Goal: Information Seeking & Learning: Find specific fact

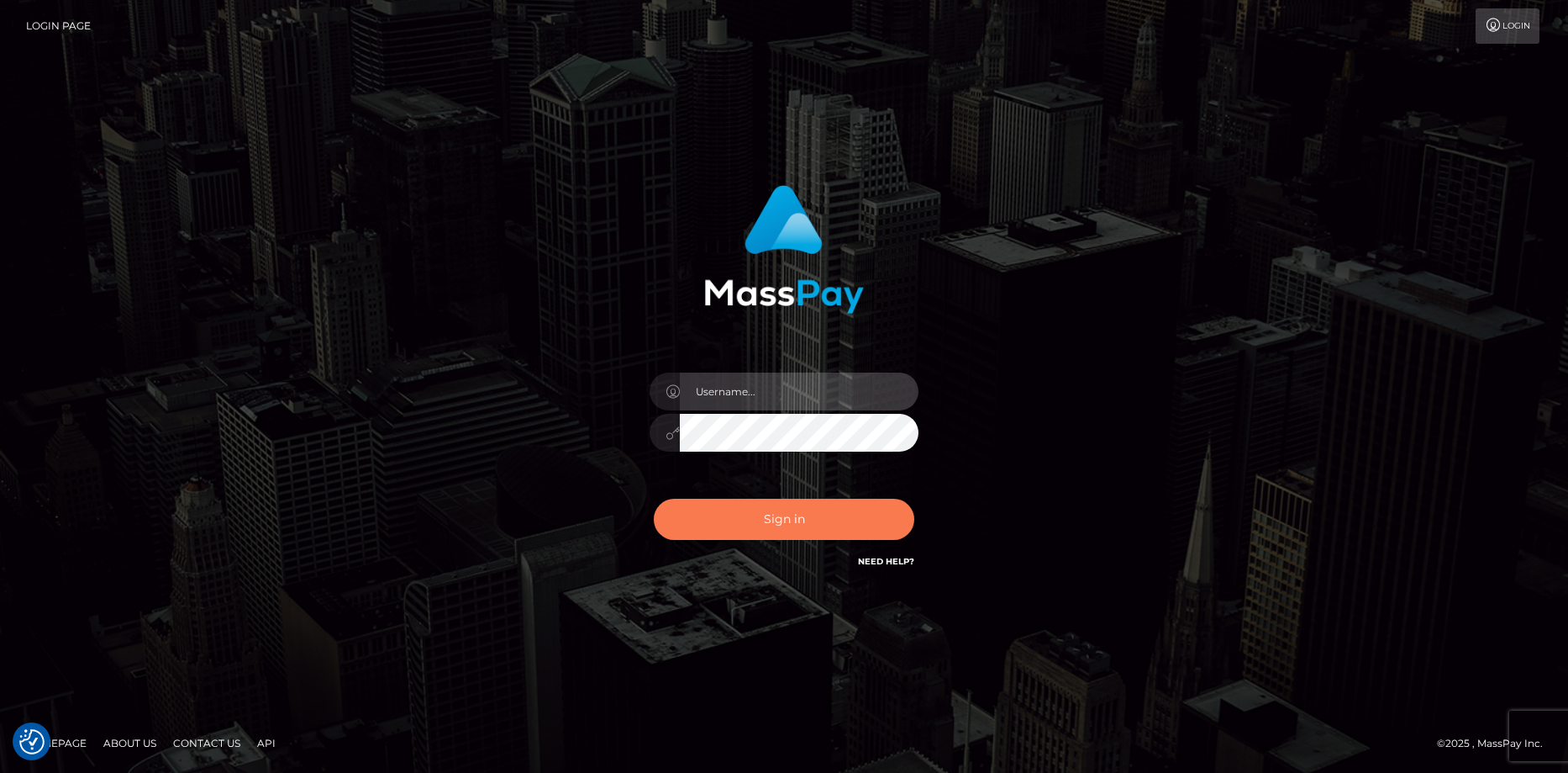
type input "Eduard Gavrilescu"
click at [746, 522] on button "Sign in" at bounding box center [784, 519] width 260 height 41
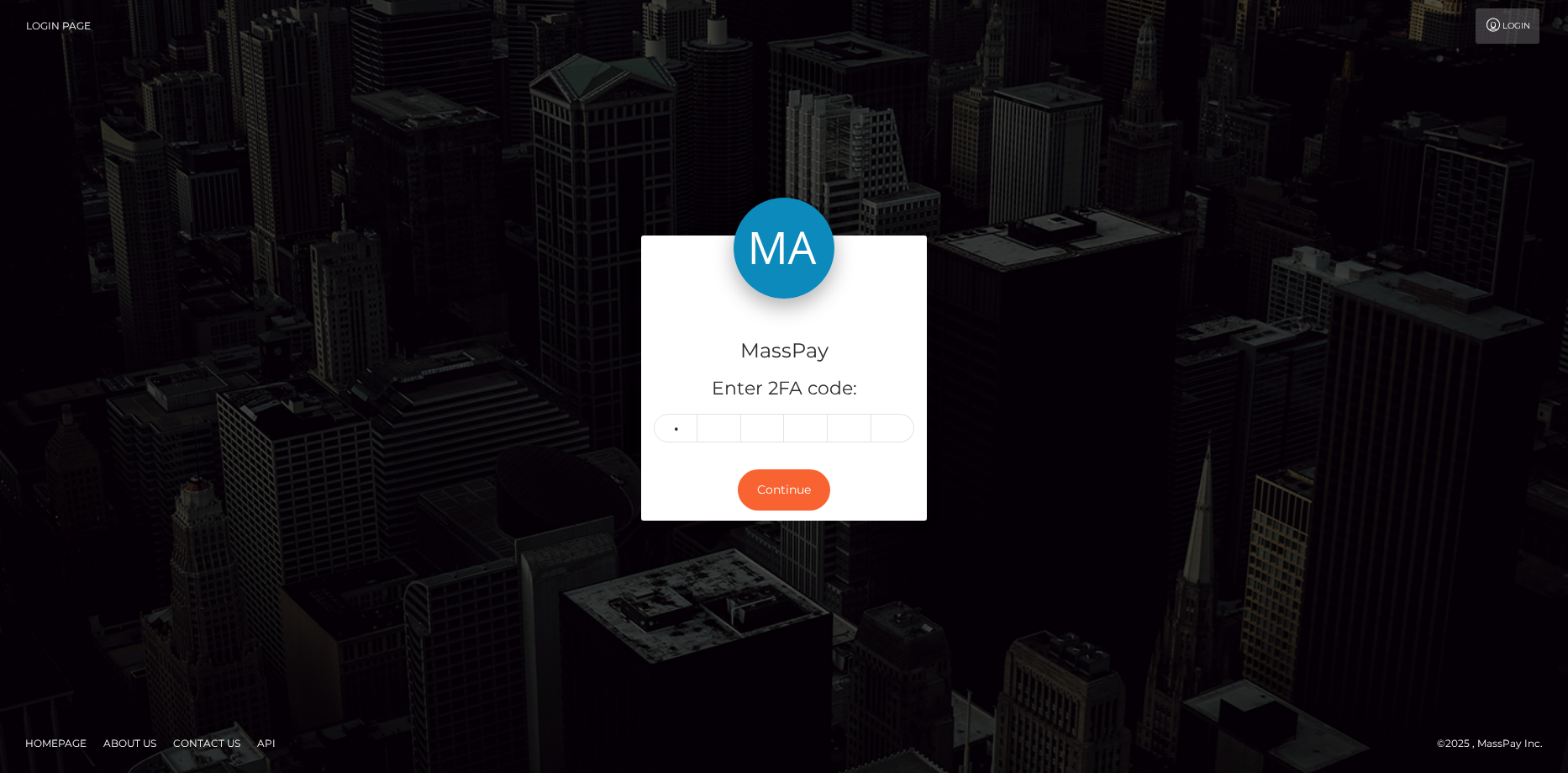
type input "0"
type input "8"
type input "2"
type input "8"
type input "0"
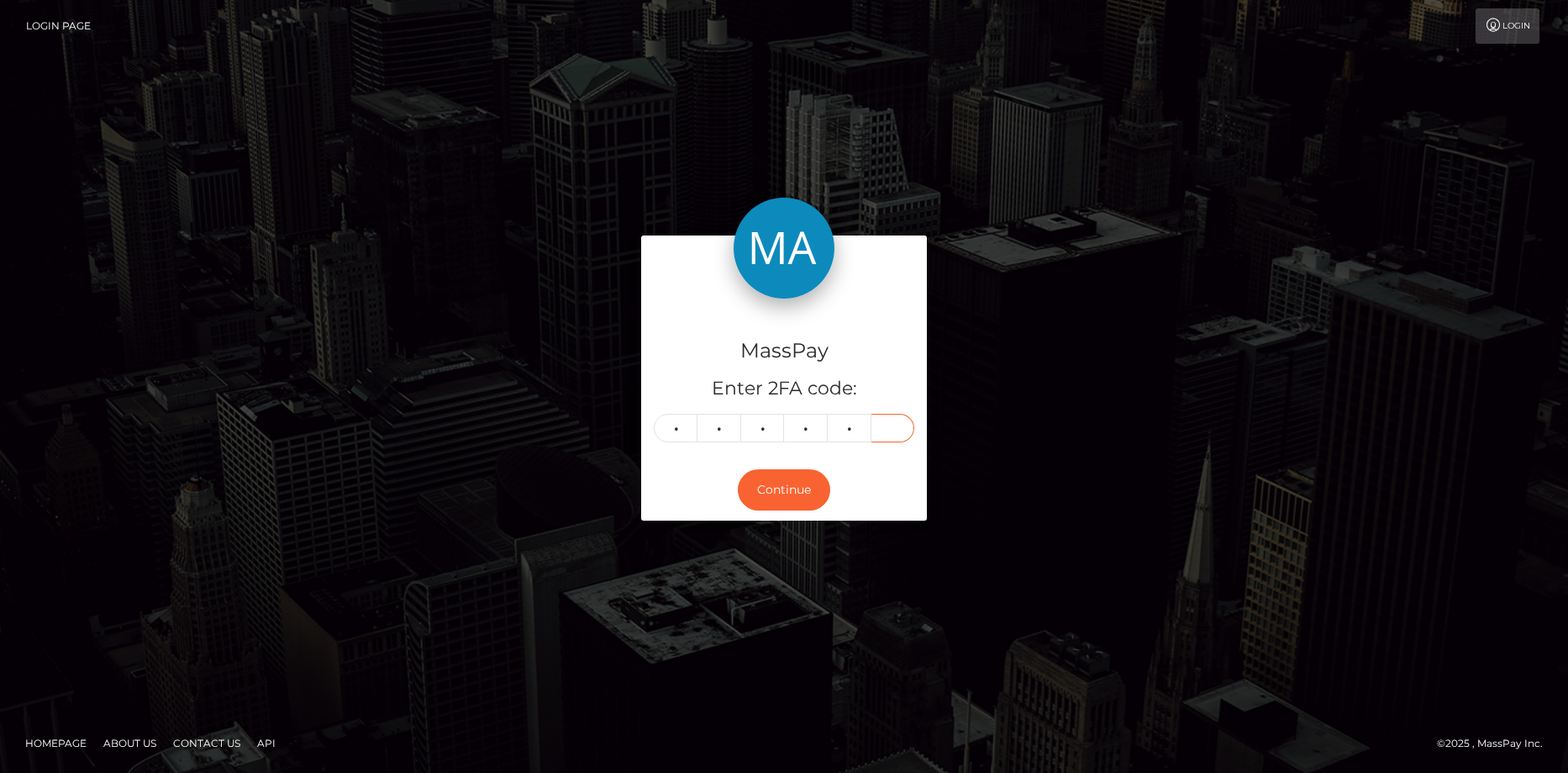
type input "5"
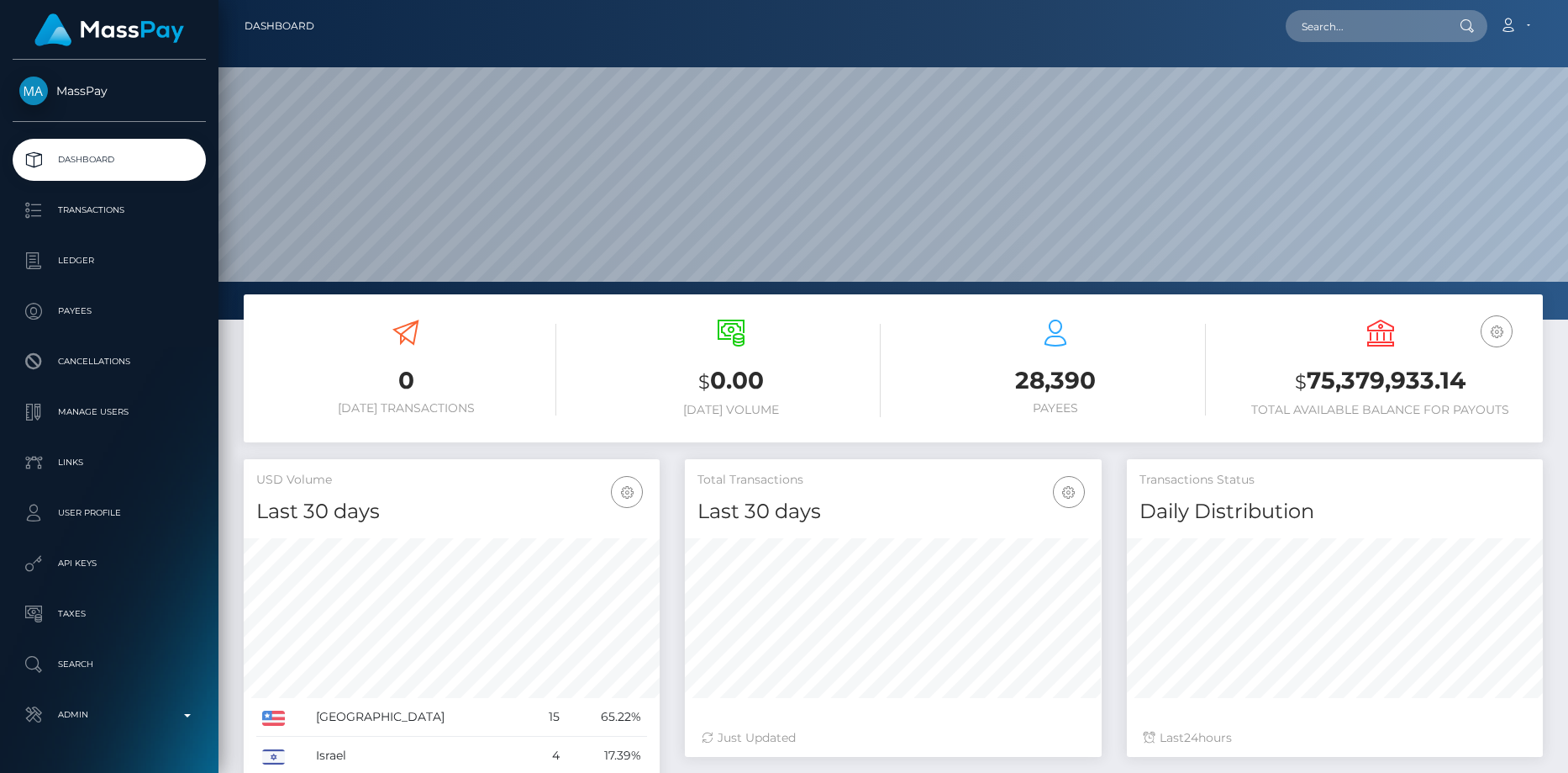
scroll to position [298, 417]
click at [1346, 27] on input "text" at bounding box center [1365, 26] width 157 height 32
paste input "[EMAIL_ADDRESS][DOMAIN_NAME]"
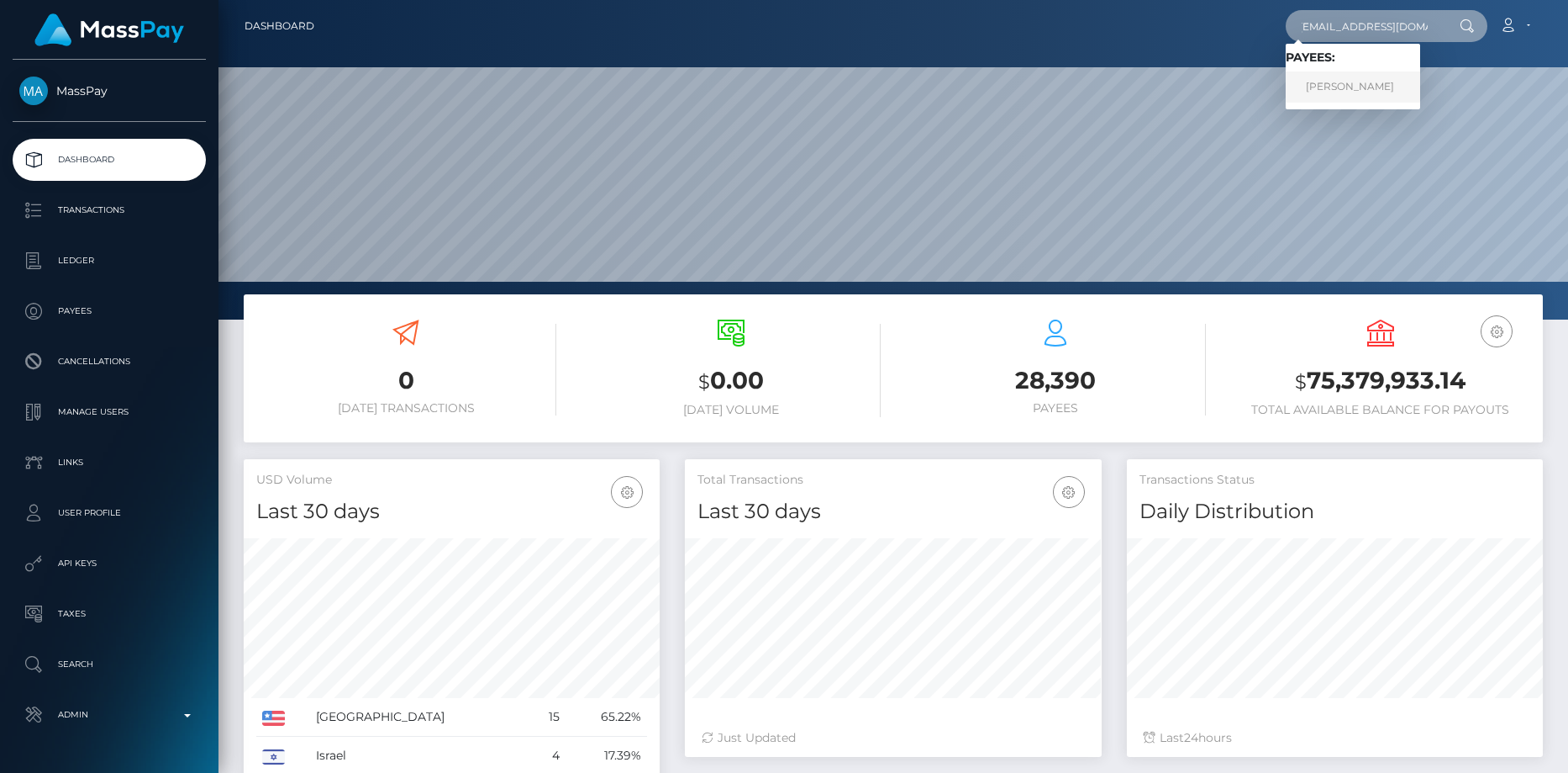
type input "[EMAIL_ADDRESS][DOMAIN_NAME]"
click at [1345, 79] on link "Carmen Rashel Osorio" at bounding box center [1353, 87] width 135 height 31
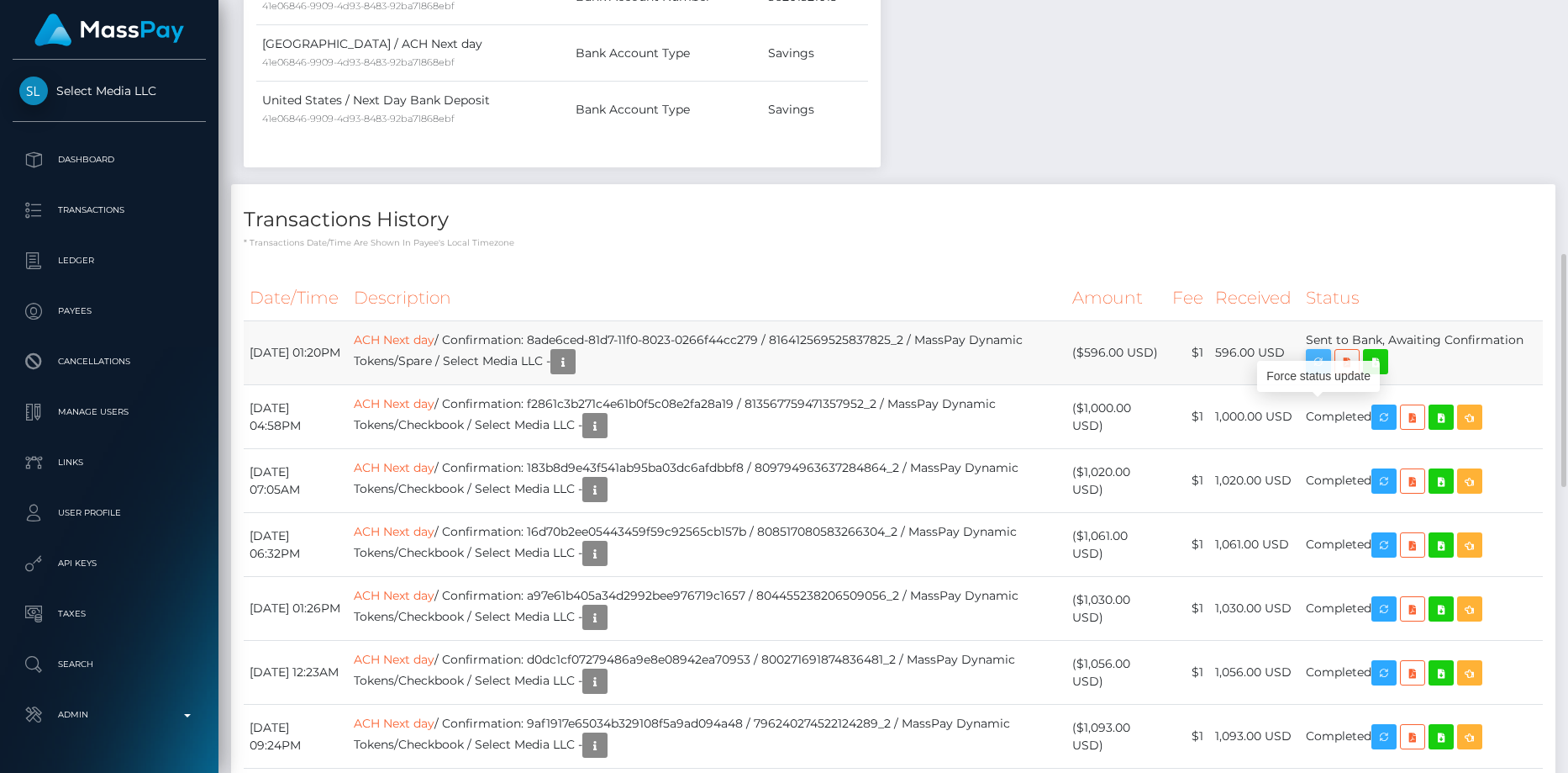
scroll to position [201, 417]
click at [1322, 372] on icon "button" at bounding box center [1318, 361] width 20 height 21
drag, startPoint x: 566, startPoint y: 387, endPoint x: 796, endPoint y: 384, distance: 230.0
click at [796, 384] on td "ACH Next day / Confirmation: 8ade6ced-81d7-11f0-8023-0266f44cc279 / 81641256952…" at bounding box center [707, 353] width 719 height 64
copy td "8ade6ced-81d7-11f0-8023-0266f44cc279"
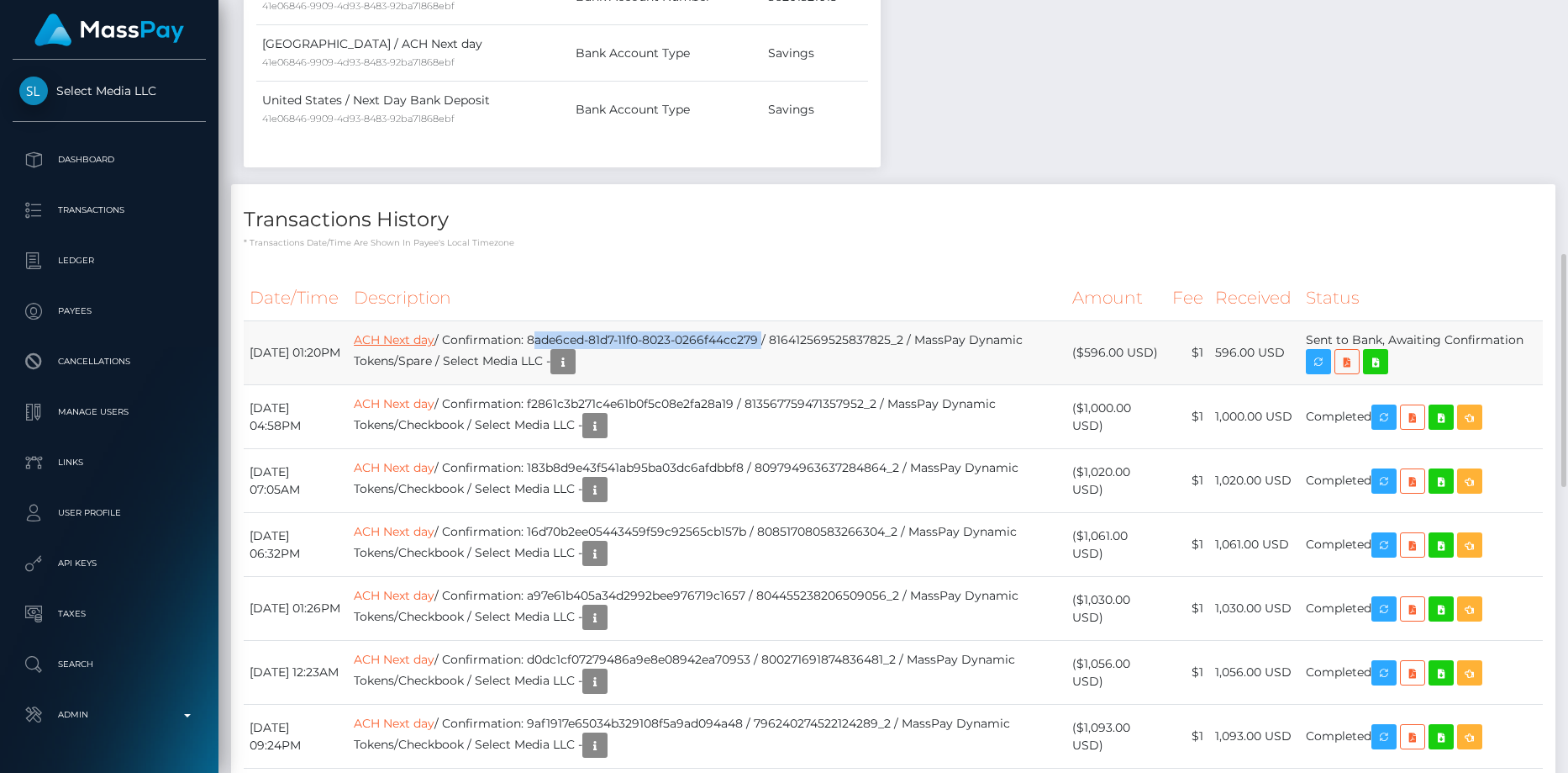
click at [435, 347] on link "ACH Next day" at bounding box center [394, 339] width 81 height 15
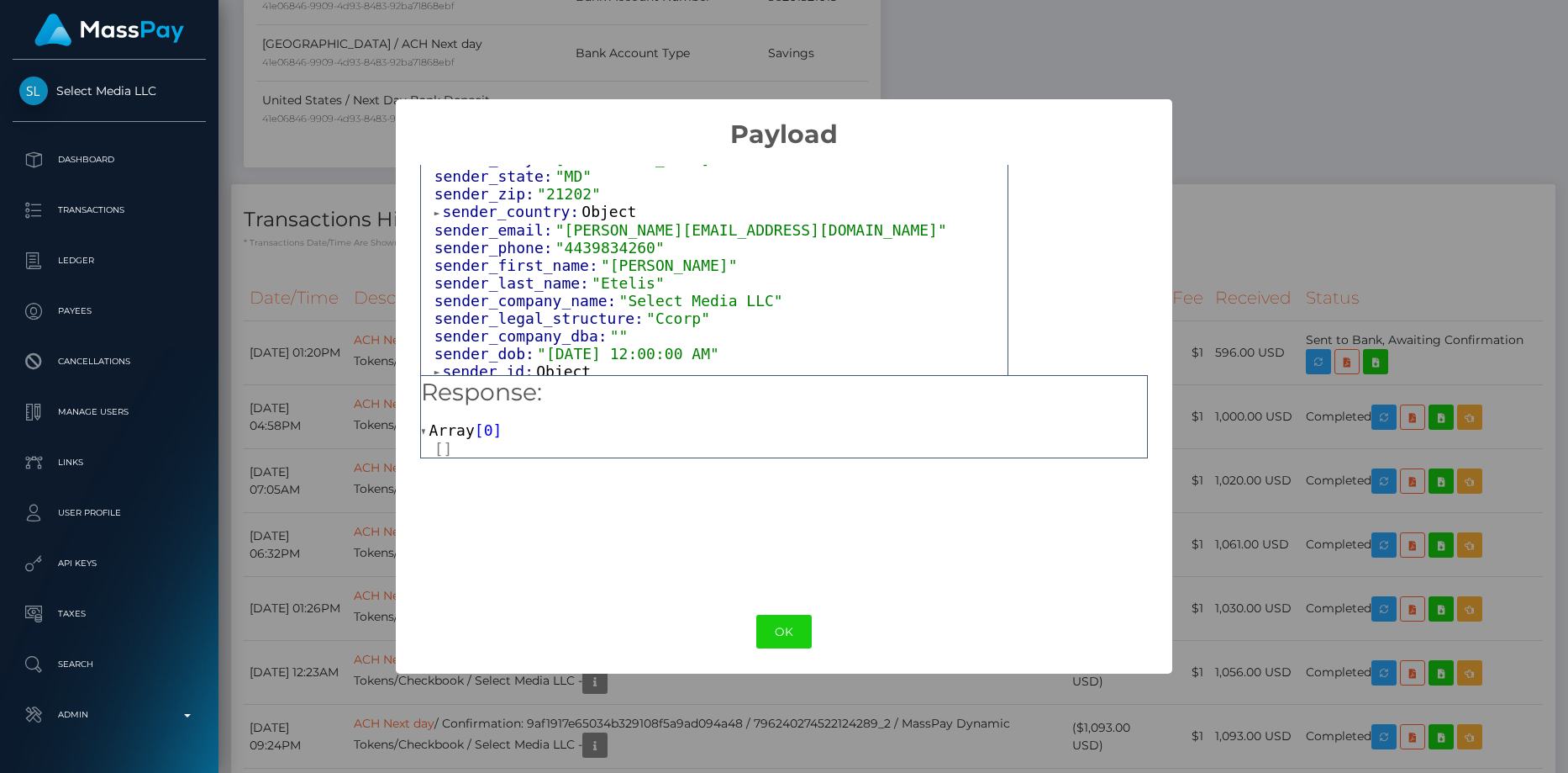
scroll to position [0, 0]
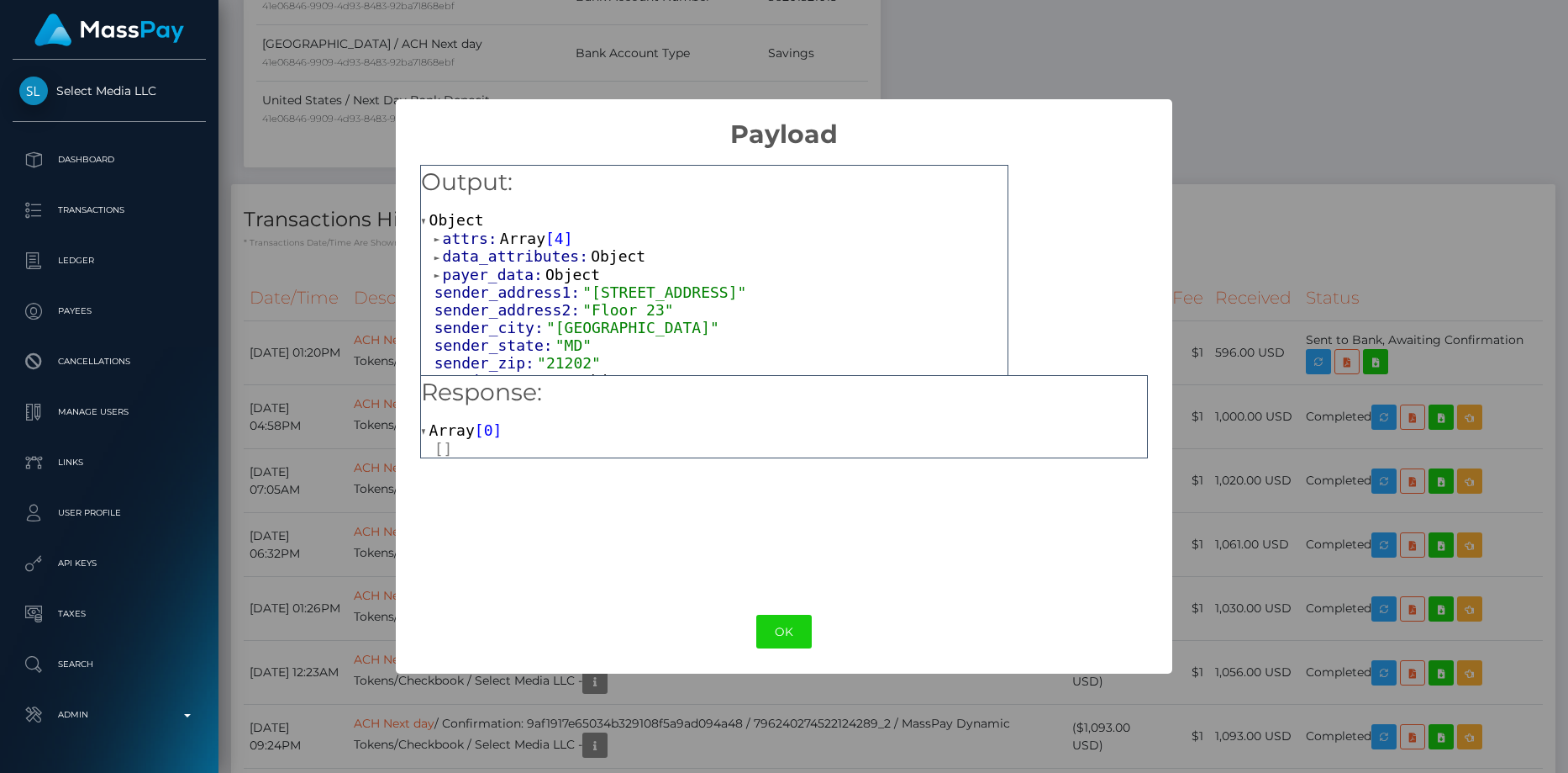
click at [483, 270] on span "payer_data:" at bounding box center [493, 274] width 103 height 18
click at [490, 260] on span "data_attributes:" at bounding box center [516, 256] width 149 height 18
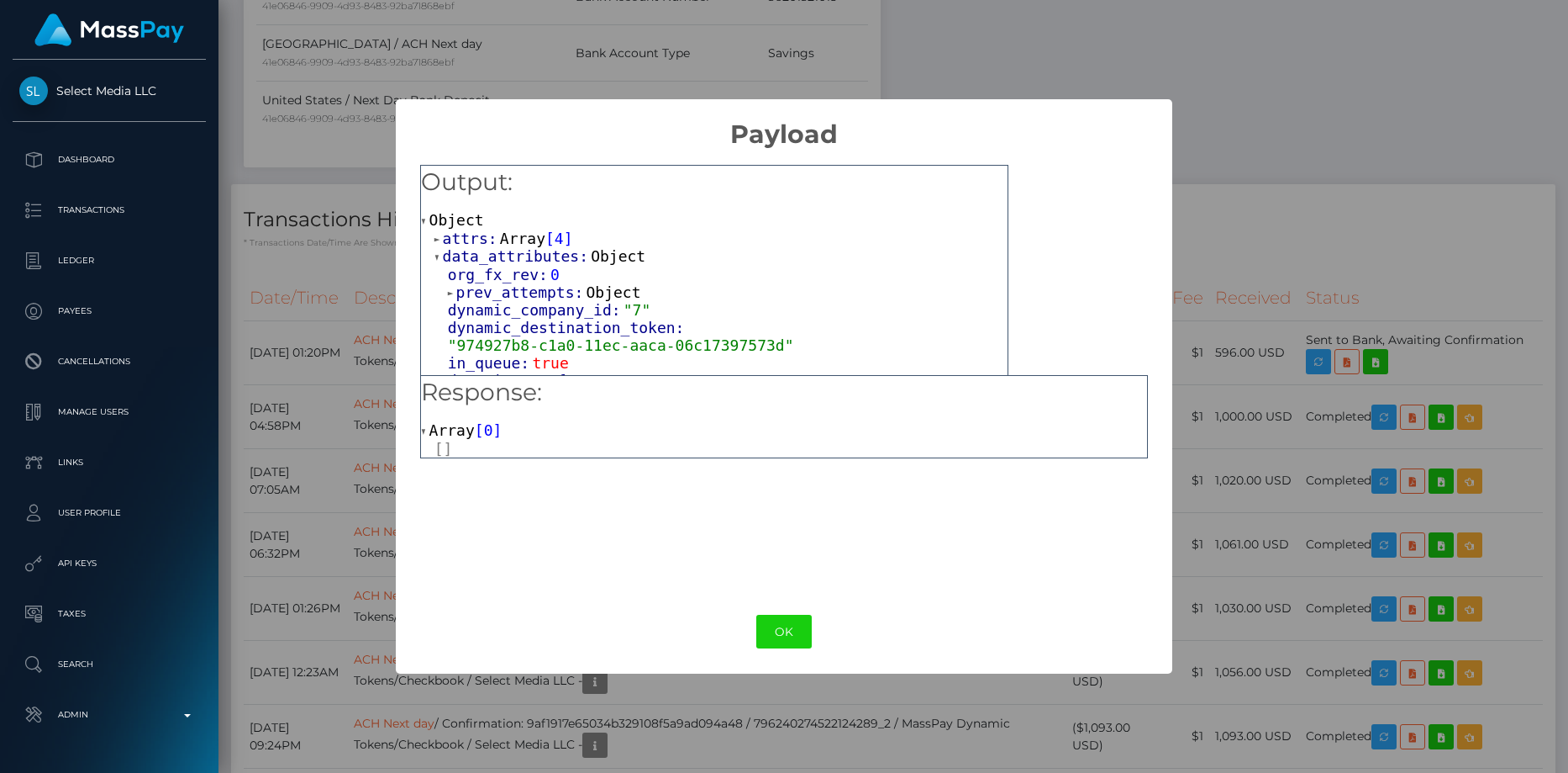
click at [487, 243] on span "attrs:" at bounding box center [470, 238] width 57 height 18
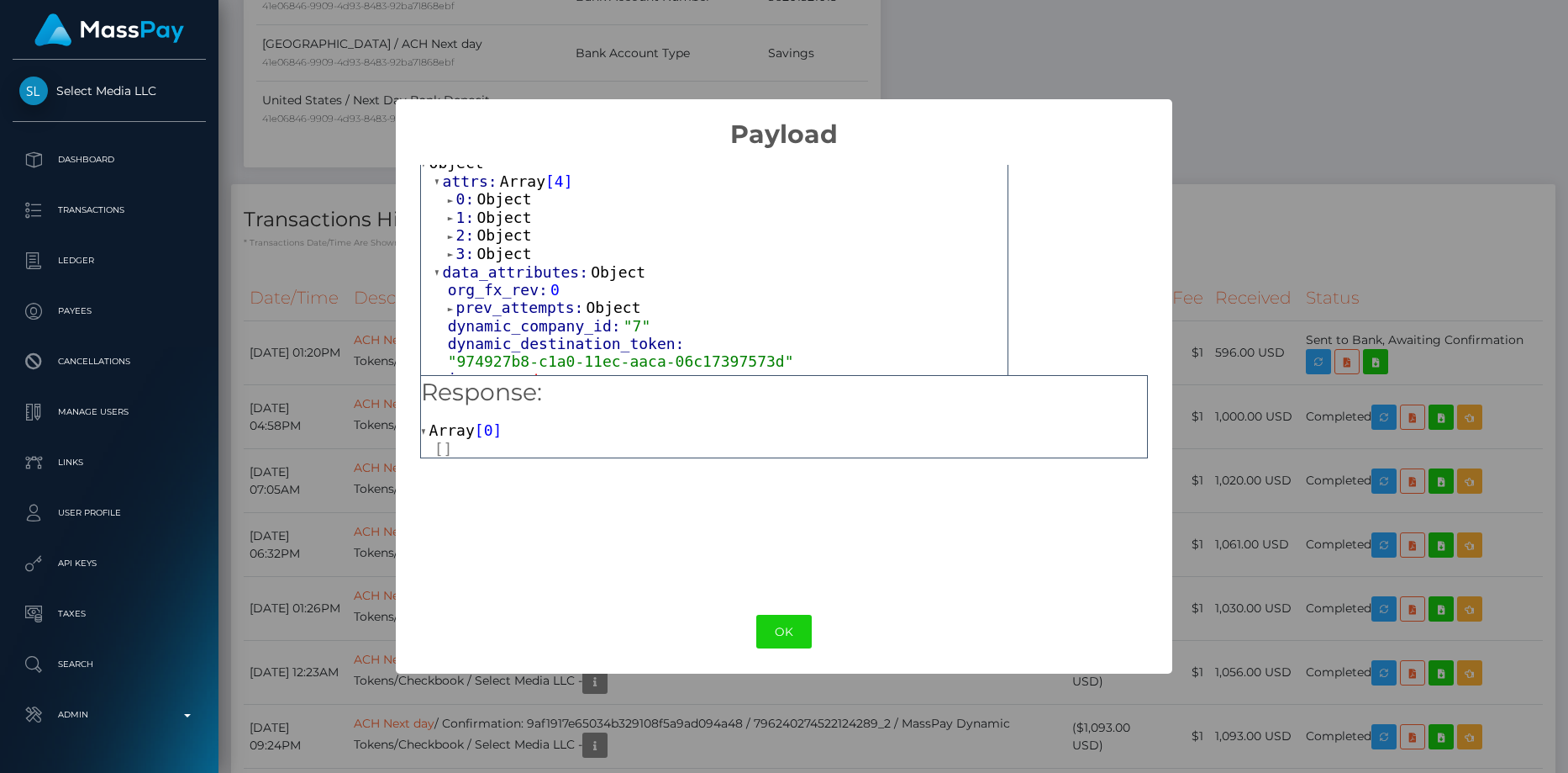
scroll to position [84, 0]
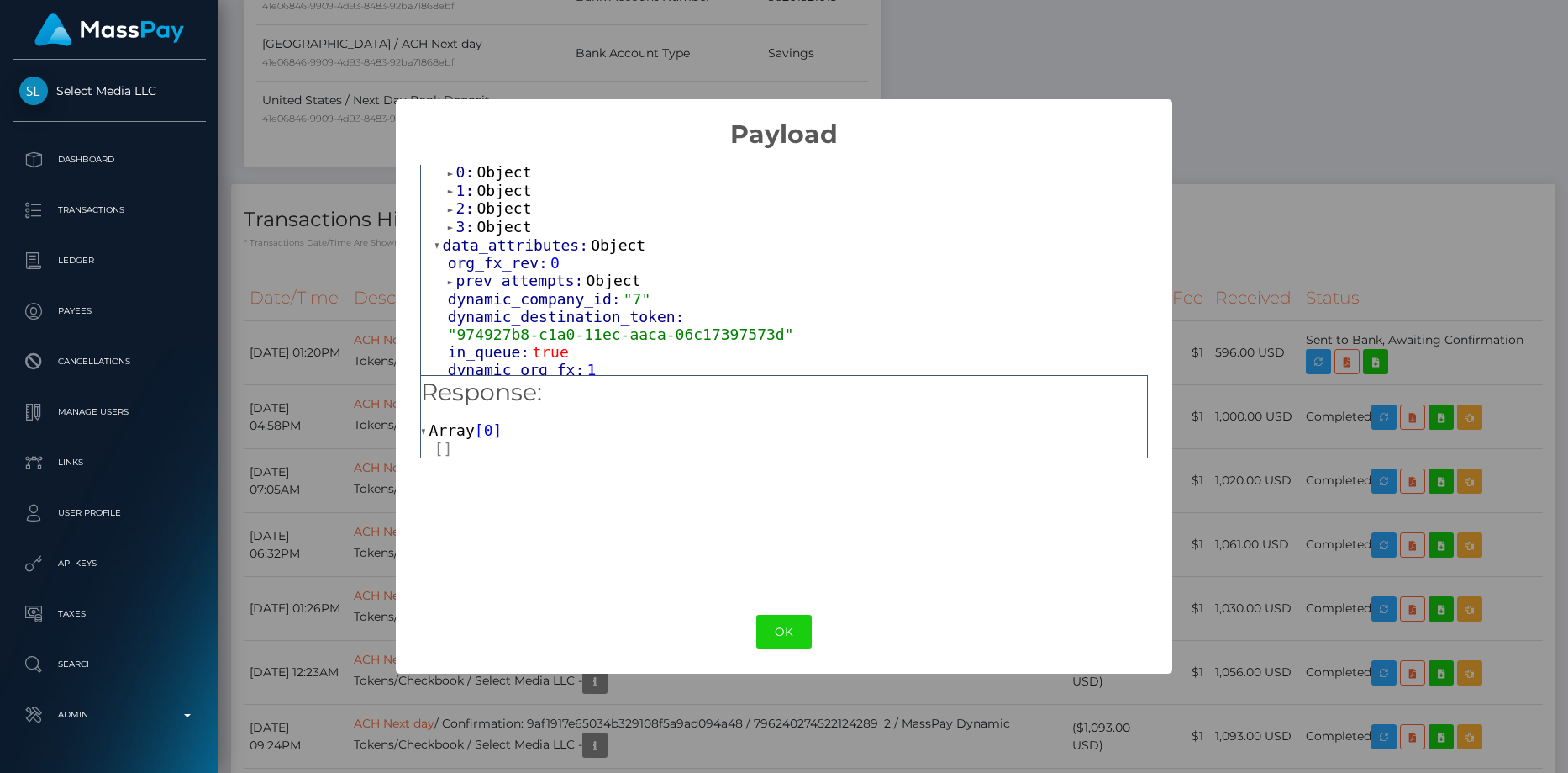
click at [503, 265] on span "org_fx_rev:" at bounding box center [498, 263] width 103 height 18
click at [487, 282] on span "prev_attempts:" at bounding box center [521, 280] width 131 height 18
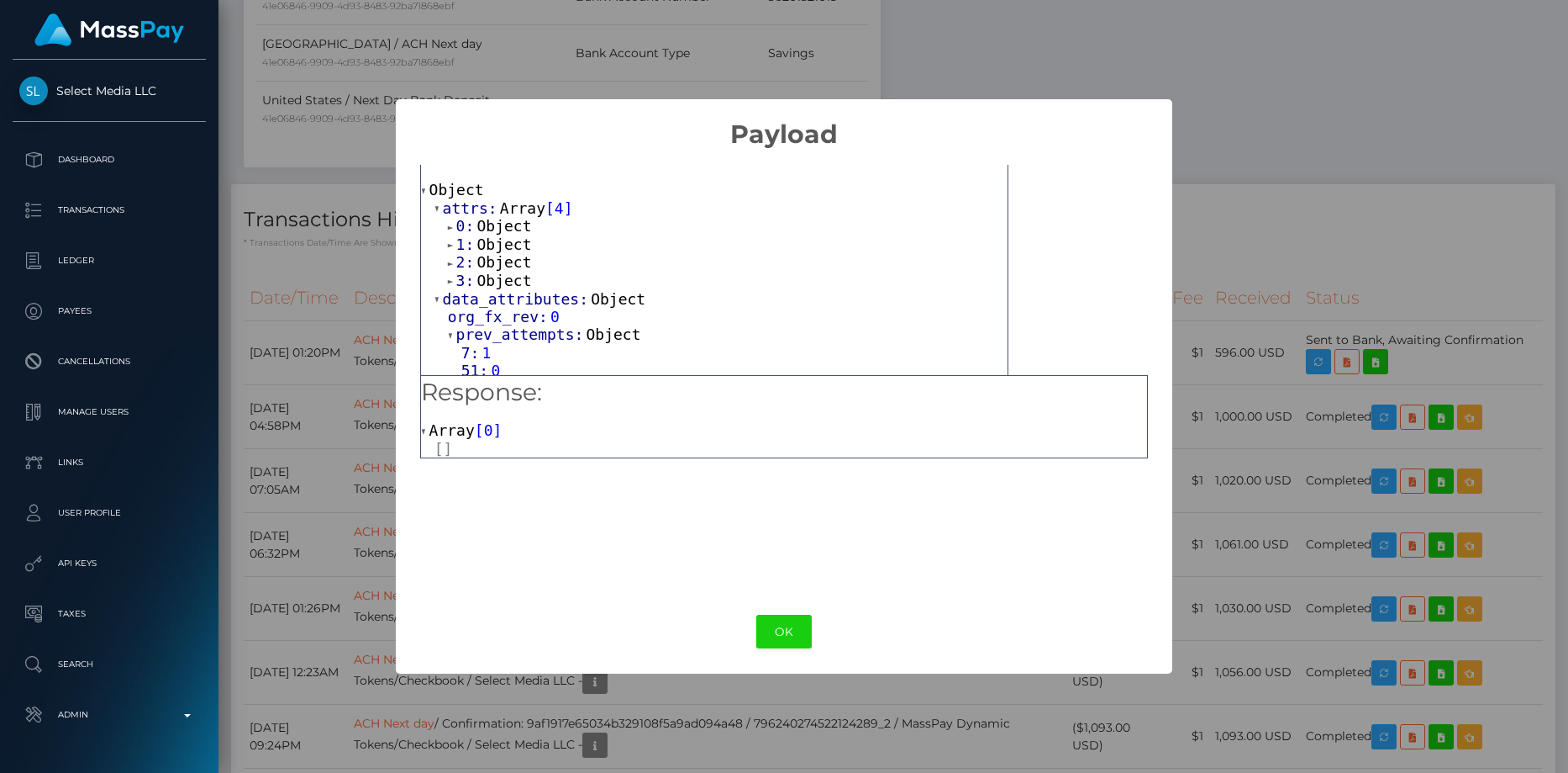
scroll to position [0, 0]
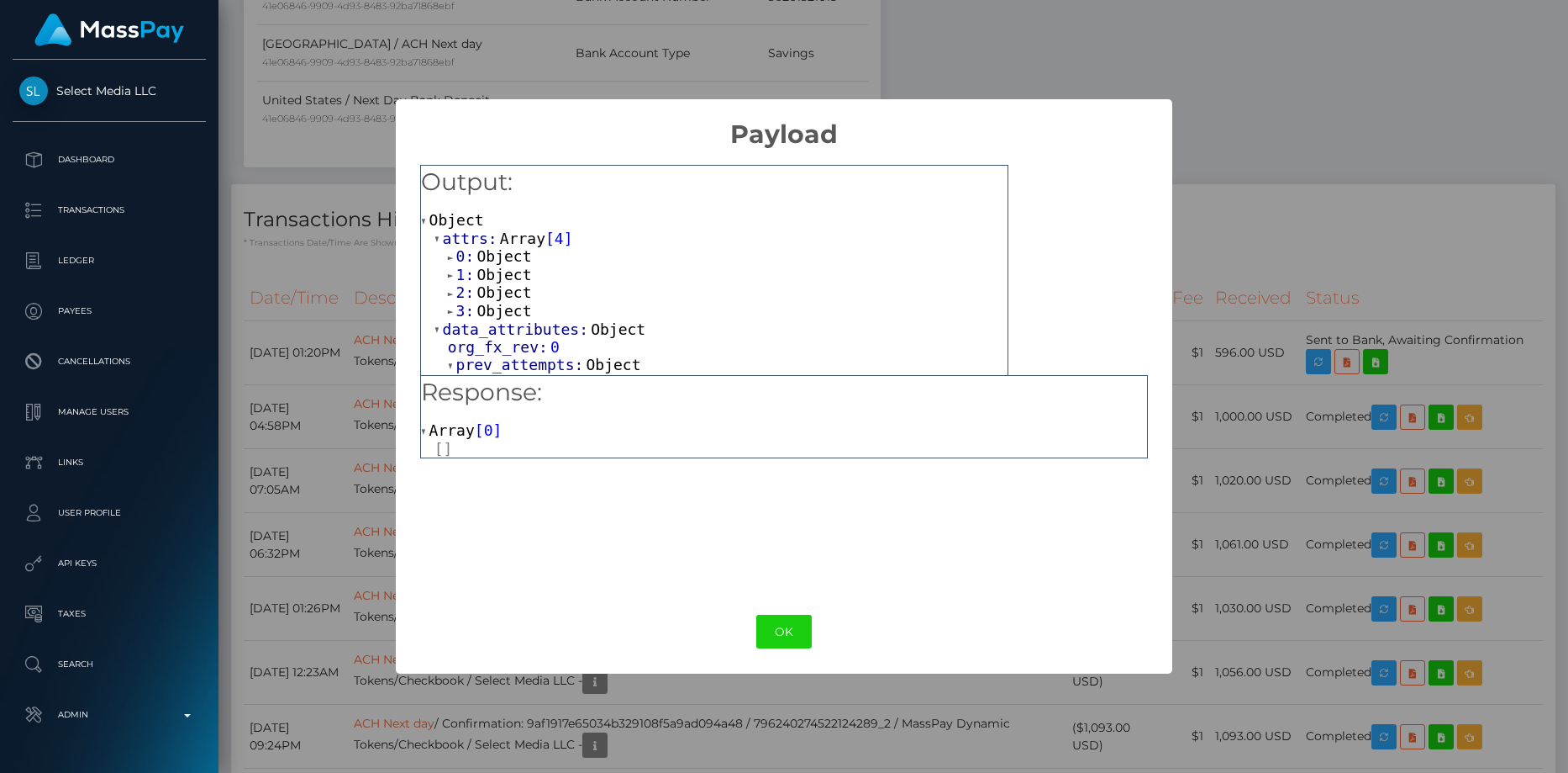
click at [473, 308] on span "3:" at bounding box center [467, 311] width 21 height 18
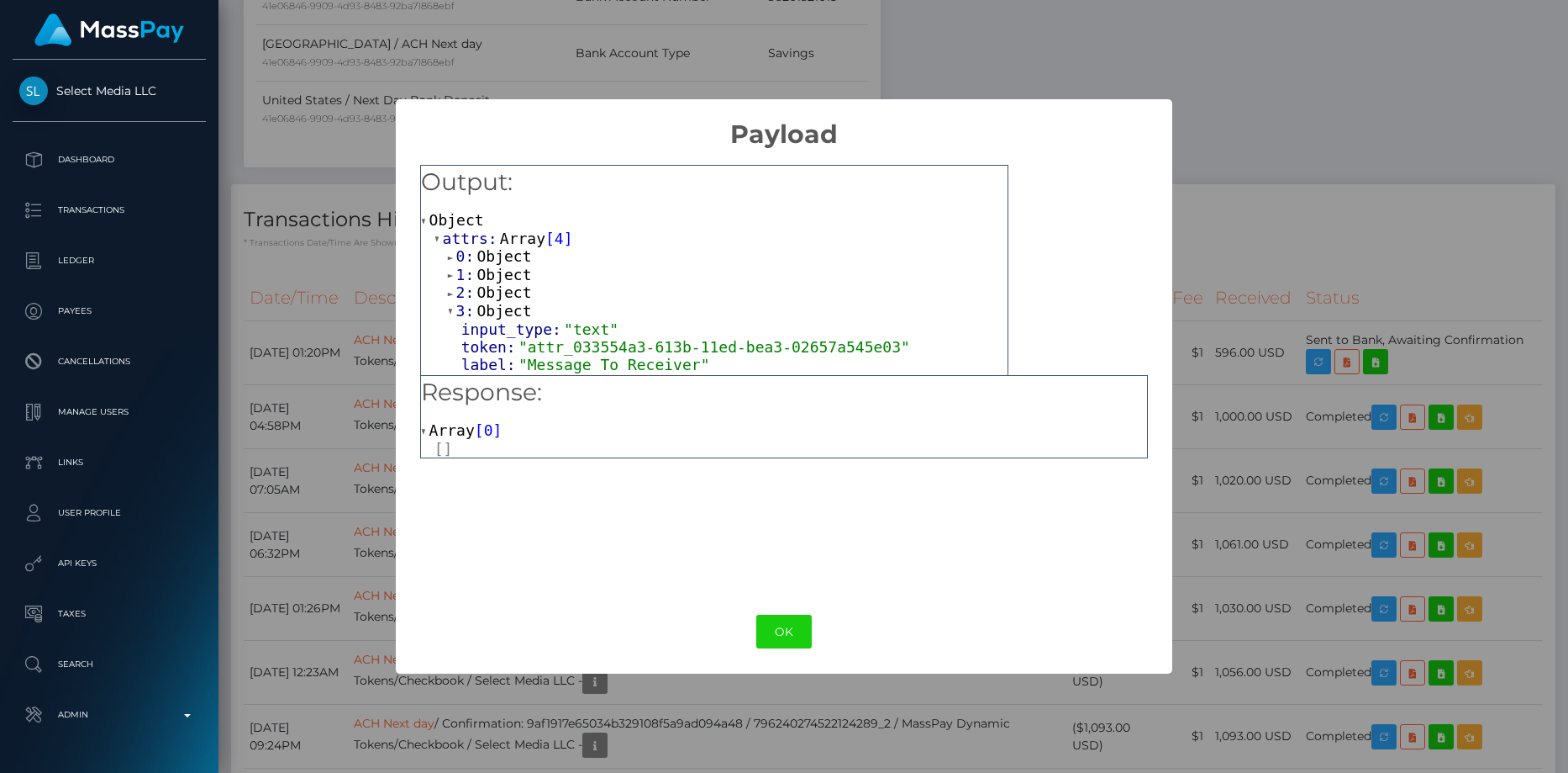
click at [480, 291] on span "Object" at bounding box center [503, 292] width 55 height 18
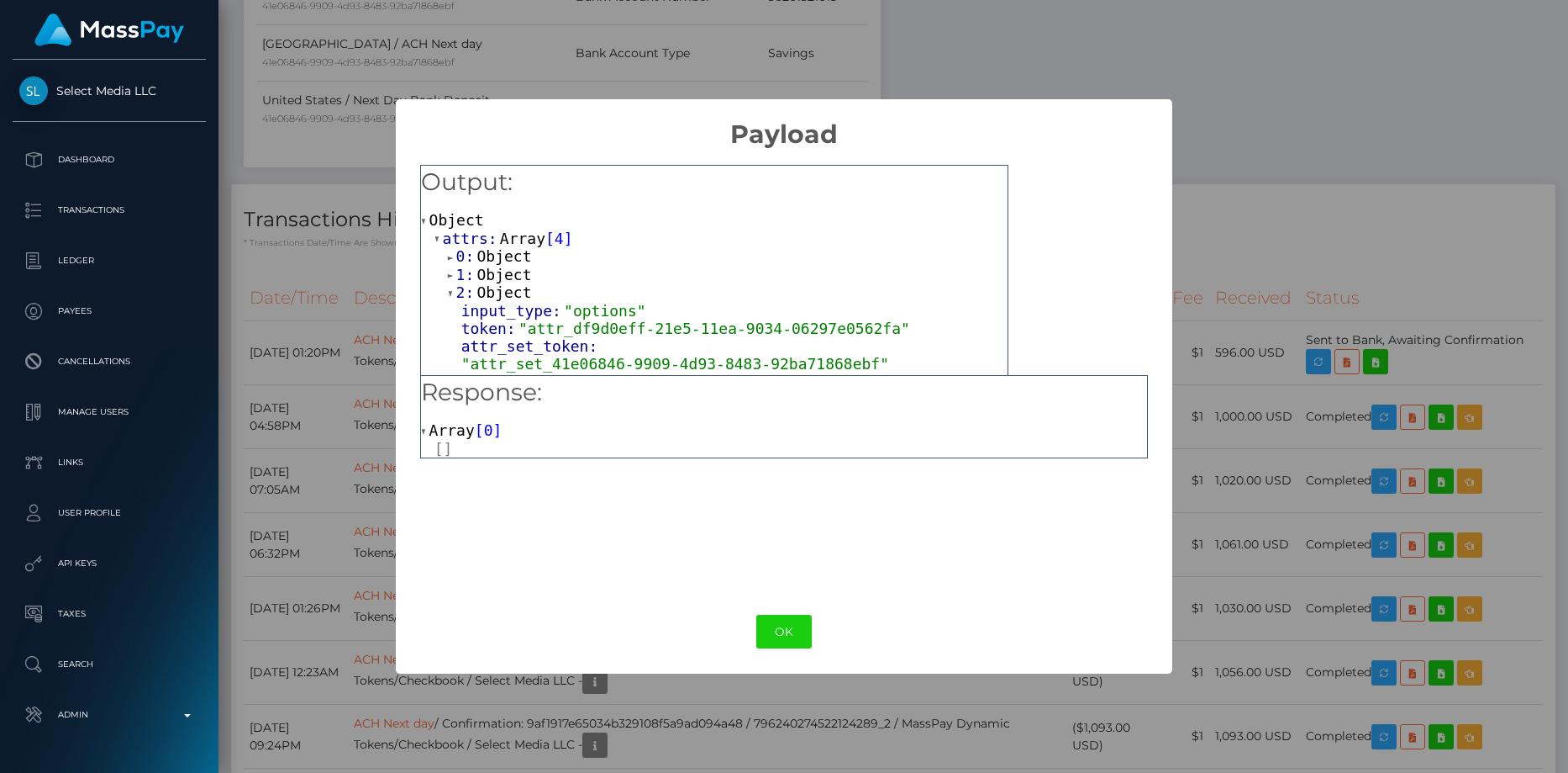
click at [488, 276] on span "Object" at bounding box center [503, 274] width 55 height 18
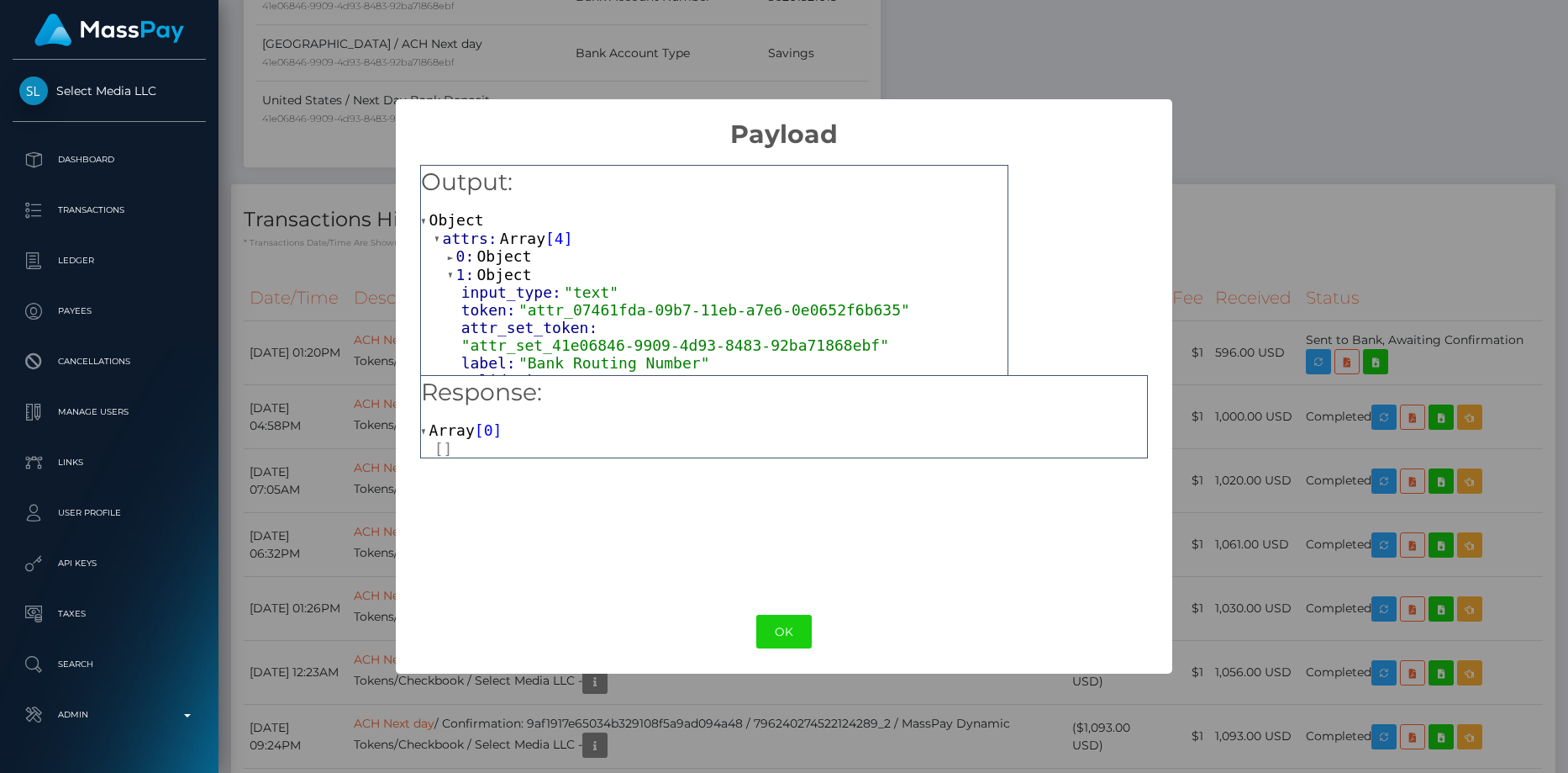
click at [495, 258] on span "Object" at bounding box center [503, 256] width 55 height 18
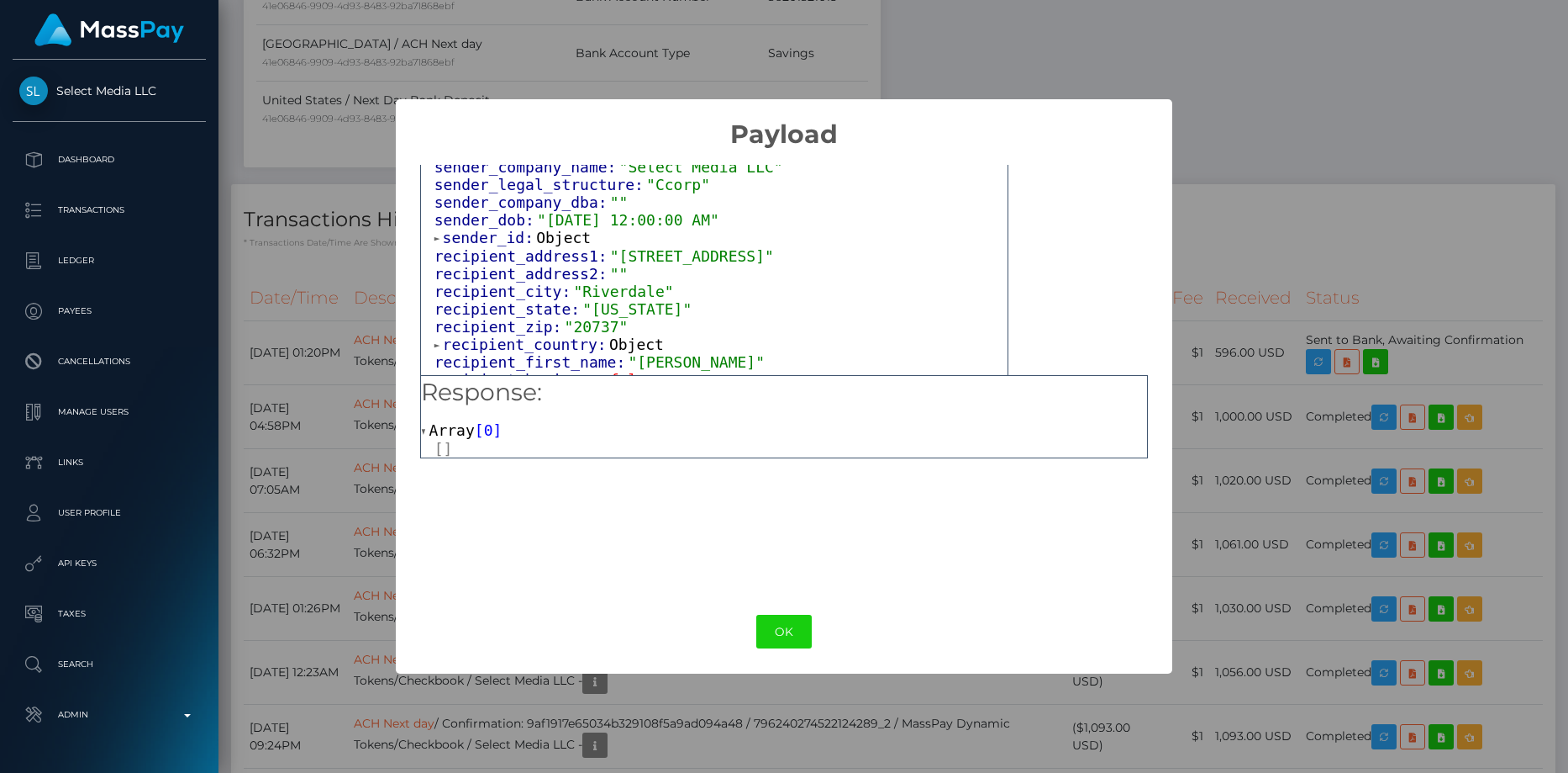
scroll to position [1429, 0]
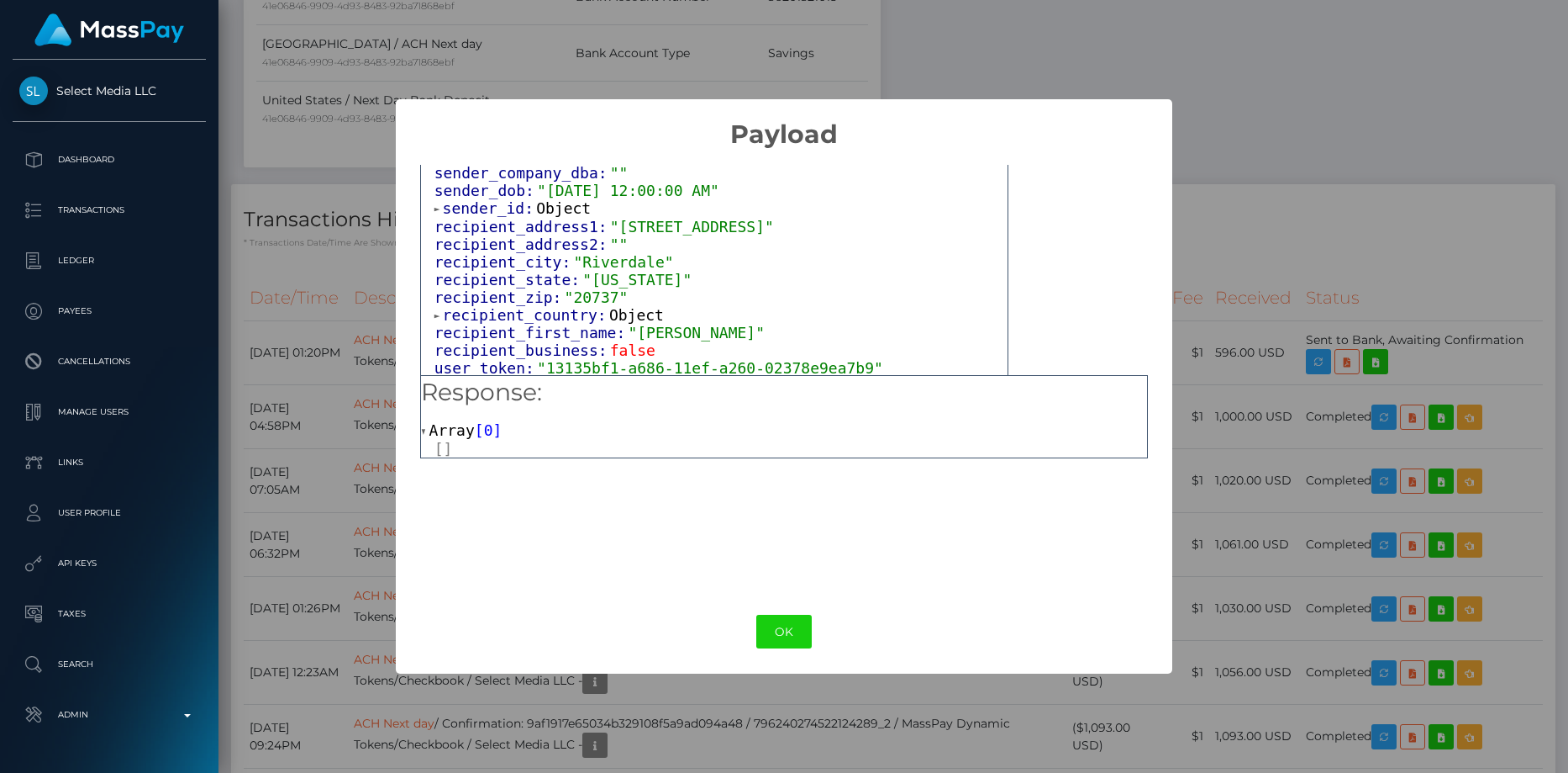
click at [513, 203] on span "sender_id:" at bounding box center [489, 208] width 94 height 18
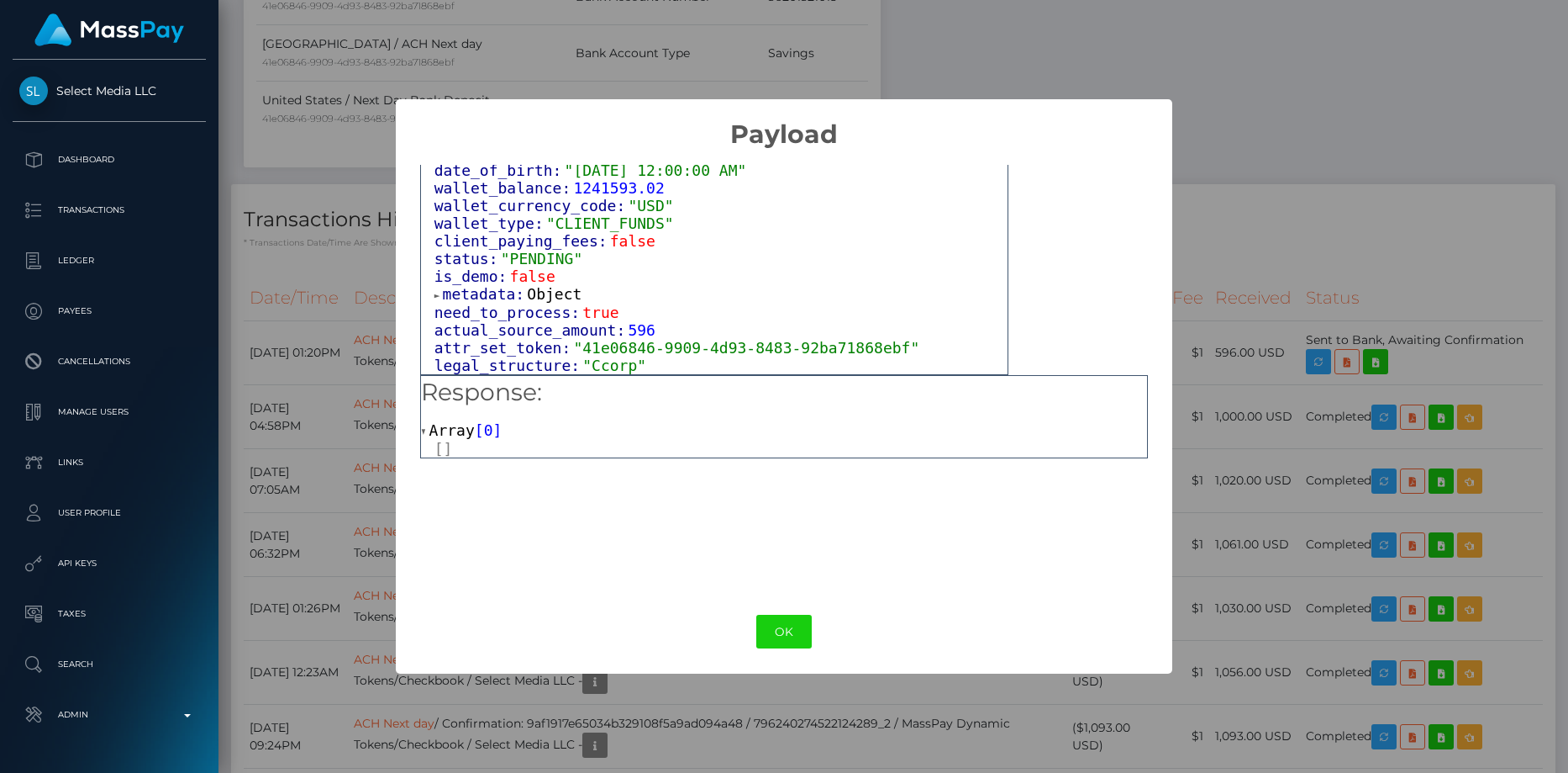
scroll to position [2293, 0]
click at [510, 285] on span "metadata:" at bounding box center [484, 294] width 85 height 18
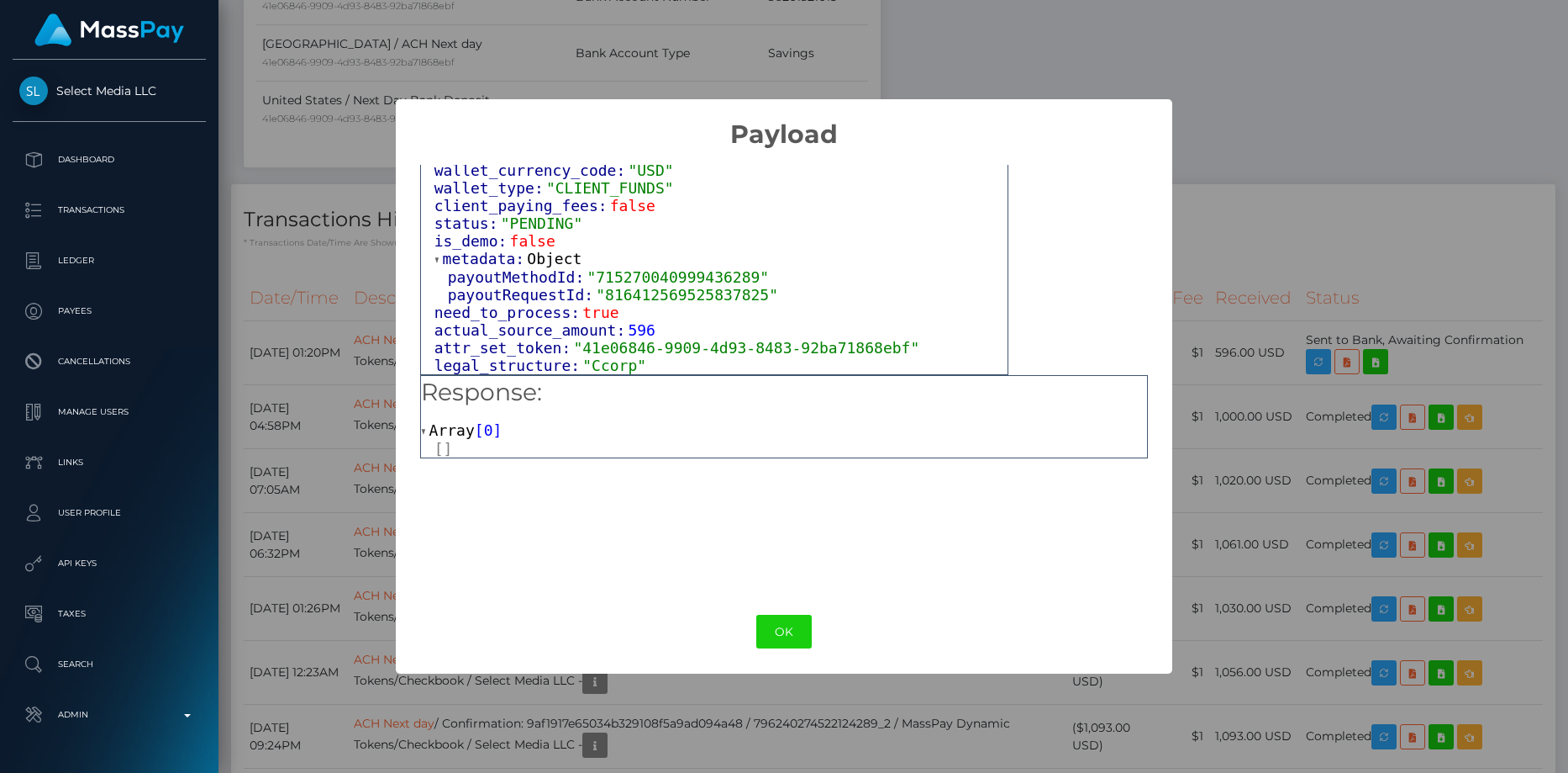
scroll to position [2330, 0]
click at [791, 623] on button "OK" at bounding box center [784, 631] width 56 height 35
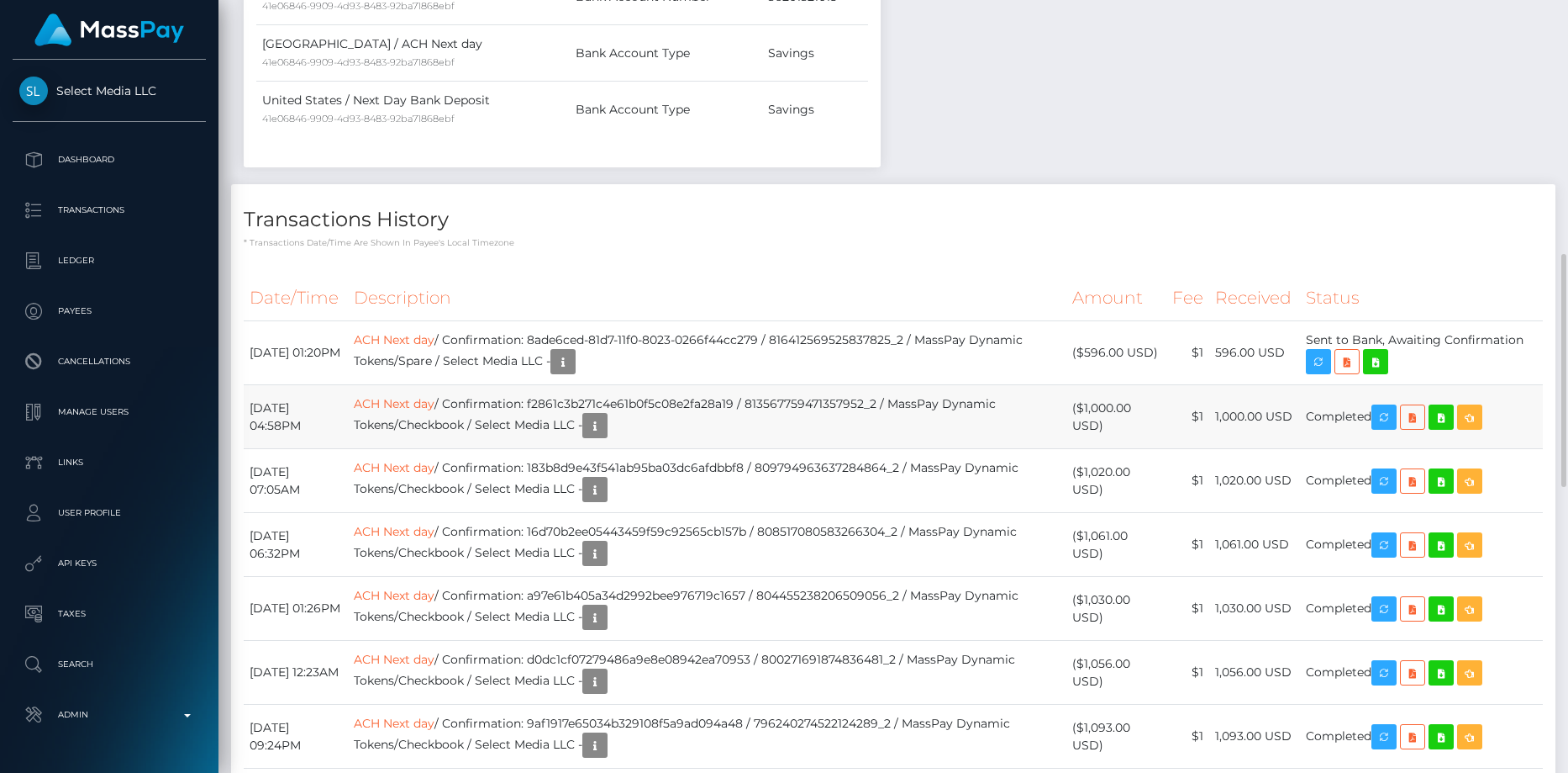
scroll to position [201, 417]
click at [429, 411] on link "ACH Next day" at bounding box center [394, 403] width 81 height 15
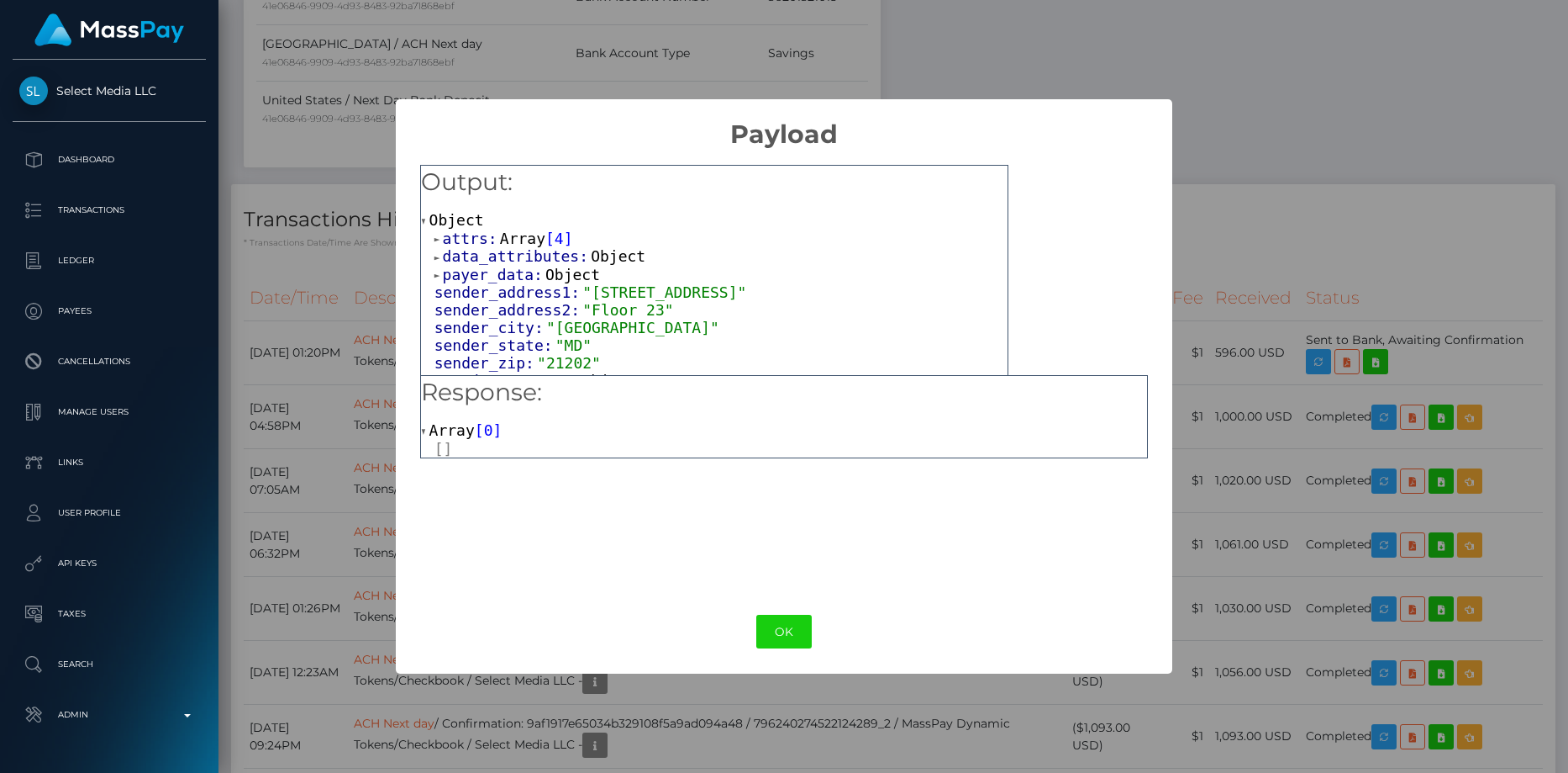
click at [492, 275] on span "payer_data:" at bounding box center [493, 274] width 103 height 18
click at [491, 254] on span "data_attributes:" at bounding box center [516, 256] width 149 height 18
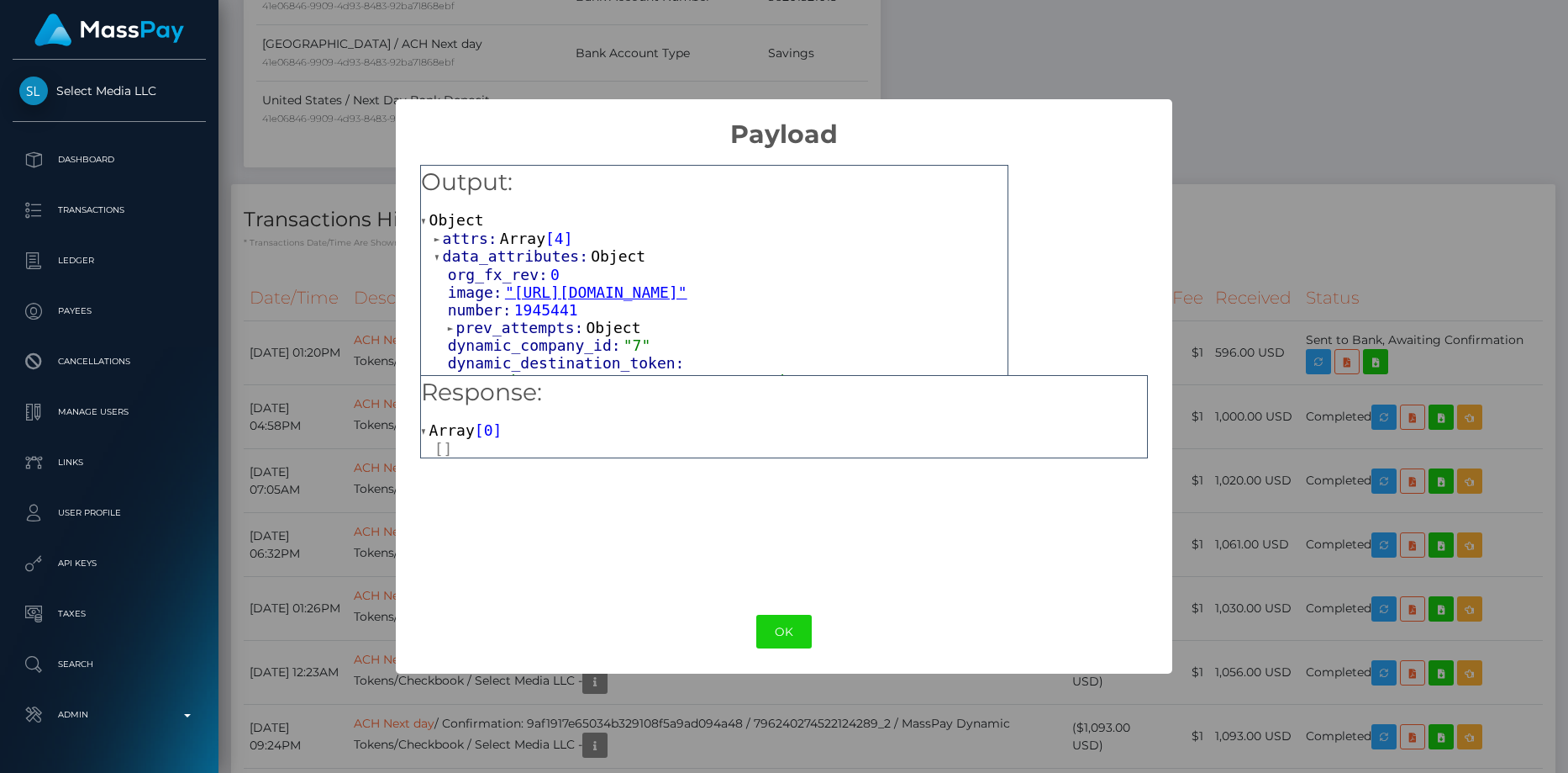
click at [486, 233] on span "attrs:" at bounding box center [470, 238] width 57 height 18
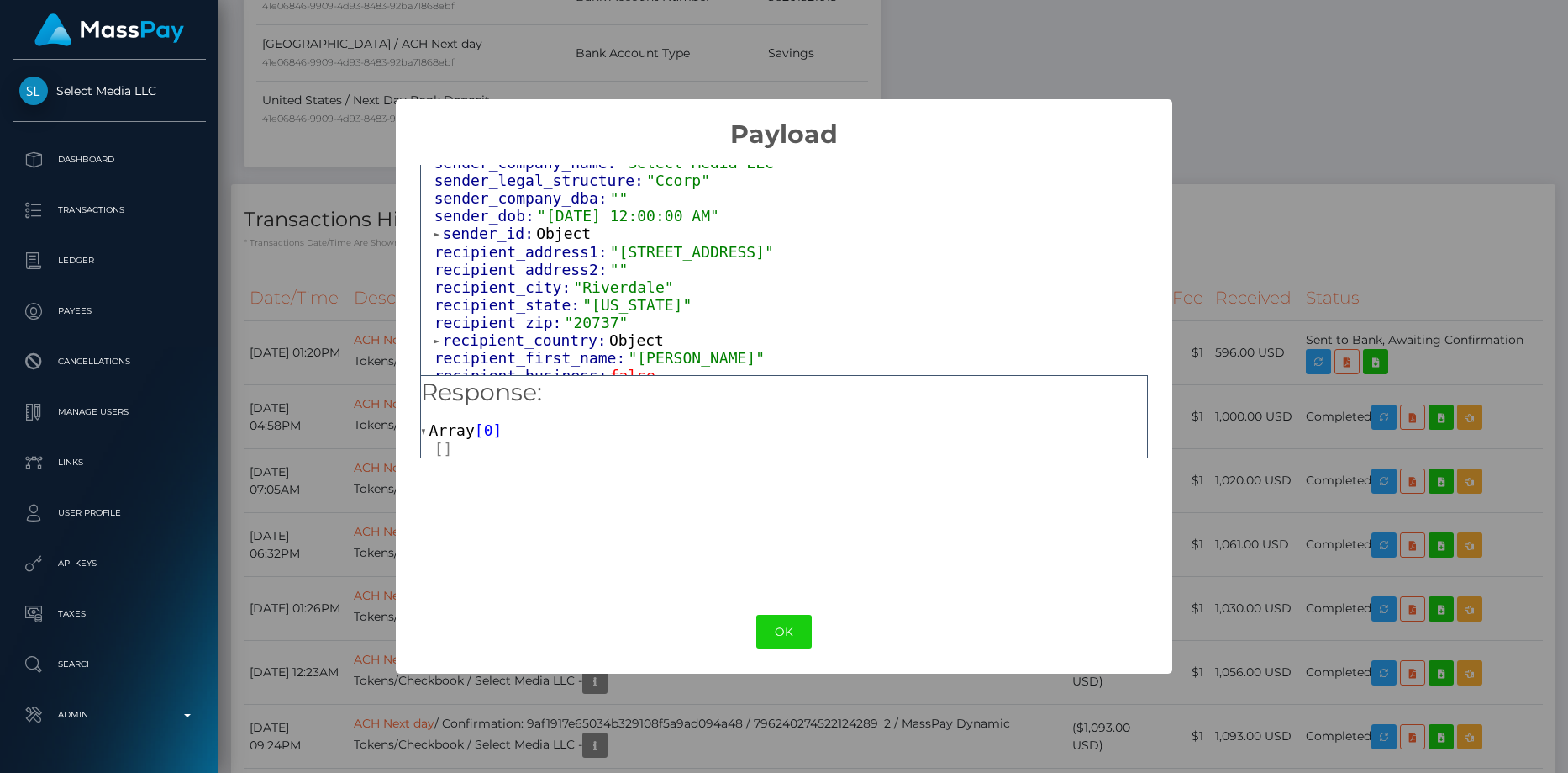
scroll to position [588, 0]
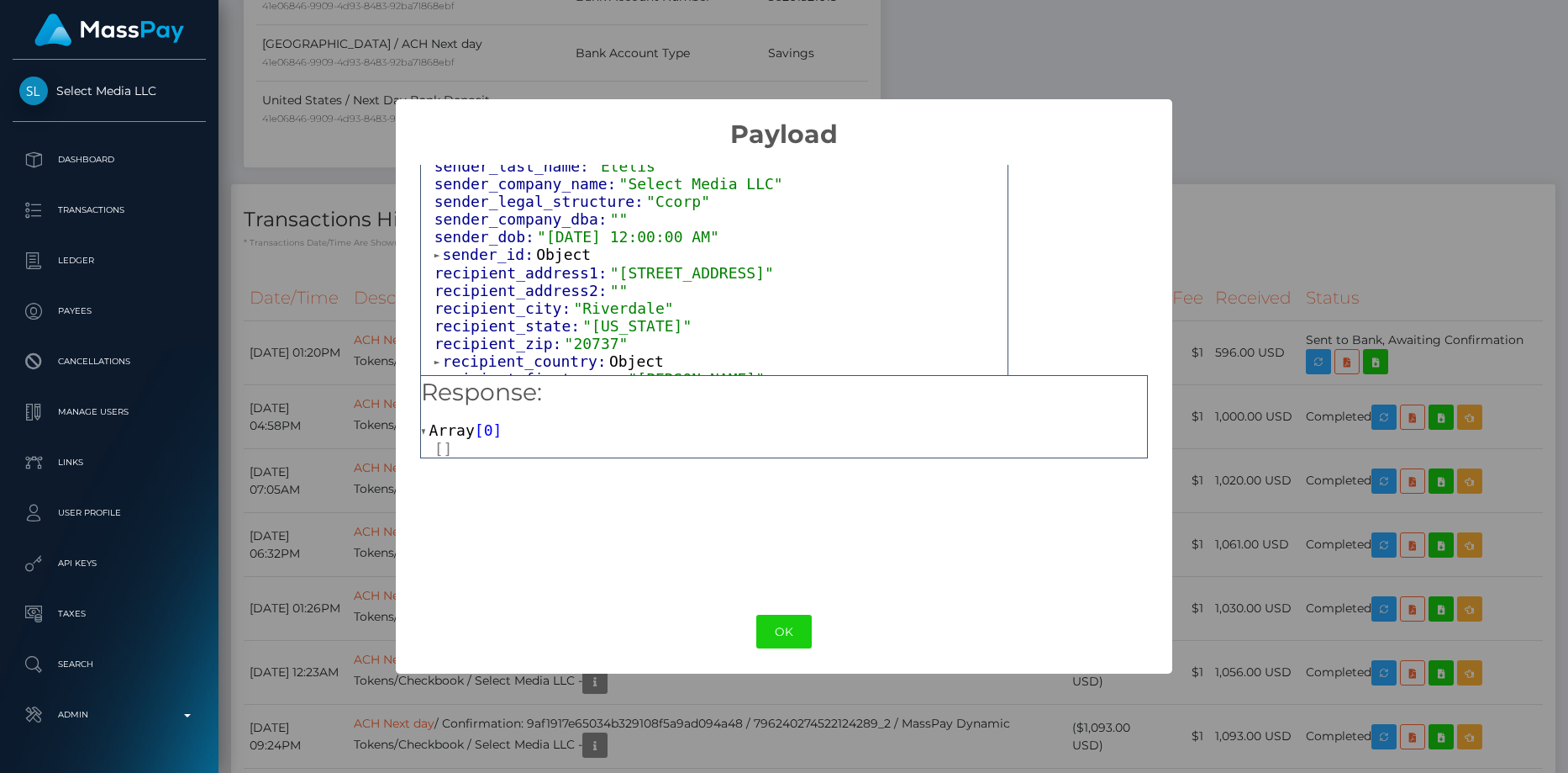
click at [505, 263] on span "sender_id:" at bounding box center [489, 254] width 94 height 18
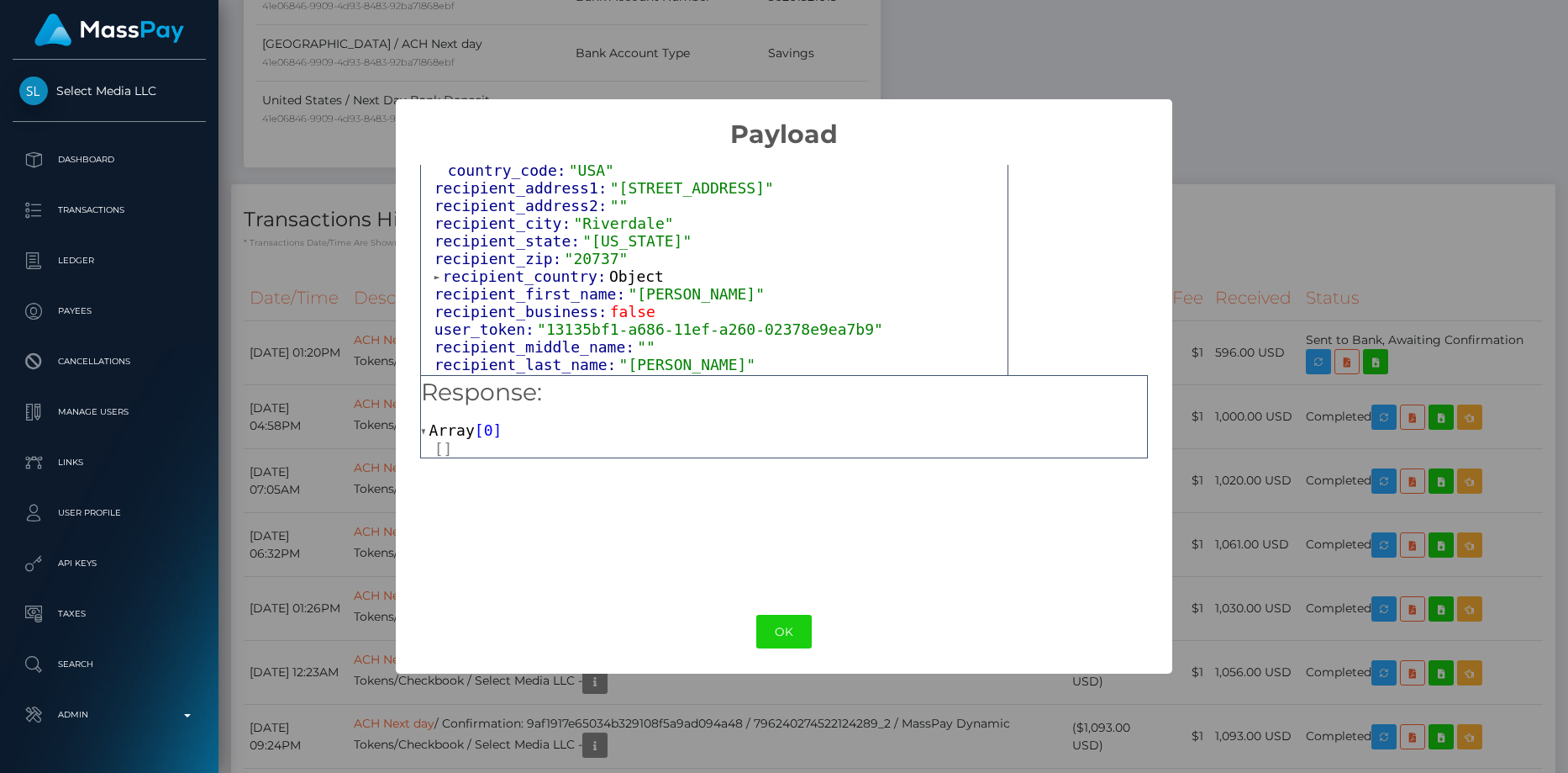
scroll to position [841, 0]
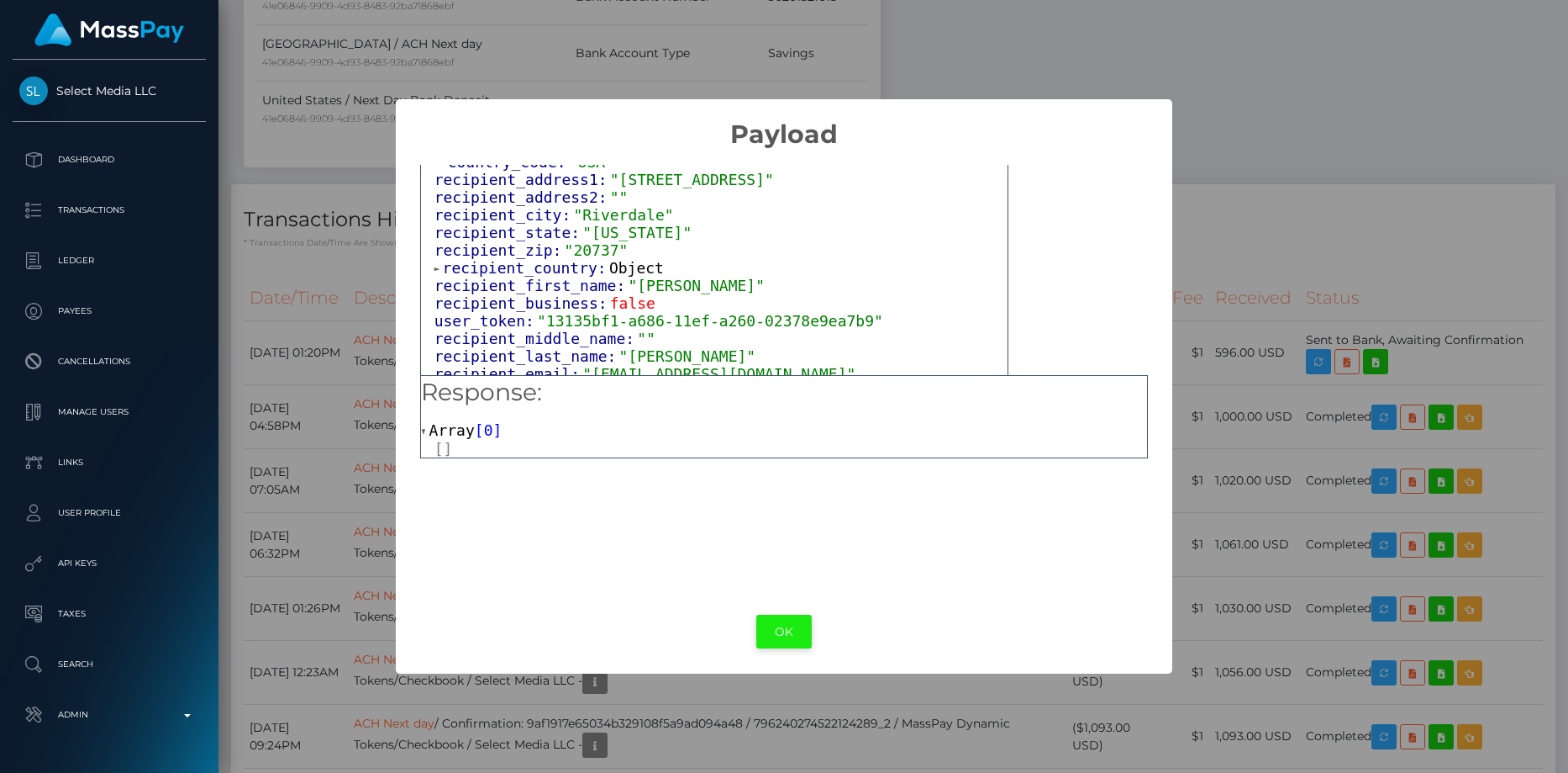
click at [775, 627] on button "OK" at bounding box center [784, 631] width 56 height 35
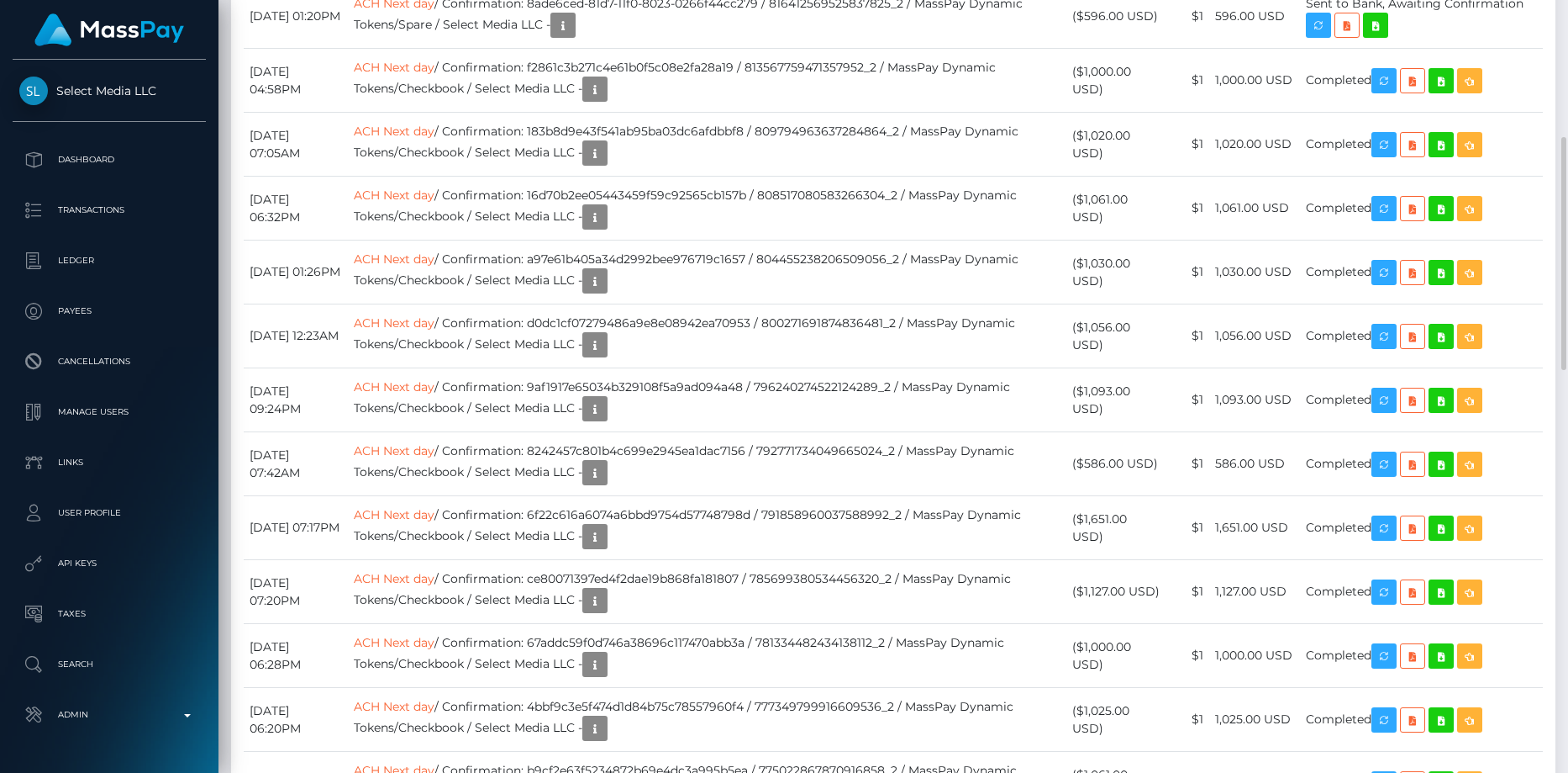
scroll to position [925, 0]
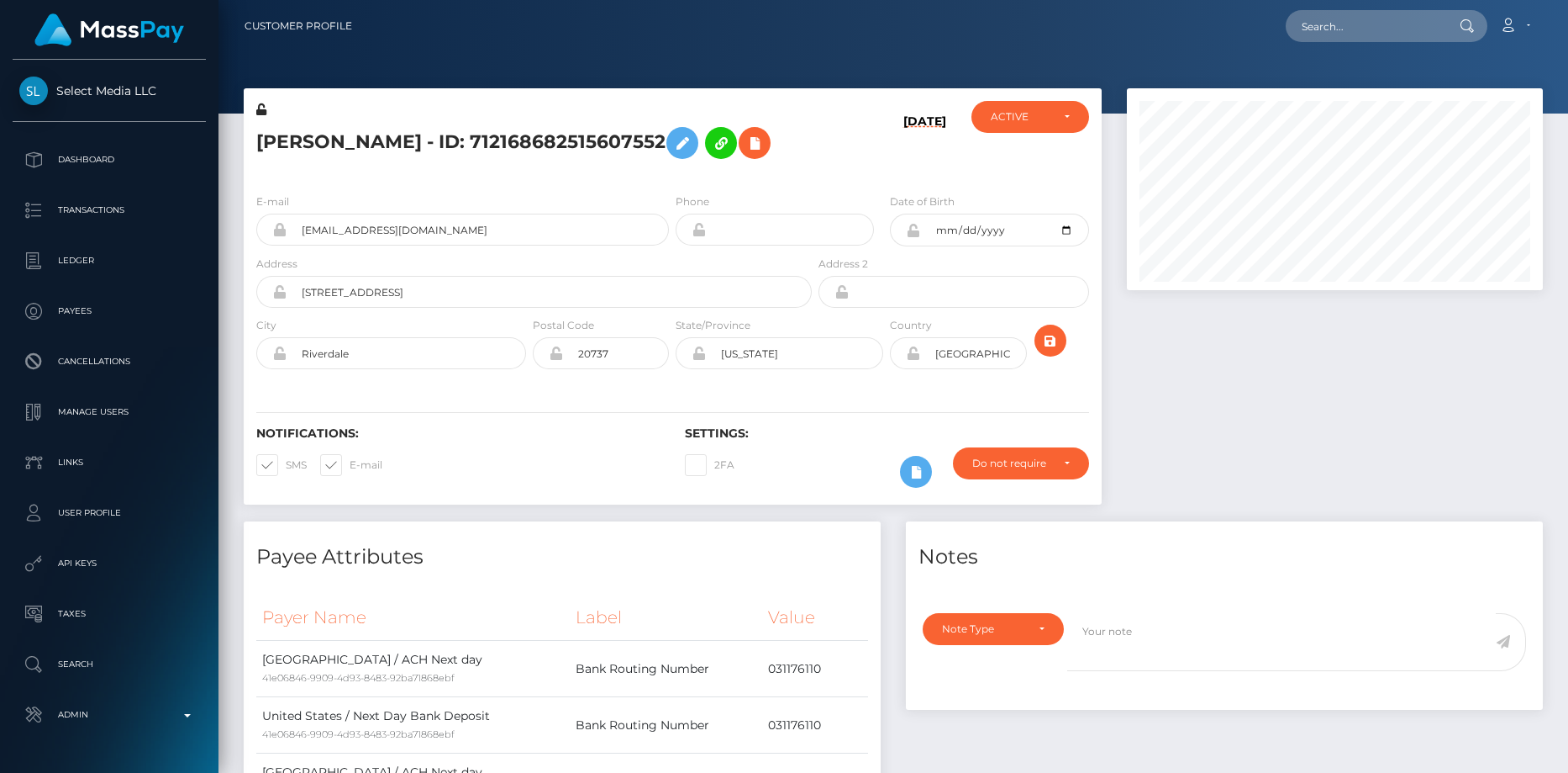
scroll to position [201, 417]
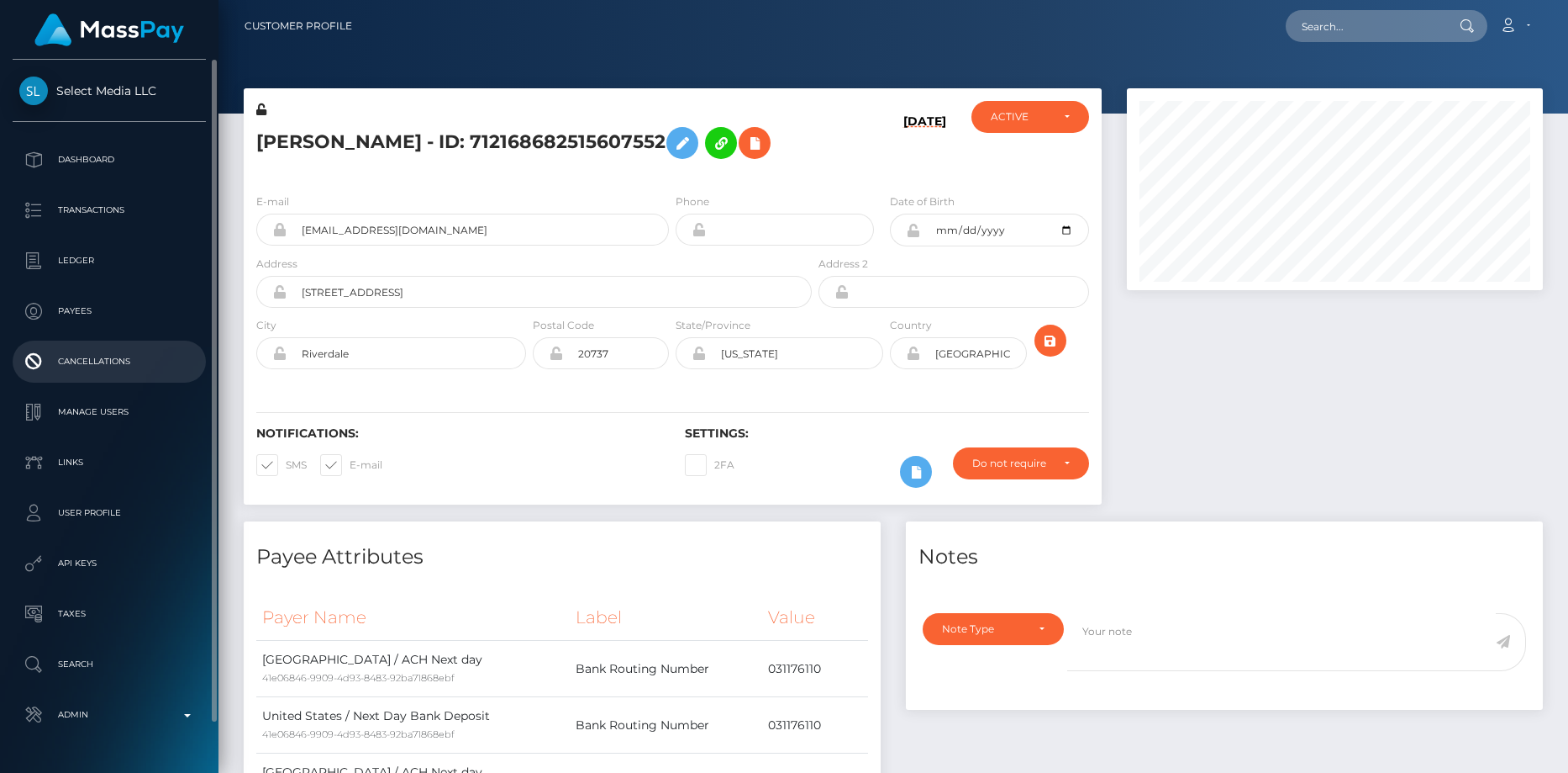
click at [118, 357] on p "Cancellations" at bounding box center [109, 361] width 179 height 25
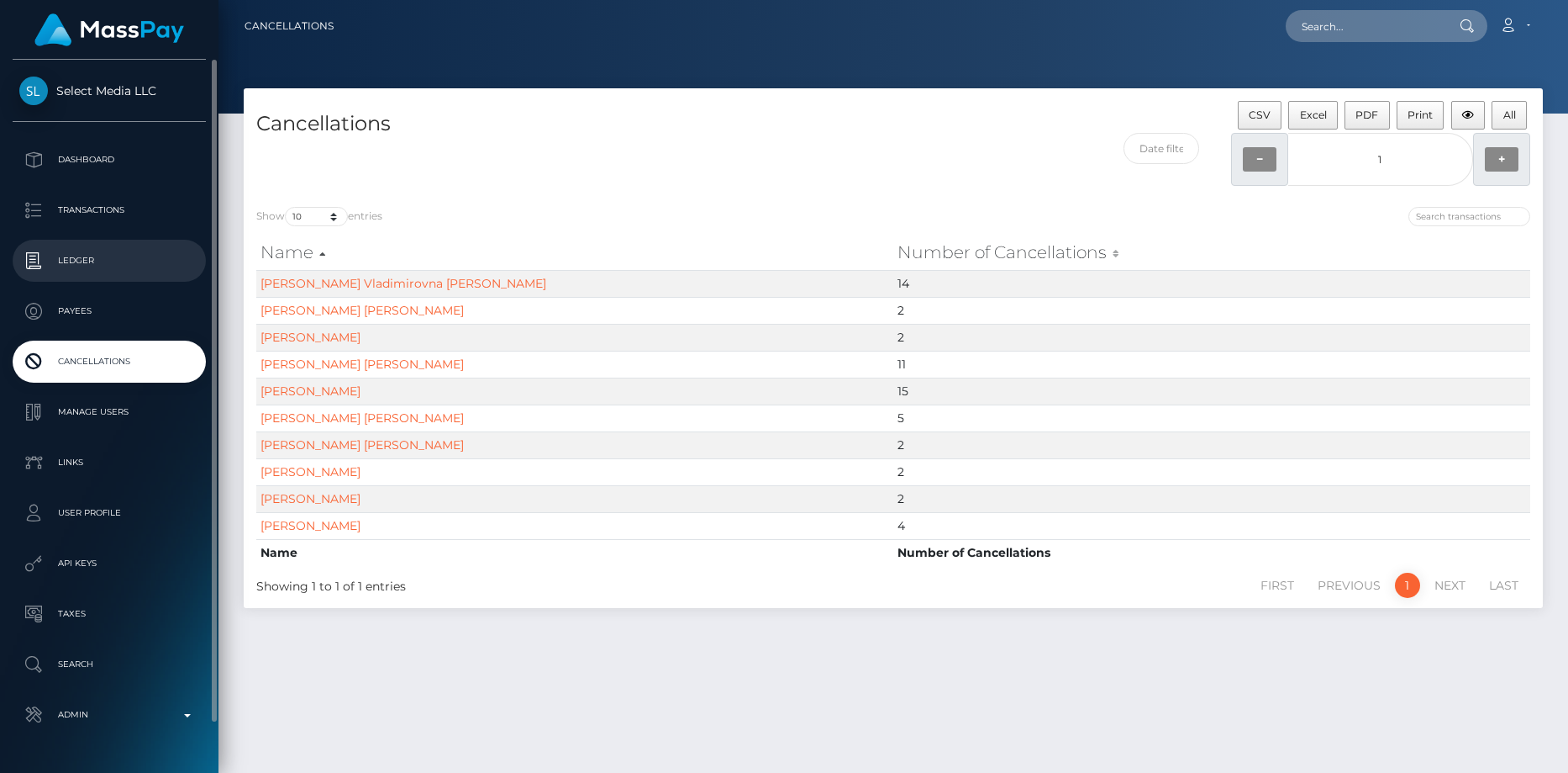
click at [146, 252] on p "Ledger" at bounding box center [109, 260] width 179 height 25
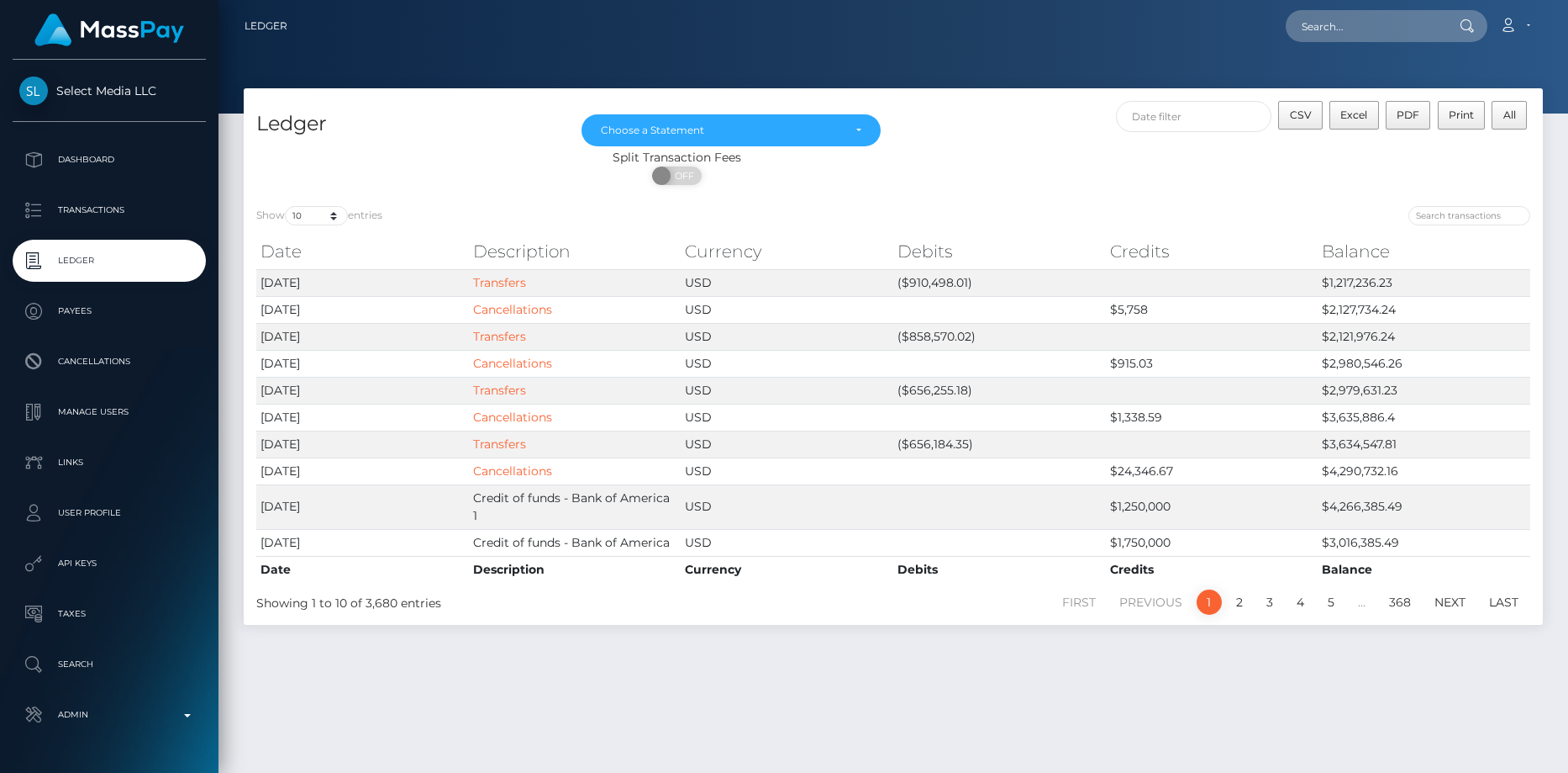
click at [1372, 52] on div at bounding box center [893, 57] width 1350 height 114
click at [1359, 32] on input "text" at bounding box center [1365, 26] width 157 height 32
paste input "jorged0710@yahoo.com"
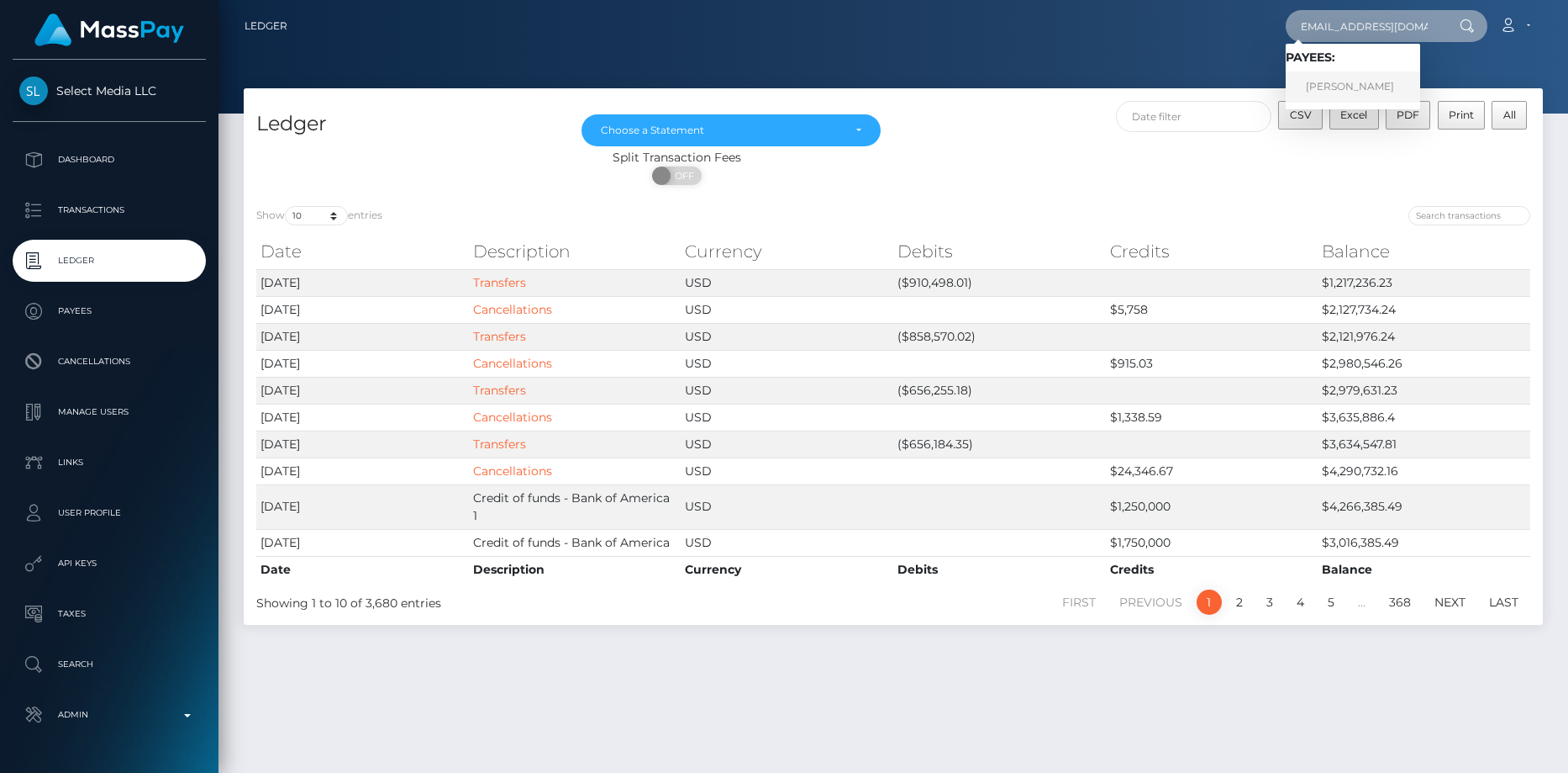
type input "jorged0710@yahoo.com"
click at [1352, 84] on link "JORGE DIAZ" at bounding box center [1353, 87] width 135 height 31
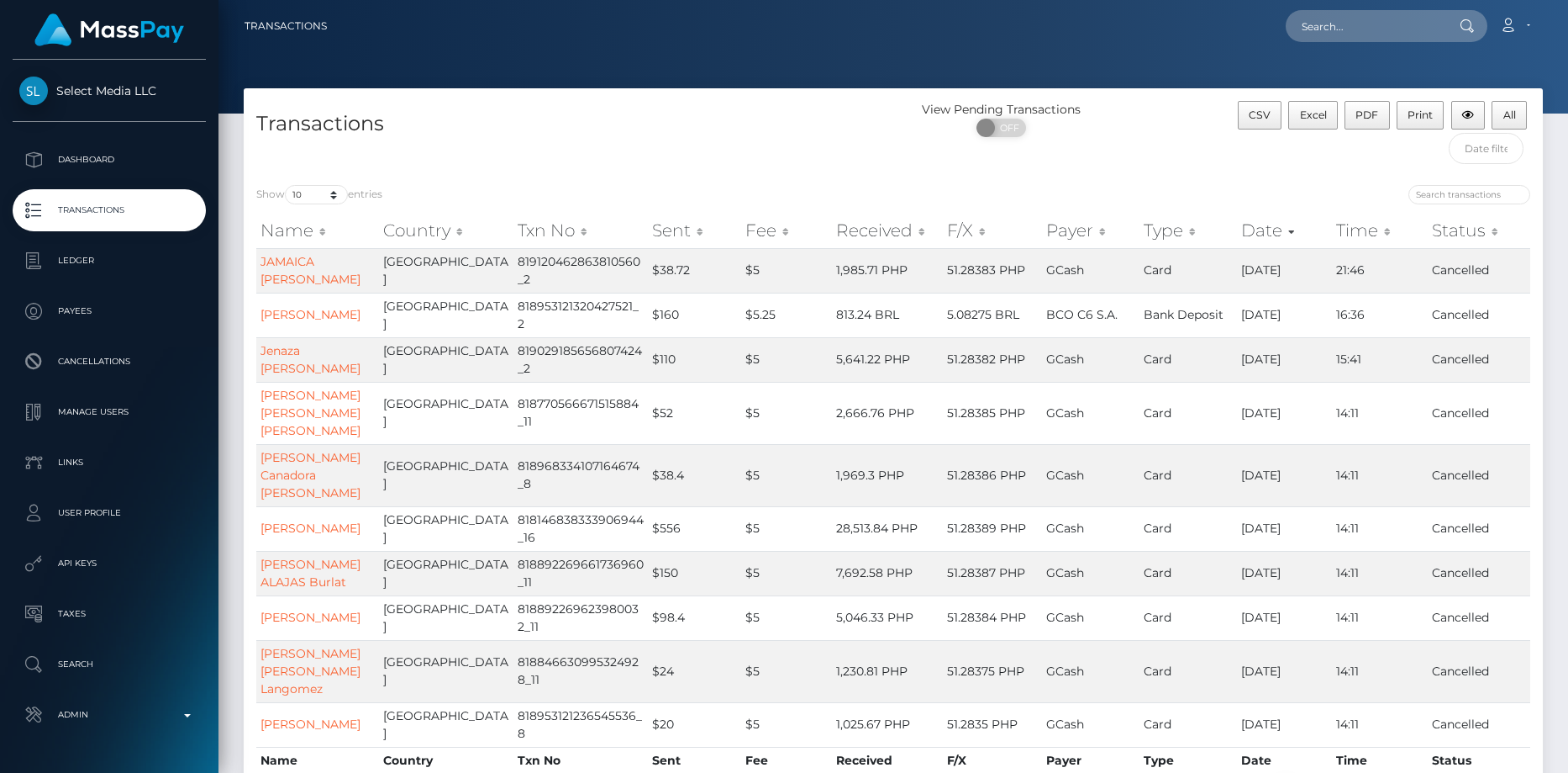
click at [956, 229] on th "F/X" at bounding box center [992, 230] width 99 height 34
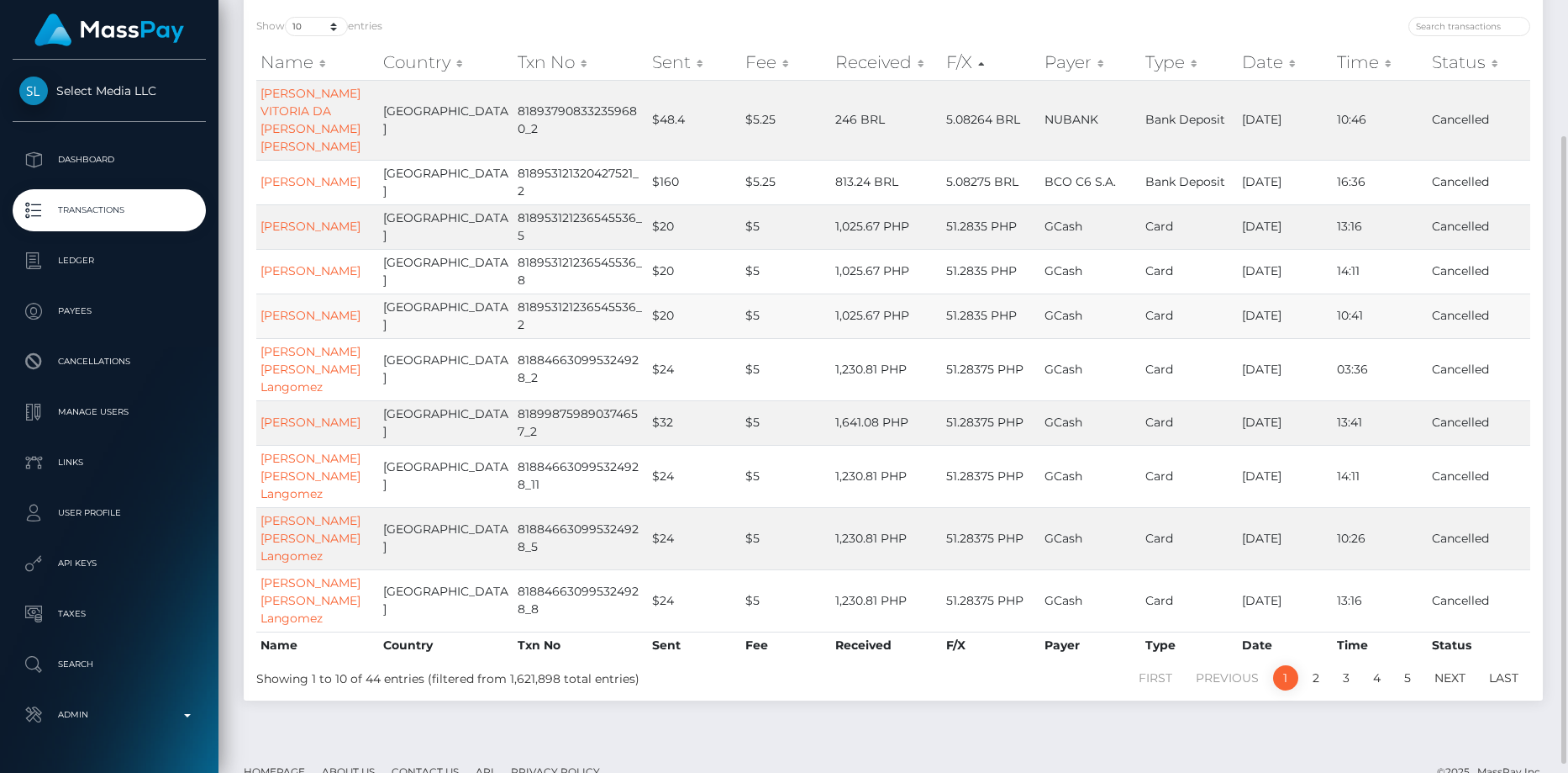
scroll to position [84, 0]
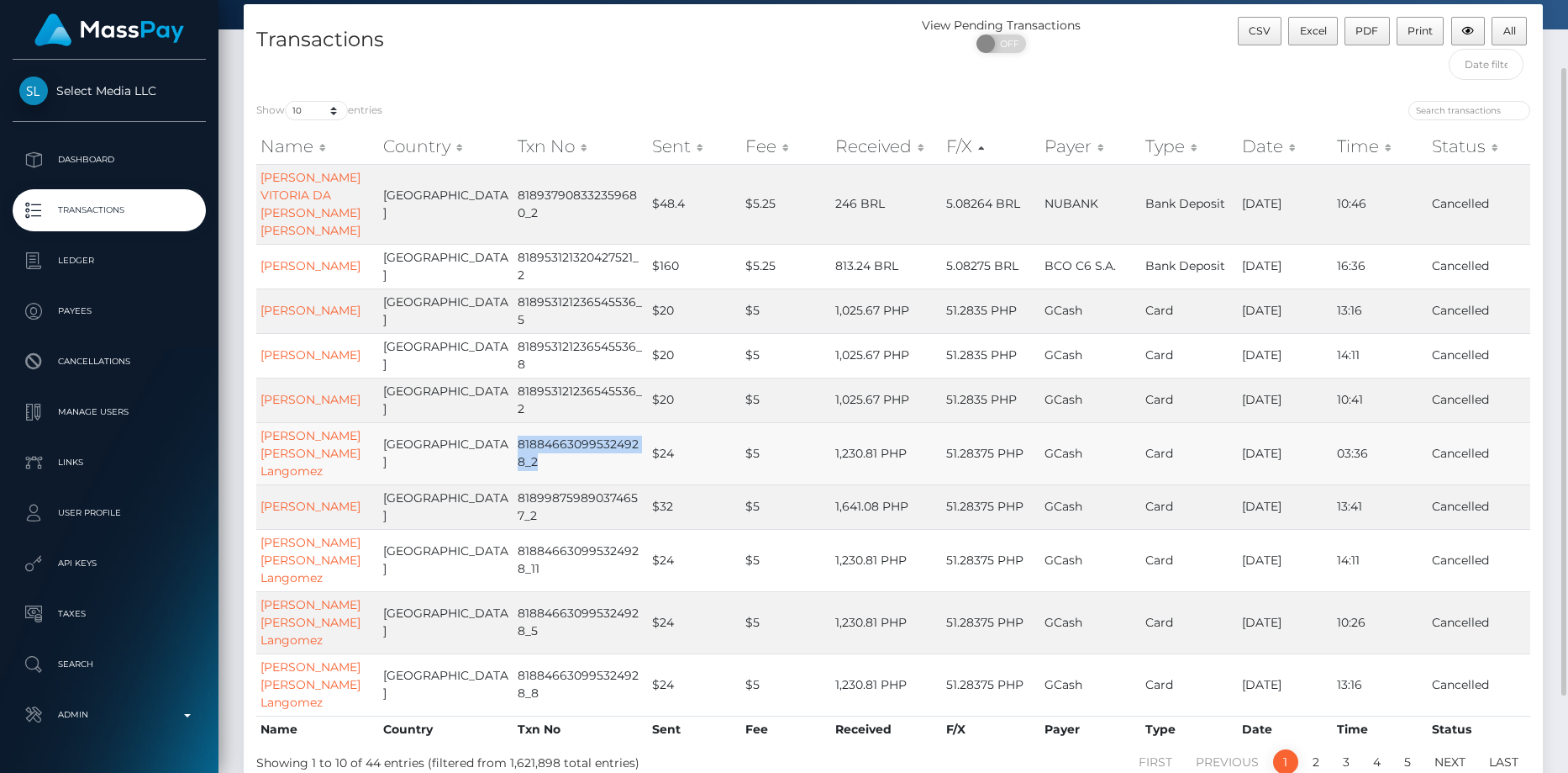
drag, startPoint x: 516, startPoint y: 475, endPoint x: 549, endPoint y: 482, distance: 33.7
click at [549, 482] on td "818846630995324928_2" at bounding box center [580, 453] width 135 height 62
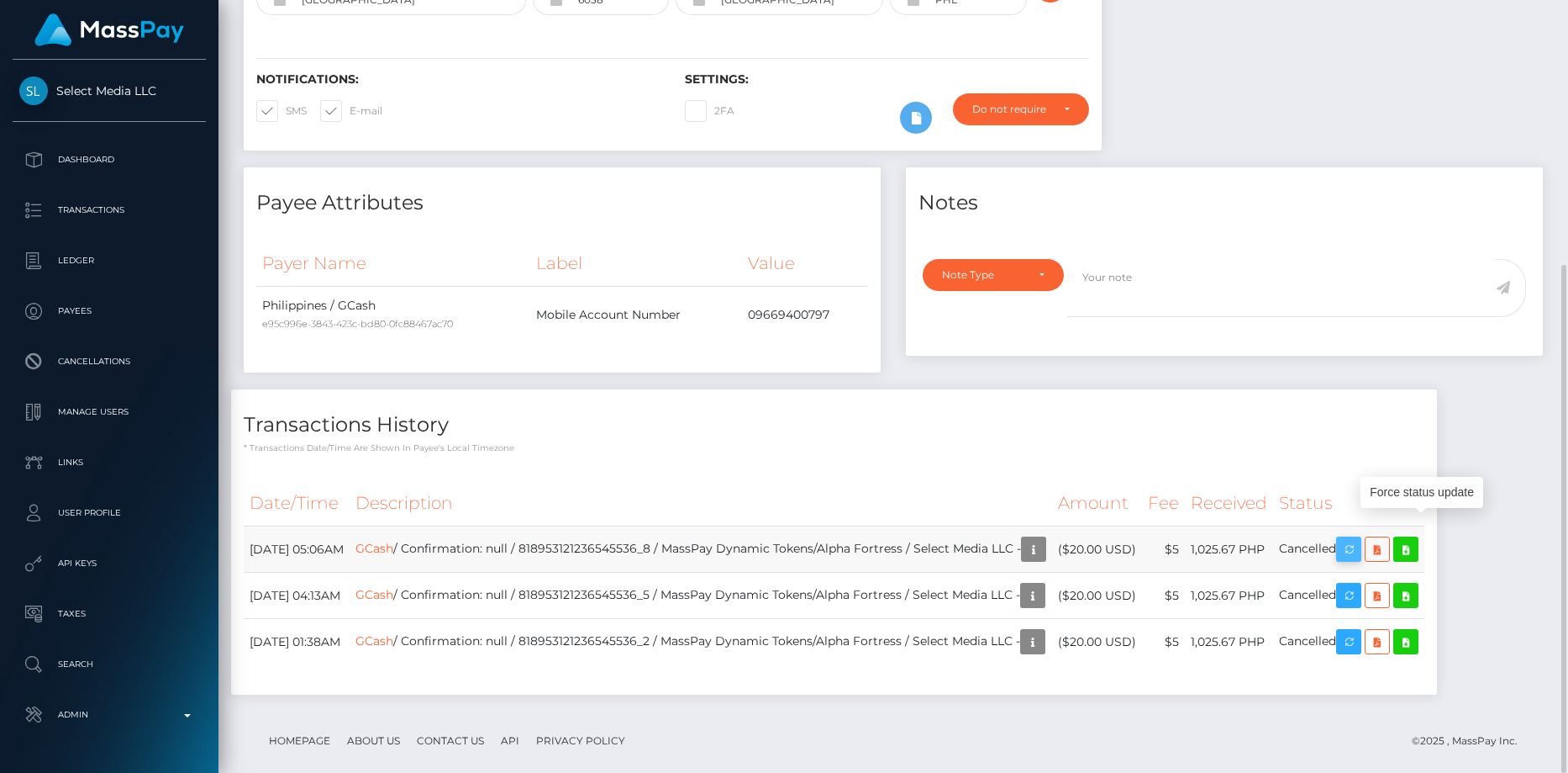
scroll to position [201, 417]
click at [568, 527] on td "GCash / Confirmation: null / 818953121236545536_8 / MassPay Dynamic Tokens/Alph…" at bounding box center [701, 550] width 703 height 46
drag, startPoint x: 558, startPoint y: 560, endPoint x: 578, endPoint y: 566, distance: 20.9
click at [578, 573] on td "GCash / Confirmation: null / 818953121236545536_5 / MassPay Dynamic Tokens/Alph…" at bounding box center [701, 595] width 703 height 46
drag, startPoint x: 576, startPoint y: 618, endPoint x: 593, endPoint y: 619, distance: 17.0
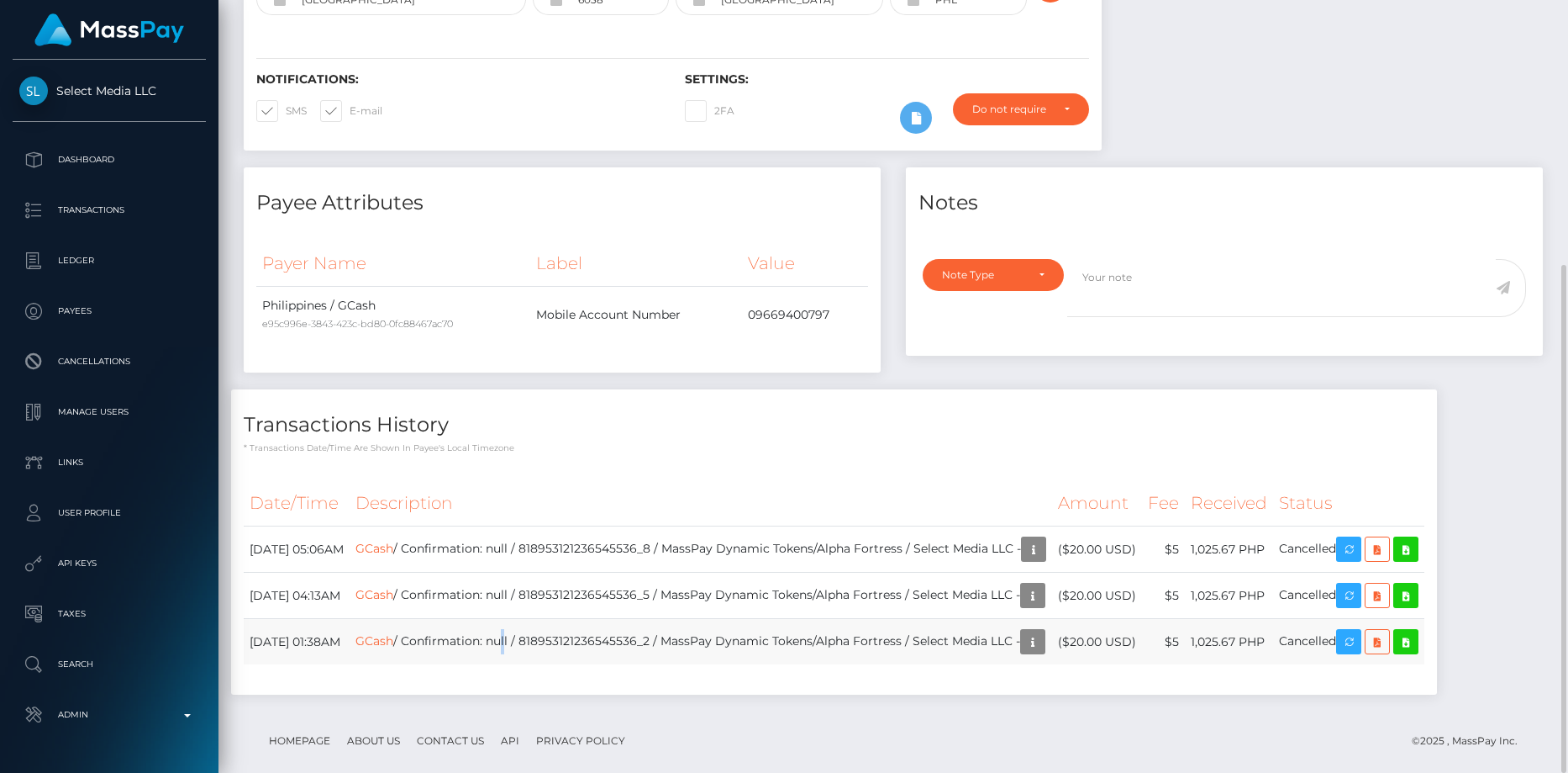
click at [588, 619] on td "GCash / Confirmation: null / 818953121236545536_2 / MassPay Dynamic Tokens/Alph…" at bounding box center [701, 641] width 703 height 46
click at [547, 389] on div "Transactions History * Transactions date/time are shown in payee's local timezo…" at bounding box center [834, 421] width 1206 height 65
click at [393, 541] on link "GCash" at bounding box center [375, 548] width 38 height 15
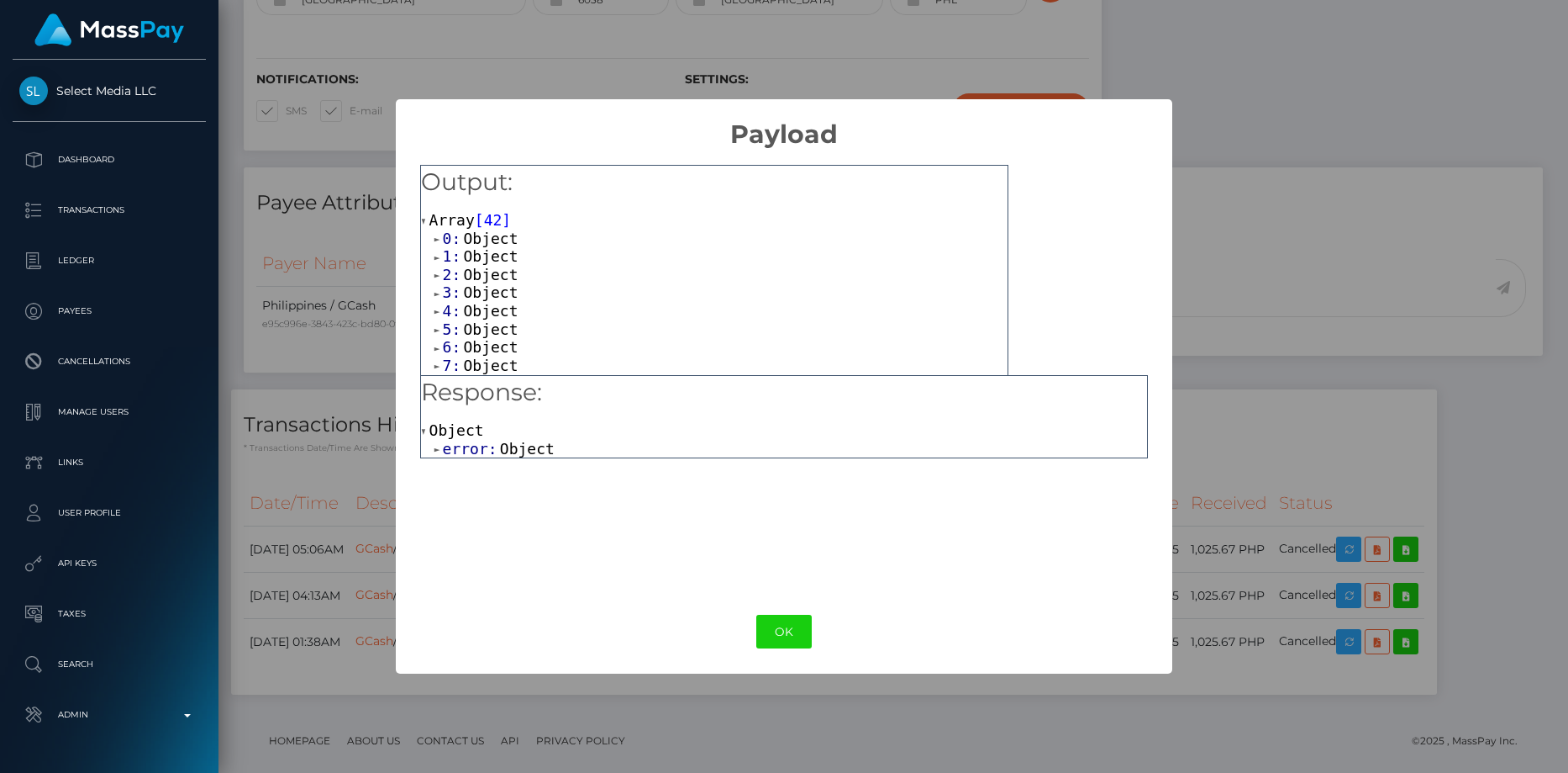
click at [482, 469] on div "Response: Object error: Object" at bounding box center [784, 480] width 729 height 210
click at [490, 450] on span "error:" at bounding box center [470, 449] width 57 height 18
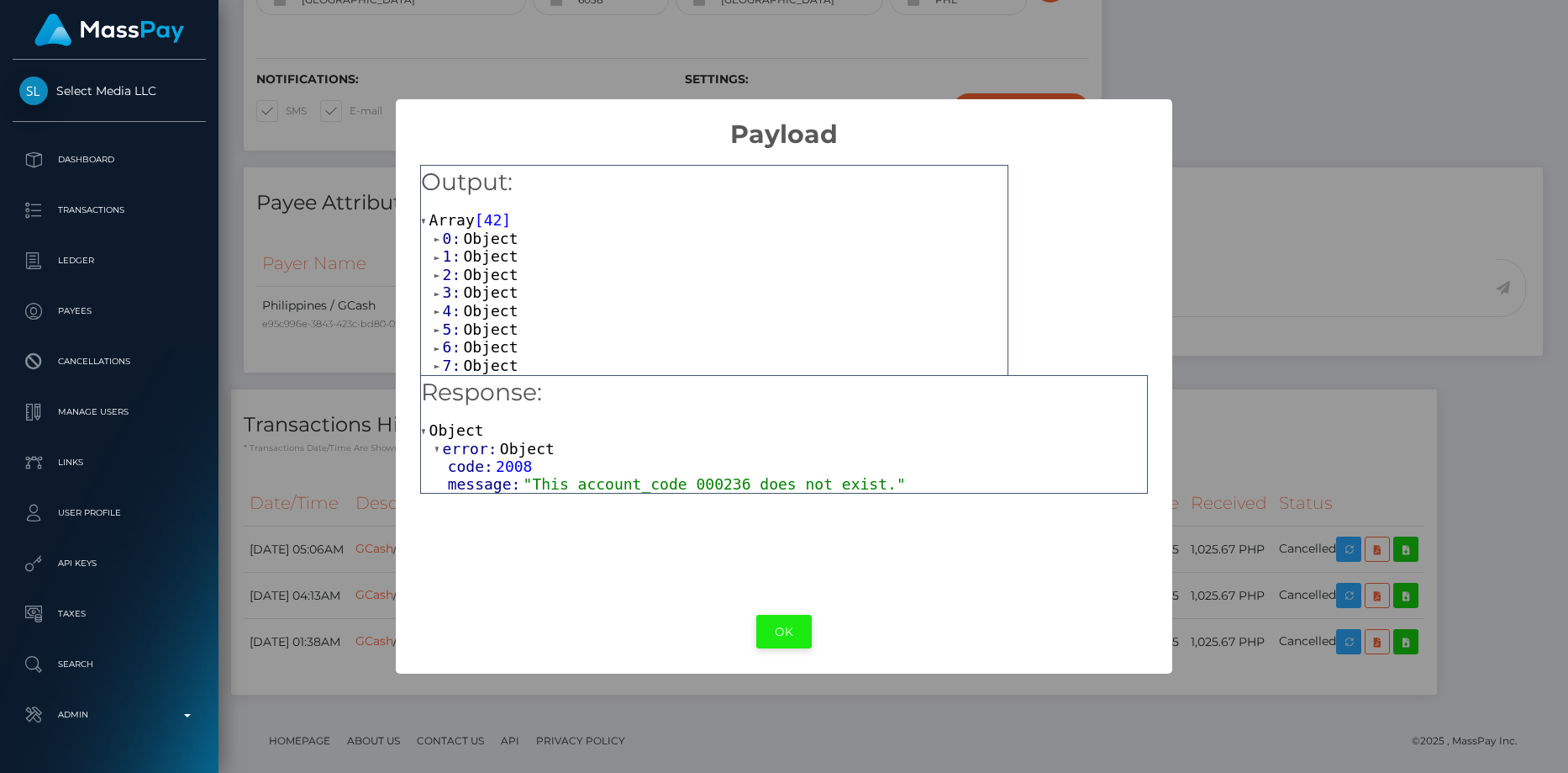
click at [765, 621] on button "OK" at bounding box center [784, 631] width 56 height 35
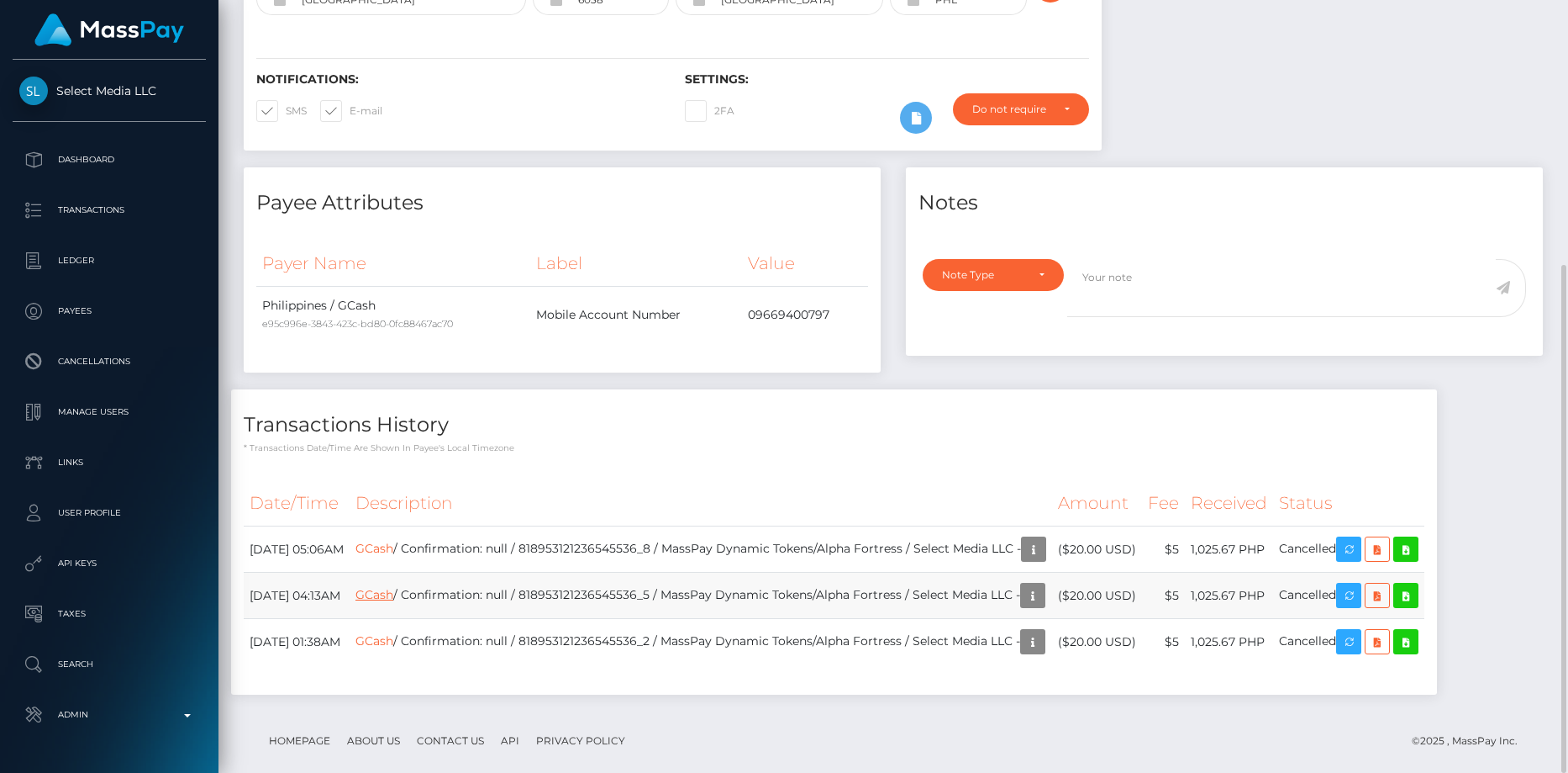
click at [393, 586] on link "GCash" at bounding box center [375, 593] width 38 height 15
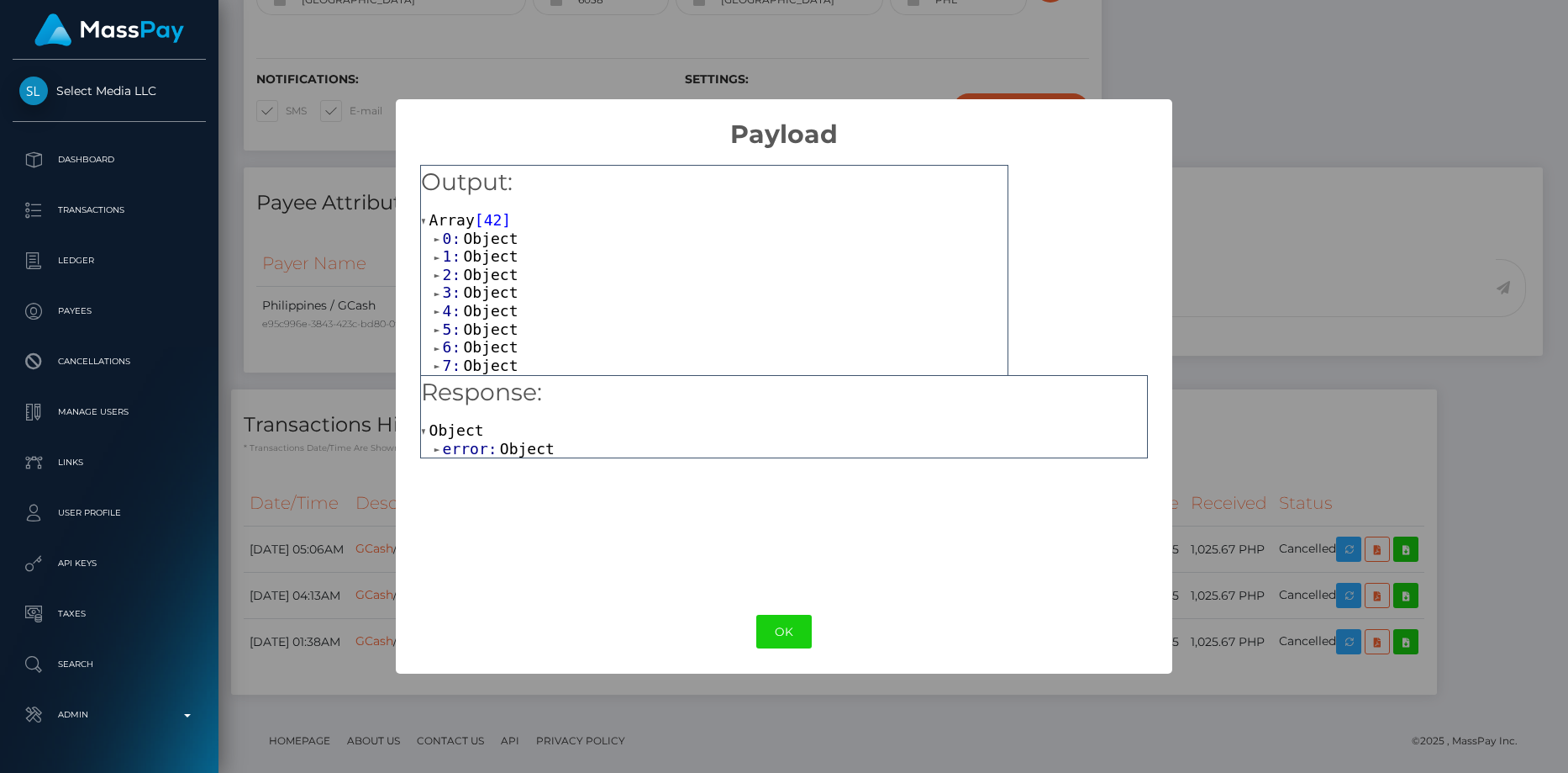
drag, startPoint x: 507, startPoint y: 464, endPoint x: 508, endPoint y: 446, distance: 18.0
click at [507, 462] on div "Response: Object error: Object" at bounding box center [784, 480] width 729 height 210
click at [508, 446] on span "Object" at bounding box center [527, 449] width 55 height 18
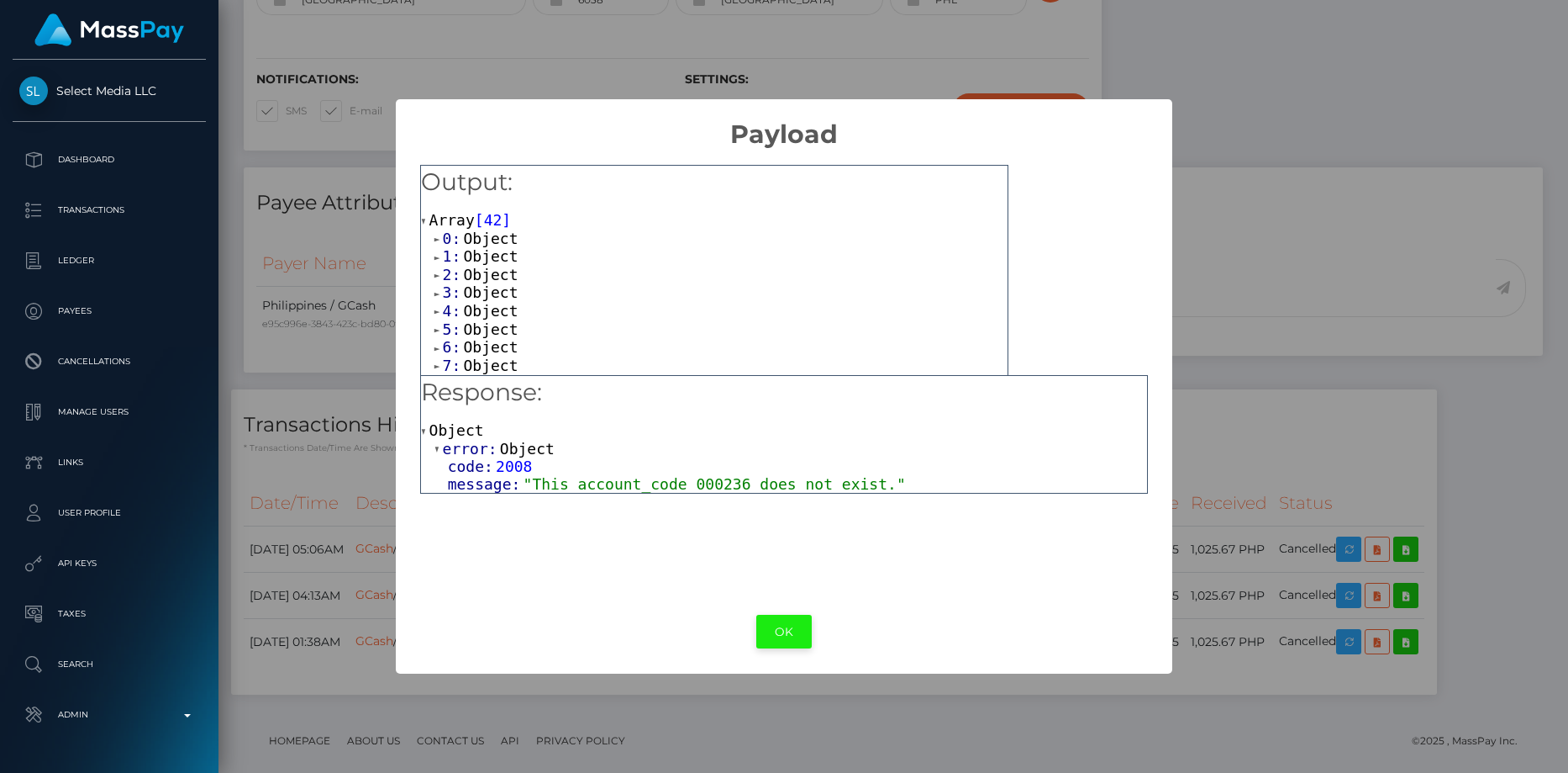
click at [784, 634] on button "OK" at bounding box center [784, 631] width 56 height 35
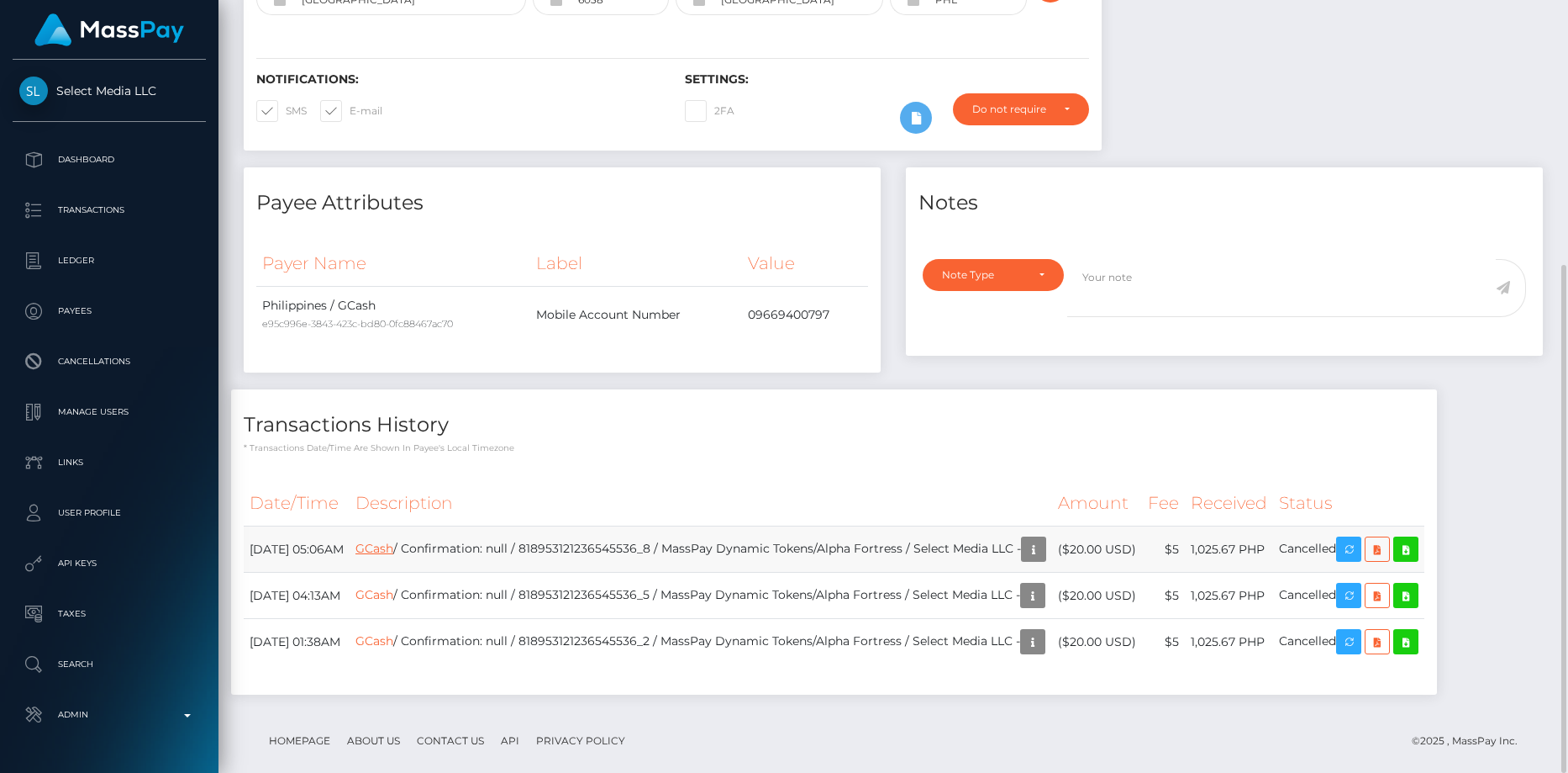
click at [393, 541] on link "GCash" at bounding box center [375, 548] width 38 height 15
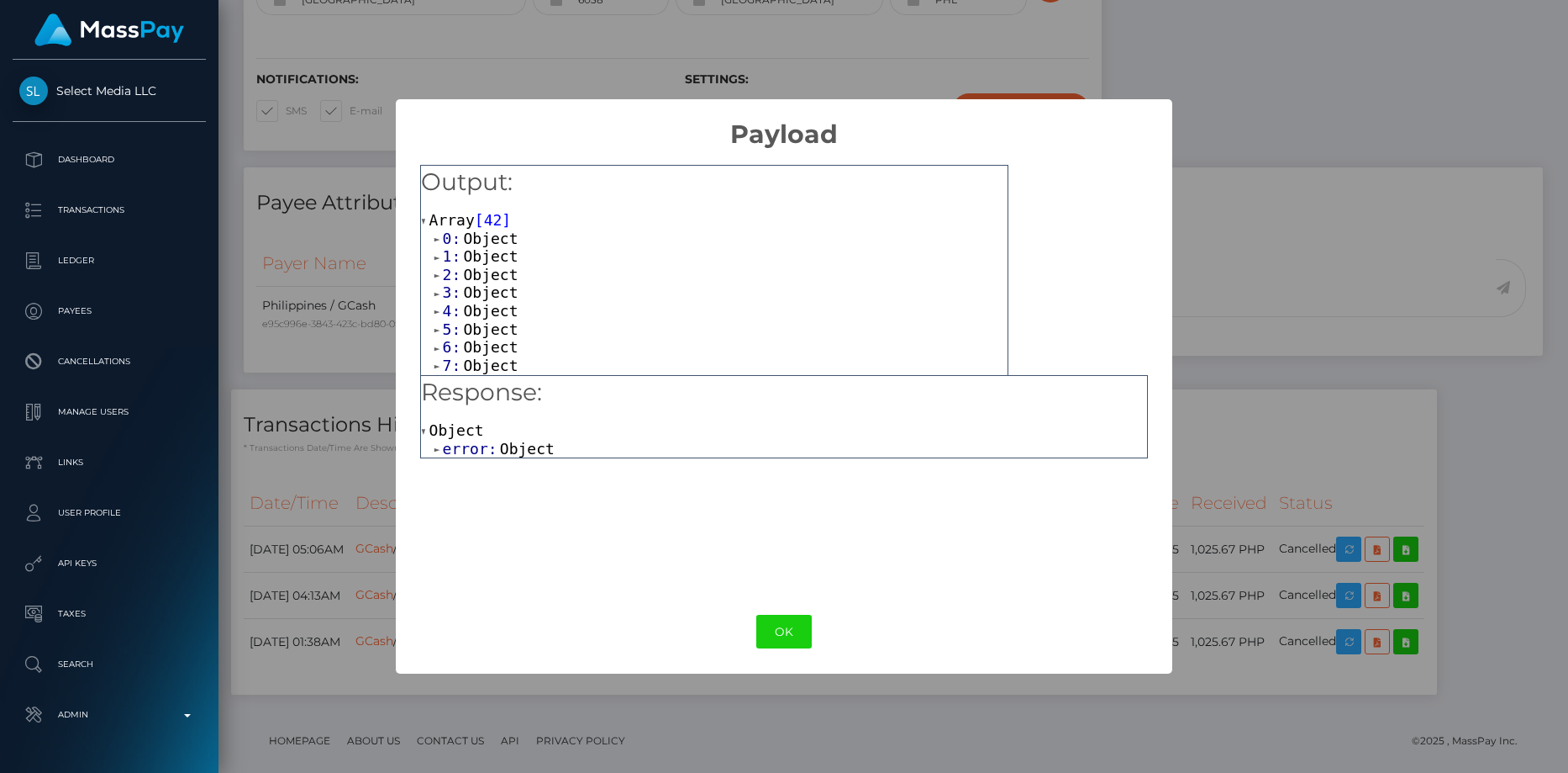
click at [520, 453] on span "Object" at bounding box center [527, 449] width 55 height 18
click at [557, 479] on span ""This account_code 000236 does not exist."" at bounding box center [715, 484] width 383 height 18
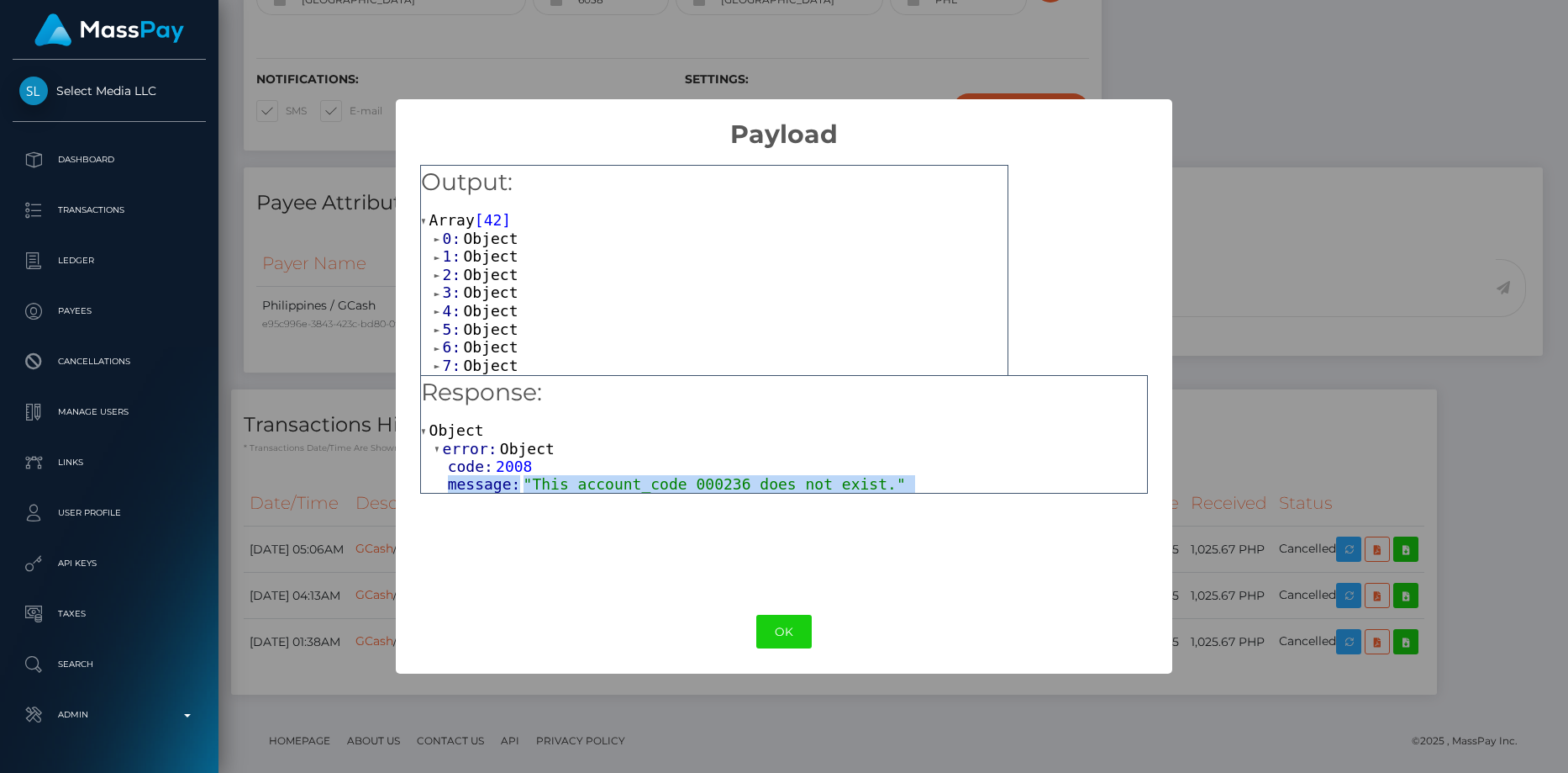
click at [557, 479] on span ""This account_code 000236 does not exist."" at bounding box center [715, 484] width 383 height 18
copy div "message: "This account_code 000236 does not exist." OK No Cancel"
click at [779, 628] on button "OK" at bounding box center [784, 631] width 56 height 35
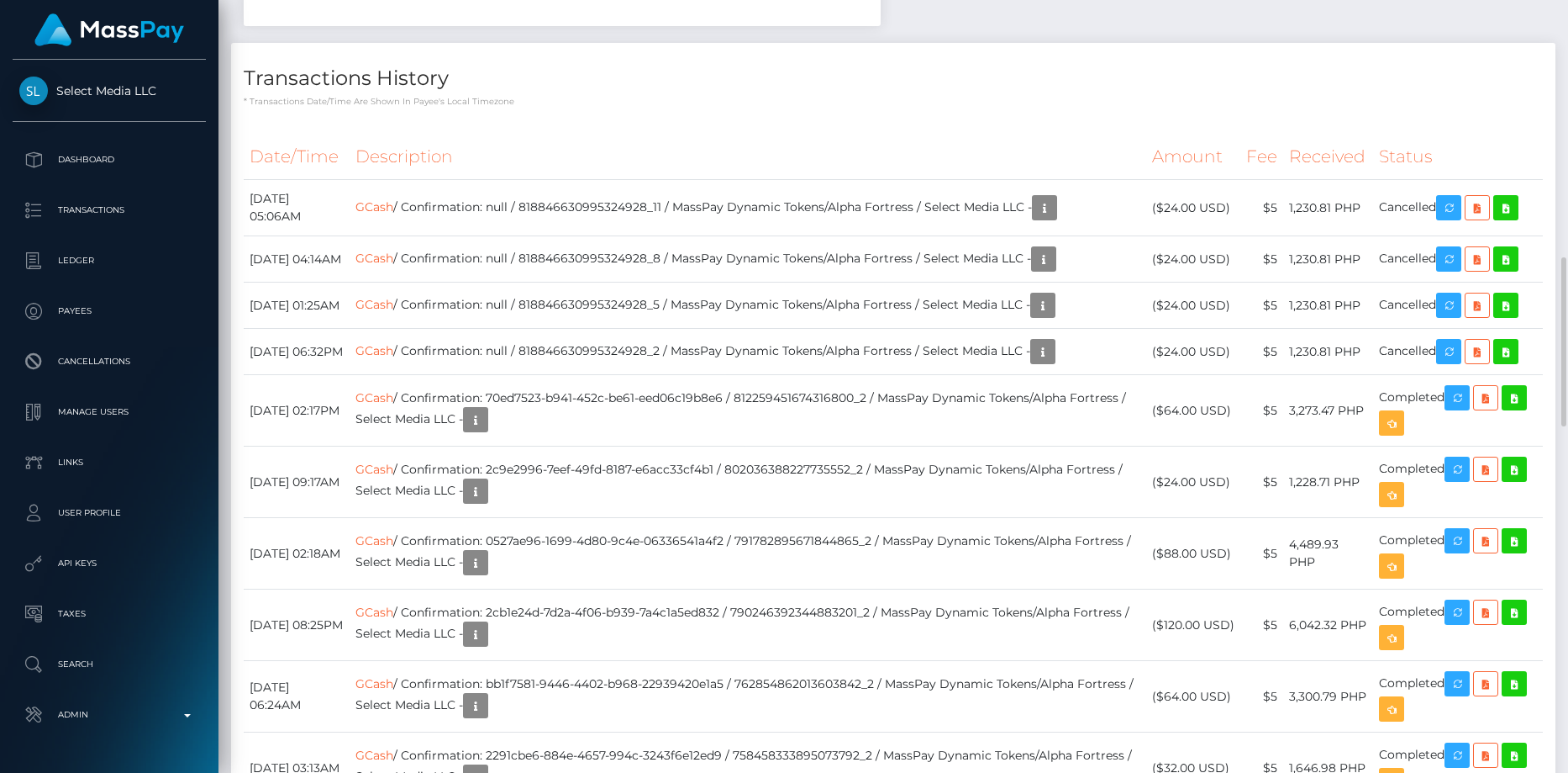
scroll to position [1261, 0]
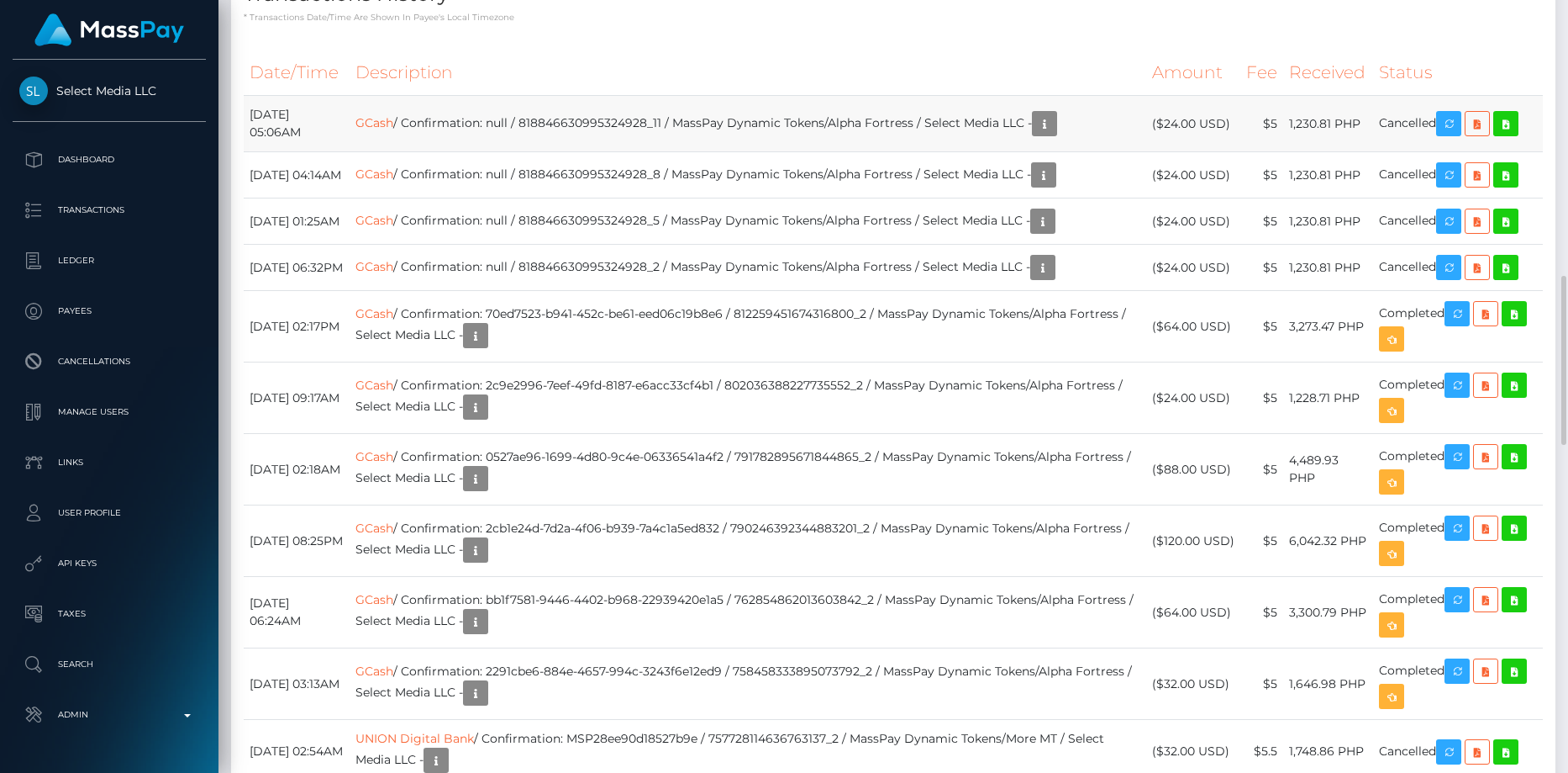
click at [422, 153] on td "GCash / Confirmation: null / 818846630995324928_11 / MassPay Dynamic Tokens/Alp…" at bounding box center [748, 124] width 796 height 56
click at [393, 131] on link "GCash" at bounding box center [375, 122] width 38 height 15
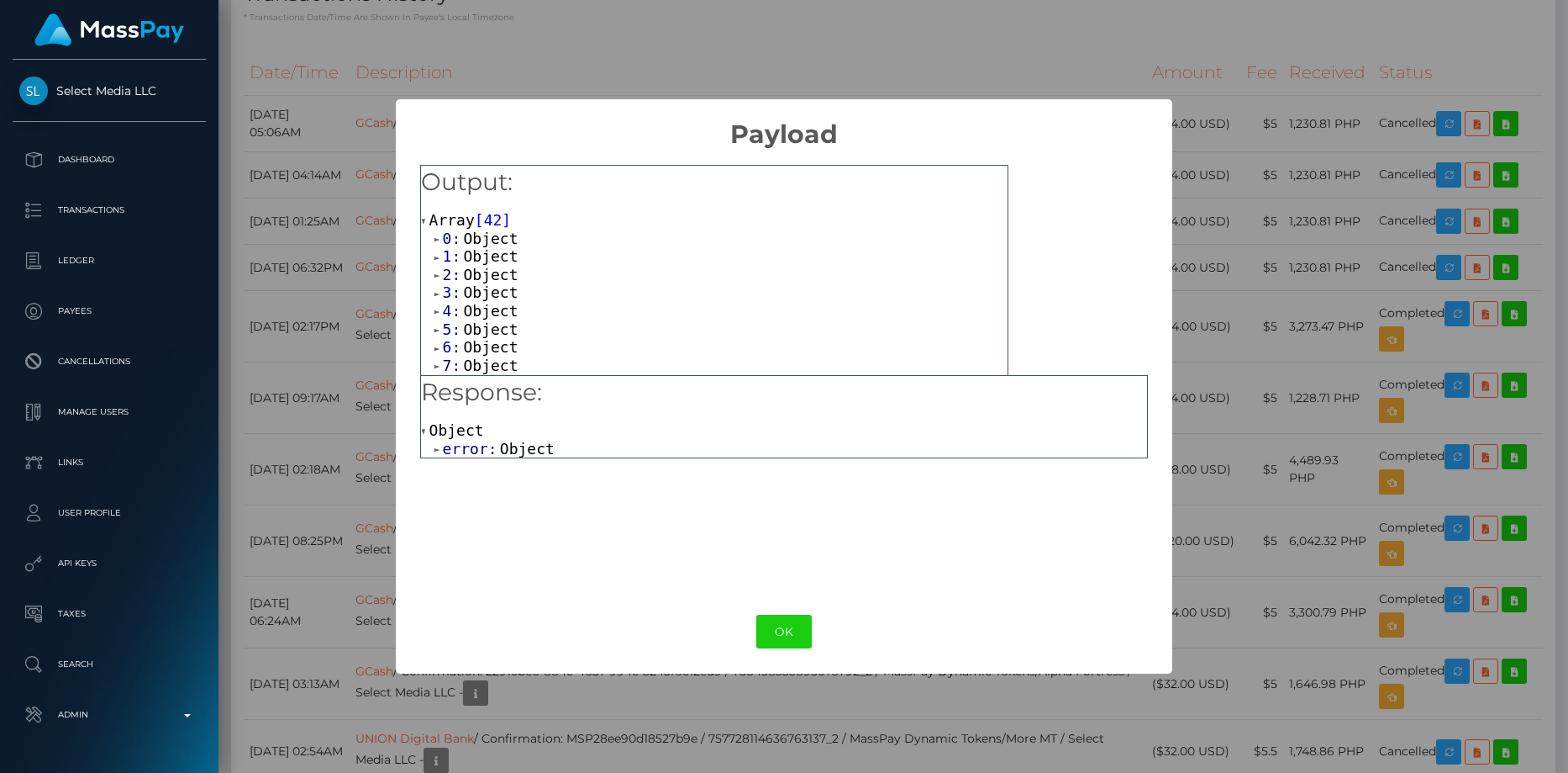
click at [474, 457] on span "error:" at bounding box center [470, 449] width 57 height 18
drag, startPoint x: 671, startPoint y: 483, endPoint x: 725, endPoint y: 483, distance: 54.0
click at [714, 483] on span ""This account_code 000236 does not exist."" at bounding box center [715, 484] width 383 height 18
click at [479, 238] on span "Object" at bounding box center [489, 238] width 55 height 18
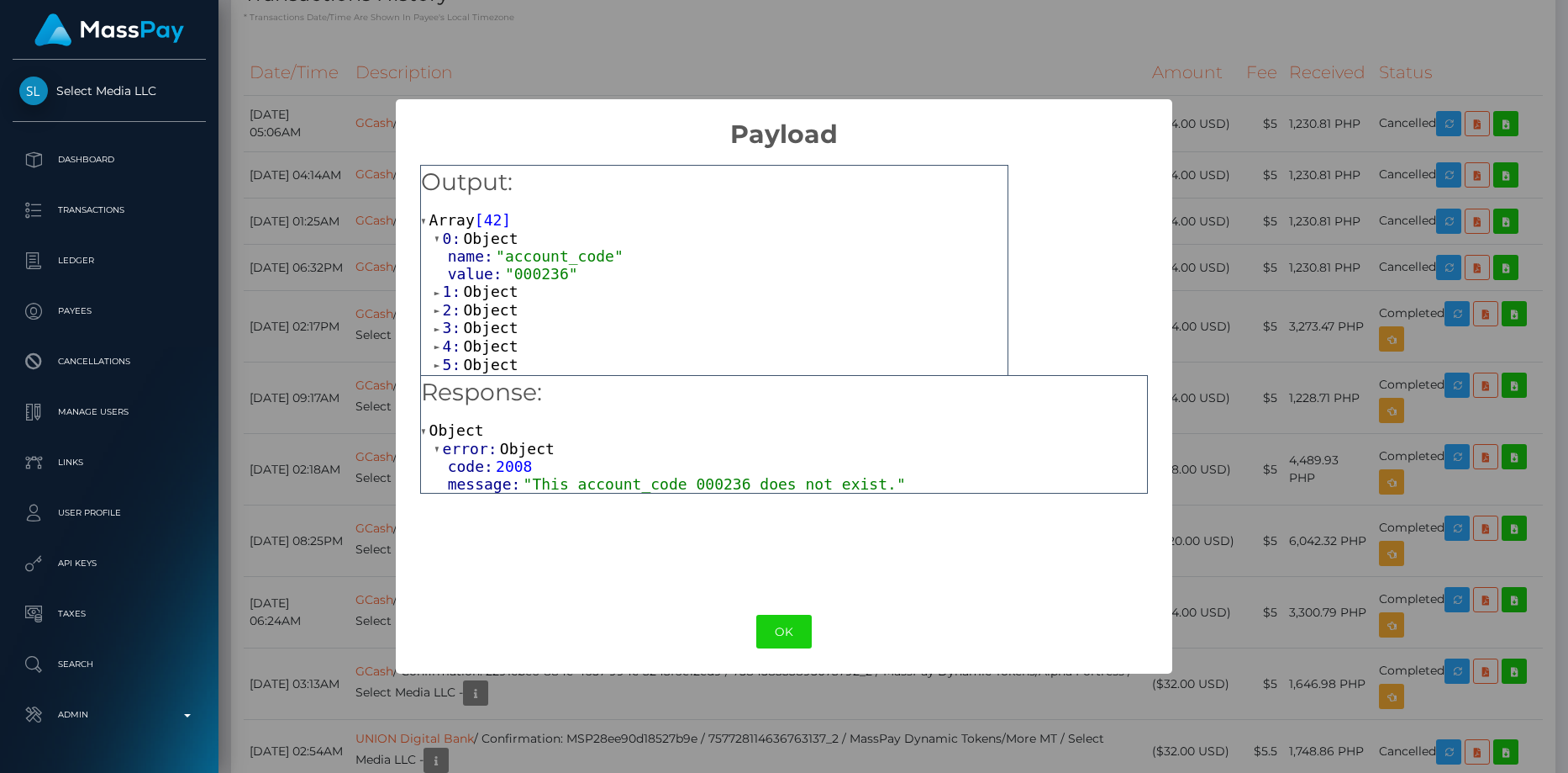
click at [484, 291] on span "Object" at bounding box center [489, 291] width 55 height 18
click at [483, 336] on span "value:" at bounding box center [475, 327] width 57 height 18
click at [486, 346] on span "Object" at bounding box center [489, 345] width 55 height 18
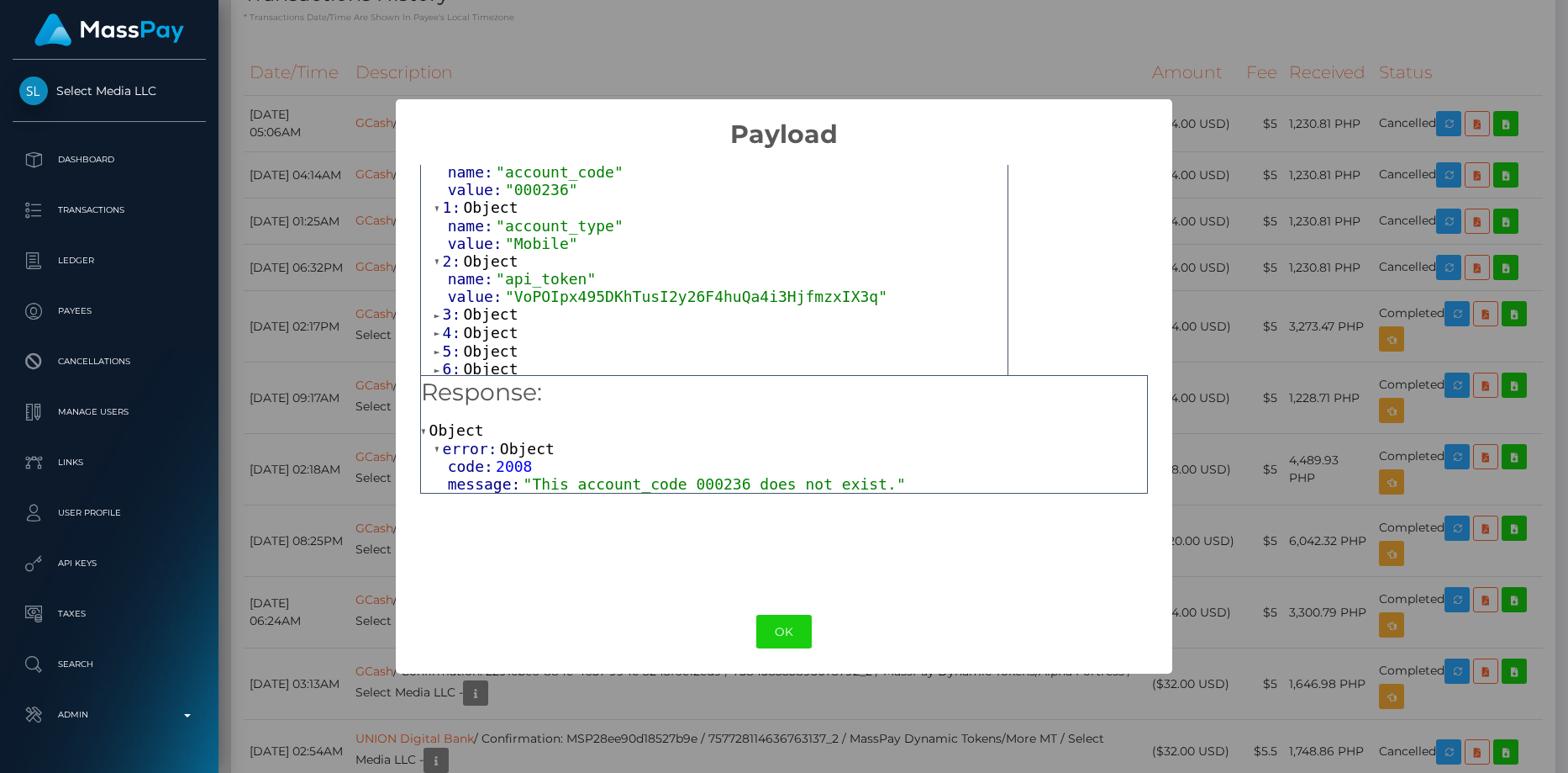
click at [493, 313] on span "Object" at bounding box center [489, 314] width 55 height 18
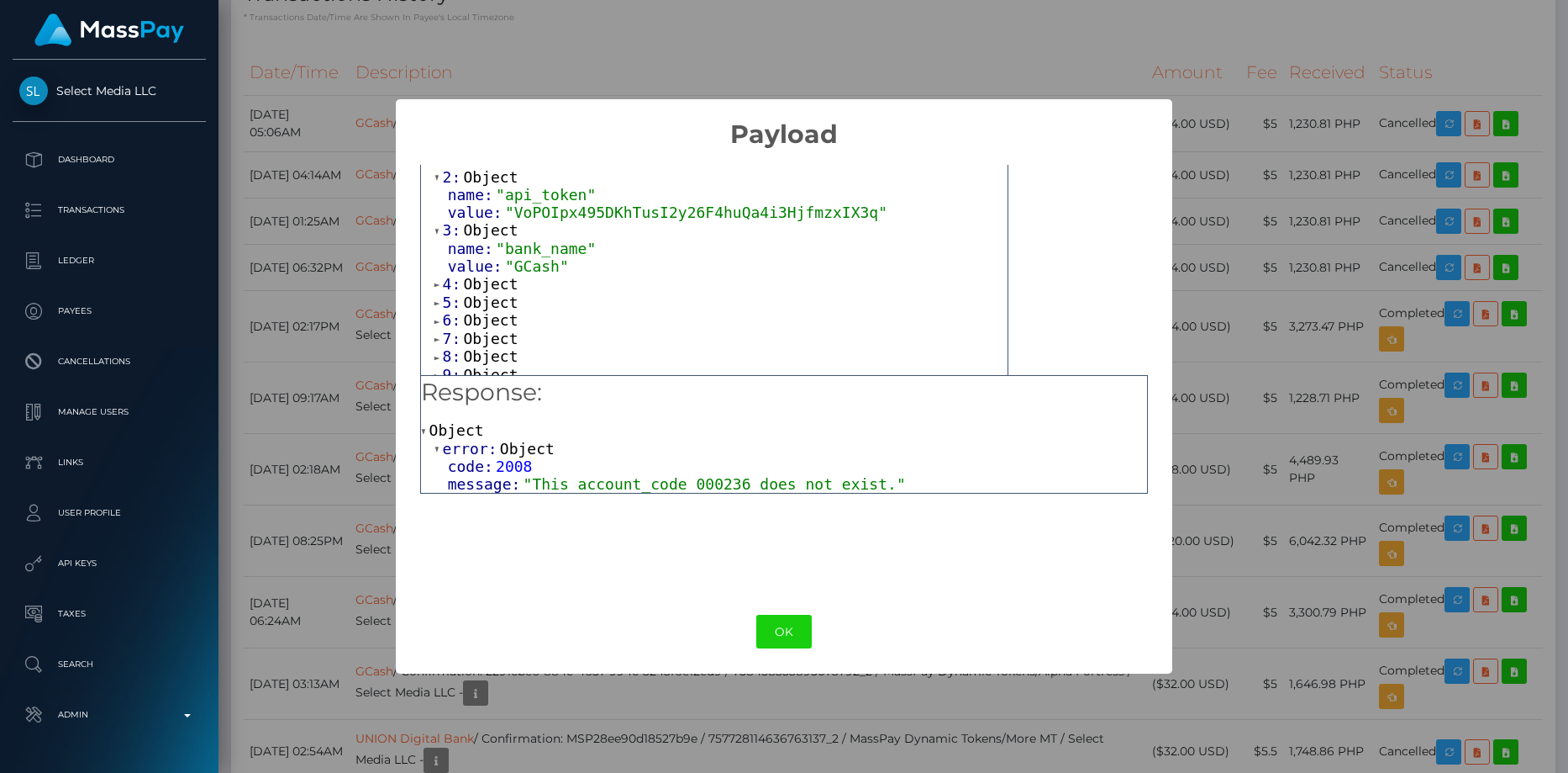
click at [493, 292] on span "Object" at bounding box center [489, 284] width 55 height 18
click at [496, 343] on span "Object" at bounding box center [489, 338] width 55 height 18
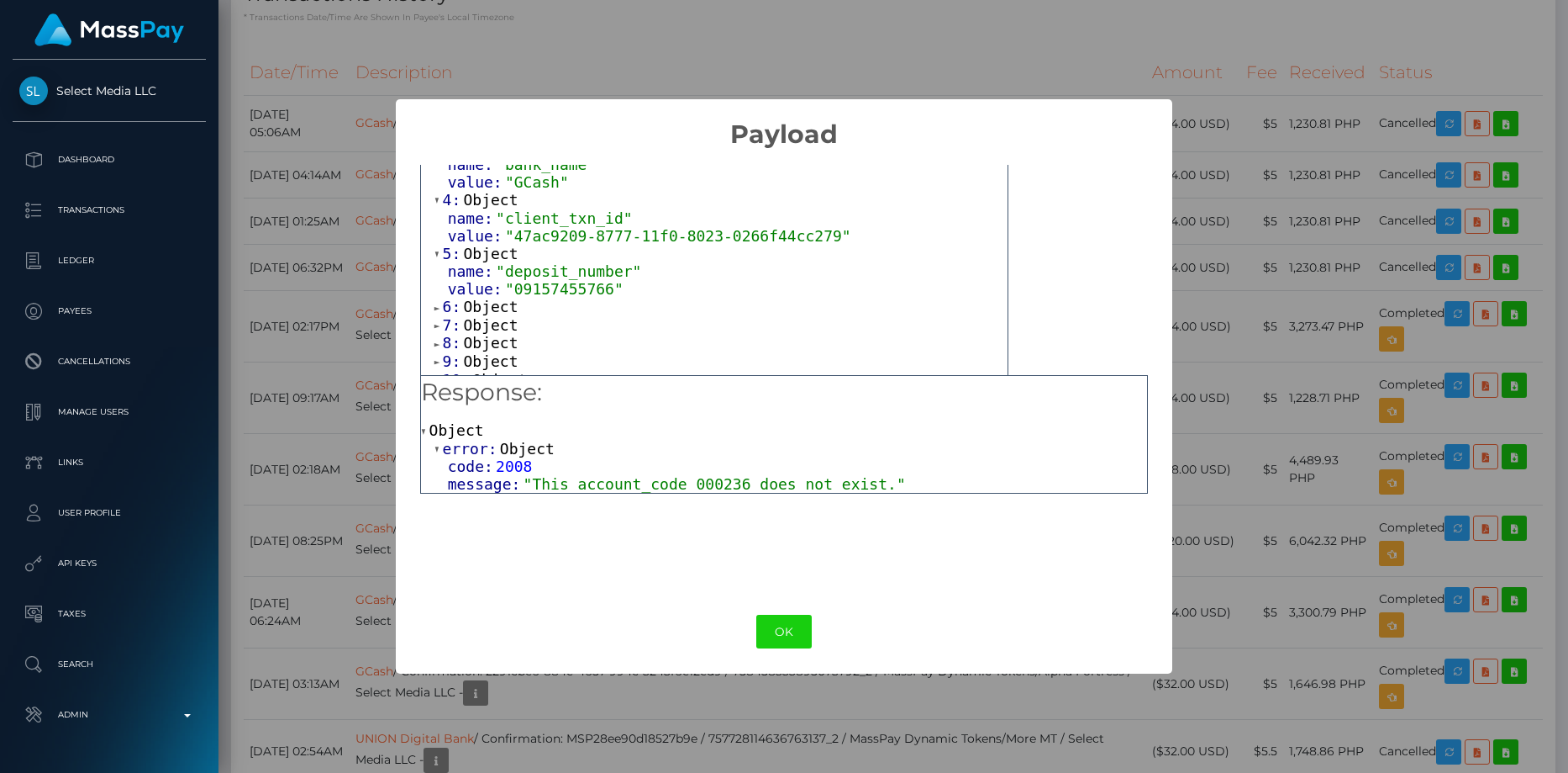
click at [500, 315] on span "Object" at bounding box center [489, 306] width 55 height 18
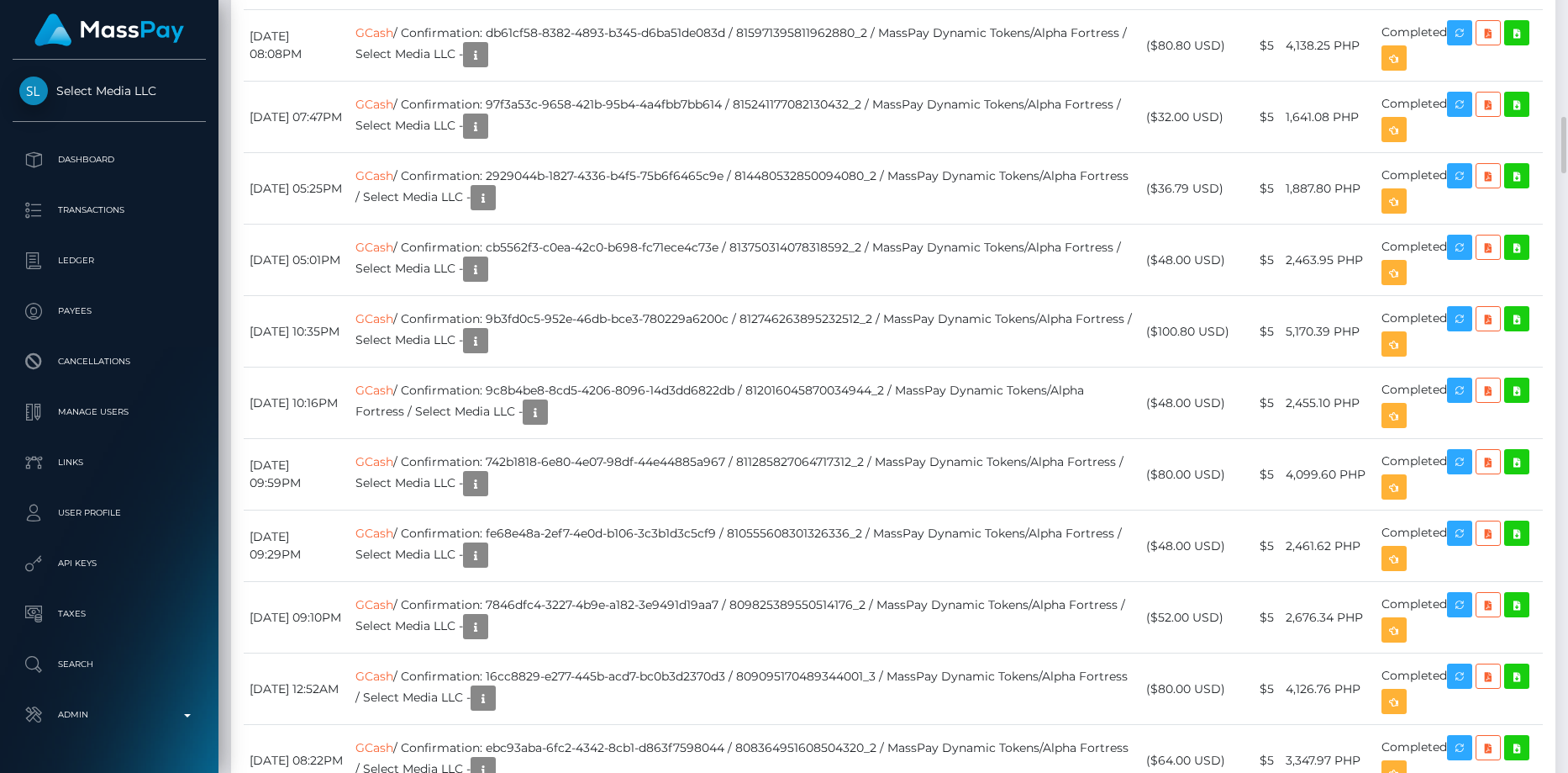
scroll to position [1093, 0]
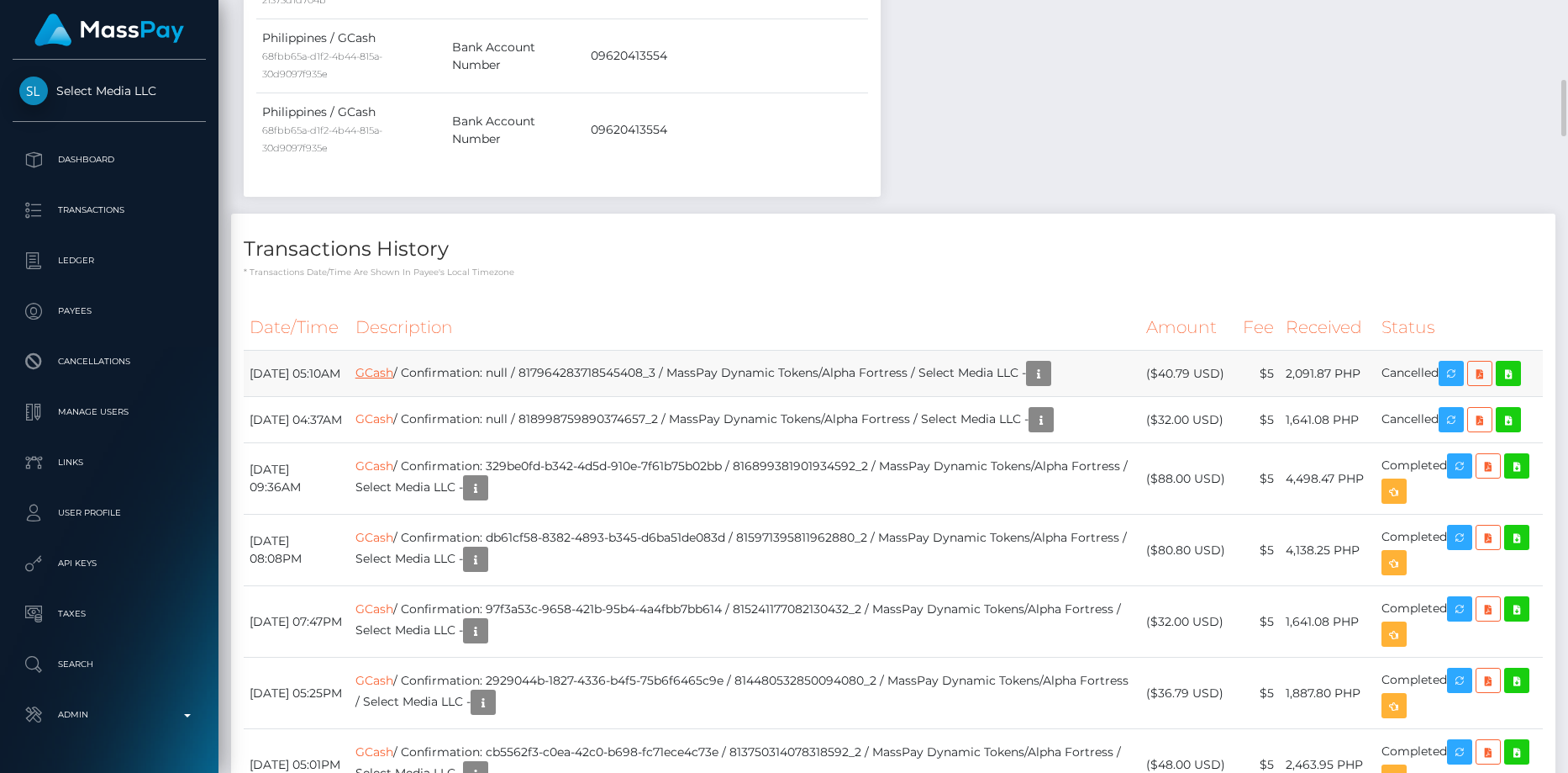
click at [393, 365] on link "GCash" at bounding box center [375, 372] width 38 height 15
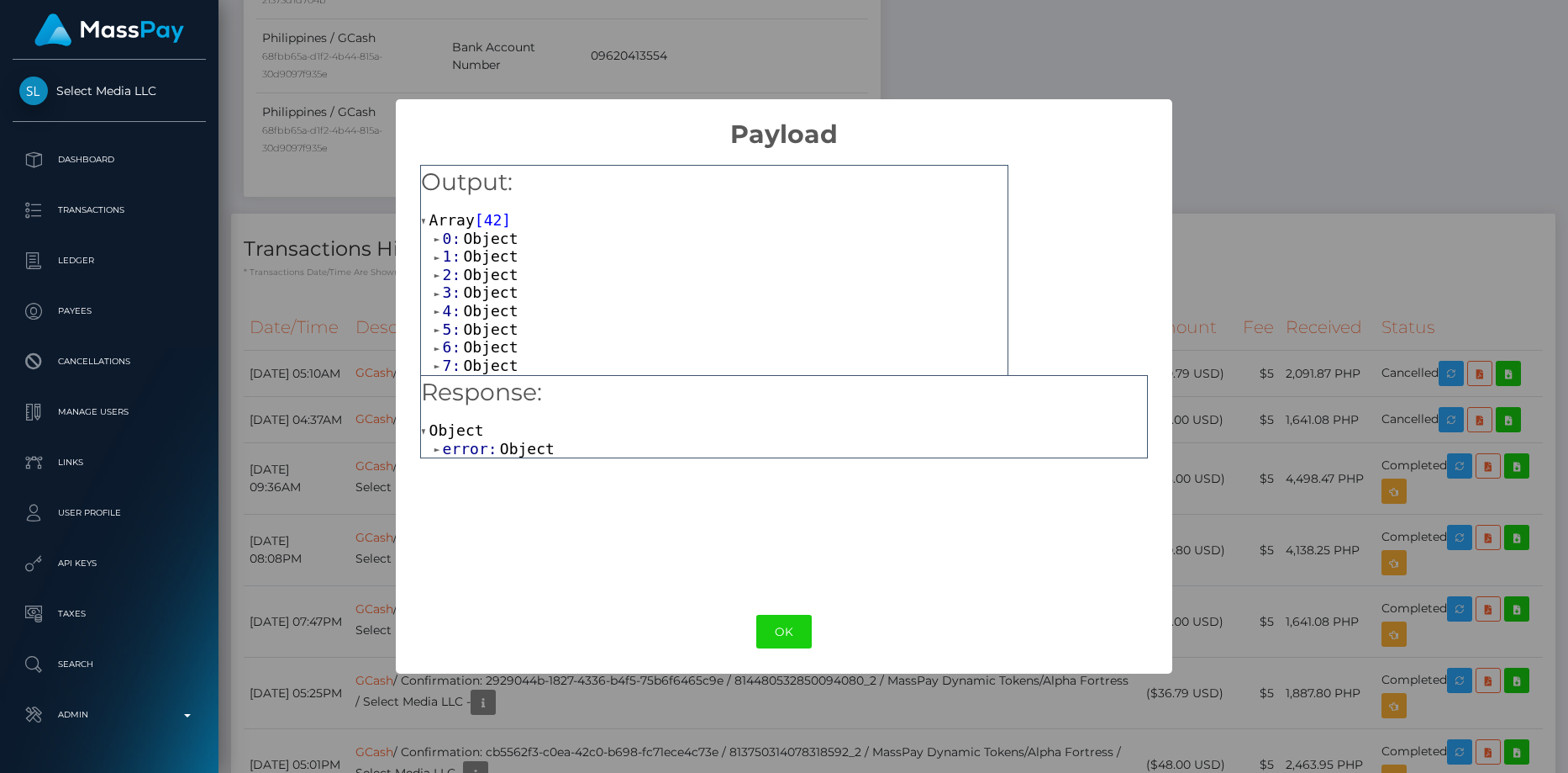
click at [560, 446] on div "error: Object" at bounding box center [791, 449] width 714 height 19
click at [539, 448] on span "Object" at bounding box center [527, 449] width 55 height 18
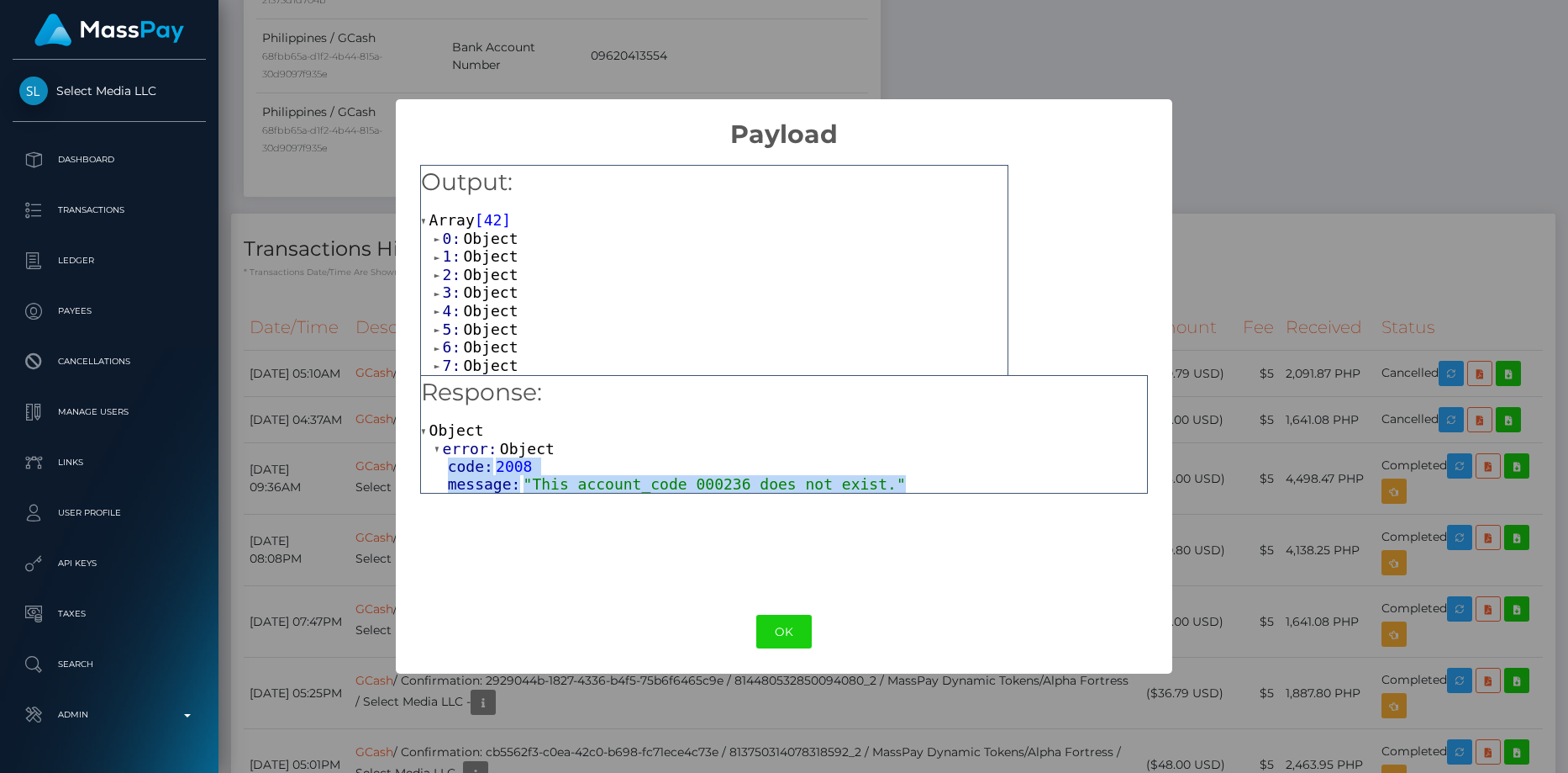
drag, startPoint x: 450, startPoint y: 465, endPoint x: 863, endPoint y: 479, distance: 413.2
click at [863, 479] on div "code: 2008 message: "This account_code 000236 does not exist."" at bounding box center [791, 475] width 714 height 35
copy div "code: 2008 message: "This account_code 000236 does not exist.""
click at [497, 468] on span "2008" at bounding box center [513, 467] width 36 height 18
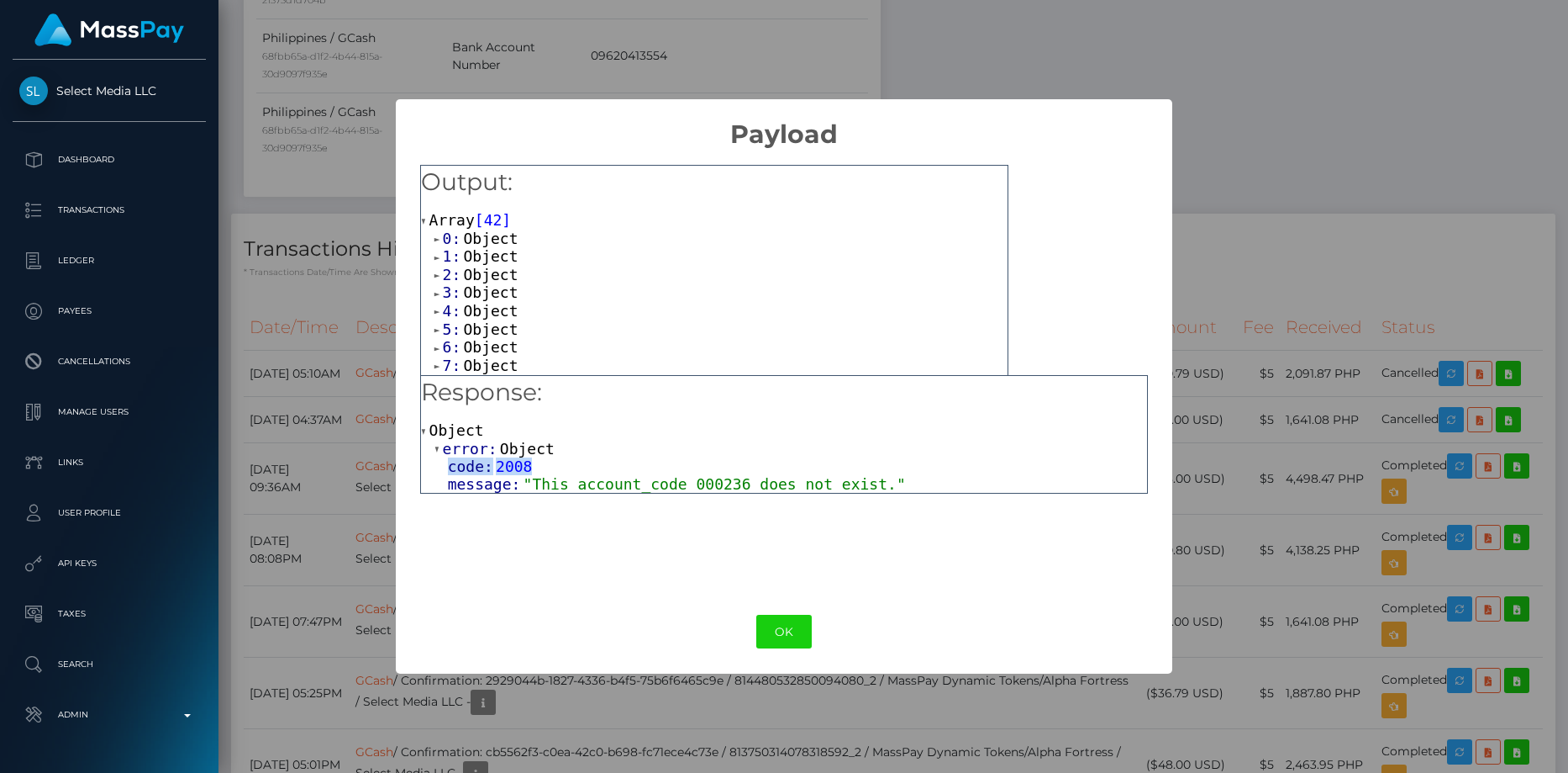
click at [497, 468] on span "2008" at bounding box center [513, 467] width 36 height 18
click at [858, 479] on span ""This account_code 000236 does not exist."" at bounding box center [715, 484] width 383 height 18
drag, startPoint x: 869, startPoint y: 481, endPoint x: 451, endPoint y: 464, distance: 418.3
click at [451, 464] on div "code: 2008 message: "This account_code 000236 does not exist."" at bounding box center [791, 475] width 714 height 35
copy div "code: 2008 message: "This account_code 000236 does not exist.""
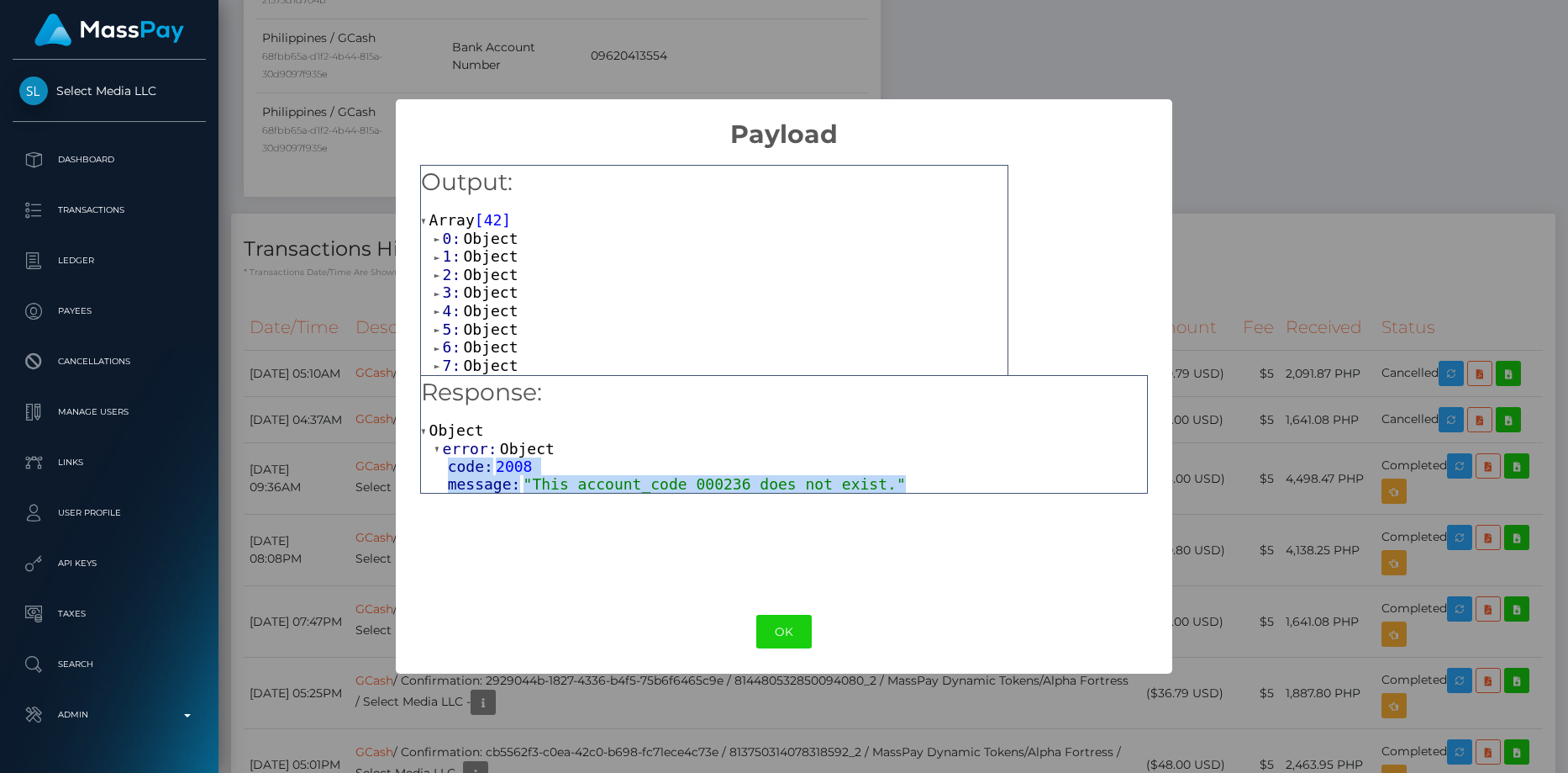
click at [495, 461] on span "2008" at bounding box center [513, 467] width 36 height 18
click at [781, 634] on button "OK" at bounding box center [784, 631] width 56 height 35
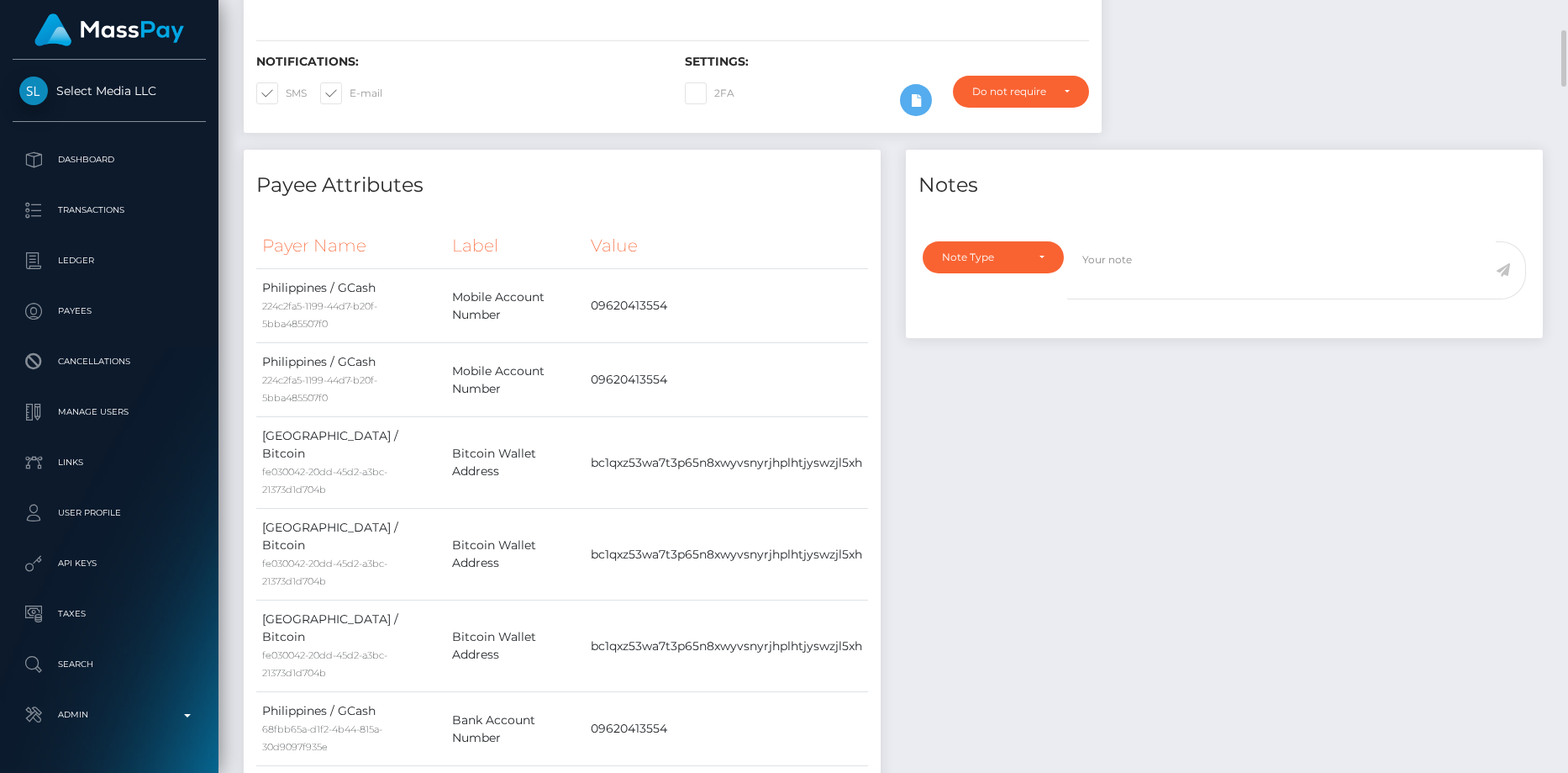
scroll to position [0, 0]
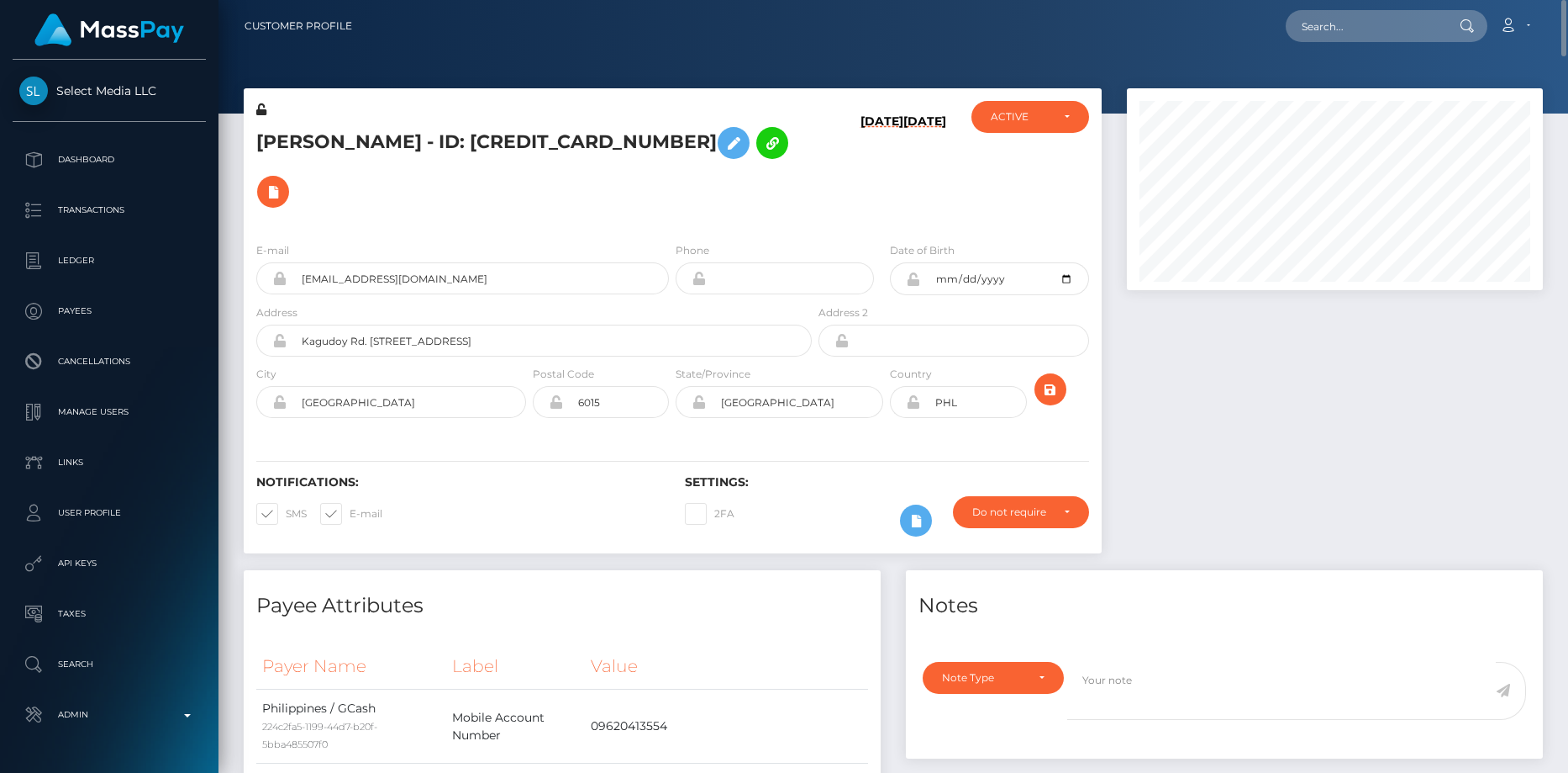
click at [440, 135] on h5 "Lourdes Tomarong Manimog - ID: 670239147574697985" at bounding box center [529, 168] width 546 height 98
copy h5 "Lourdes Tomarong Manimog - ID: 670239147574697985"
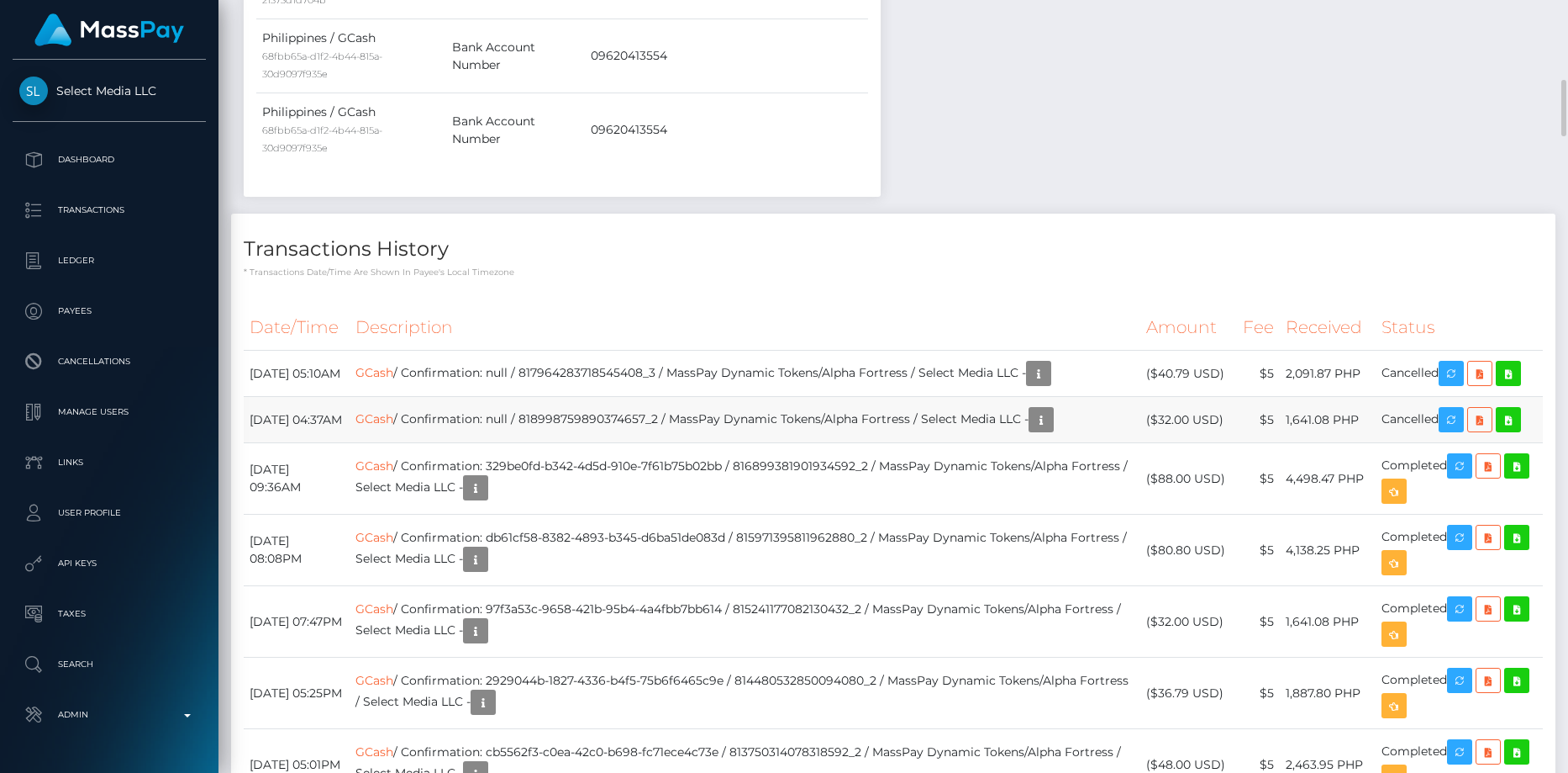
scroll to position [201, 417]
drag, startPoint x: 250, startPoint y: 291, endPoint x: 1443, endPoint y: 363, distance: 1195.2
copy tbody "September 2, 2025 05:10AM GCash / Confirmation: null / 817964283718545408_3 / M…"
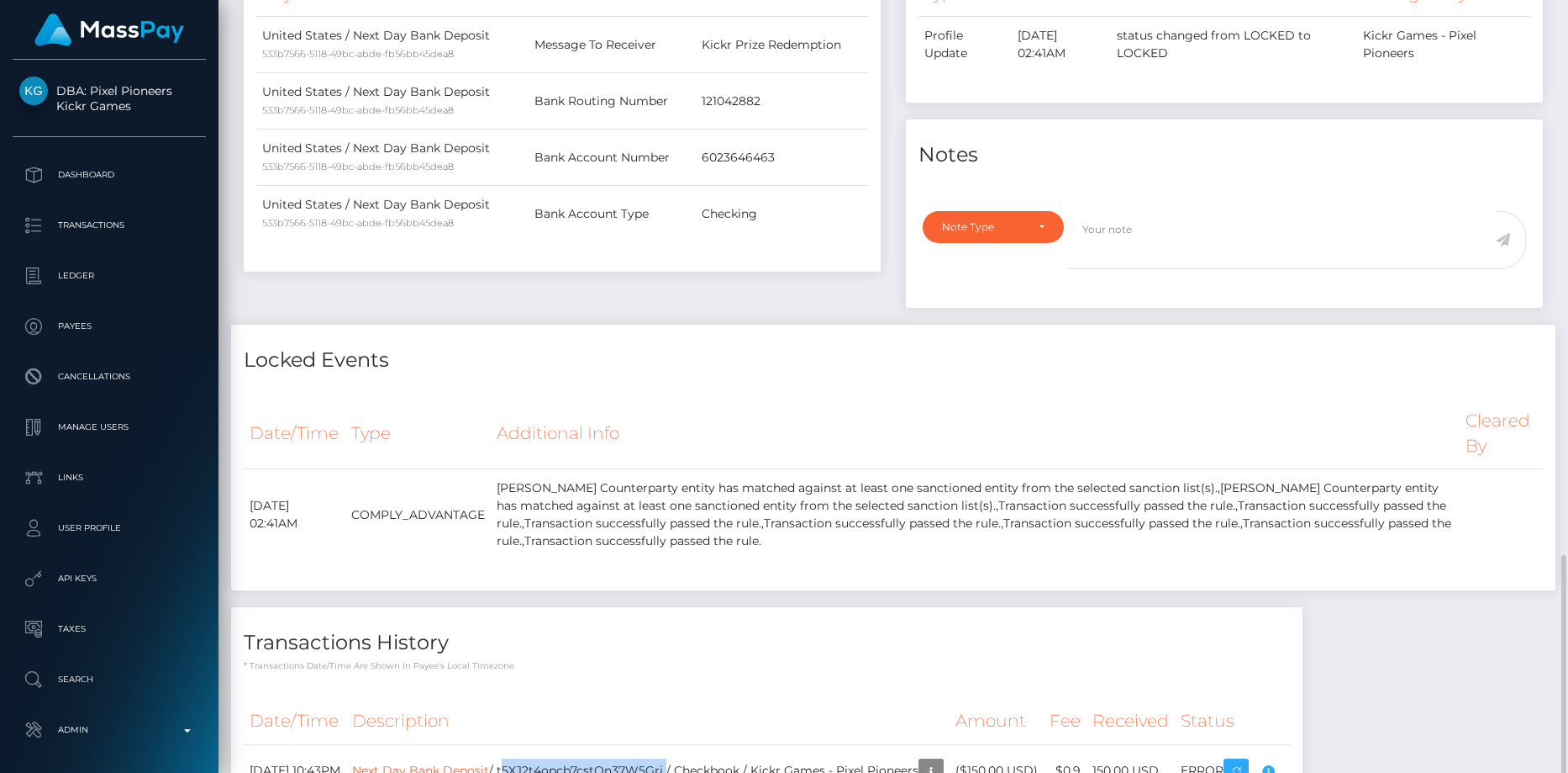
scroll to position [827, 0]
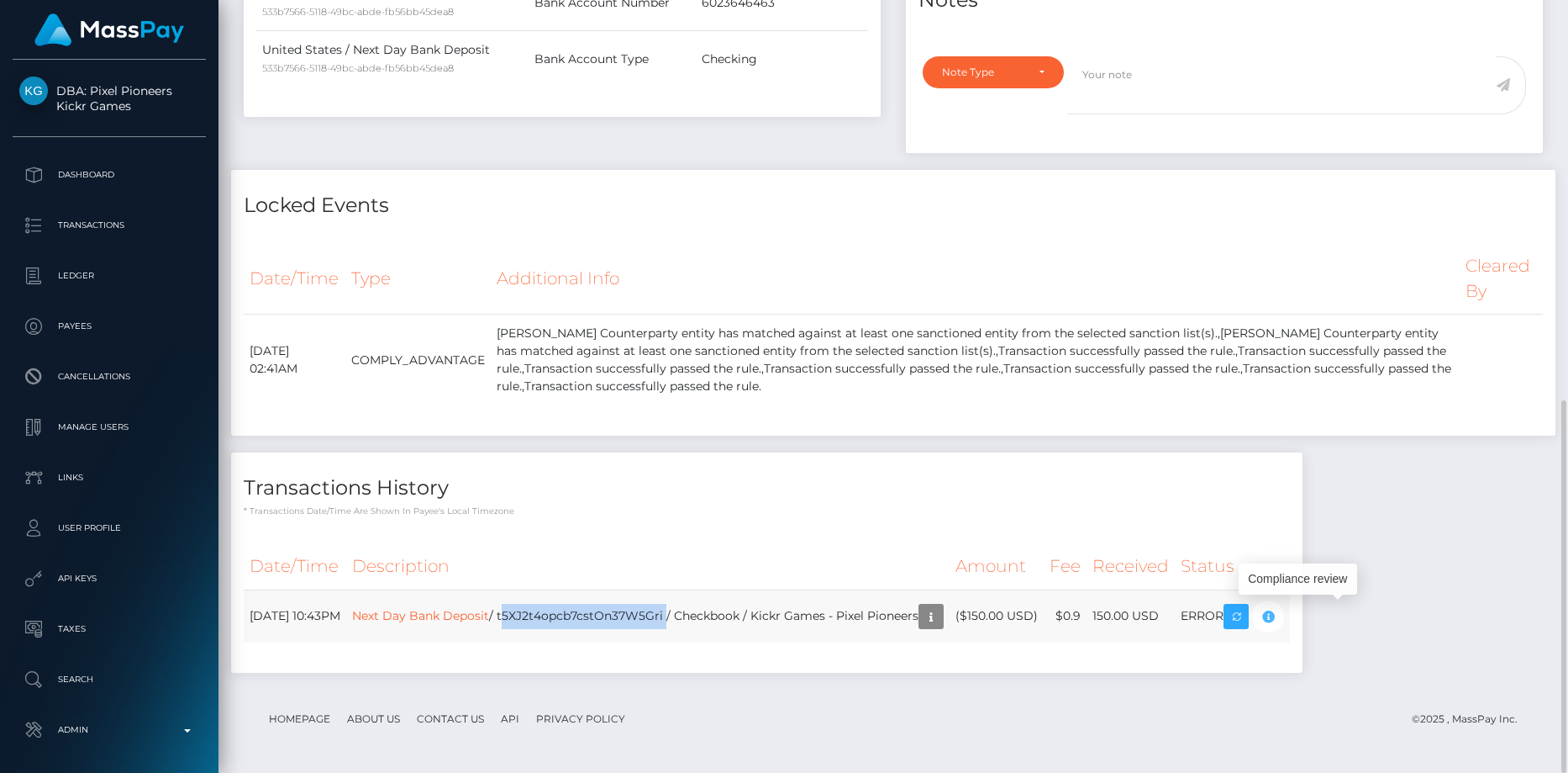
click at [1278, 616] on icon "button" at bounding box center [1268, 616] width 20 height 21
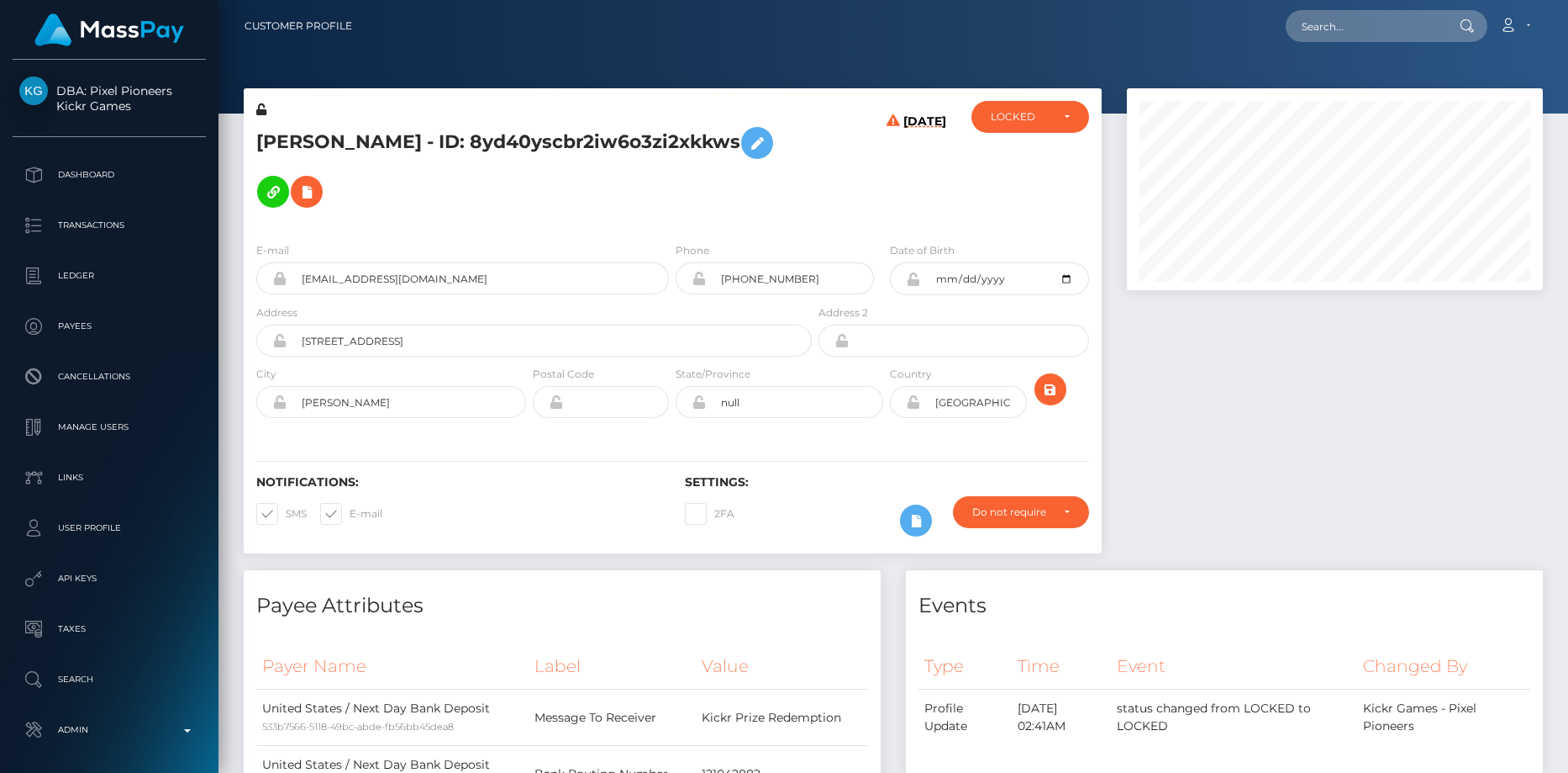
scroll to position [201, 417]
click at [432, 149] on h5 "[PERSON_NAME] - ID: 8yd40yscbr2iw6o3zi2xkkws" at bounding box center [529, 168] width 546 height 98
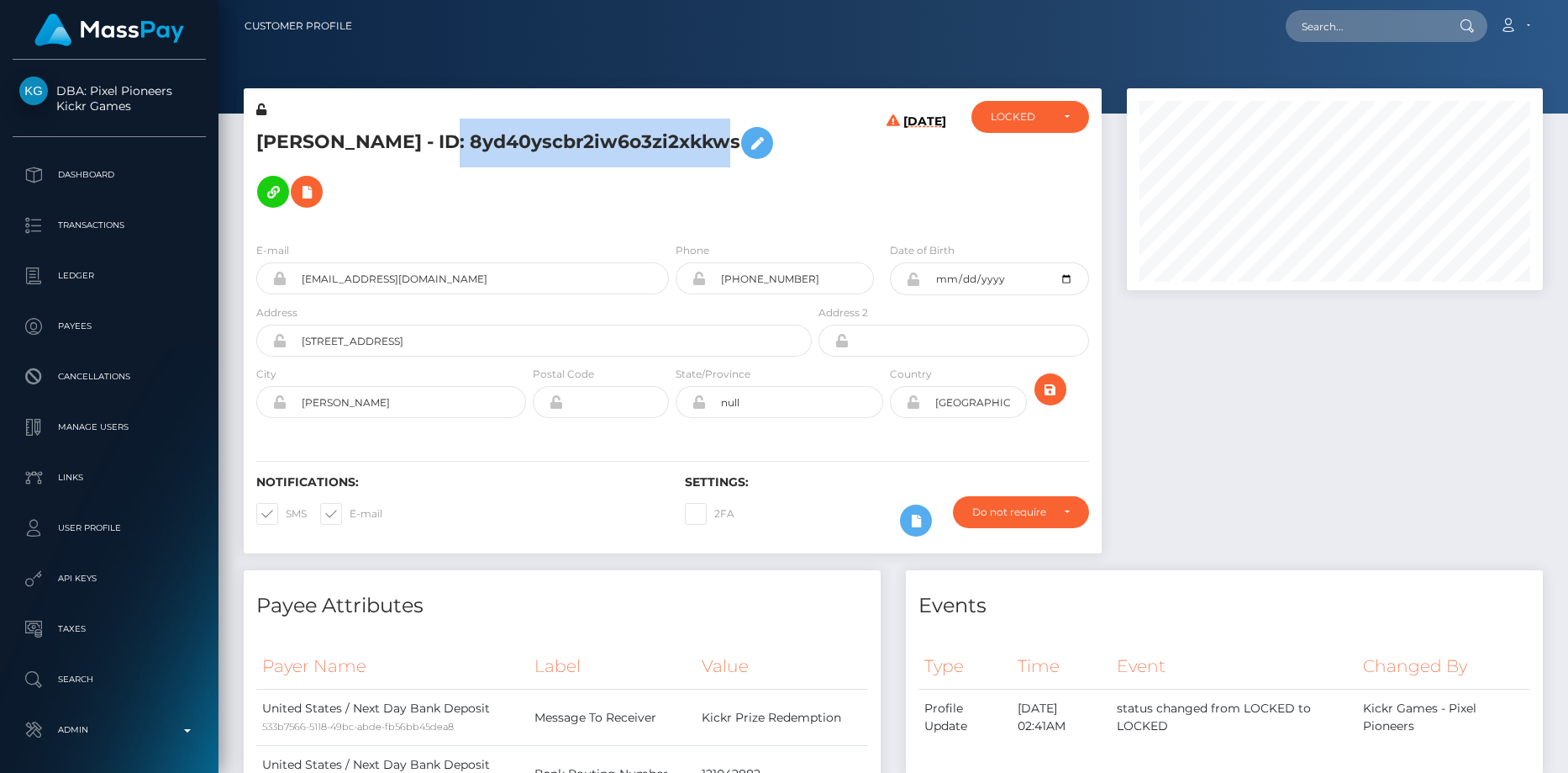
click at [432, 149] on h5 "JORGE DIAZ - ID: 8yd40yscbr2iw6o3zi2xkkws" at bounding box center [529, 168] width 546 height 98
copy h5 "JORGE DIAZ - ID: 8yd40yscbr2iw6o3zi2xkkws"
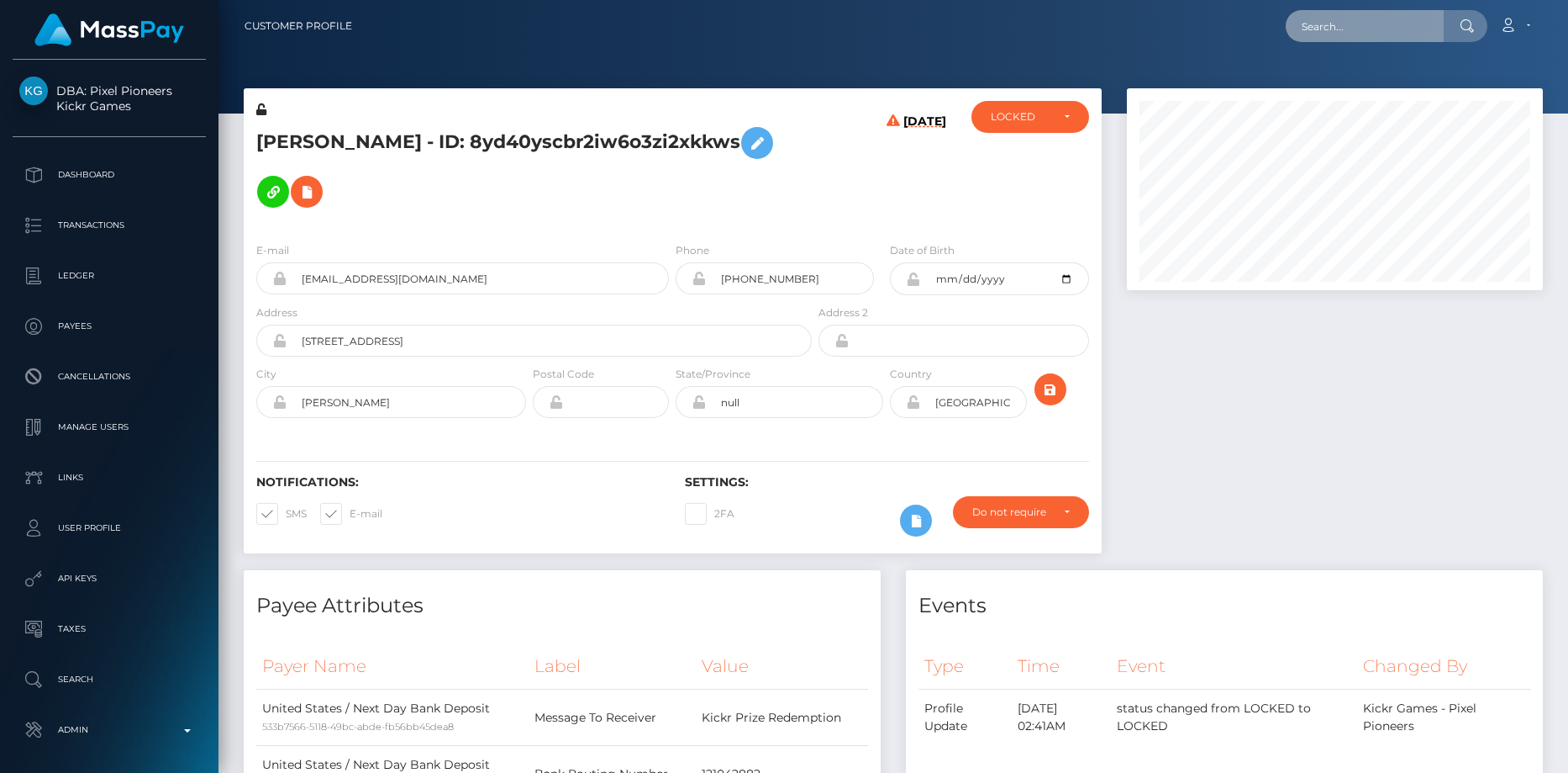
click at [1314, 25] on input "text" at bounding box center [1365, 26] width 157 height 32
click at [1329, 30] on input "text" at bounding box center [1365, 26] width 157 height 32
paste input "poact_Sp5fO9gvfPdc"
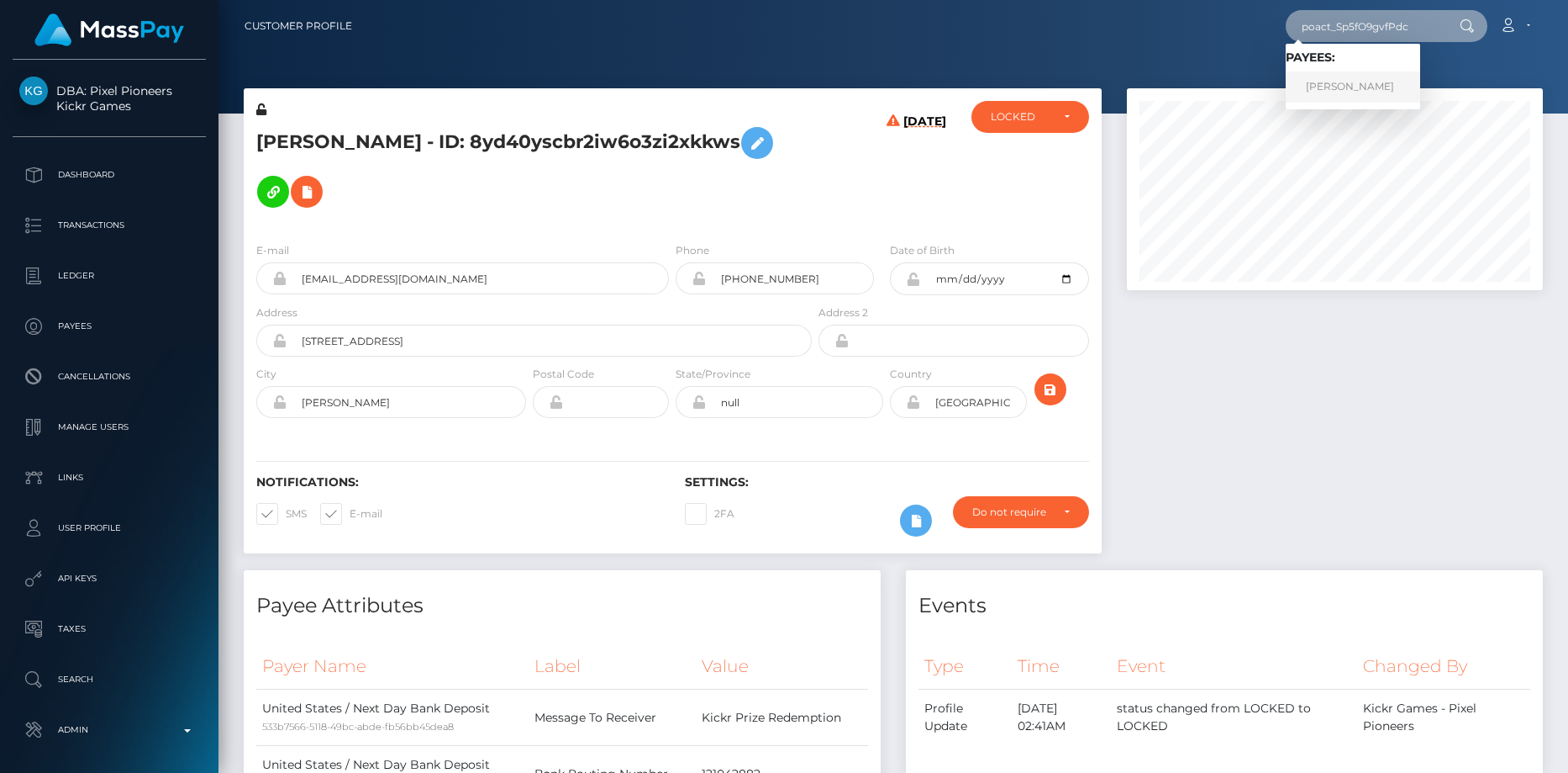
type input "poact_Sp5fO9gvfPdc"
click at [1338, 91] on link "Abhishek Pareek" at bounding box center [1353, 87] width 135 height 31
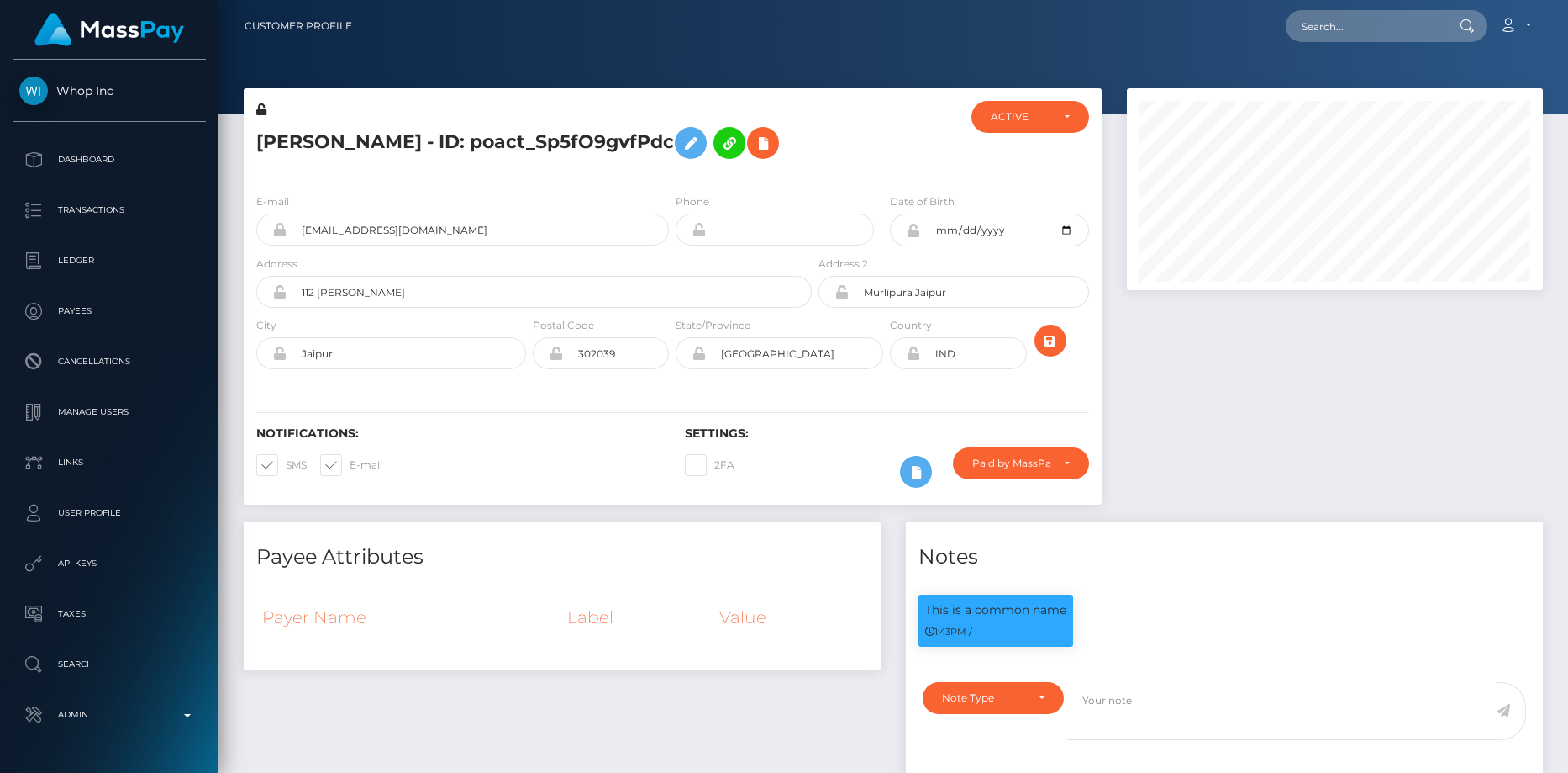
scroll to position [201, 417]
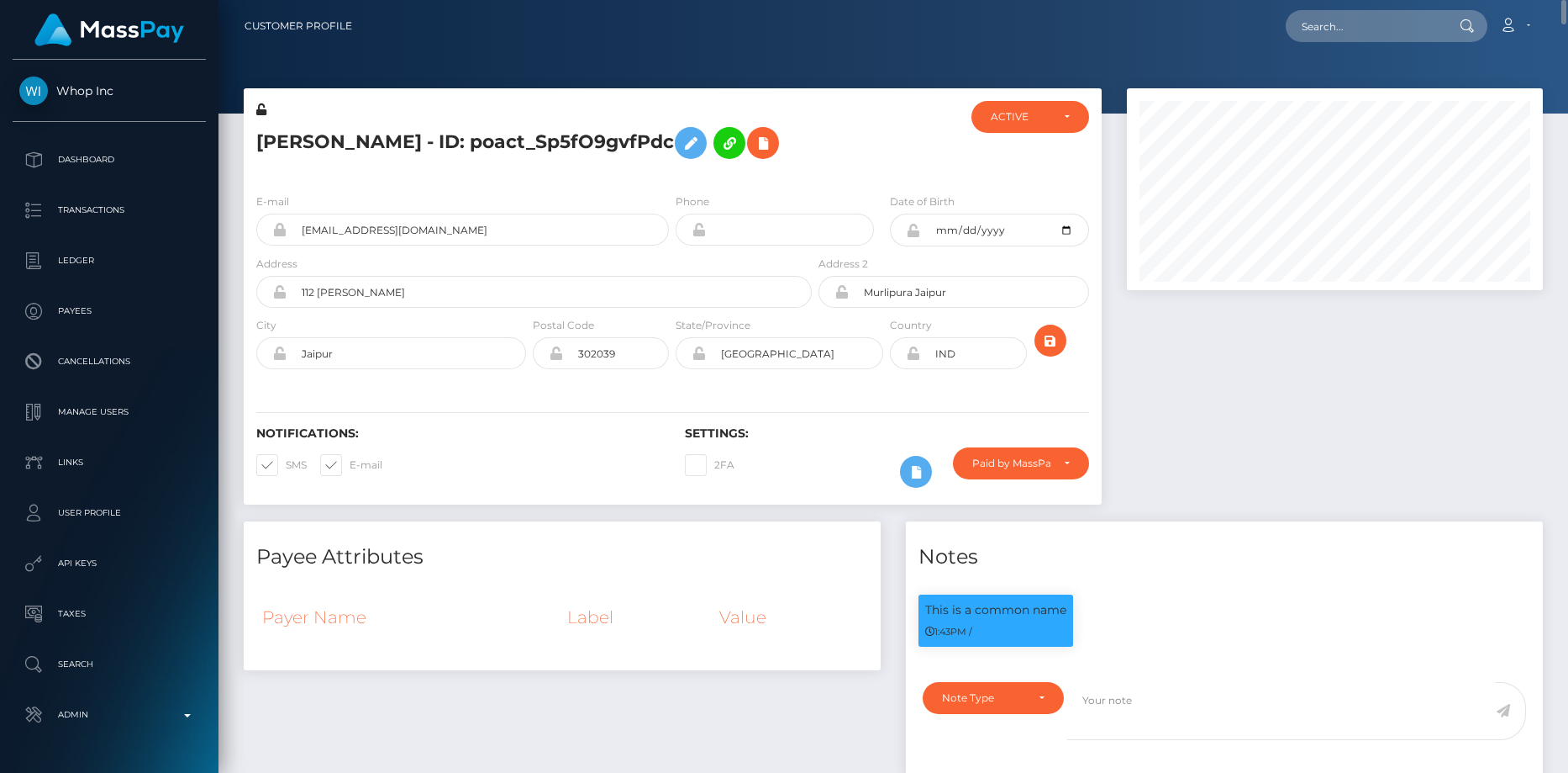
click at [331, 142] on h5 "Abhishek Pareek - ID: poact_Sp5fO9gvfPdc" at bounding box center [529, 143] width 546 height 49
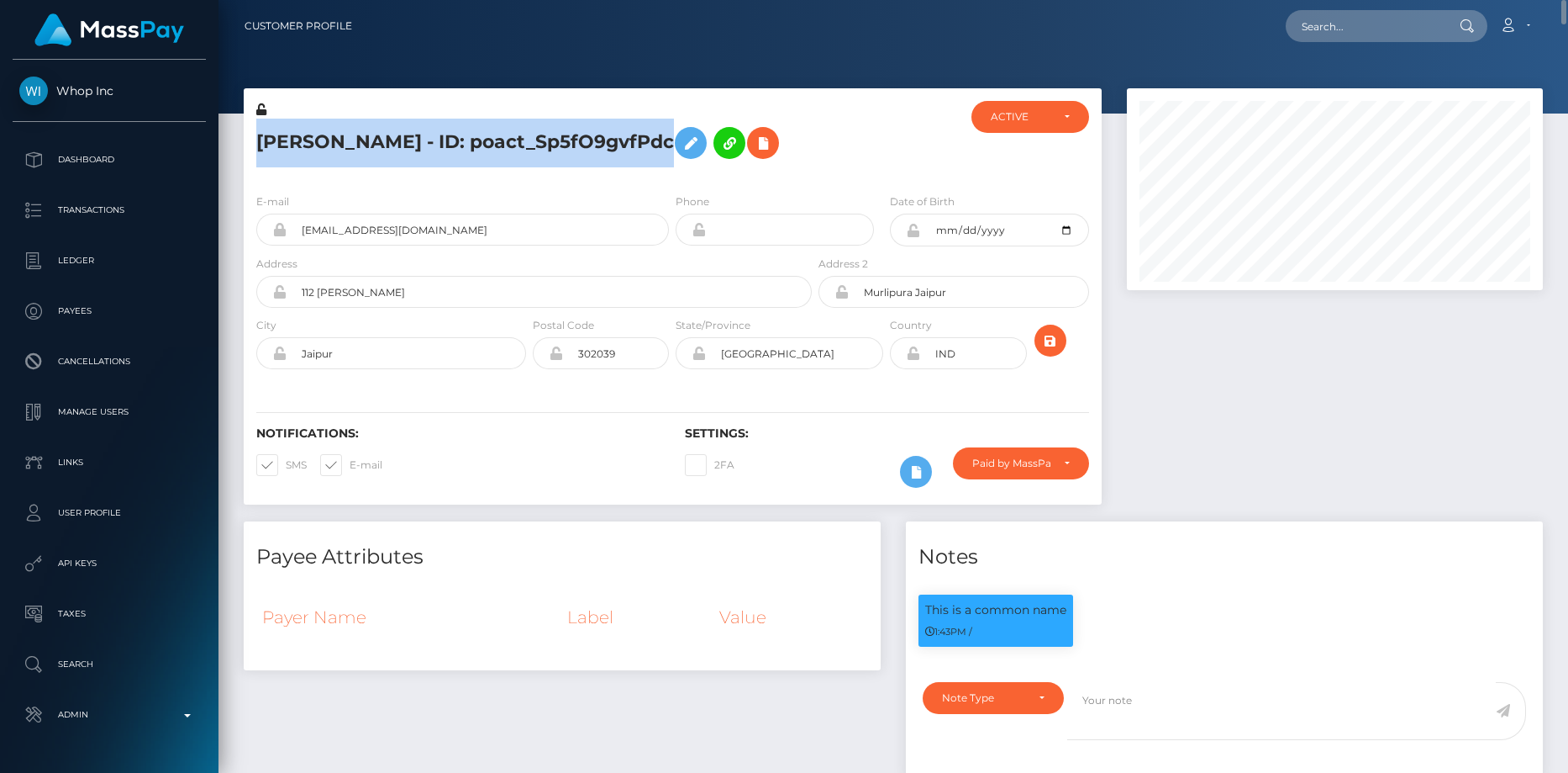
click at [331, 142] on h5 "Abhishek Pareek - ID: poact_Sp5fO9gvfPdc" at bounding box center [529, 143] width 546 height 49
copy h5 "Abhishek Pareek - ID: poact_Sp5fO9gvfPdc"
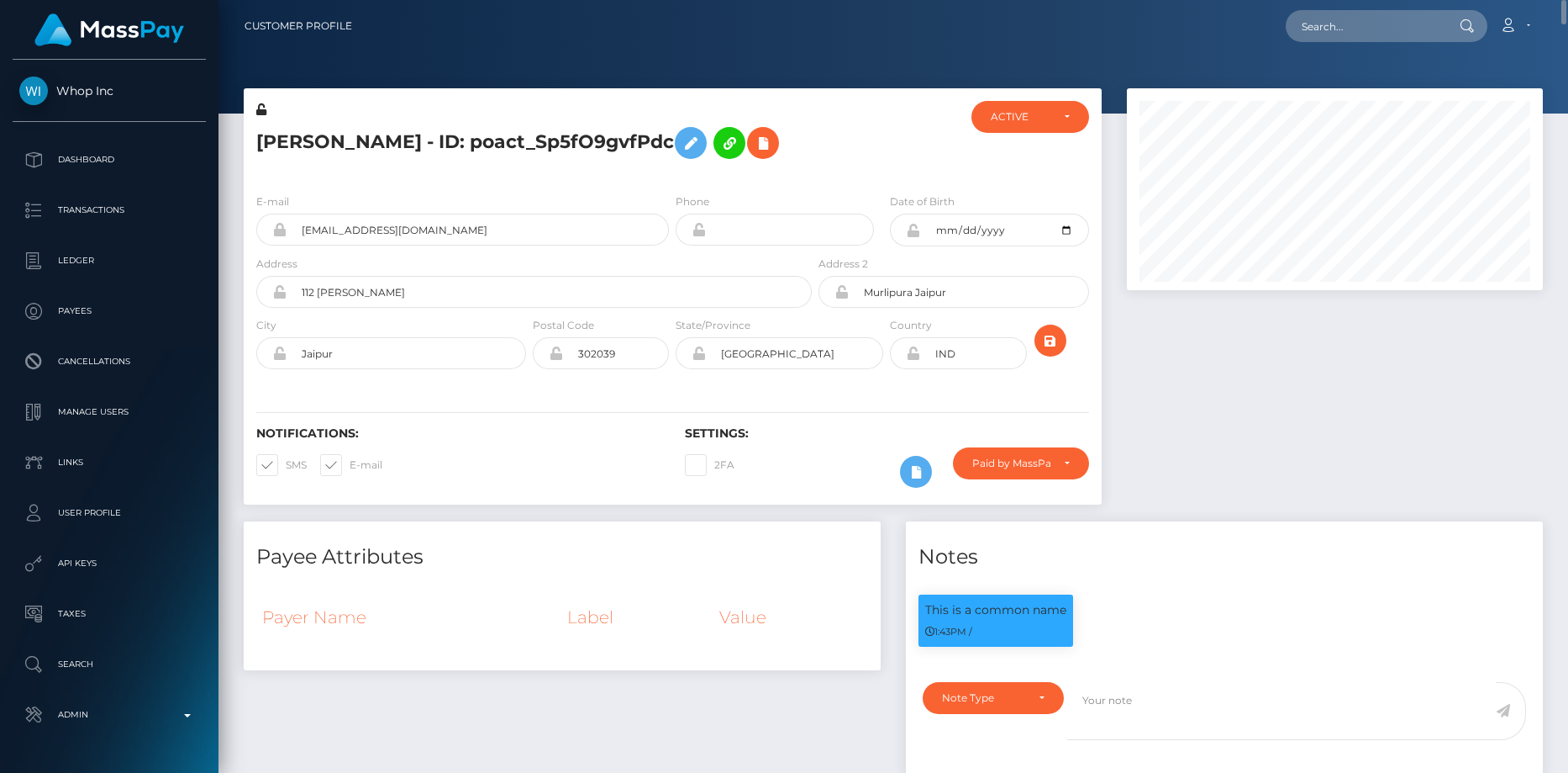
click at [1356, 10] on div "Loading... Loading... Account Edit Profile Logout" at bounding box center [954, 25] width 1176 height 35
click at [1353, 22] on input "text" at bounding box center [1365, 26] width 157 height 32
paste input "acct_1RdHgCCph0fUAbND"
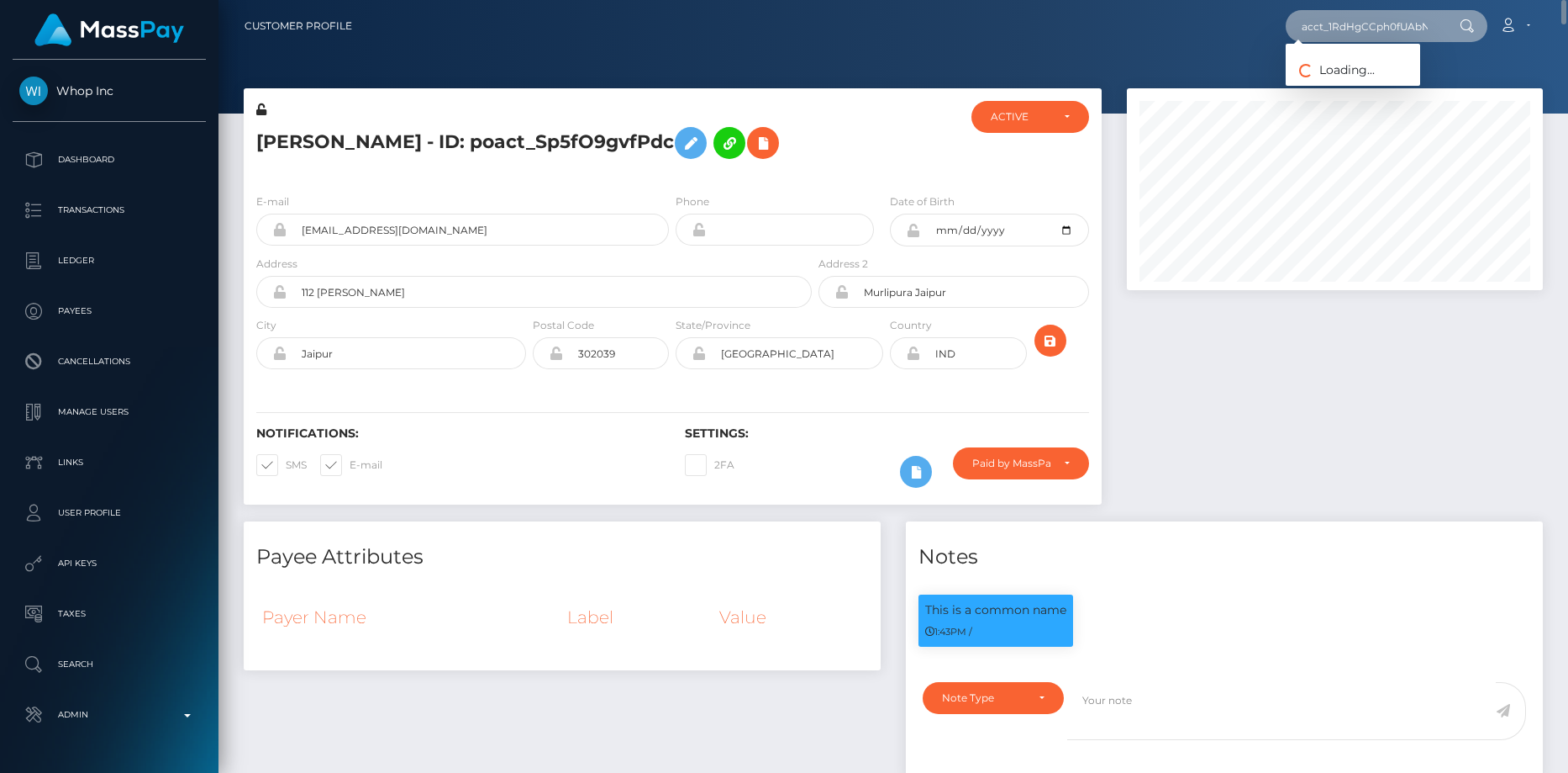
paste input "text"
click at [1323, 17] on input "1RdHgCCph0fUAbND" at bounding box center [1365, 26] width 157 height 32
paste input "pout_LFzHEaXYMb8GN"
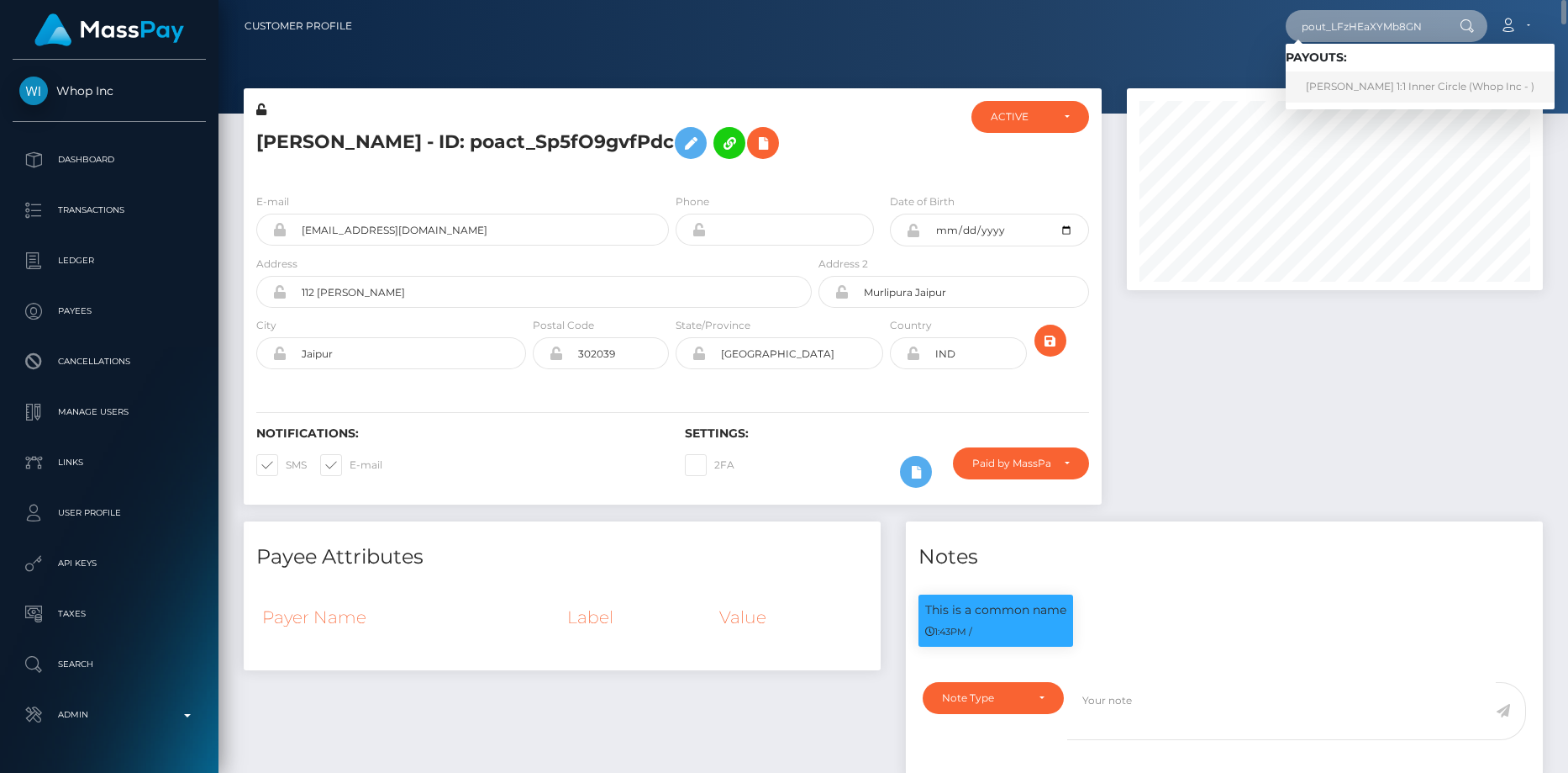
type input "pout_LFzHEaXYMb8GN"
click at [1355, 78] on link "Kirk's 1:1 Inner Circle (Whop Inc - )" at bounding box center [1420, 87] width 269 height 31
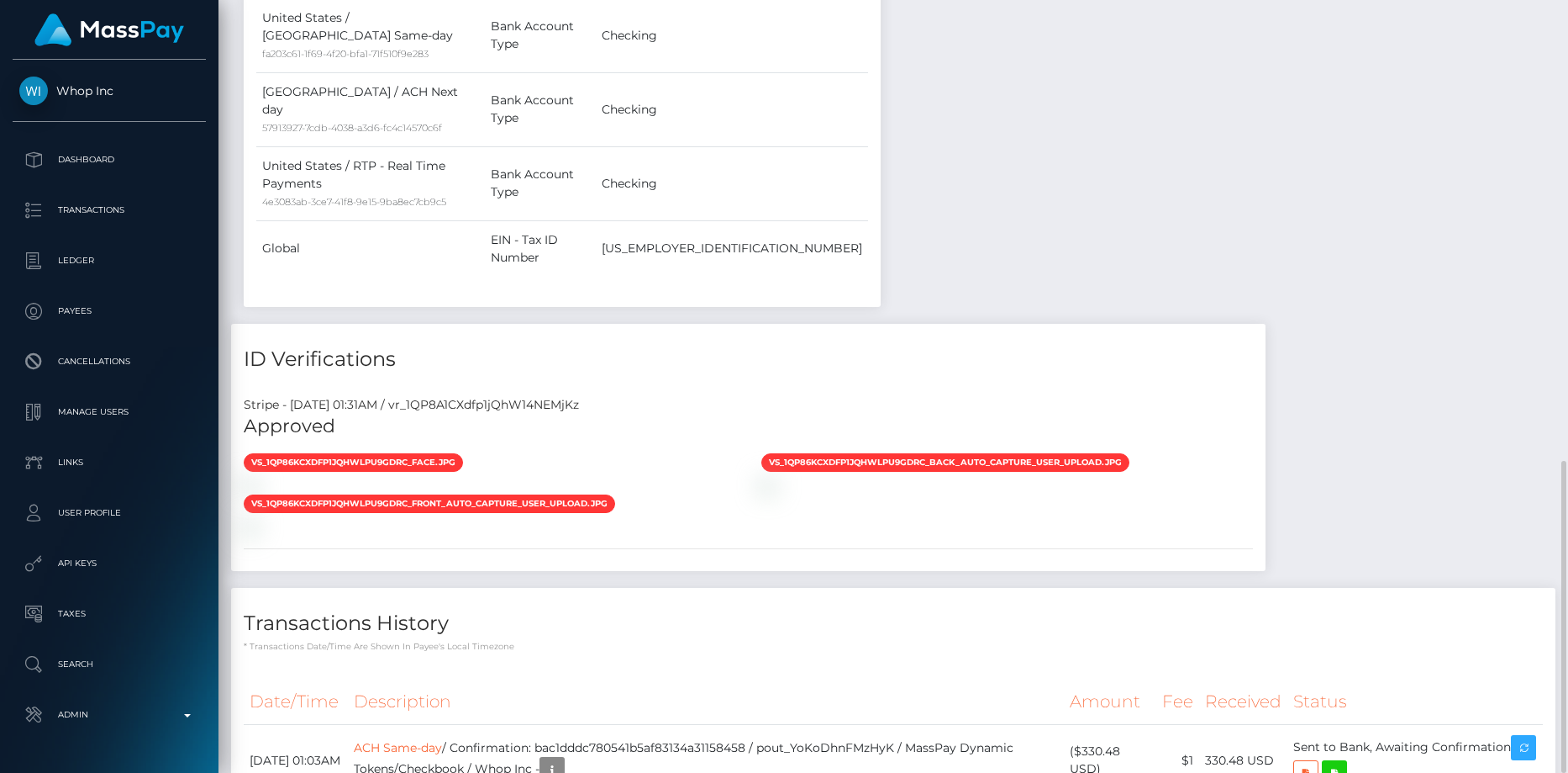
scroll to position [201, 417]
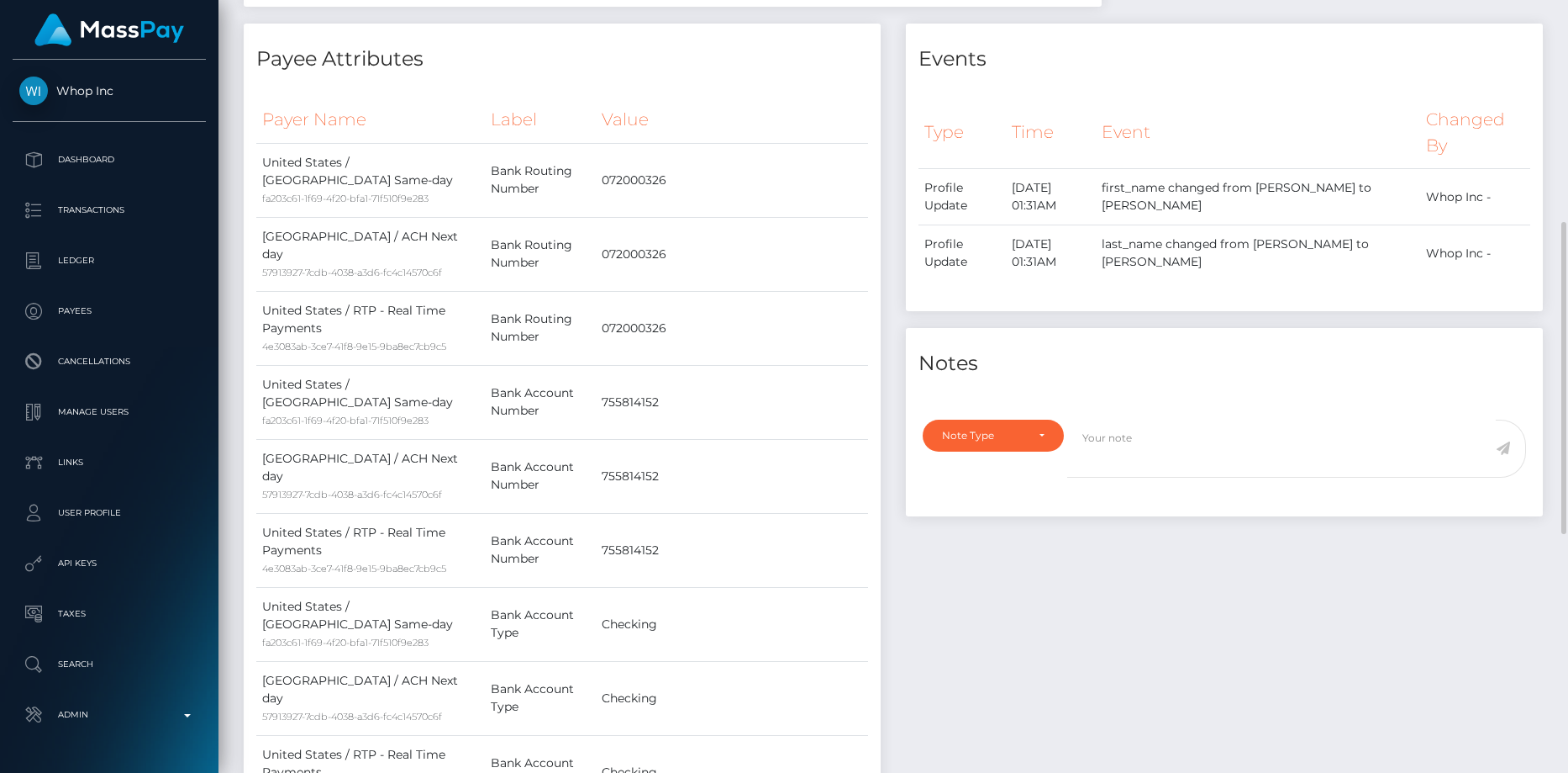
scroll to position [0, 0]
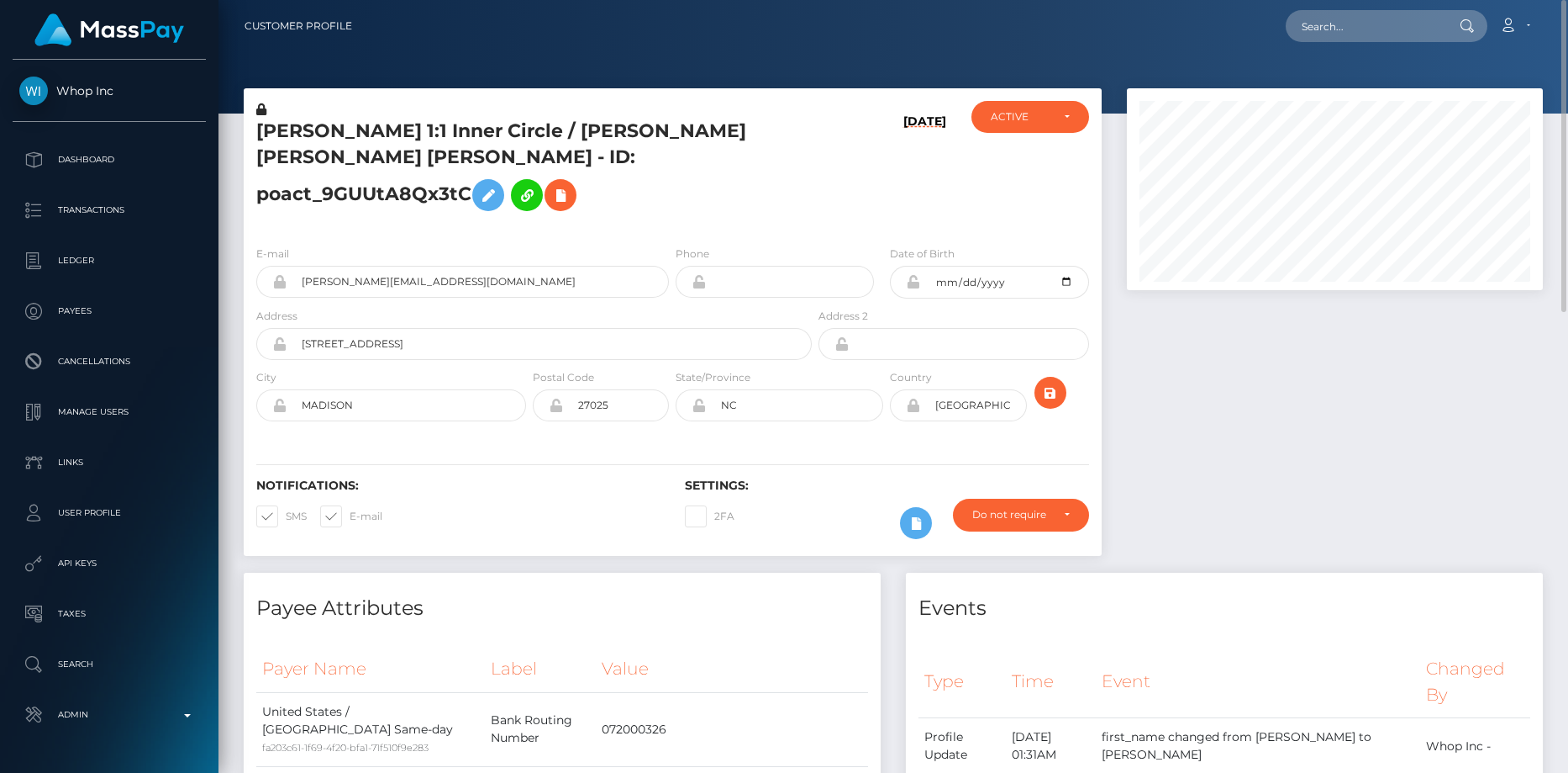
click at [396, 129] on h5 "Kirk's 1:1 Inner Circle / JACKSON HANES KIRKPATRICK - ID: poact_9GUUtA8Qx3tC" at bounding box center [529, 169] width 546 height 101
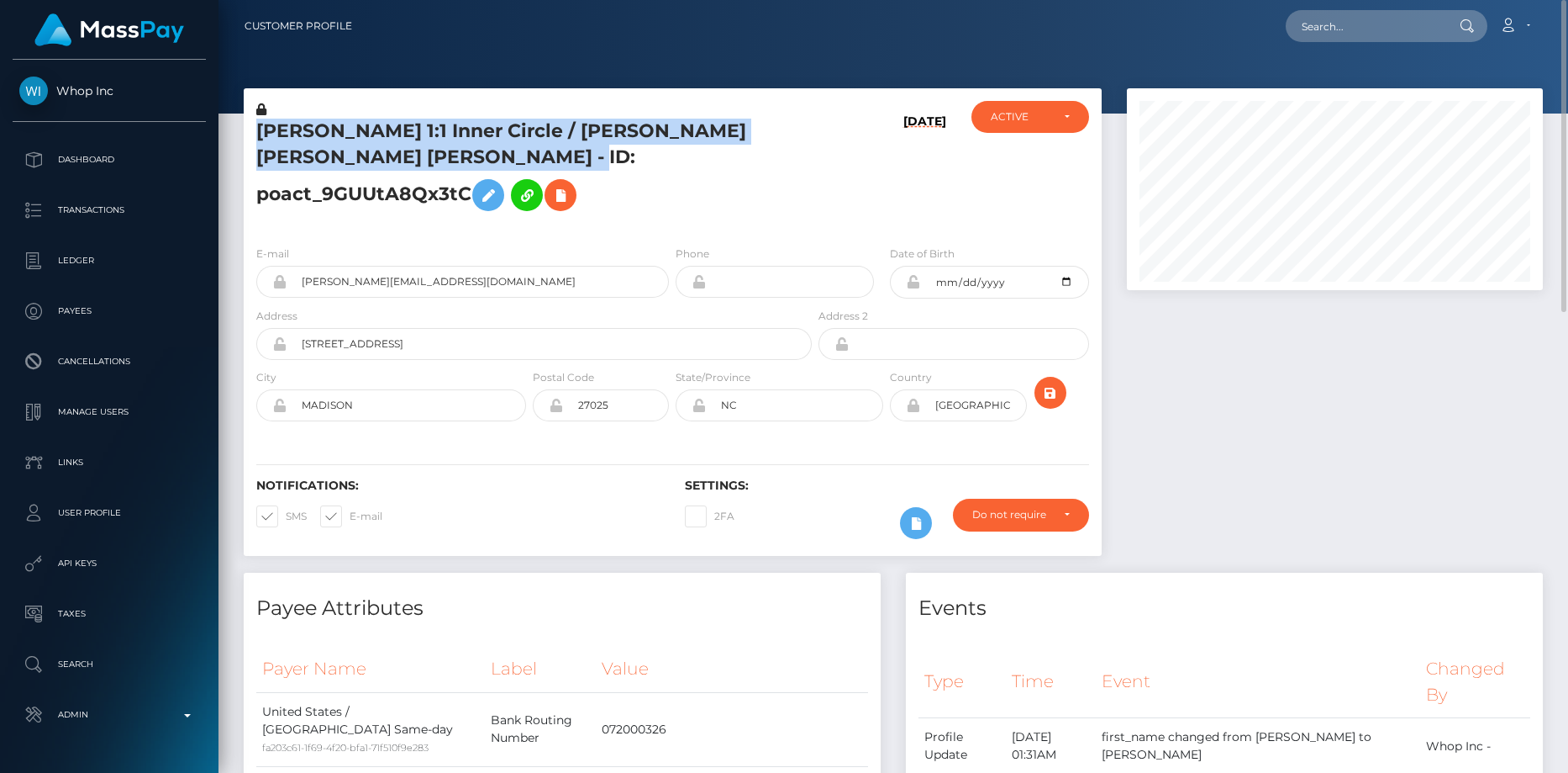
click at [396, 129] on h5 "Kirk's 1:1 Inner Circle / JACKSON HANES KIRKPATRICK - ID: poact_9GUUtA8Qx3tC" at bounding box center [529, 169] width 546 height 101
copy h5 "Kirk's 1:1 Inner Circle / JACKSON HANES KIRKPATRICK - ID: poact_9GUUtA8Qx3tC"
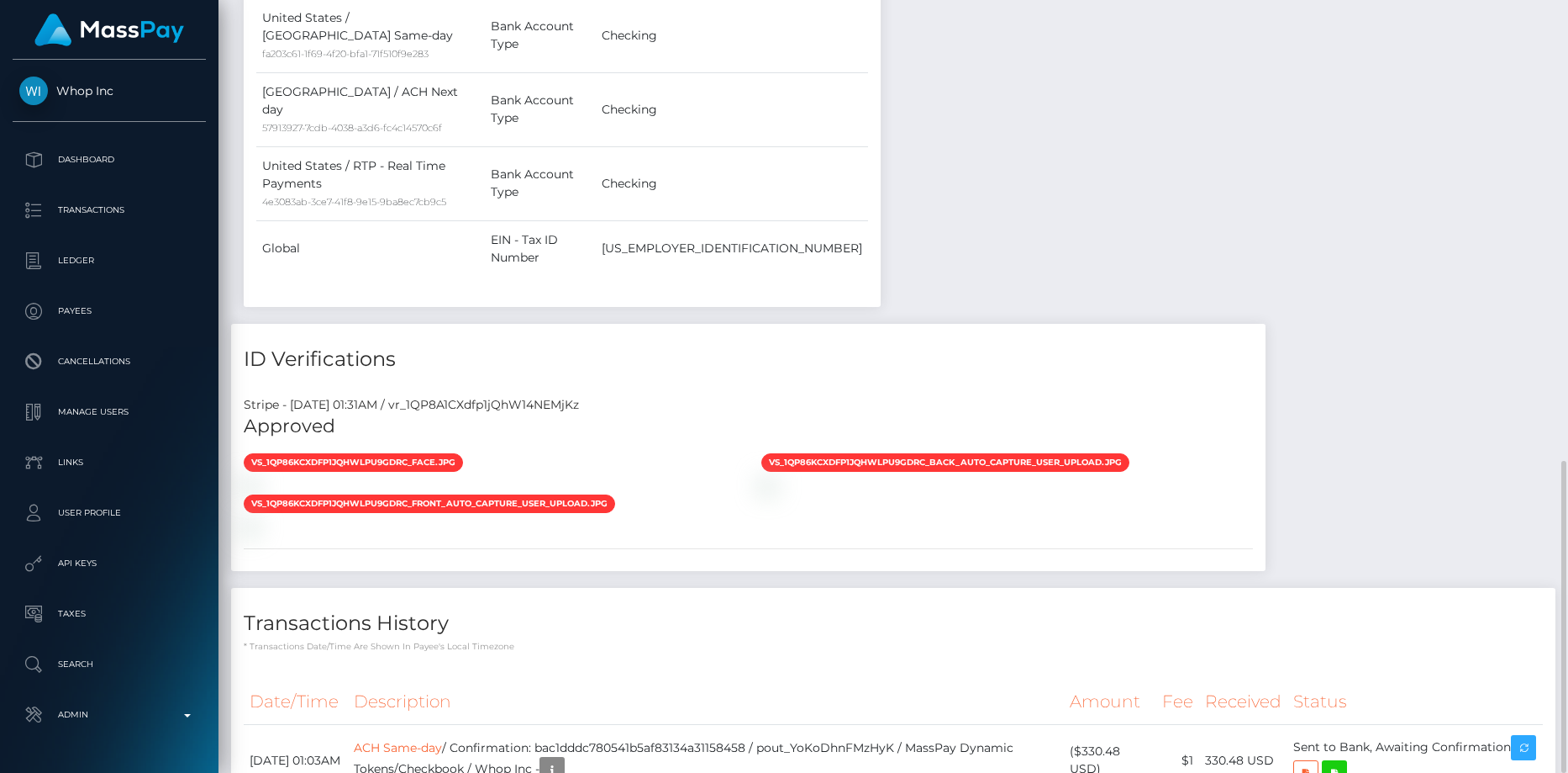
scroll to position [201, 417]
drag, startPoint x: 248, startPoint y: 606, endPoint x: 1367, endPoint y: 618, distance: 1119.1
copy tr "August 25, 2025 02:07PM ACH Same-day / pout_LFzHEaXYMb8GN / MassPay Dynamic Tok…"
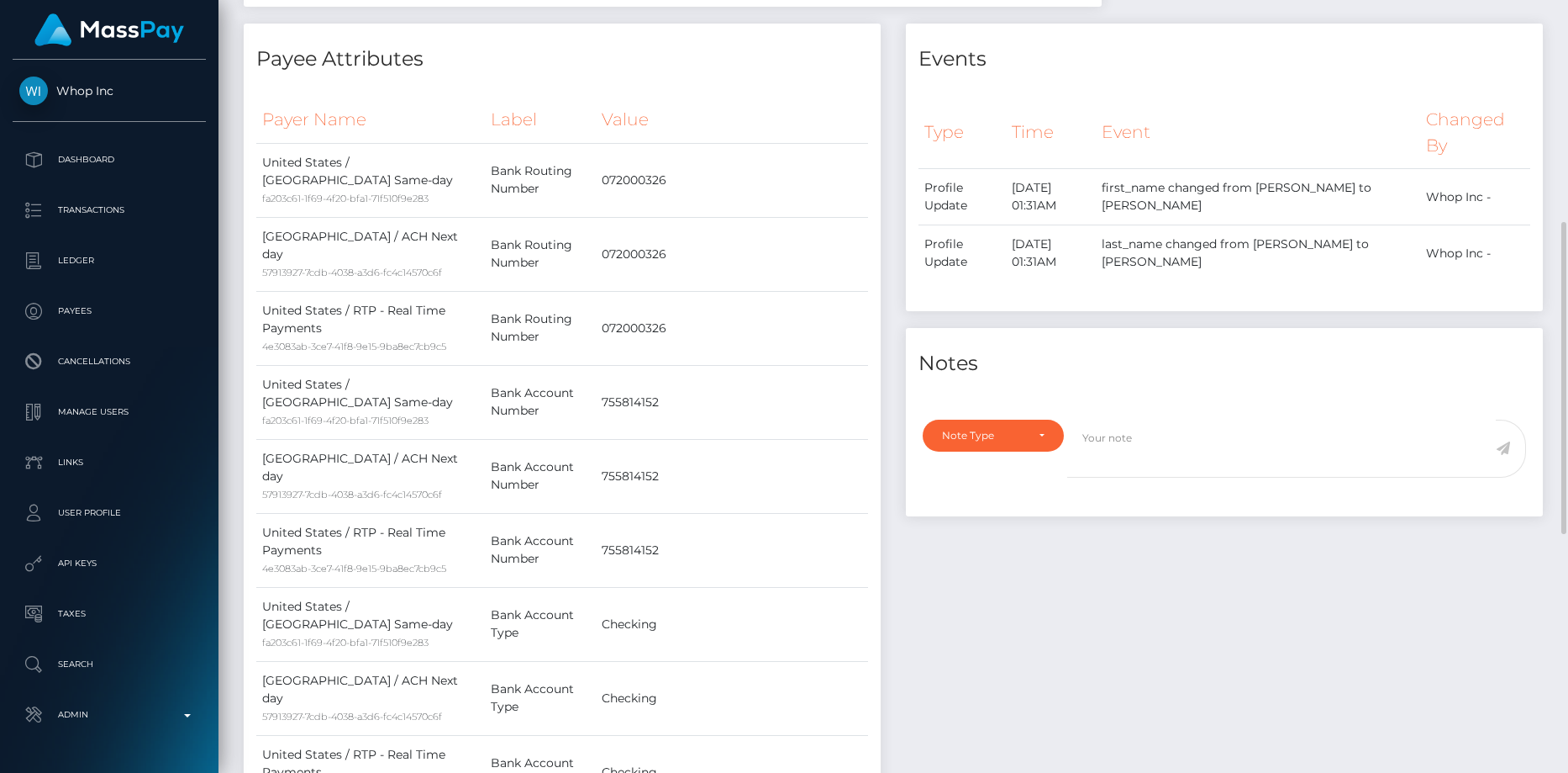
scroll to position [0, 0]
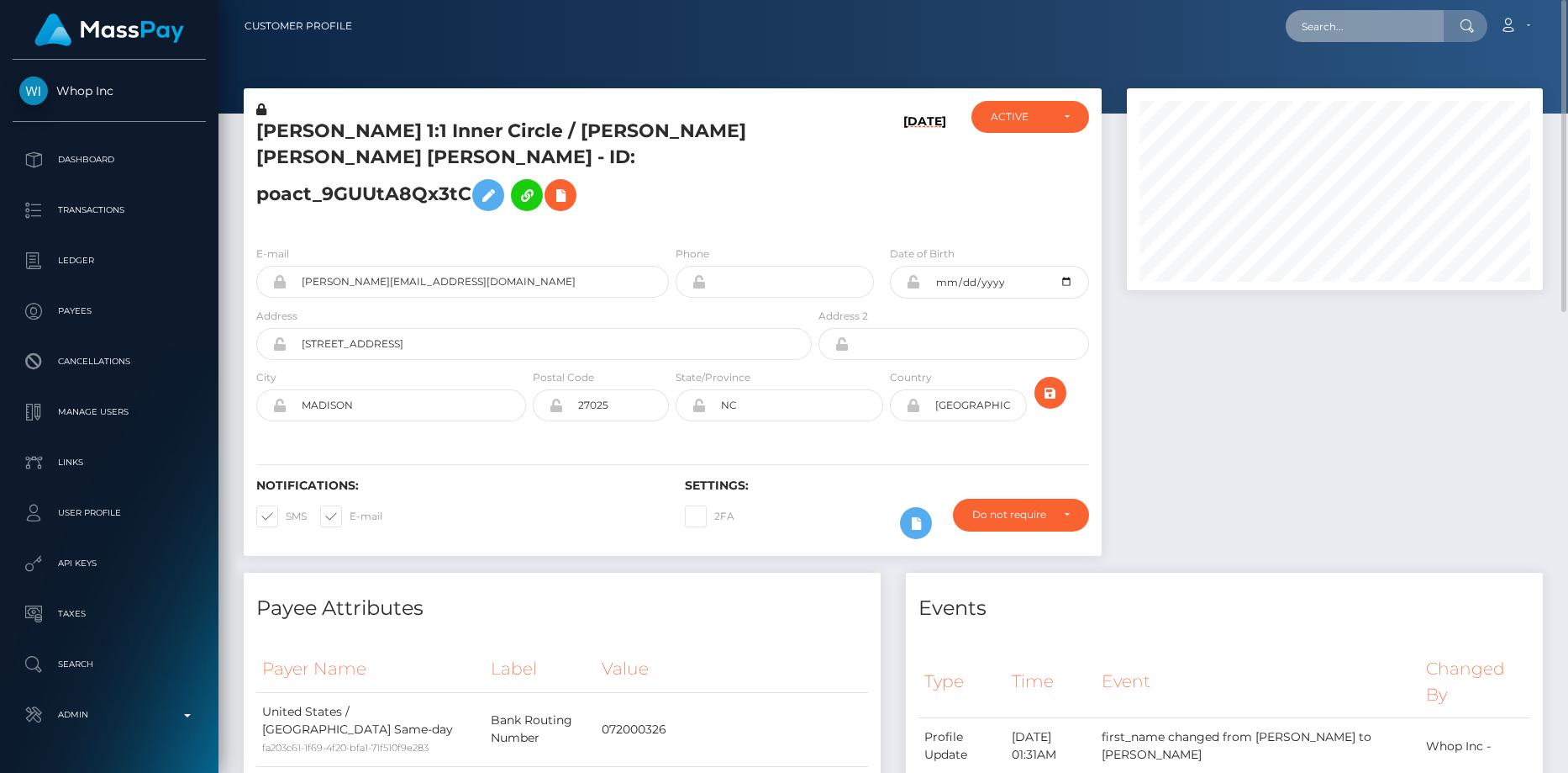
click at [1300, 26] on input "text" at bounding box center [1365, 26] width 157 height 32
paste input "poact_cBcunQbHTDtN"
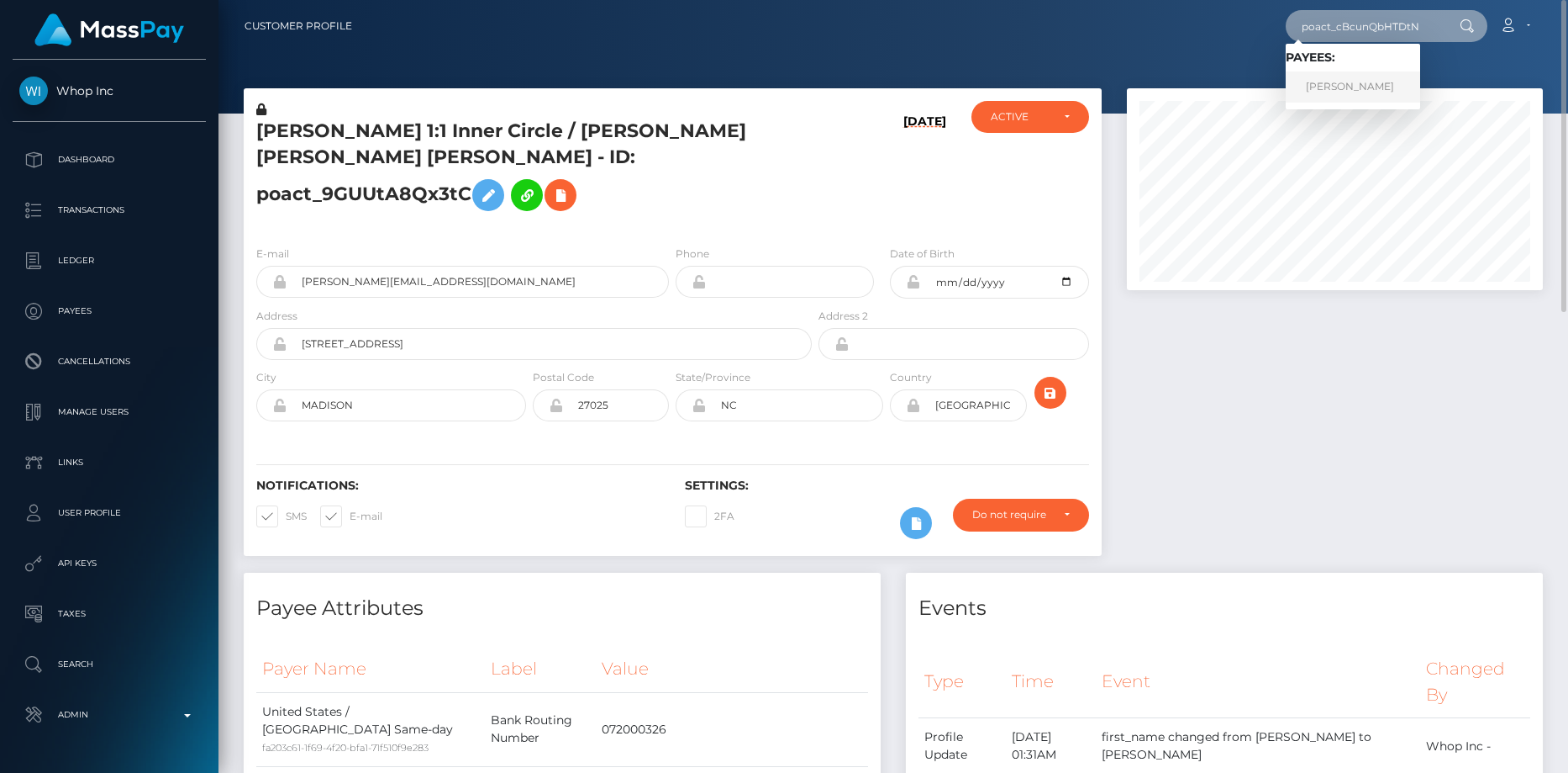
type input "poact_cBcunQbHTDtN"
click at [1328, 85] on link "MOHD MONIS KHAN" at bounding box center [1353, 87] width 135 height 31
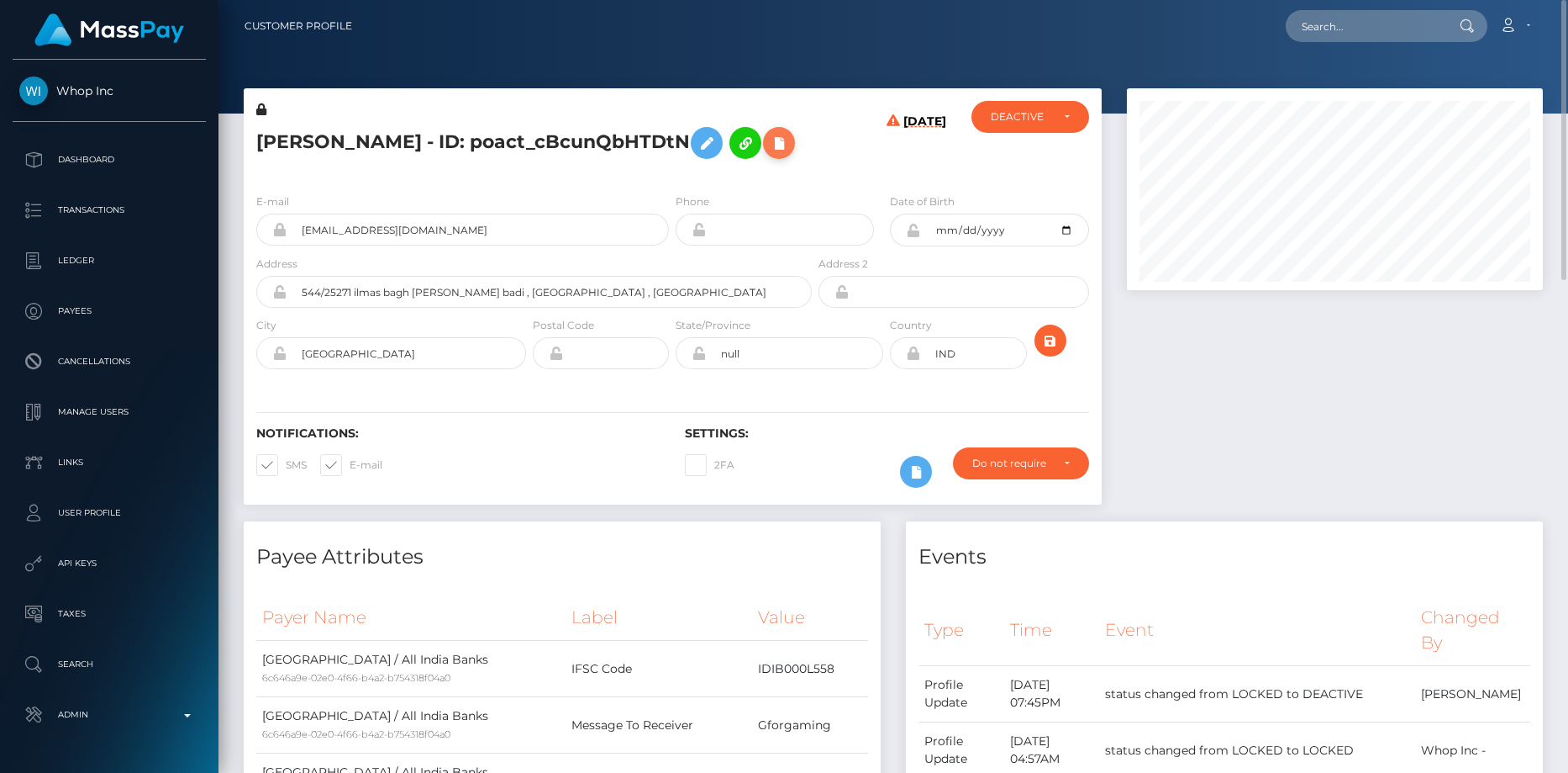
click at [769, 154] on icon at bounding box center [779, 143] width 20 height 21
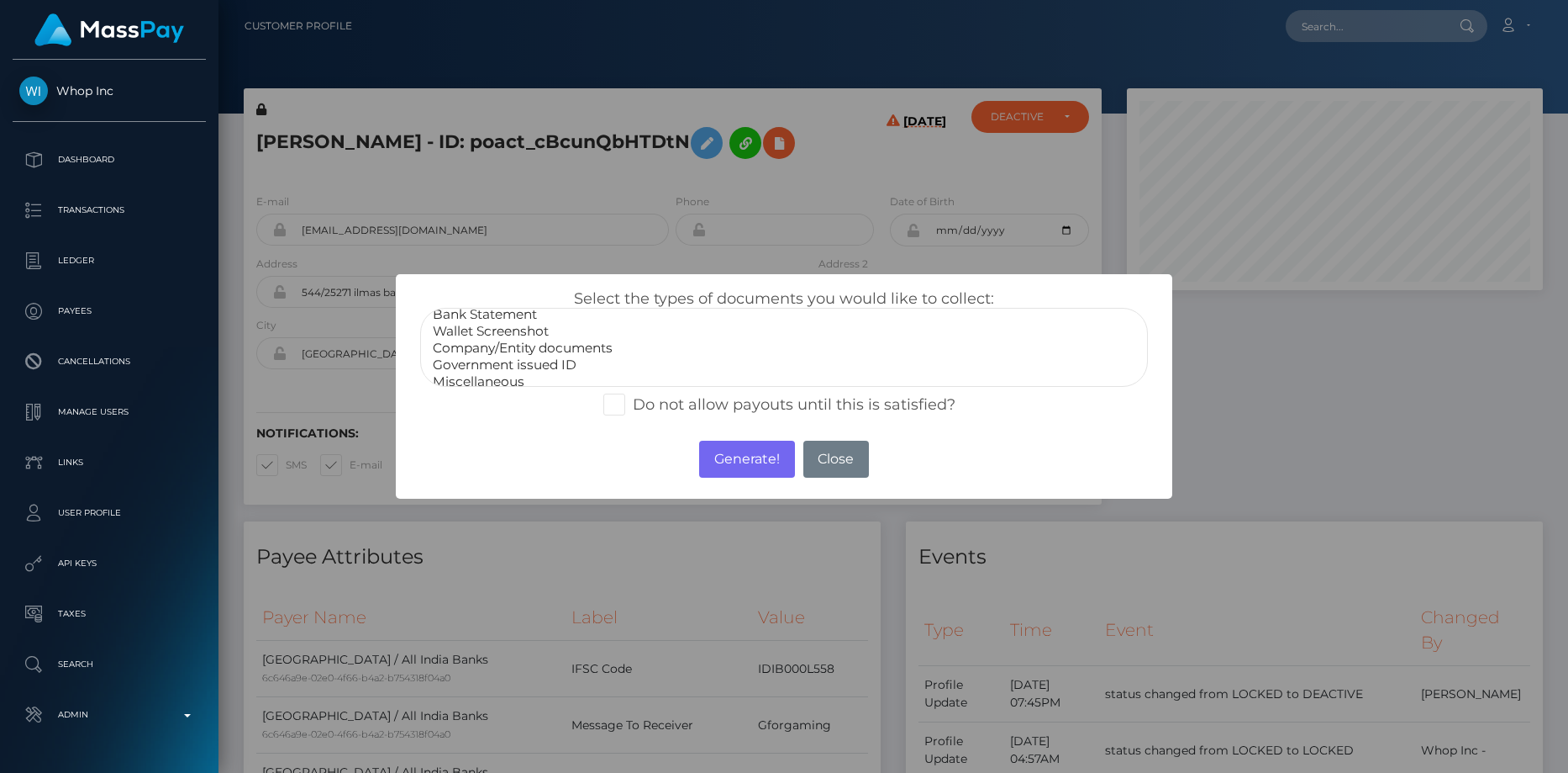
scroll to position [34, 0]
select select "Government issued ID"
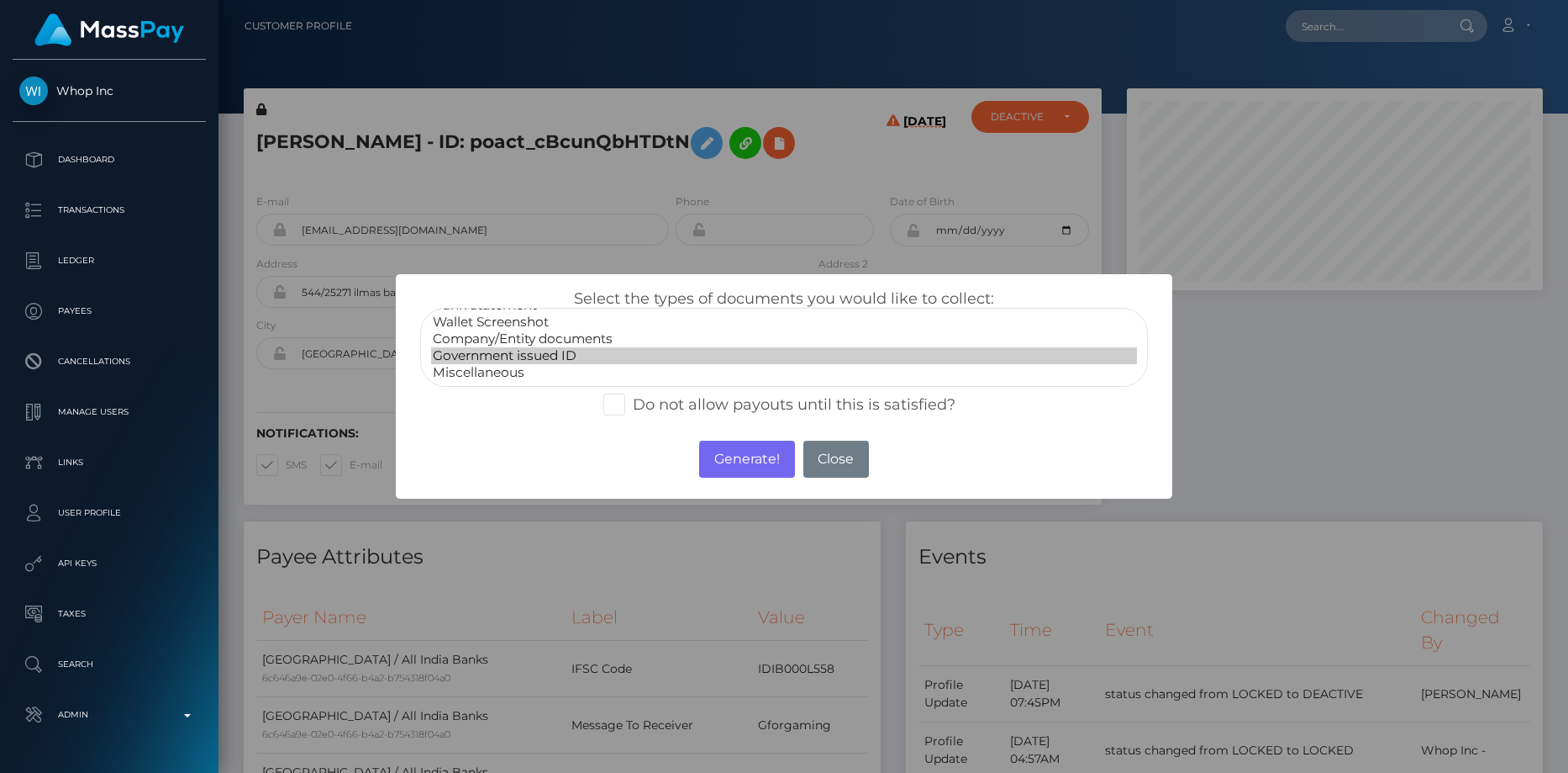
click at [483, 359] on option "Government issued ID" at bounding box center [784, 355] width 707 height 17
click at [728, 458] on button "Generate!" at bounding box center [746, 459] width 95 height 37
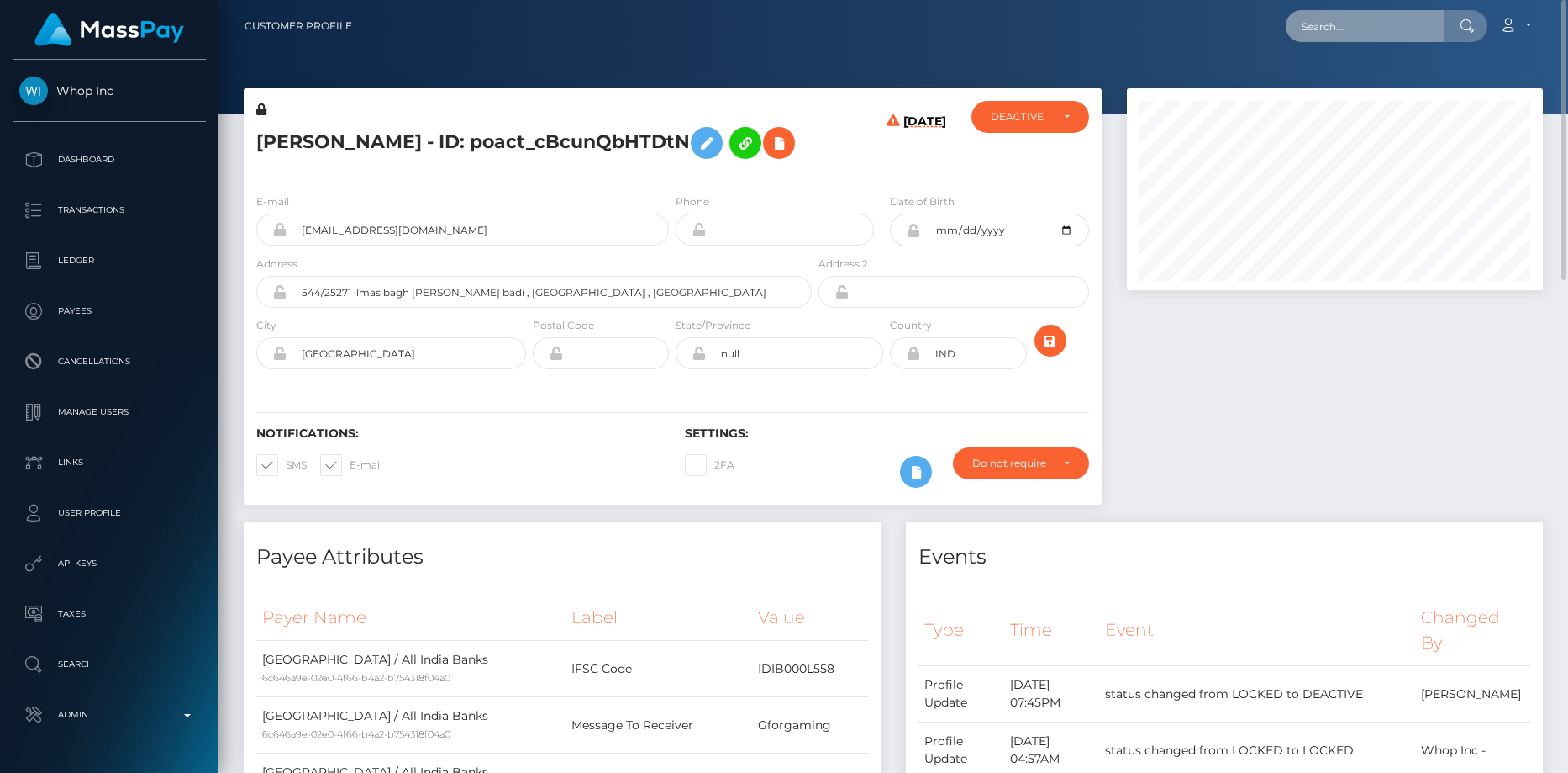
click at [1364, 31] on input "text" at bounding box center [1365, 26] width 157 height 32
paste input "99dae83d-777f-11f0-9703-0266f44cc279"
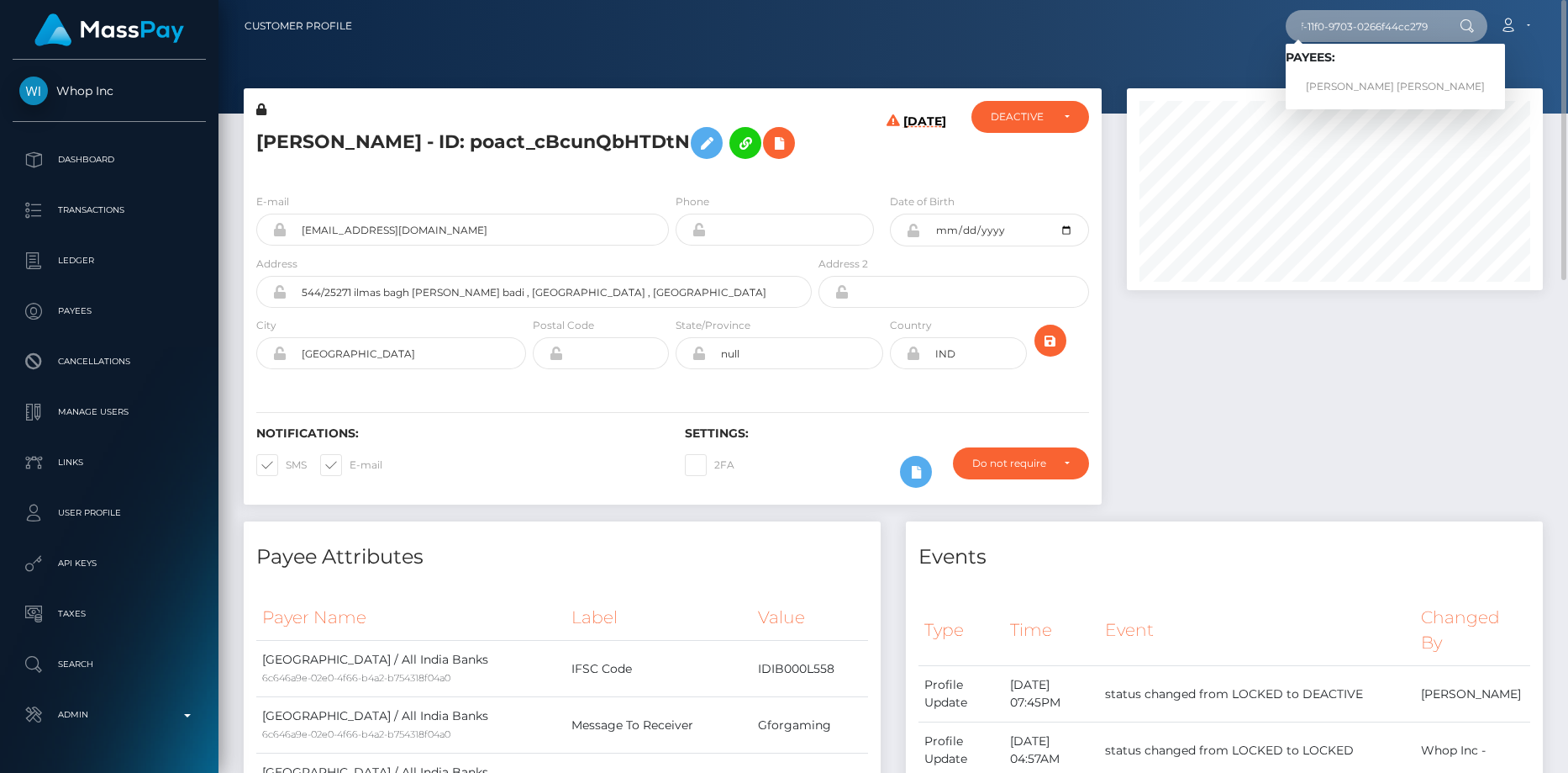
type input "99dae83d-777f-11f0-9703-0266f44cc279"
click at [1342, 83] on link "[PERSON_NAME] [PERSON_NAME]" at bounding box center [1396, 87] width 219 height 31
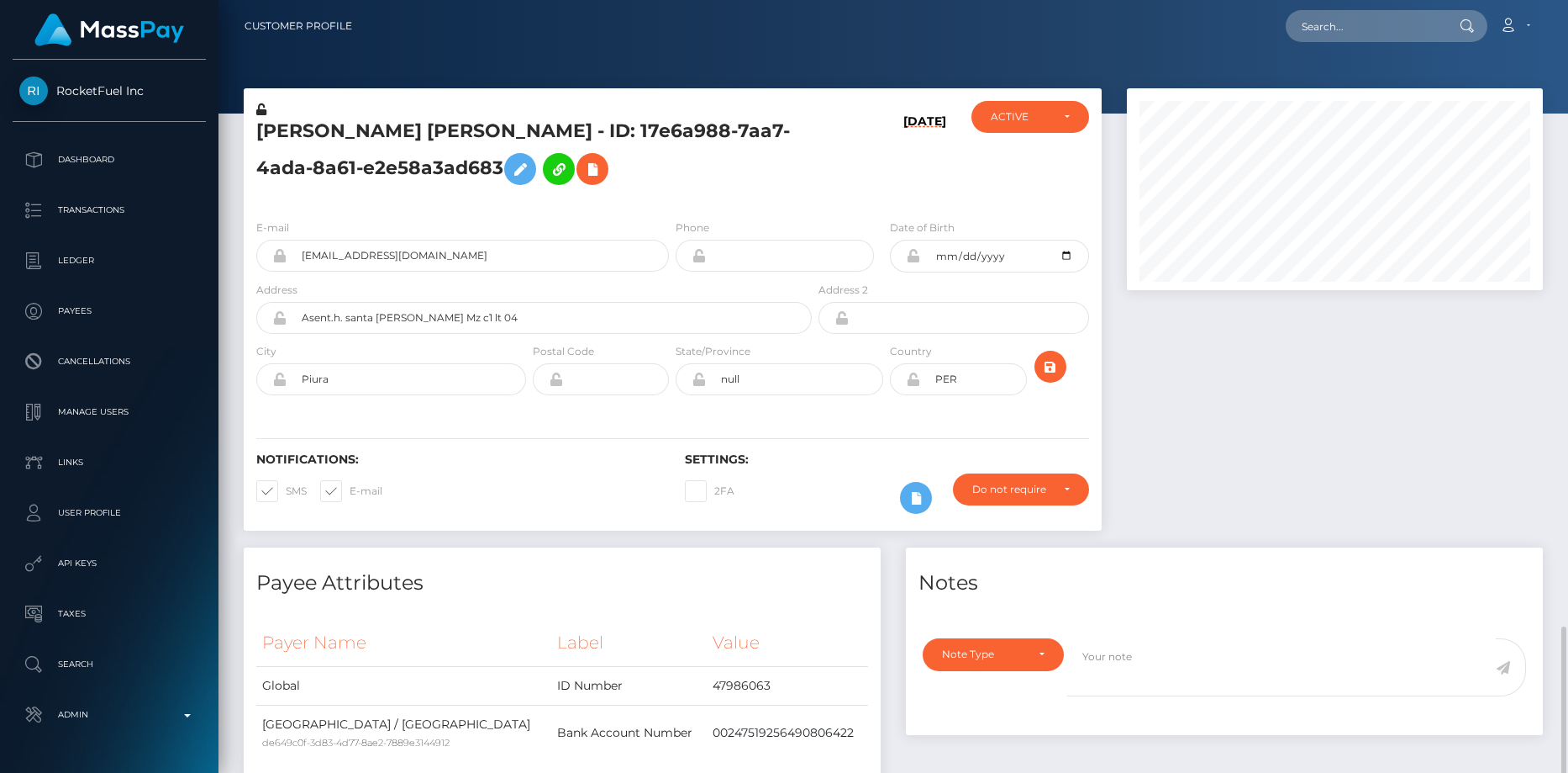
scroll to position [374, 0]
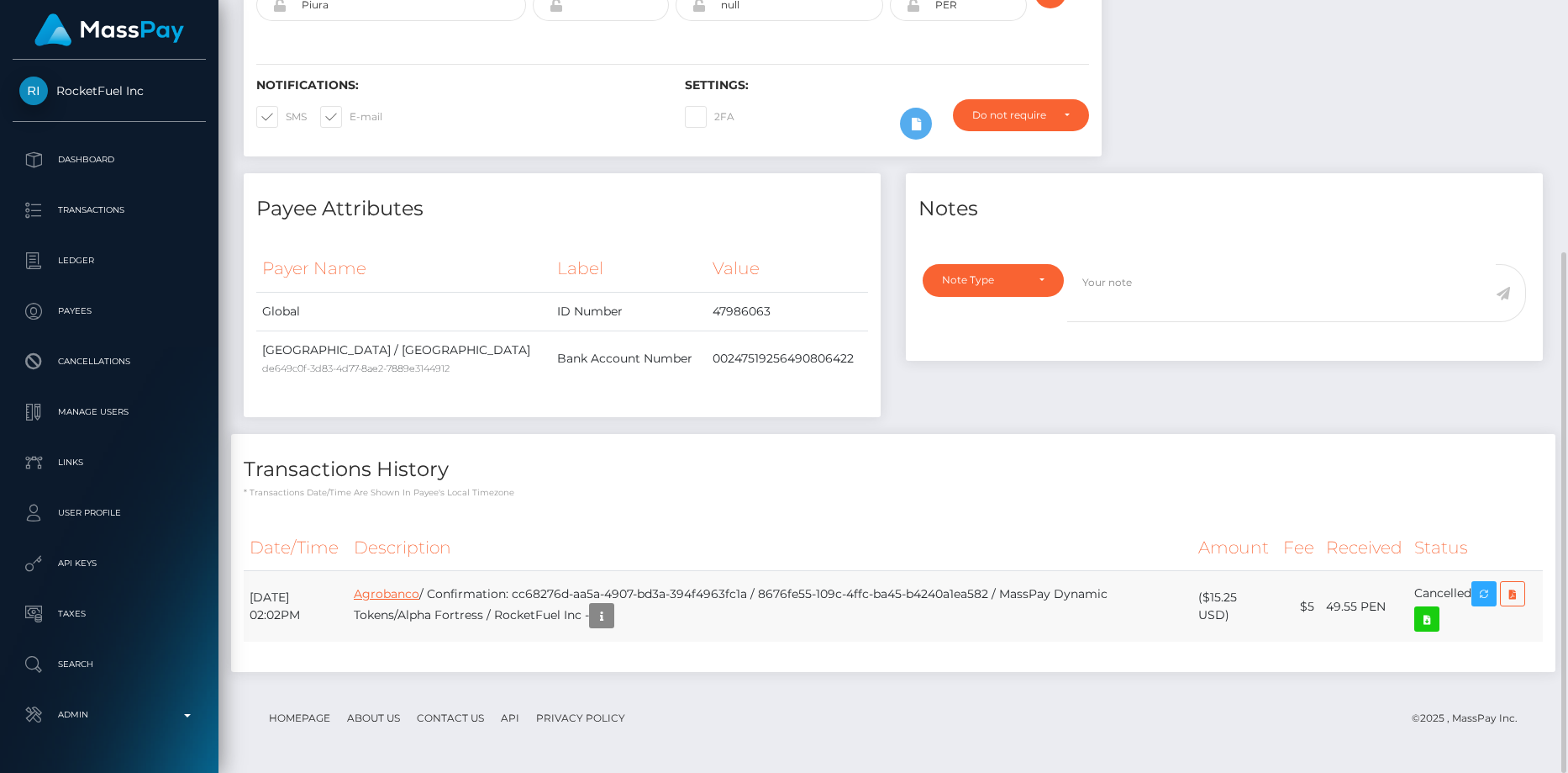
click at [420, 591] on link "Agrobanco" at bounding box center [387, 592] width 66 height 15
drag, startPoint x: 564, startPoint y: 591, endPoint x: 799, endPoint y: 591, distance: 235.0
click at [799, 591] on td "Agrobanco / Confirmation: cc68276d-aa5a-4907-bd3a-394f4963fc1a / 8676fe55-109c-…" at bounding box center [770, 606] width 844 height 72
copy td "cc68276d-aa5a-4907-bd3a-394f4963fc1a"
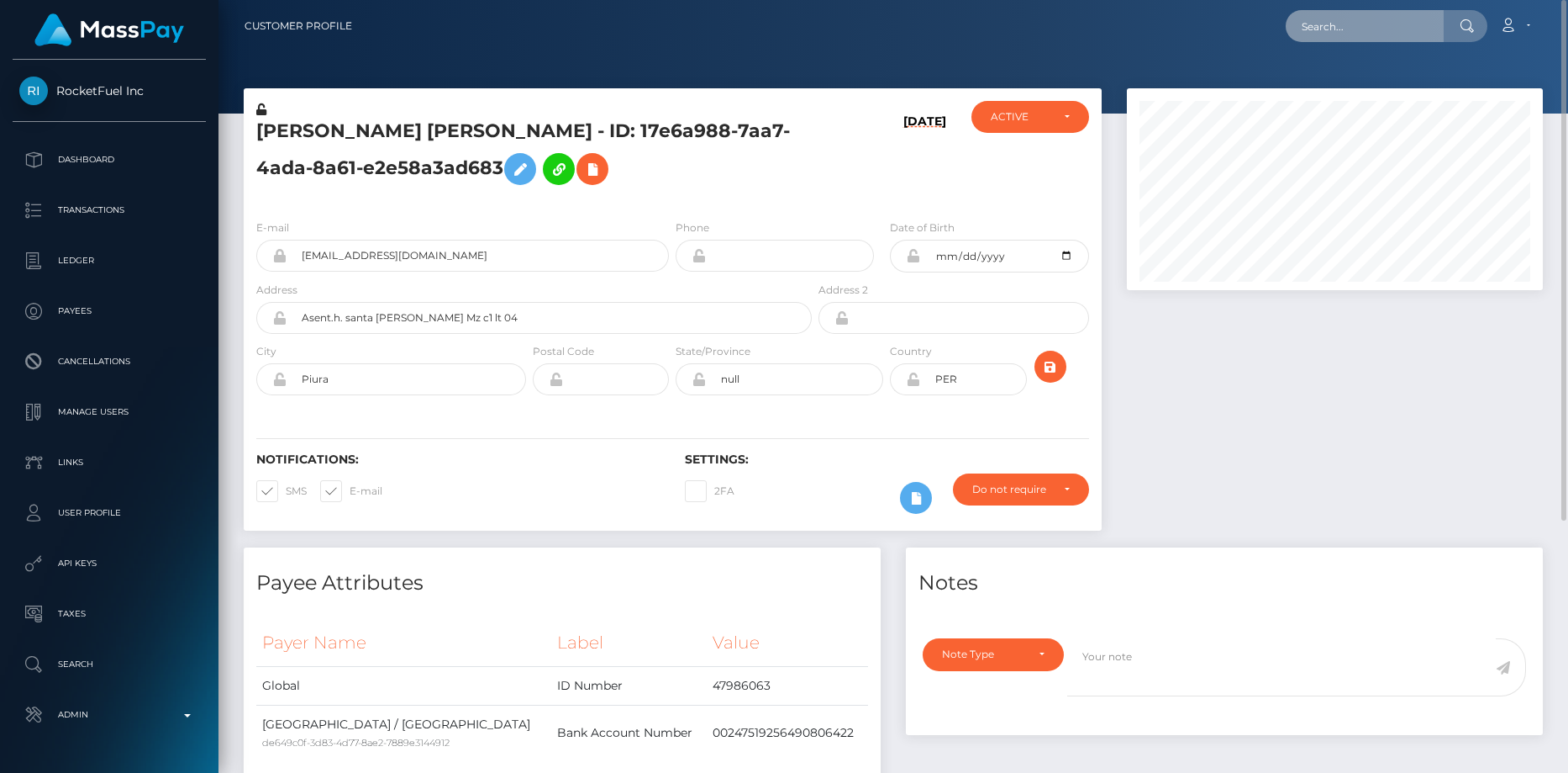
click at [1318, 24] on input "text" at bounding box center [1365, 26] width 157 height 32
paste input "poact_f40YRqDirfLl"
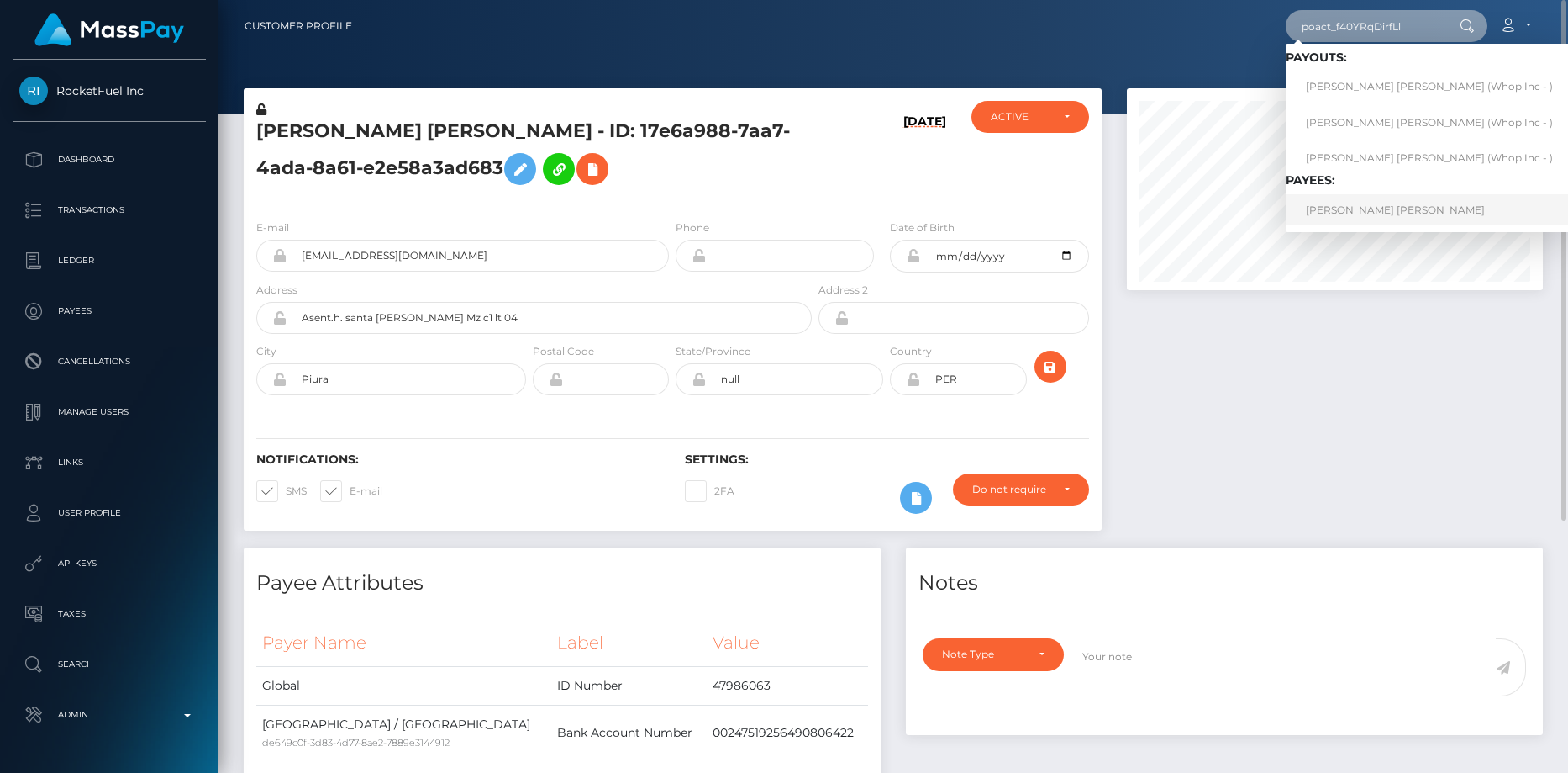
type input "poact_f40YRqDirfLl"
click at [1340, 213] on link "OKUMU STEPHEN ONYANGO" at bounding box center [1429, 209] width 287 height 31
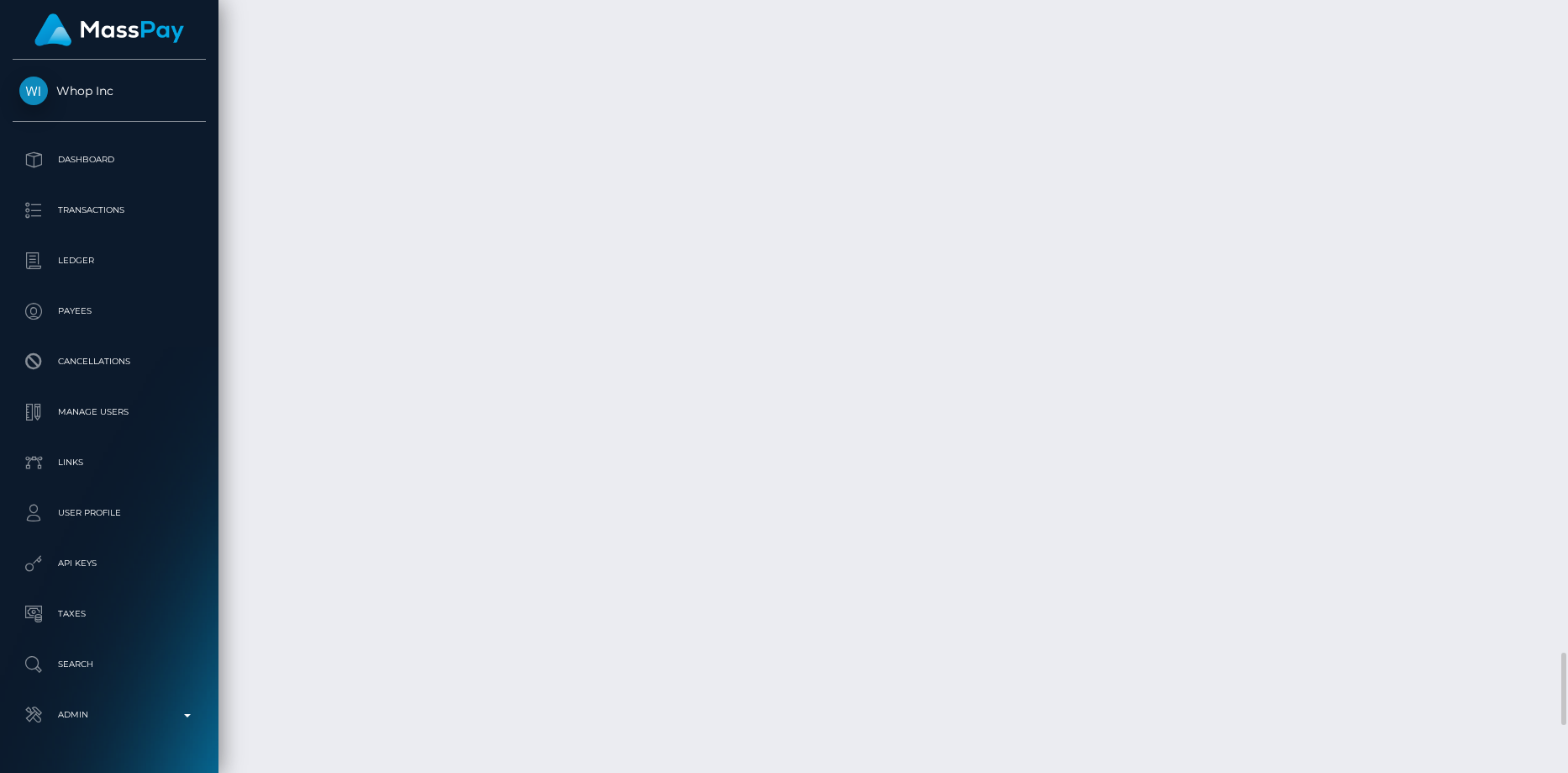
scroll to position [7461, 0]
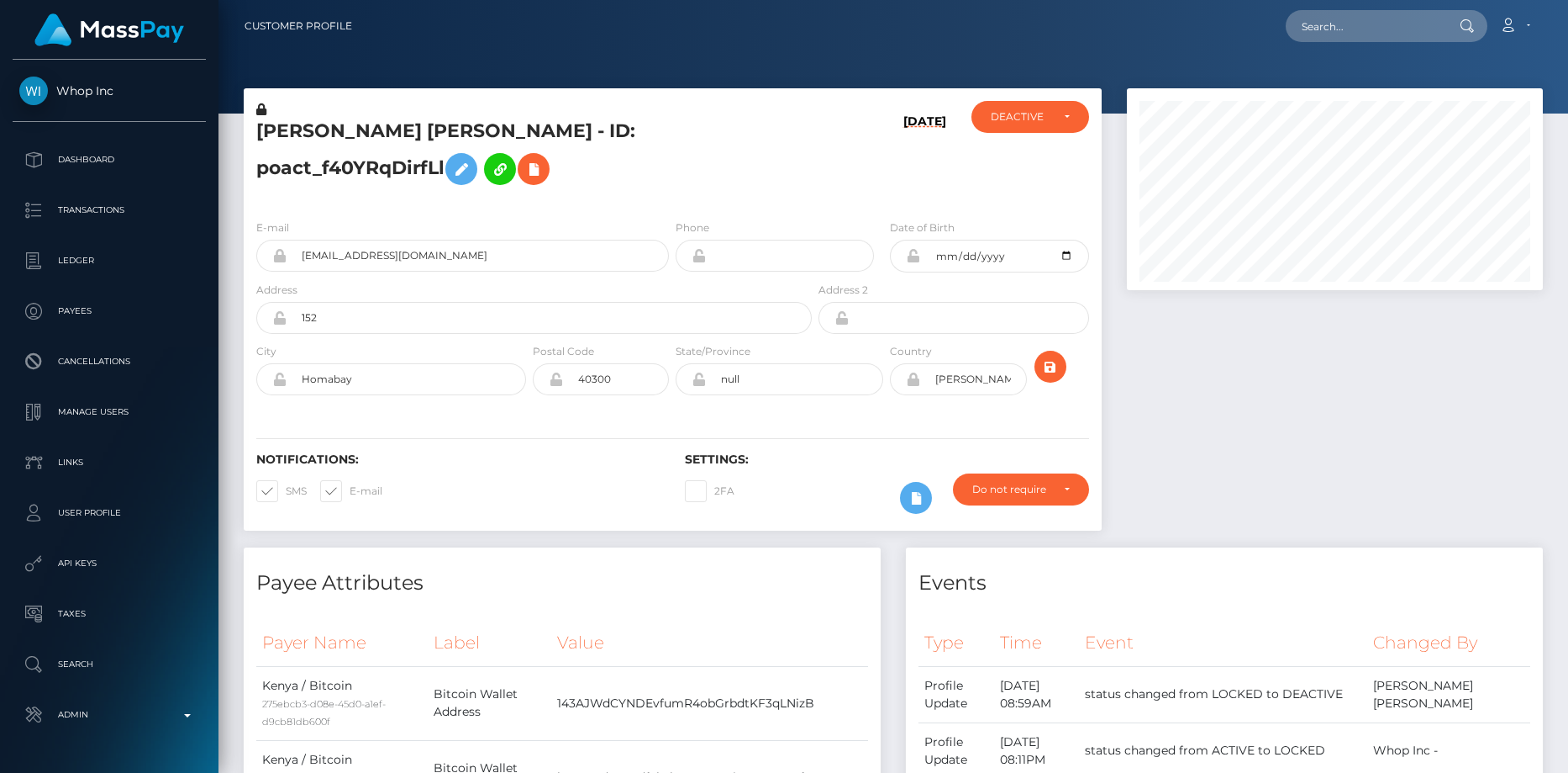
scroll to position [201, 417]
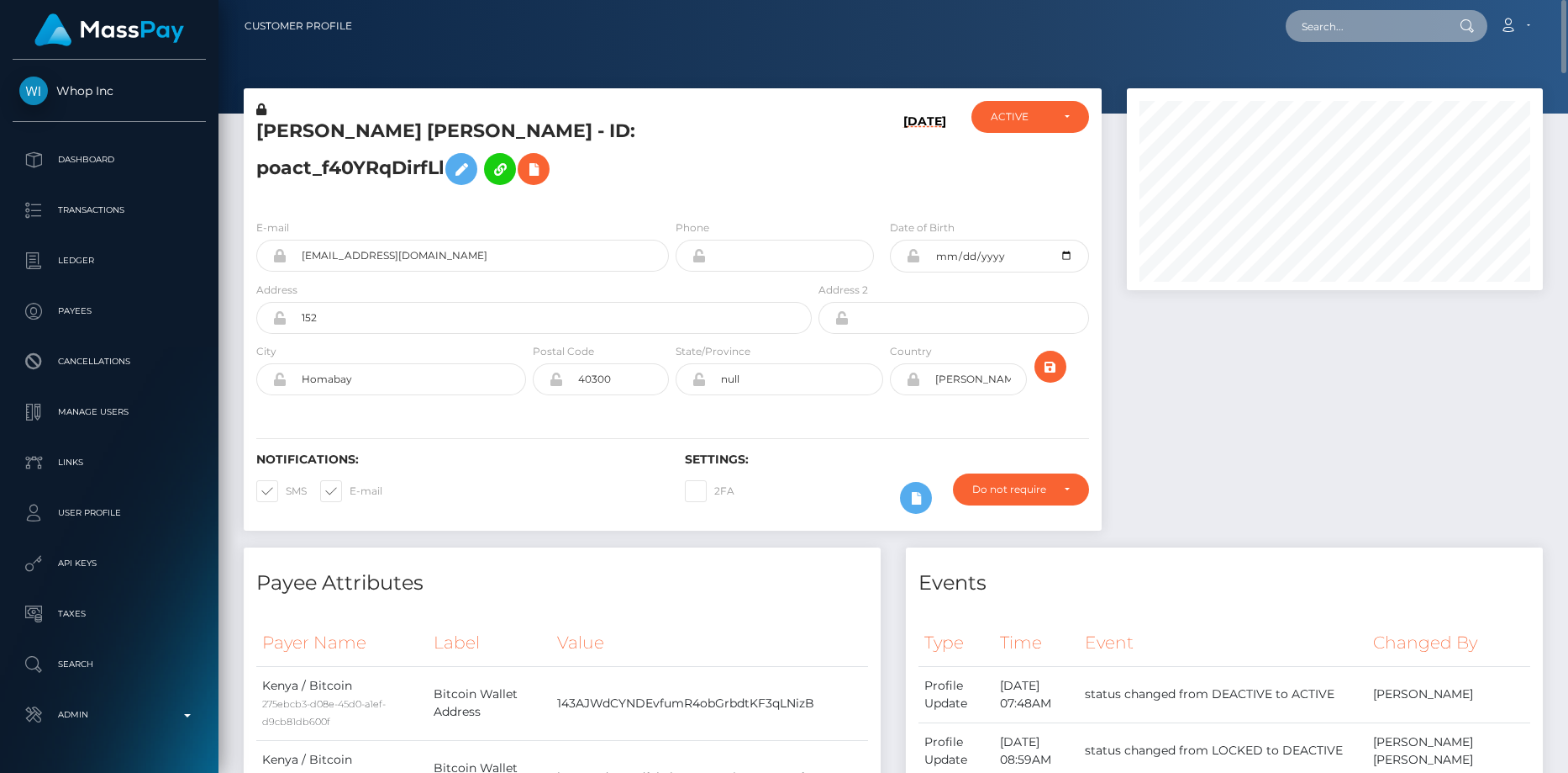
click at [1343, 22] on input "text" at bounding box center [1365, 26] width 157 height 32
paste input "poact_7FoG5y9A25dK"
type input "poact_7FoG5y9A25dK"
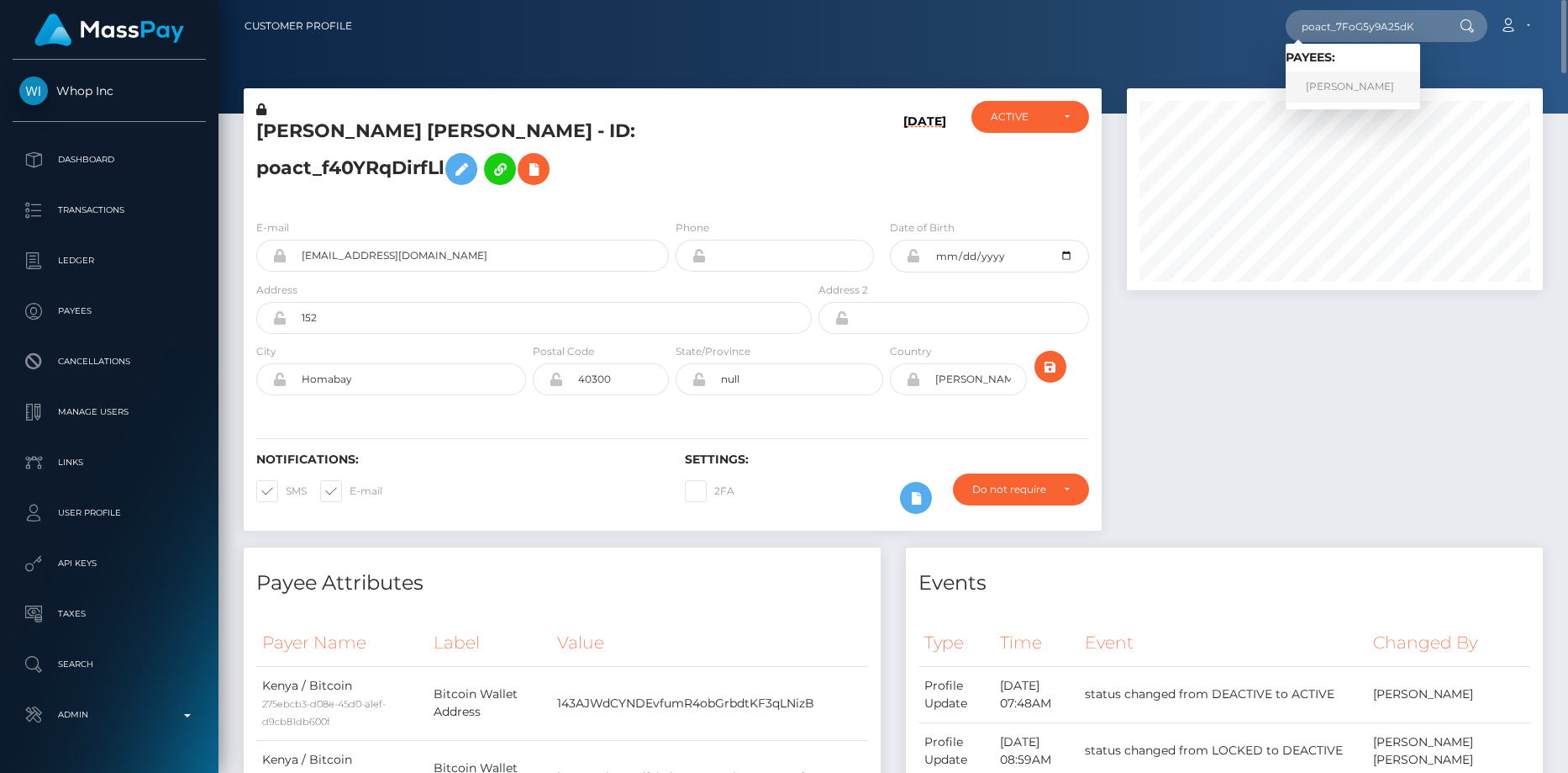
click at [1324, 86] on link "FILIP FILIPOVIC" at bounding box center [1353, 87] width 135 height 31
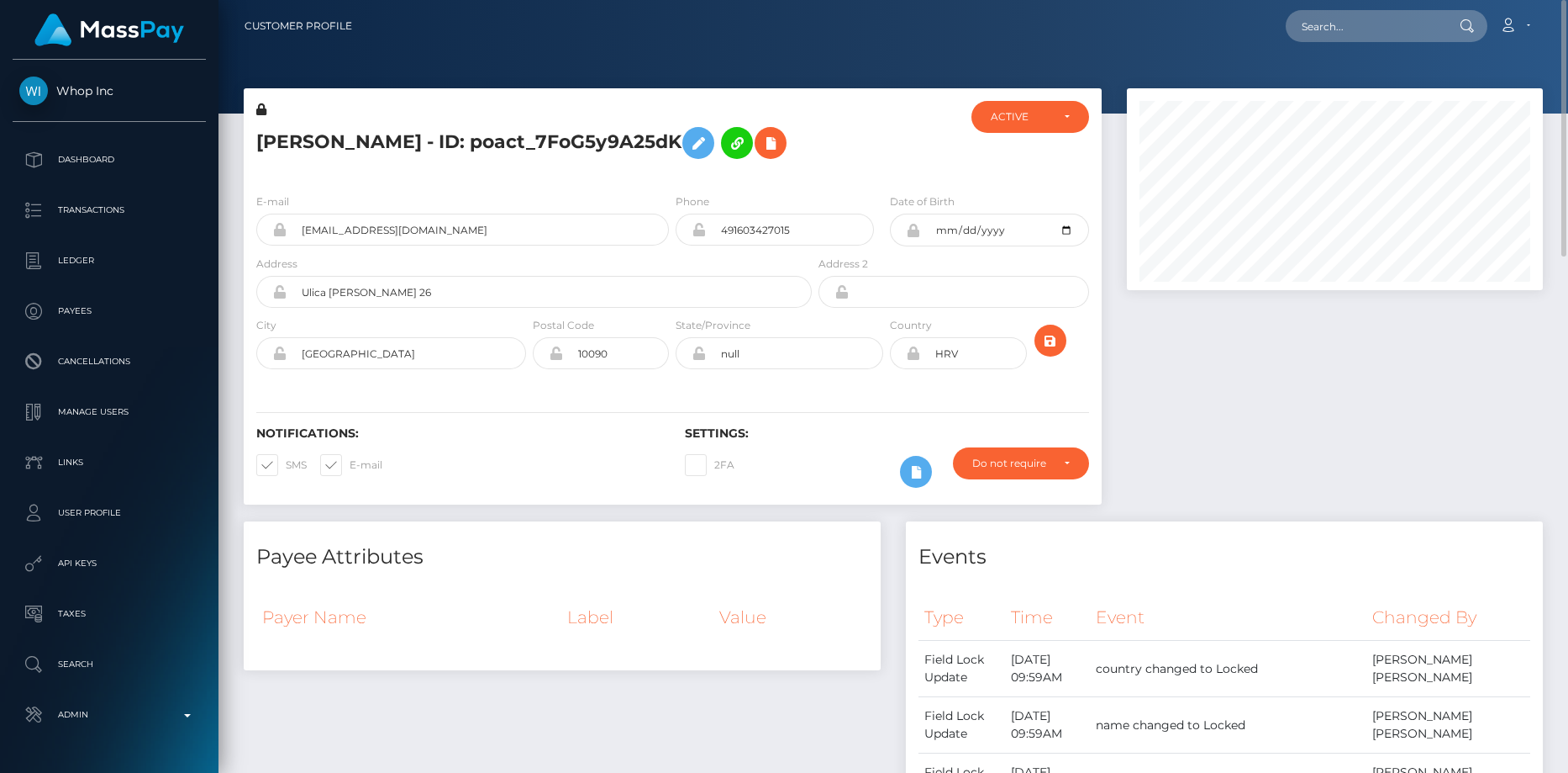
click at [401, 144] on h5 "FILIP FILIPOVIC - ID: poact_7FoG5y9A25dK" at bounding box center [529, 143] width 546 height 49
copy h5 "FILIP FILIPOVIC - ID: poact_7FoG5y9A25dK"
drag, startPoint x: 1326, startPoint y: 78, endPoint x: 1342, endPoint y: 40, distance: 41.2
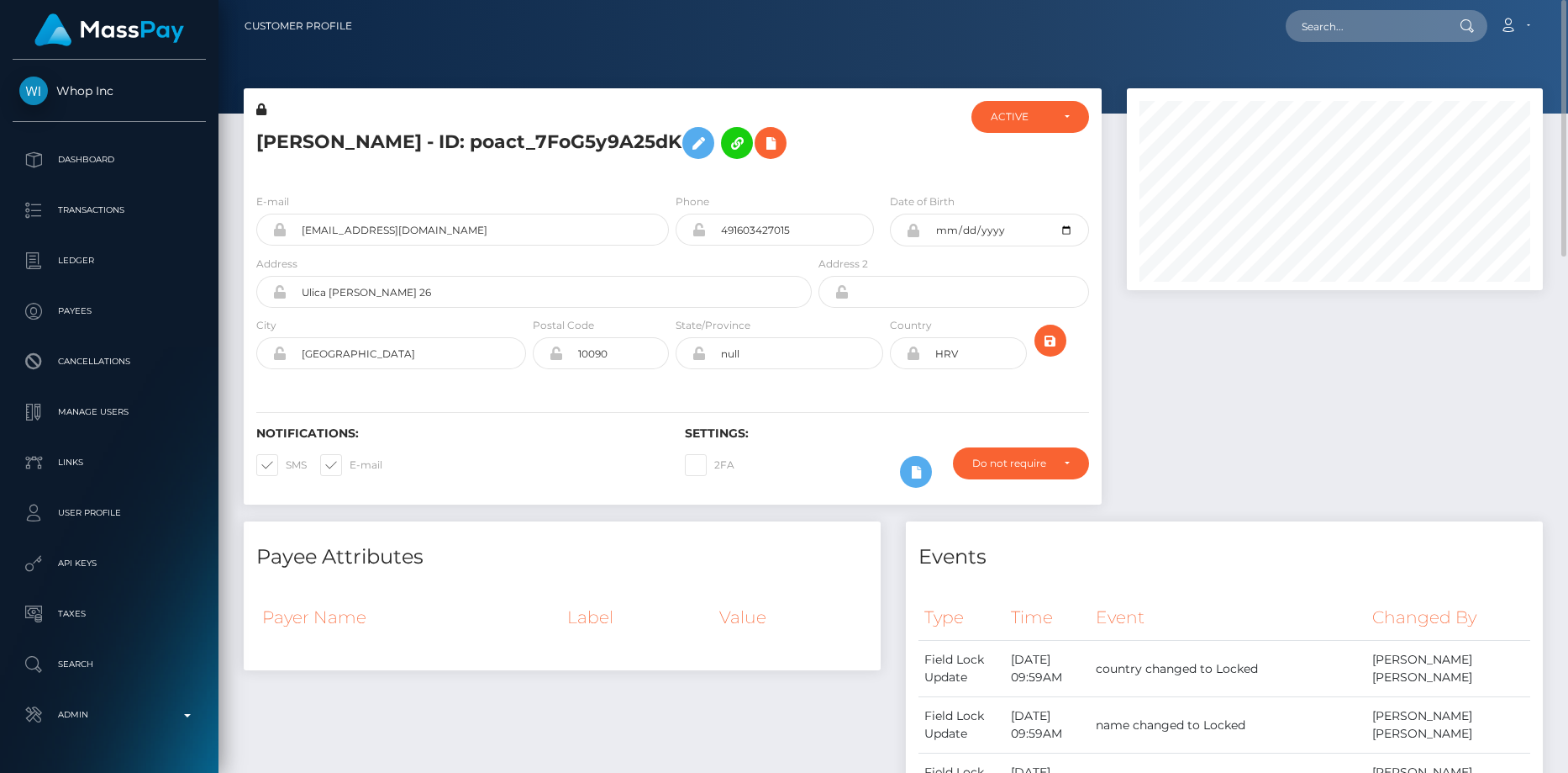
click at [1327, 74] on div at bounding box center [893, 57] width 1350 height 114
click at [1342, 40] on input "text" at bounding box center [1365, 26] width 157 height 32
paste input "poact_JDK5QezWGOMi"
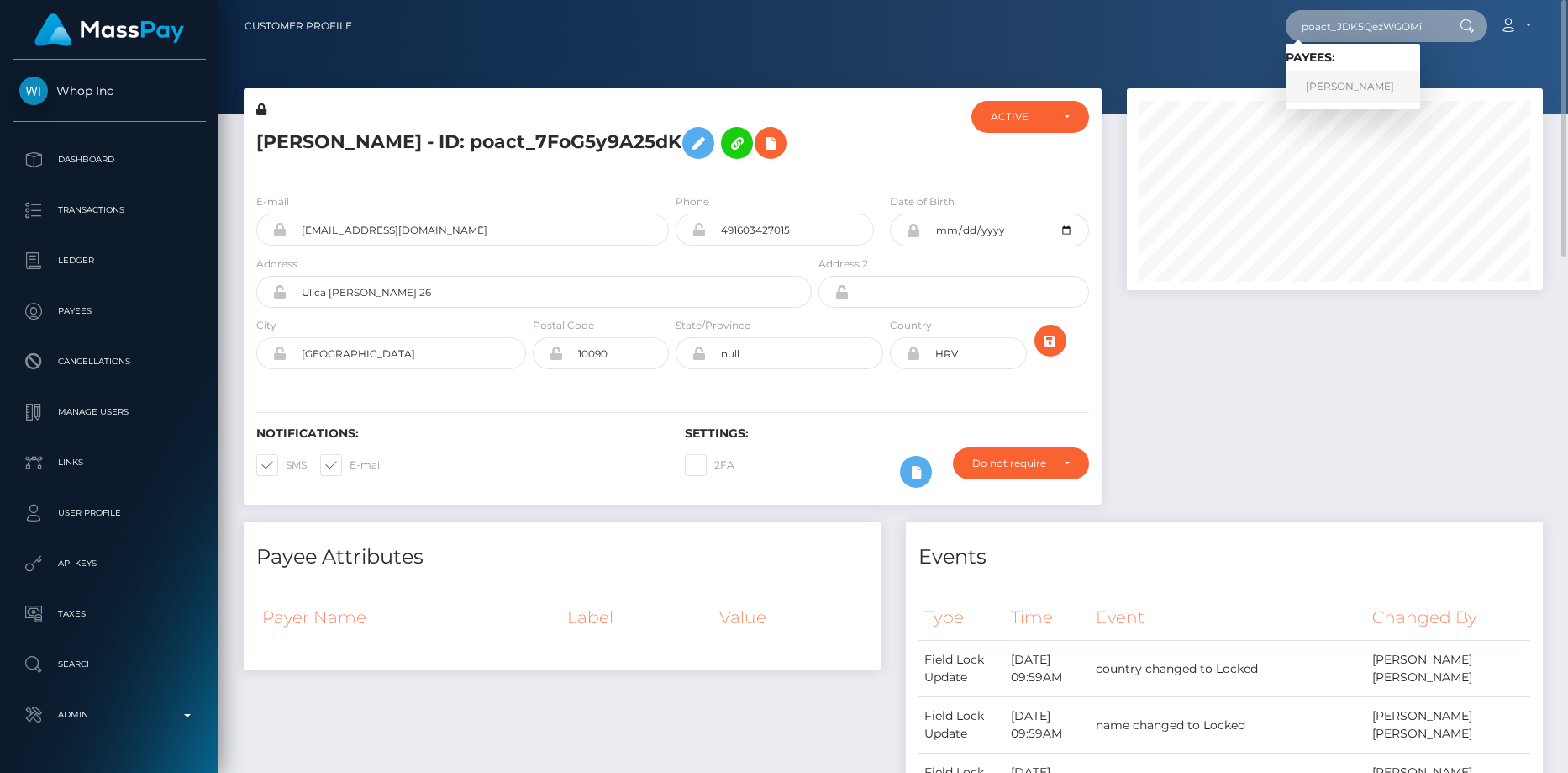
type input "poact_JDK5QezWGOMi"
click at [1353, 84] on link "Robert Wanyeki" at bounding box center [1353, 87] width 135 height 31
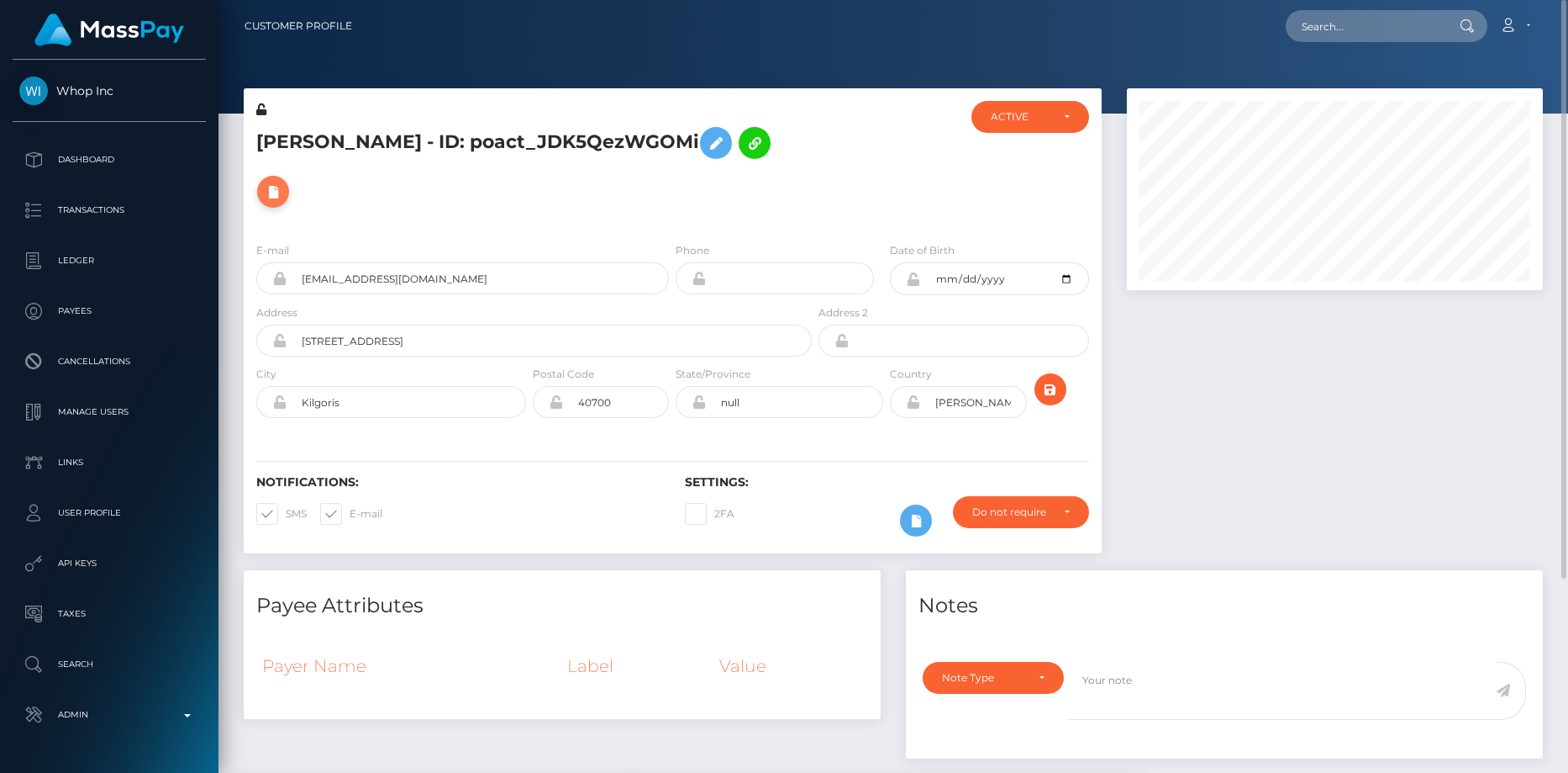
click at [283, 182] on icon at bounding box center [273, 192] width 20 height 21
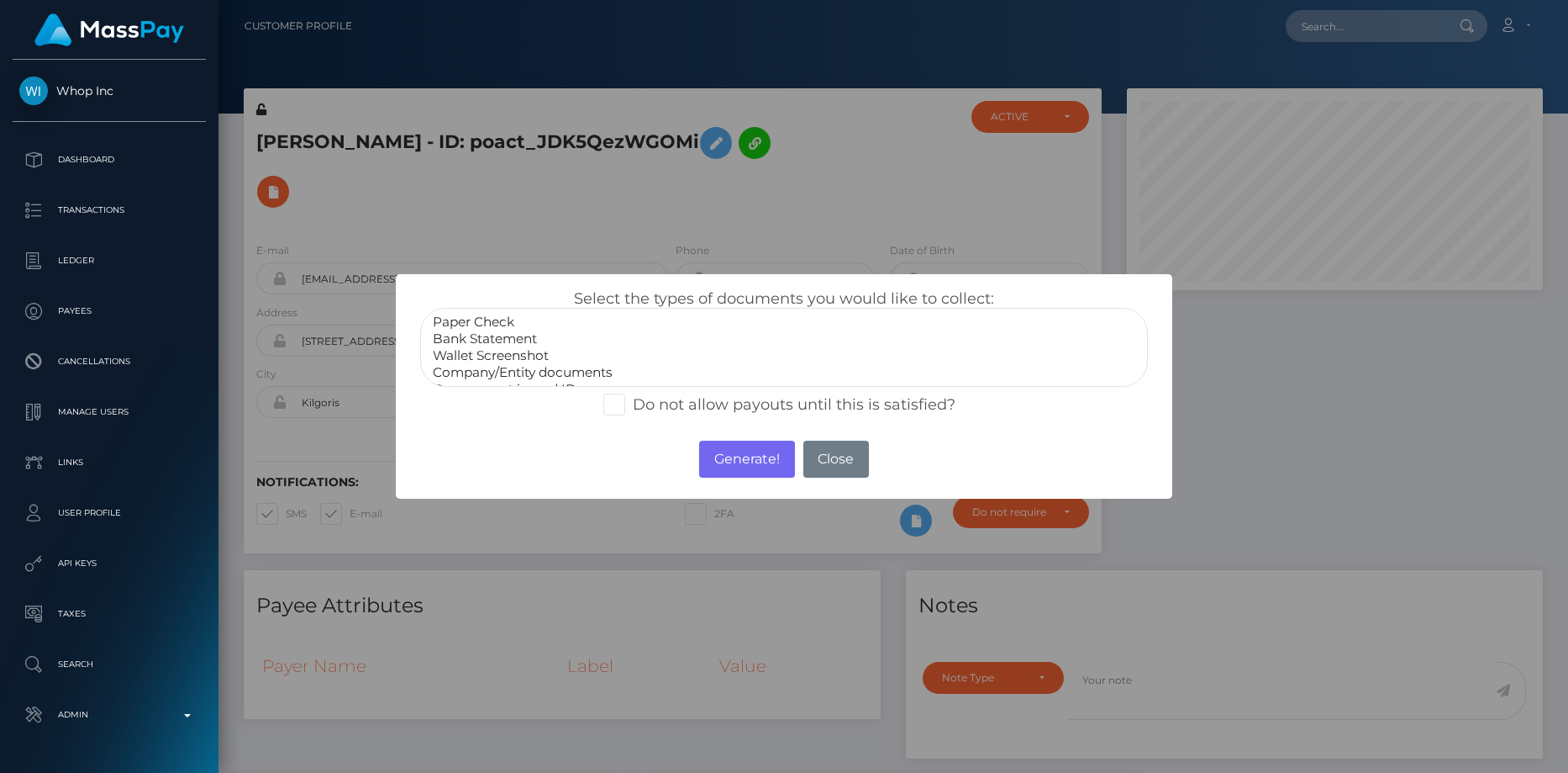
scroll to position [34, 0]
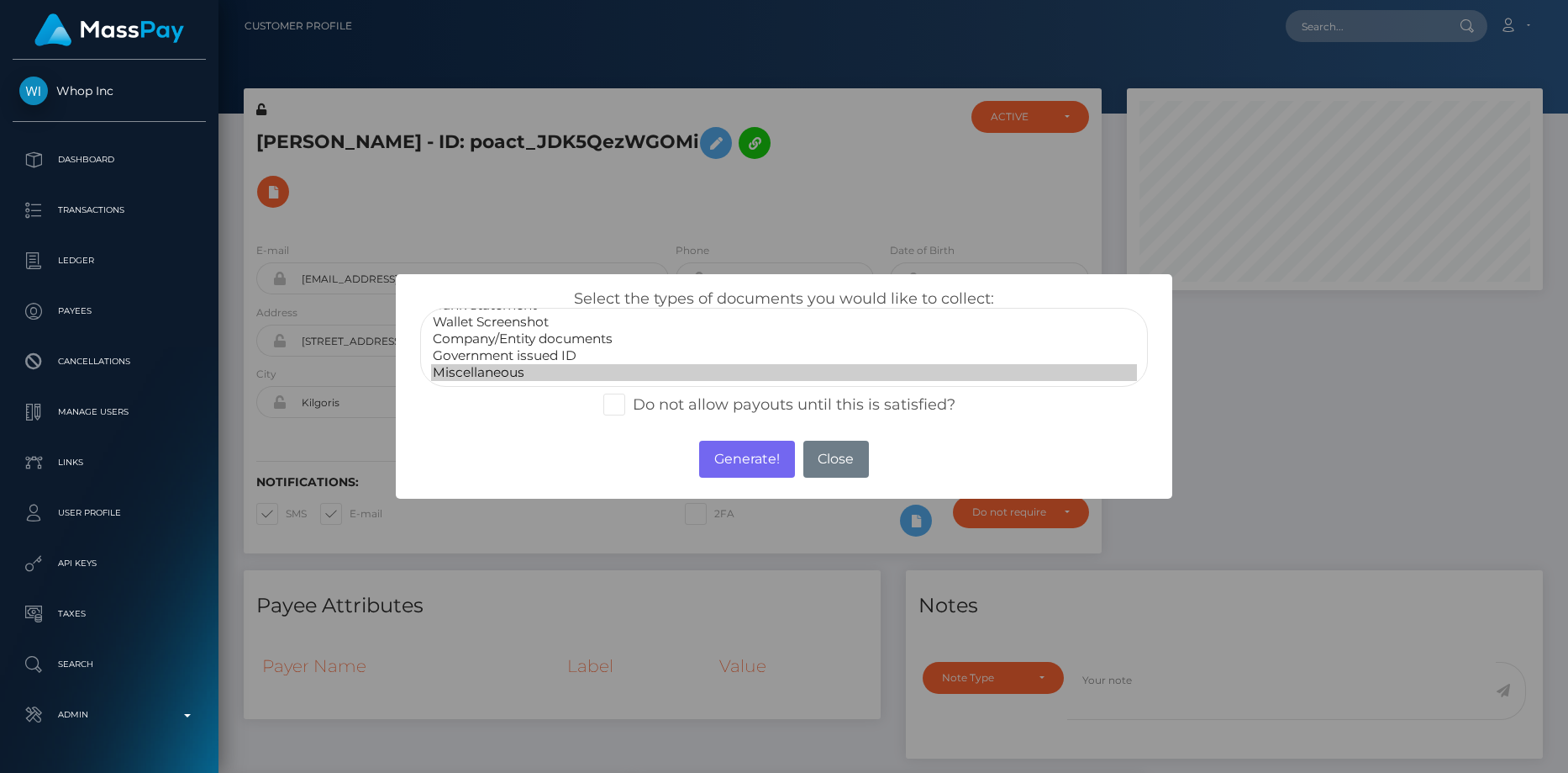
click at [534, 365] on option "Miscellaneous" at bounding box center [784, 372] width 707 height 17
select select "Government issued ID"
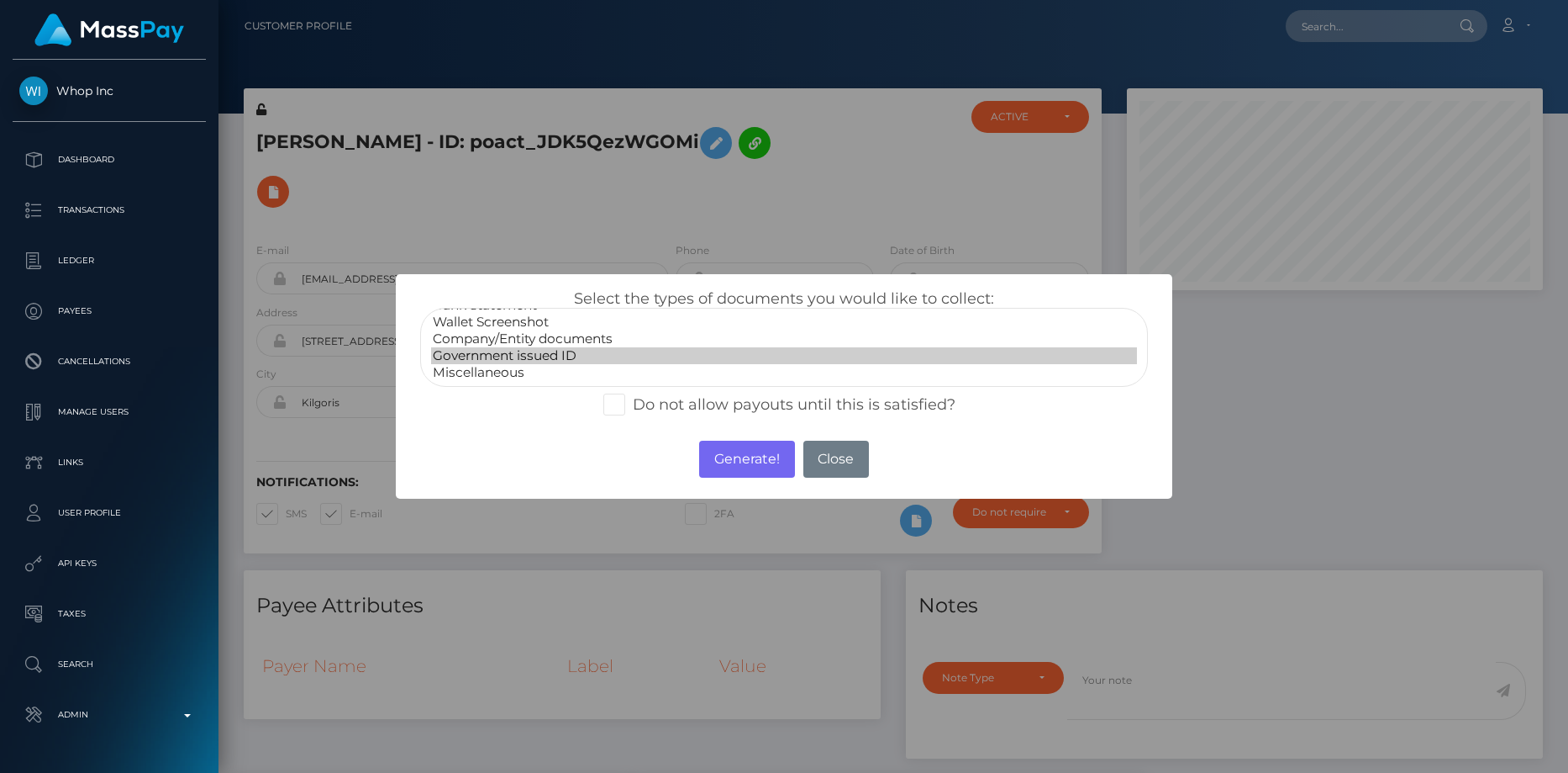
click at [637, 358] on option "Government issued ID" at bounding box center [784, 355] width 707 height 17
click at [718, 447] on button "Generate!" at bounding box center [746, 459] width 95 height 37
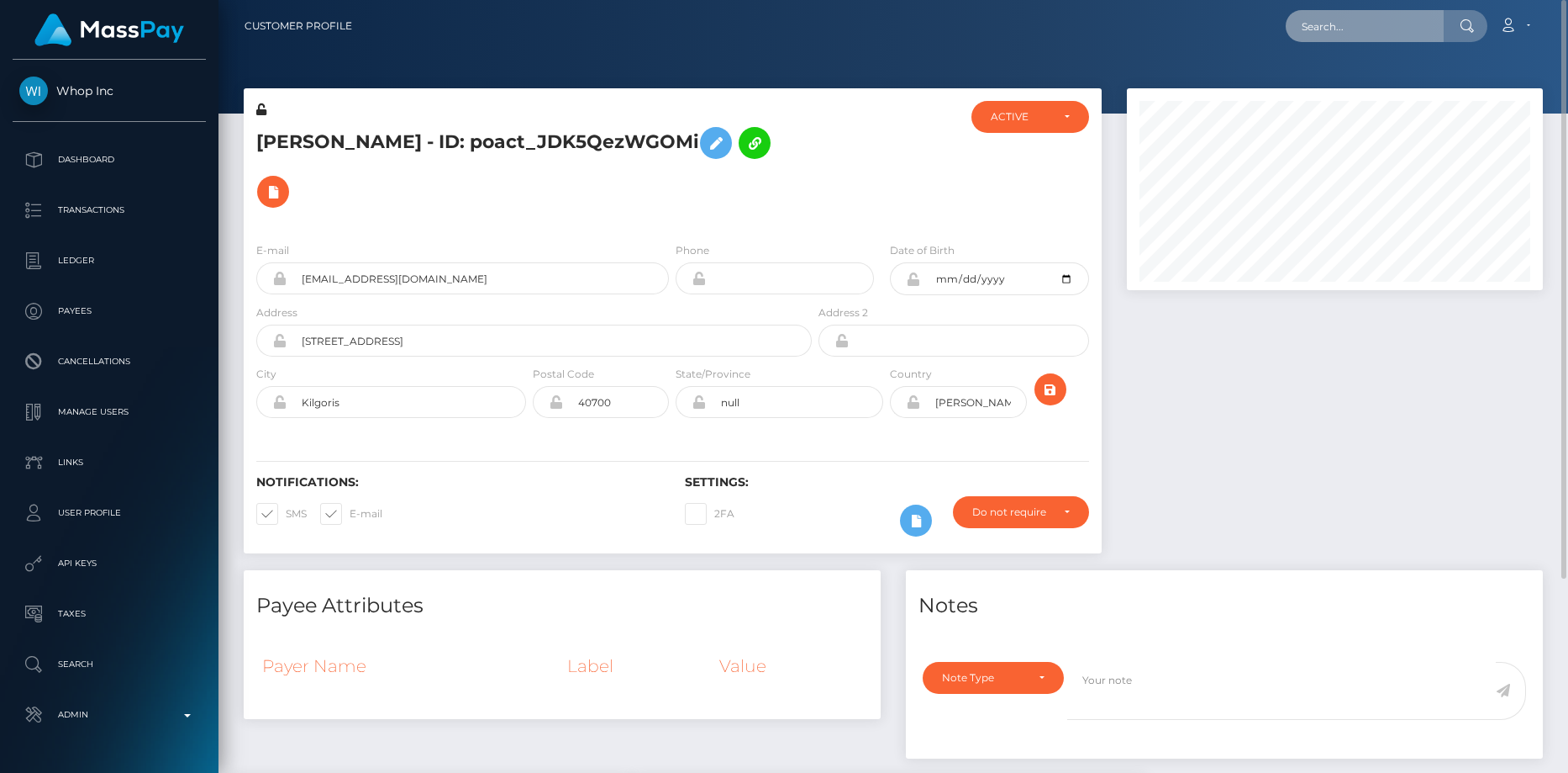
click at [1331, 35] on input "text" at bounding box center [1365, 26] width 157 height 32
paste input "RQrQqyqgmGxFIgB2jS8eea"
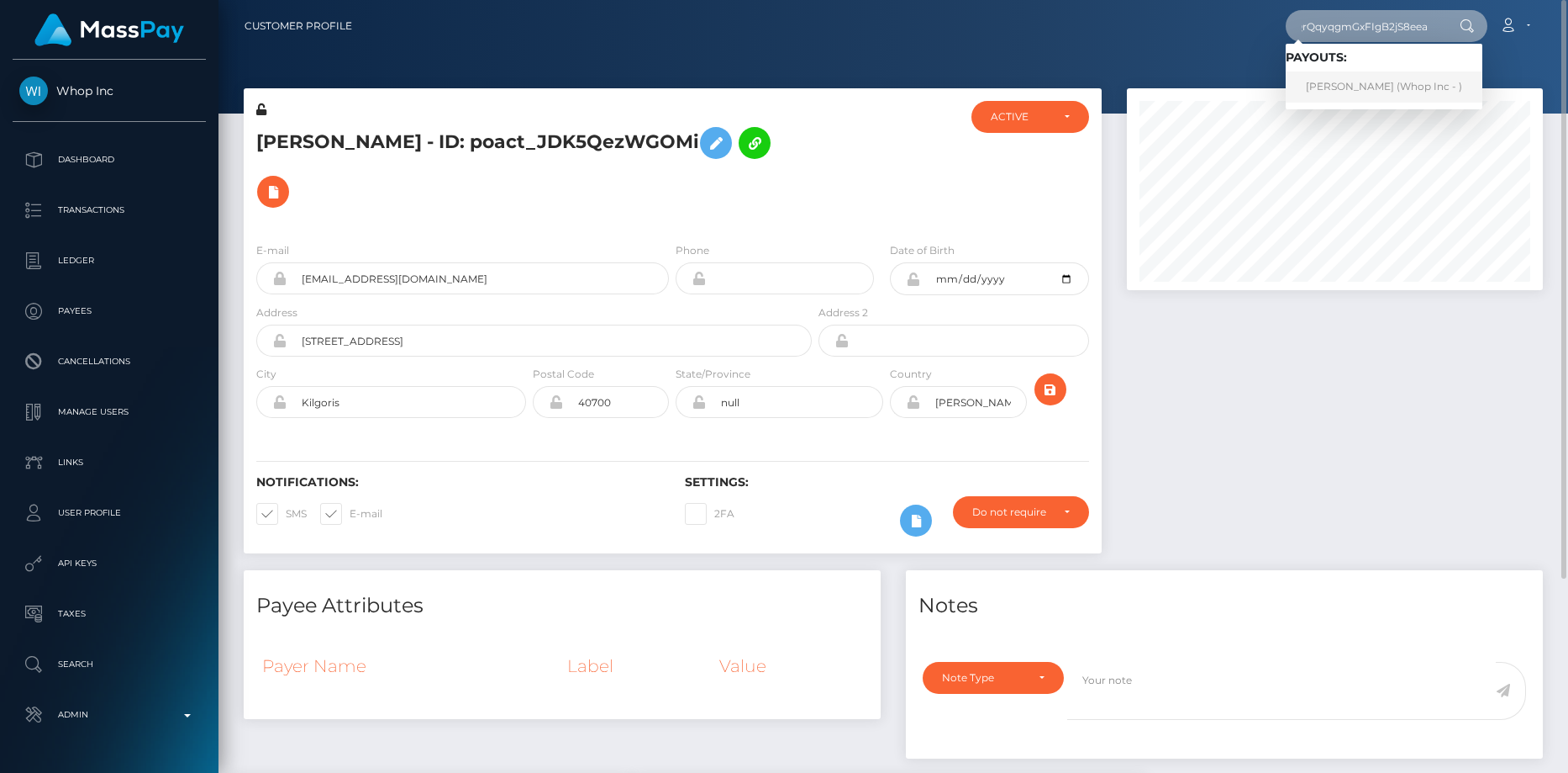
type input "RQrQqyqgmGxFIgB2jS8eea"
click at [1324, 94] on link "SZABOLCS NAGY (Whop Inc - )" at bounding box center [1384, 87] width 196 height 31
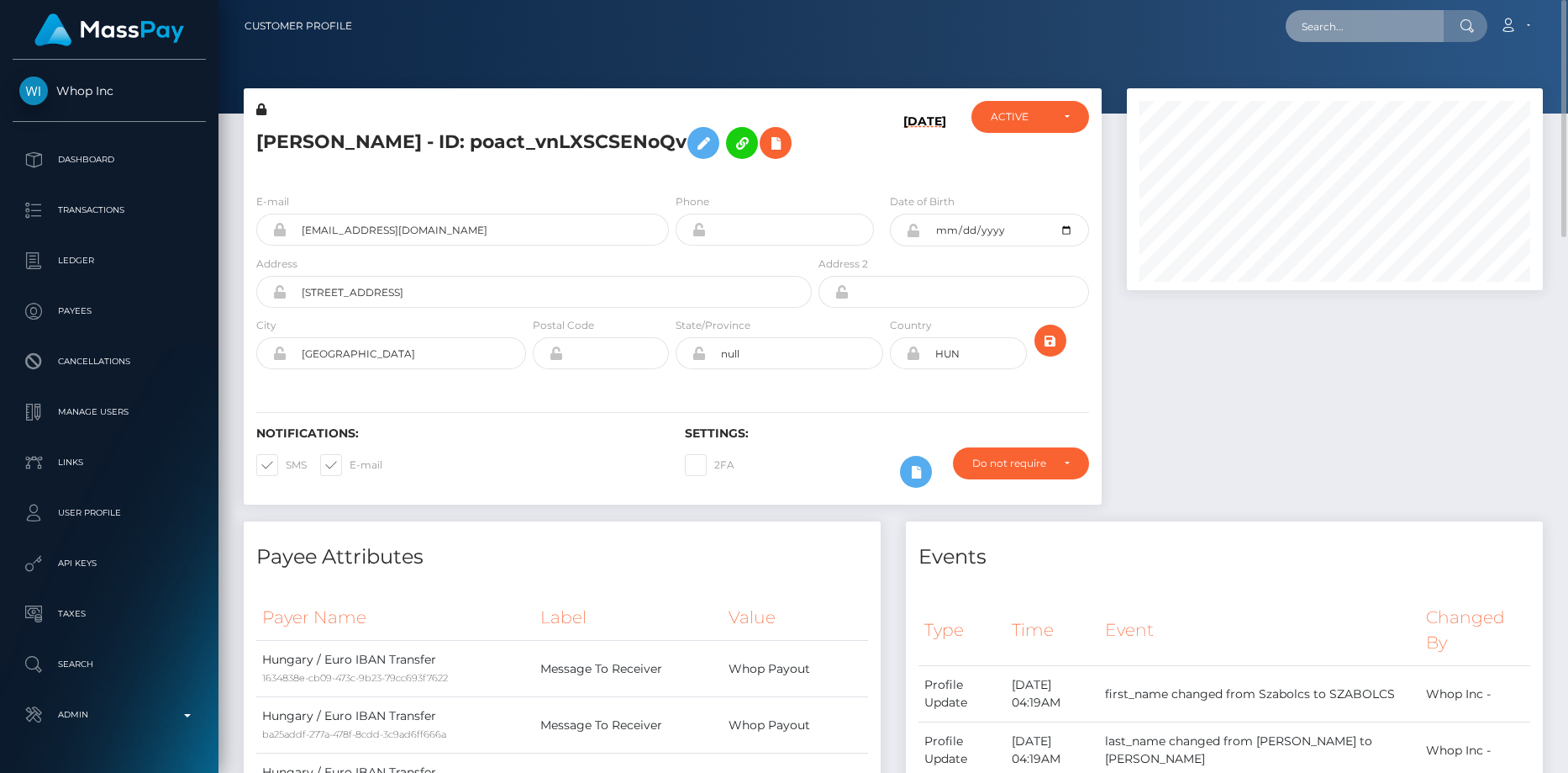
click at [1399, 40] on input "text" at bounding box center [1365, 26] width 157 height 32
paste input "poact_0o2NNZWme2ZR"
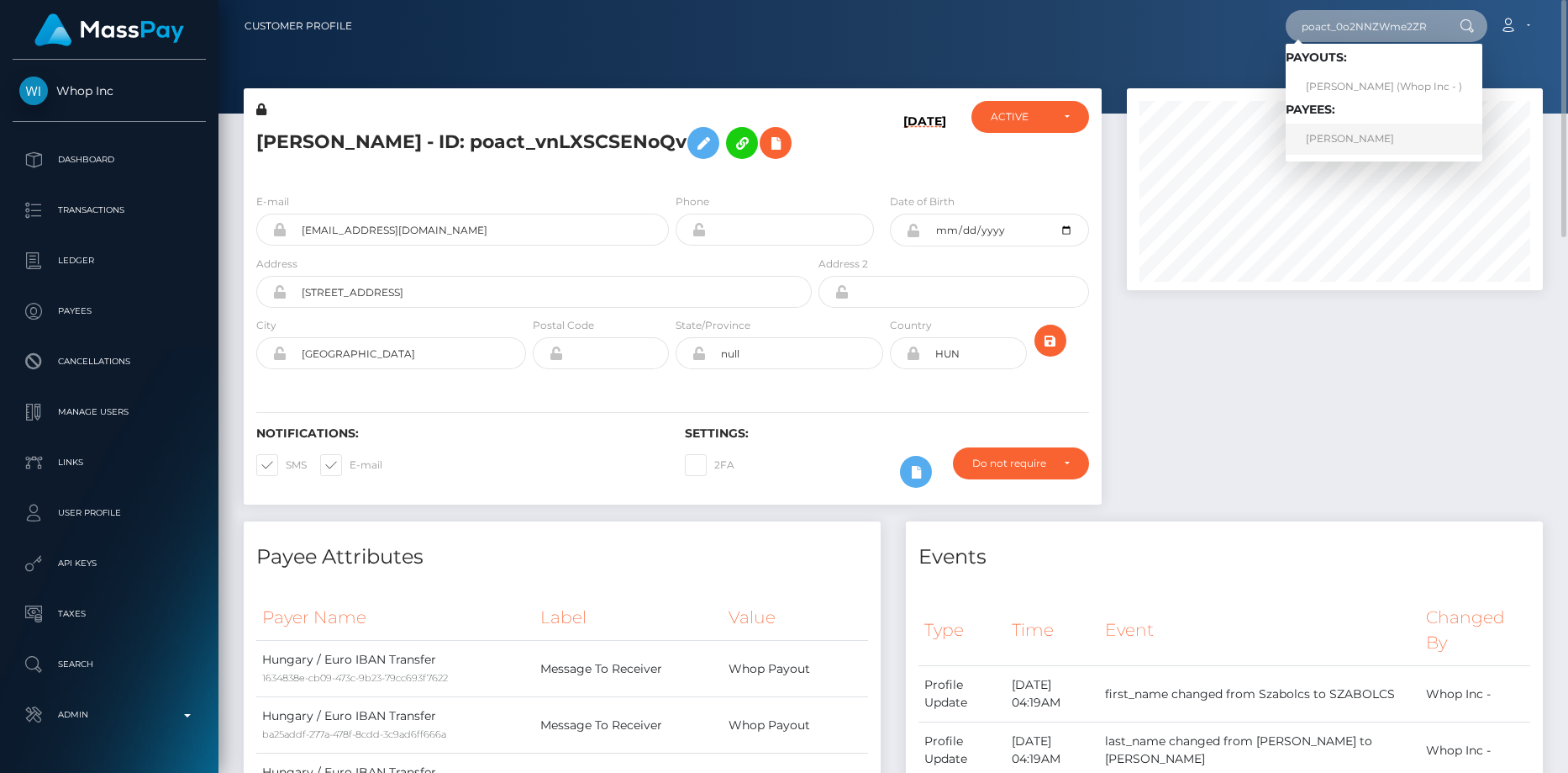
type input "poact_0o2NNZWme2ZR"
click at [1350, 139] on link "[PERSON_NAME]" at bounding box center [1384, 139] width 196 height 31
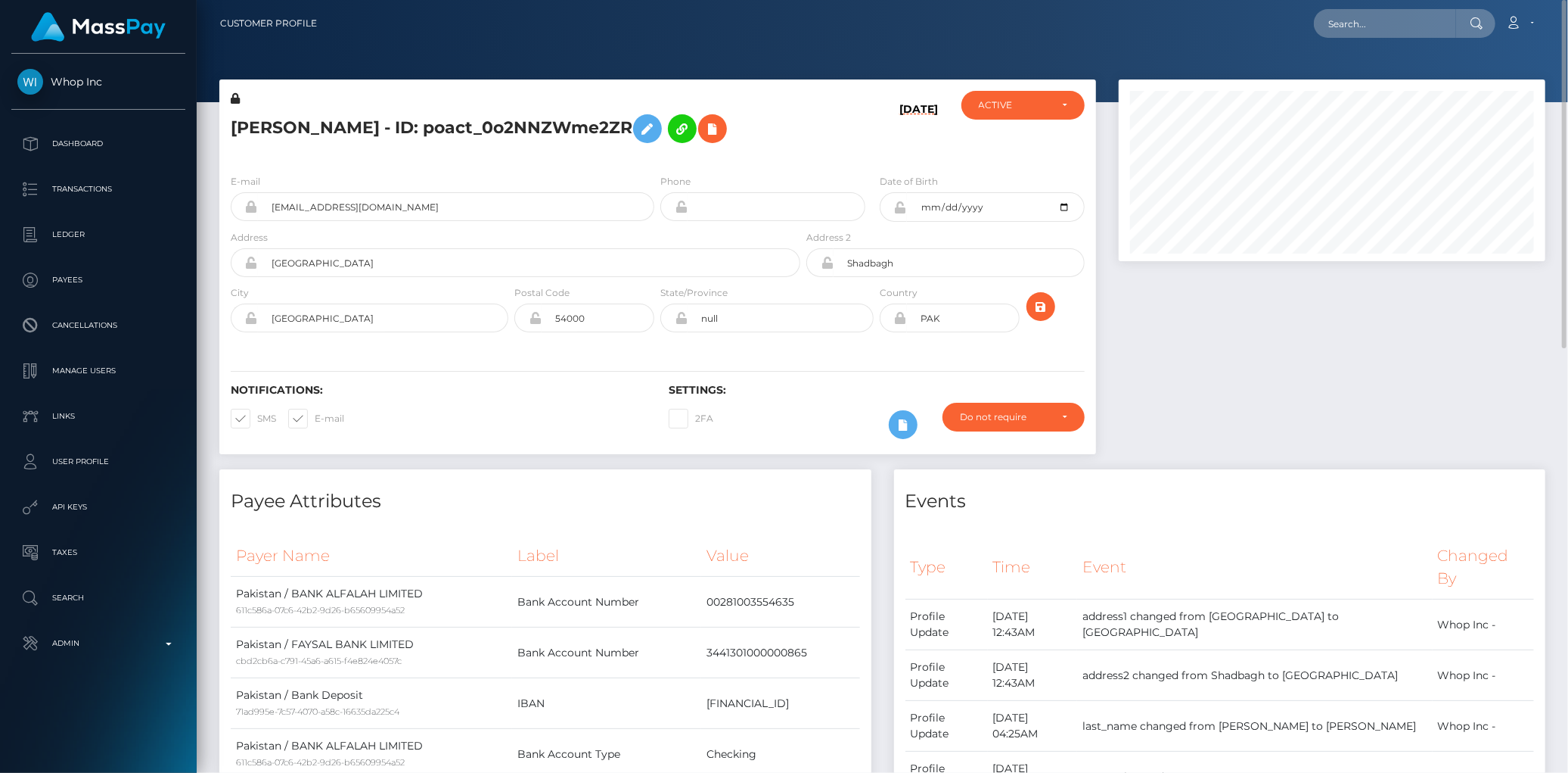
click at [374, 133] on h5 "Anas Anas - ID: poact_0o2NNZWme2ZR" at bounding box center [511, 128] width 561 height 44
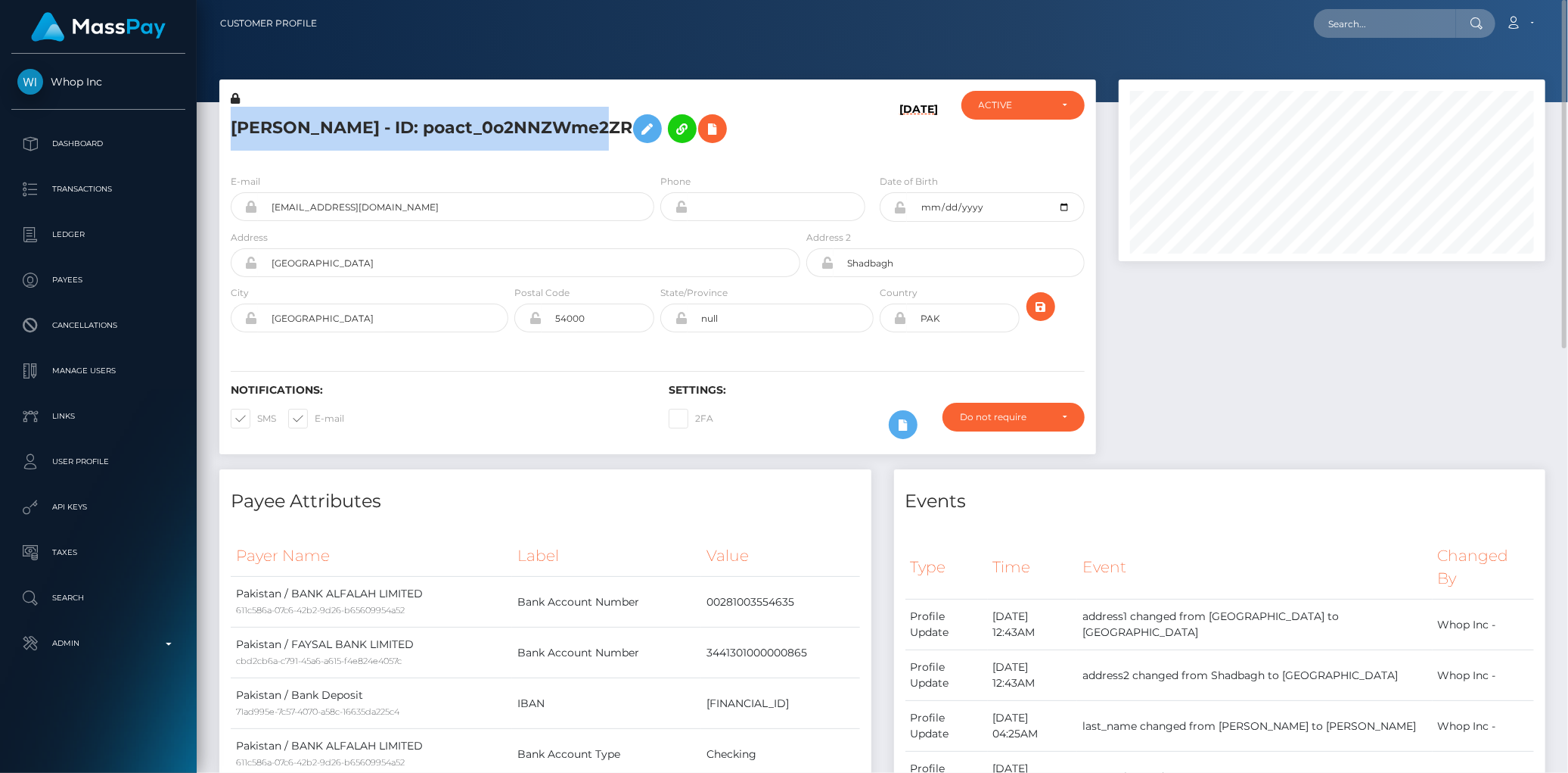
click at [374, 133] on h5 "Anas Anas - ID: poact_0o2NNZWme2ZR" at bounding box center [511, 128] width 561 height 44
copy h5 "Anas Anas - ID: poact_0o2NNZWme2ZR"
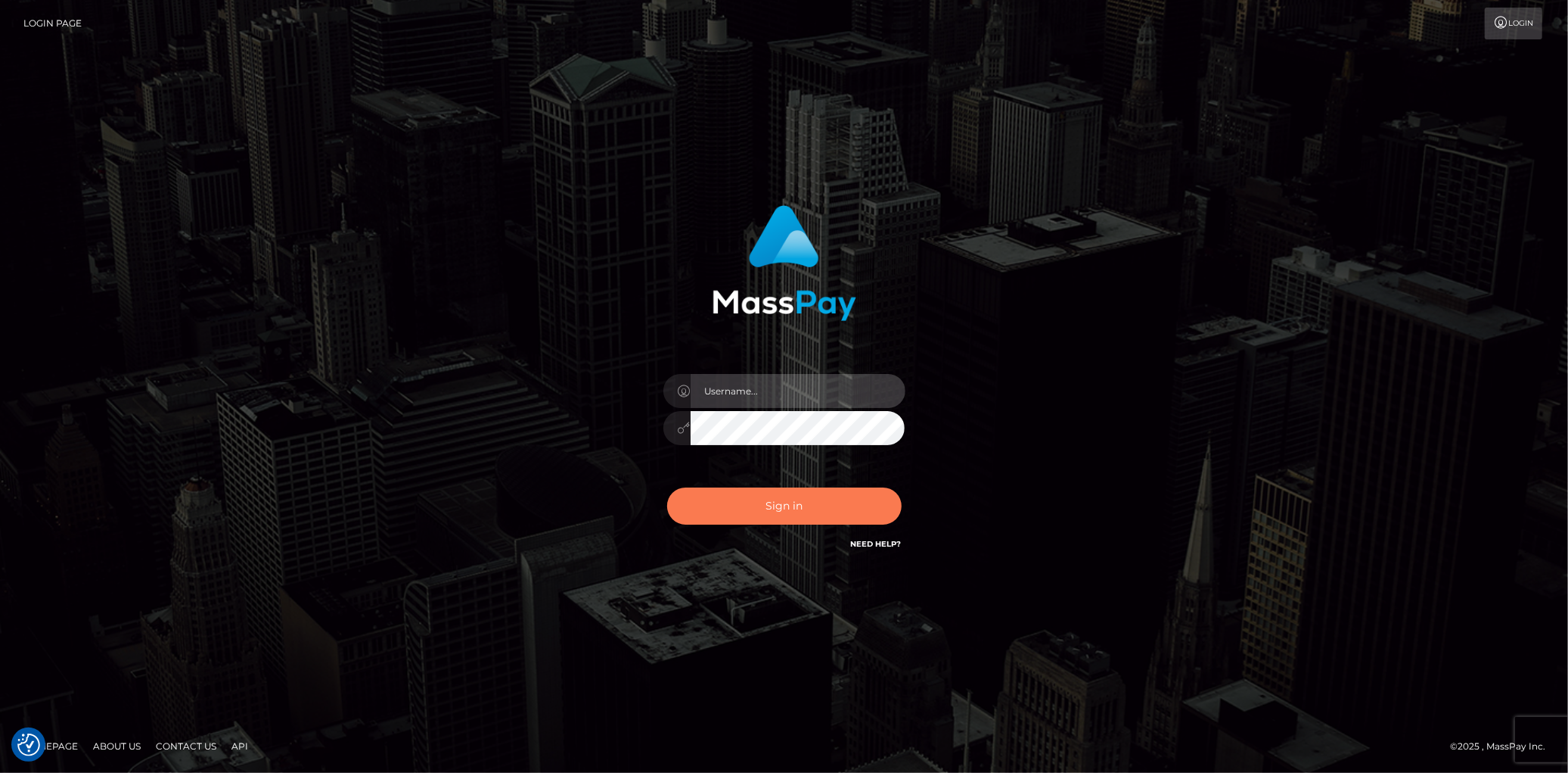
type input "[PERSON_NAME]"
click at [732, 518] on button "Sign in" at bounding box center [784, 505] width 234 height 37
type input "Eduard Gavrilescu"
click at [762, 508] on button "Sign in" at bounding box center [784, 505] width 234 height 37
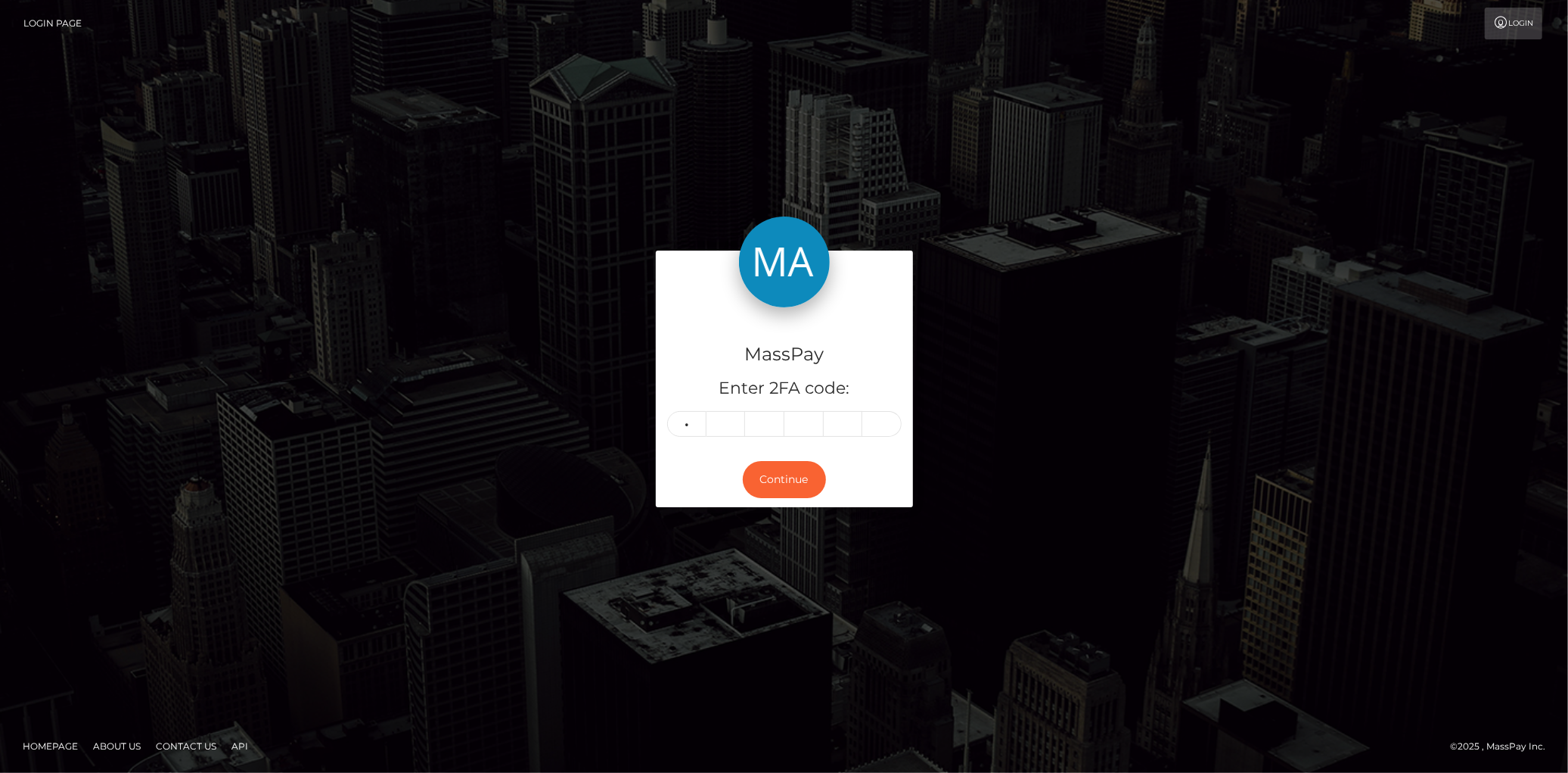
type input "5"
type input "8"
type input "0"
type input "2"
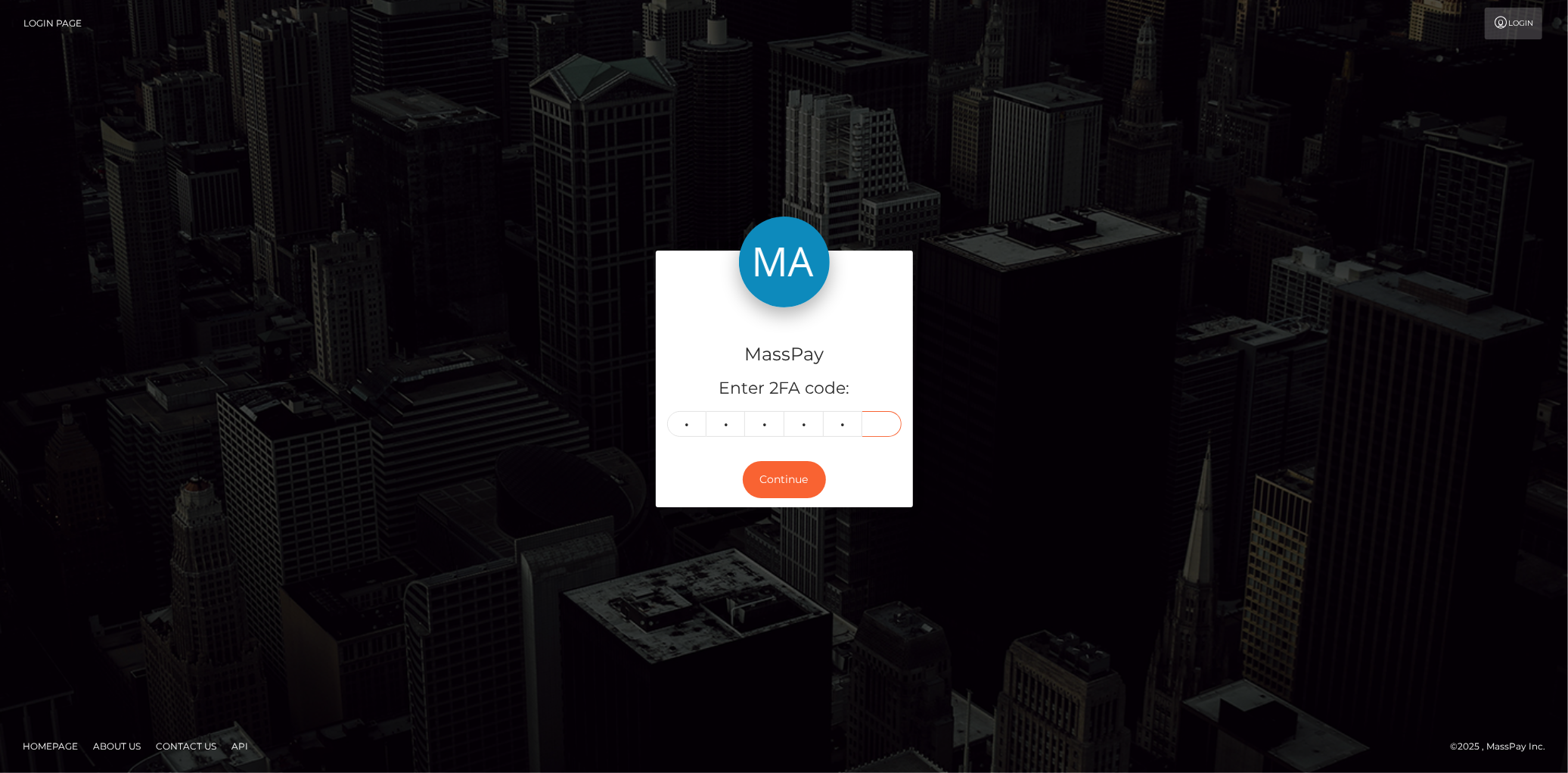
type input "3"
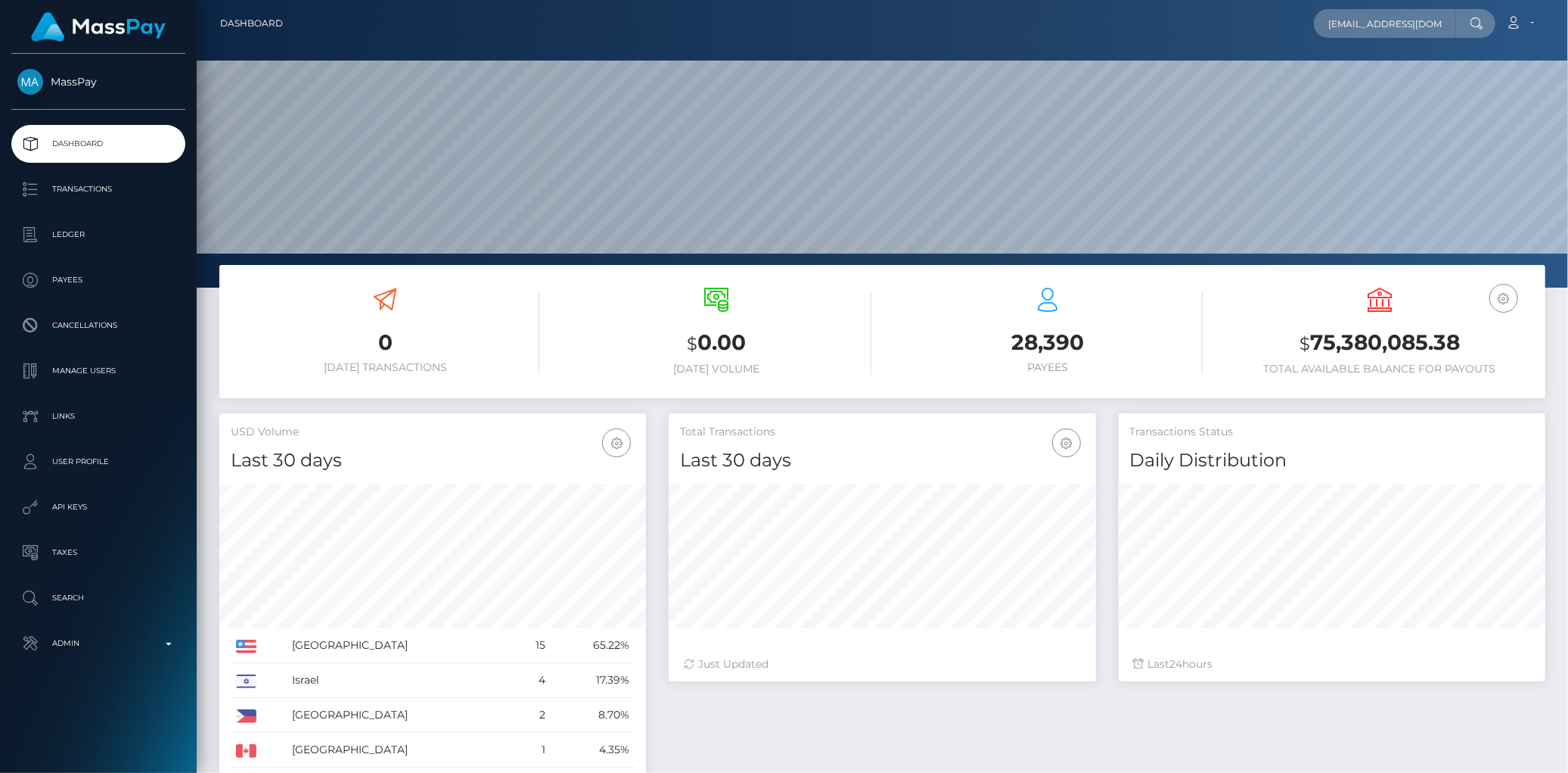
scroll to position [268, 426]
type input "[EMAIL_ADDRESS][DOMAIN_NAME]"
click at [1363, 78] on link "ALASTAIR M PETRIE" at bounding box center [1374, 78] width 121 height 28
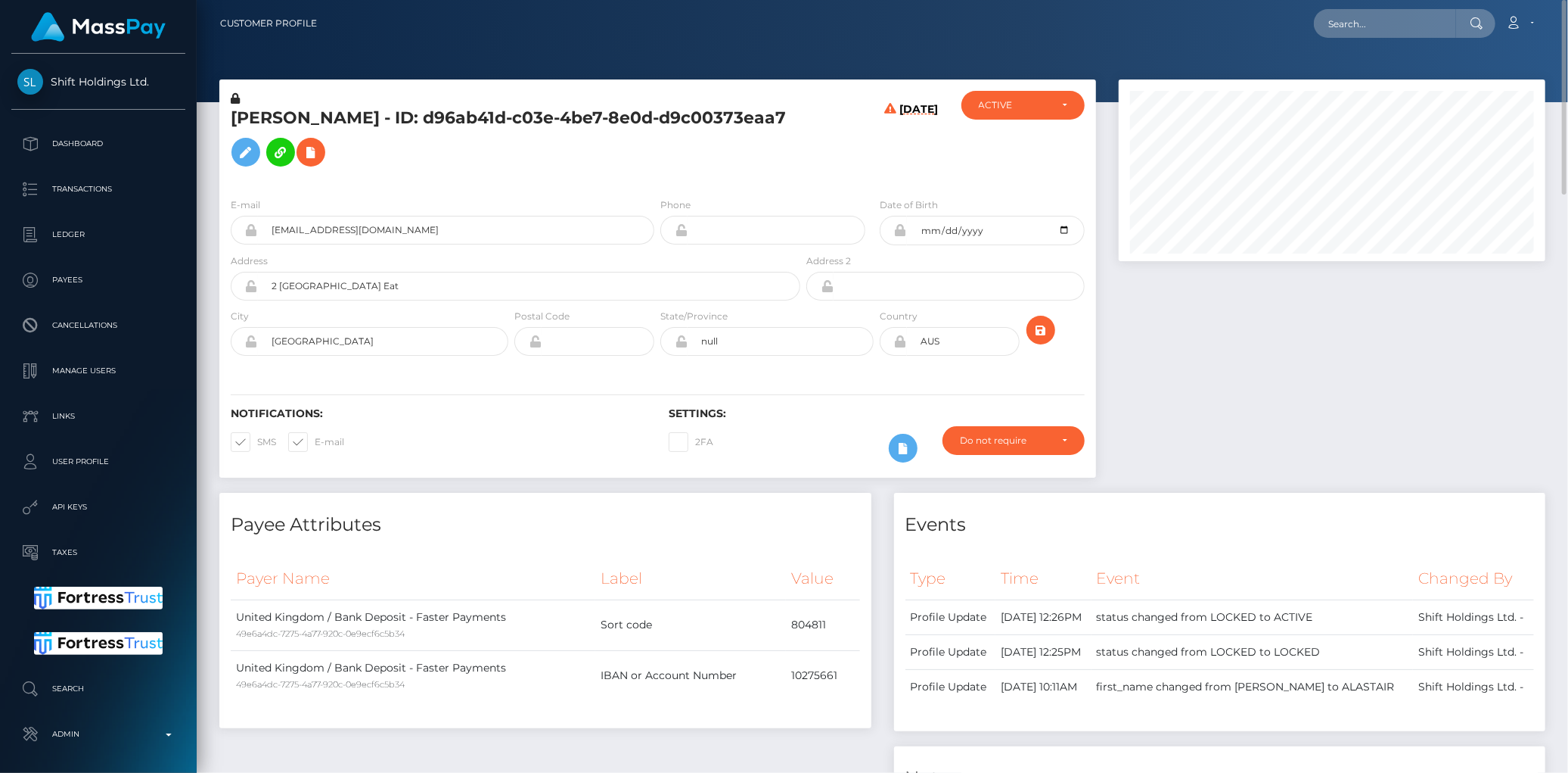
click at [250, 124] on h5 "ALASTAIR M PETRIE - ID: d96ab41d-c03e-4be7-8e0d-d9c00373eaa7" at bounding box center [511, 140] width 561 height 67
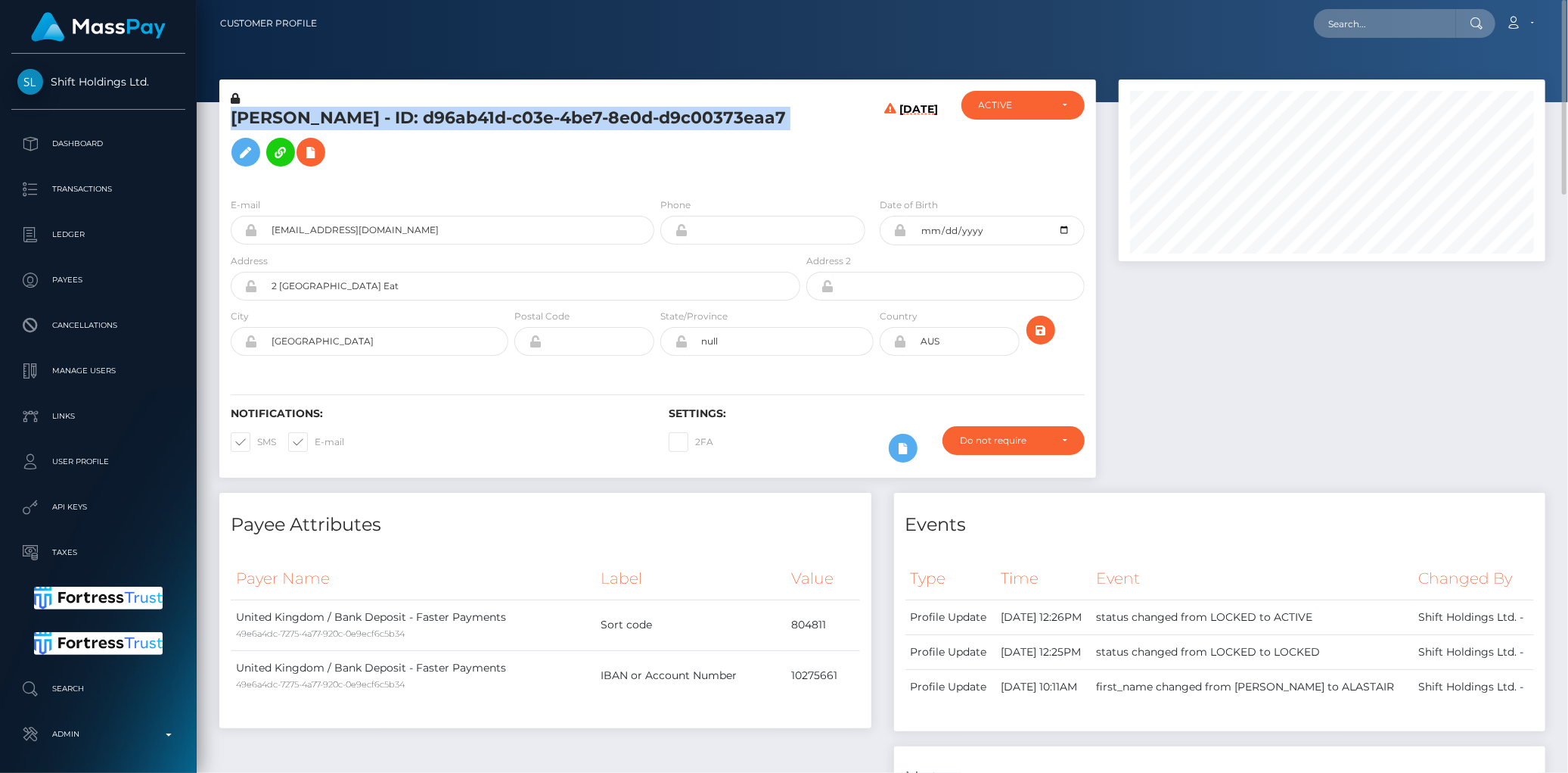
click at [250, 124] on h5 "ALASTAIR M PETRIE - ID: d96ab41d-c03e-4be7-8e0d-d9c00373eaa7" at bounding box center [511, 140] width 561 height 67
copy h5 "ALASTAIR M PETRIE - ID: d96ab41d-c03e-4be7-8e0d-d9c00373eaa7"
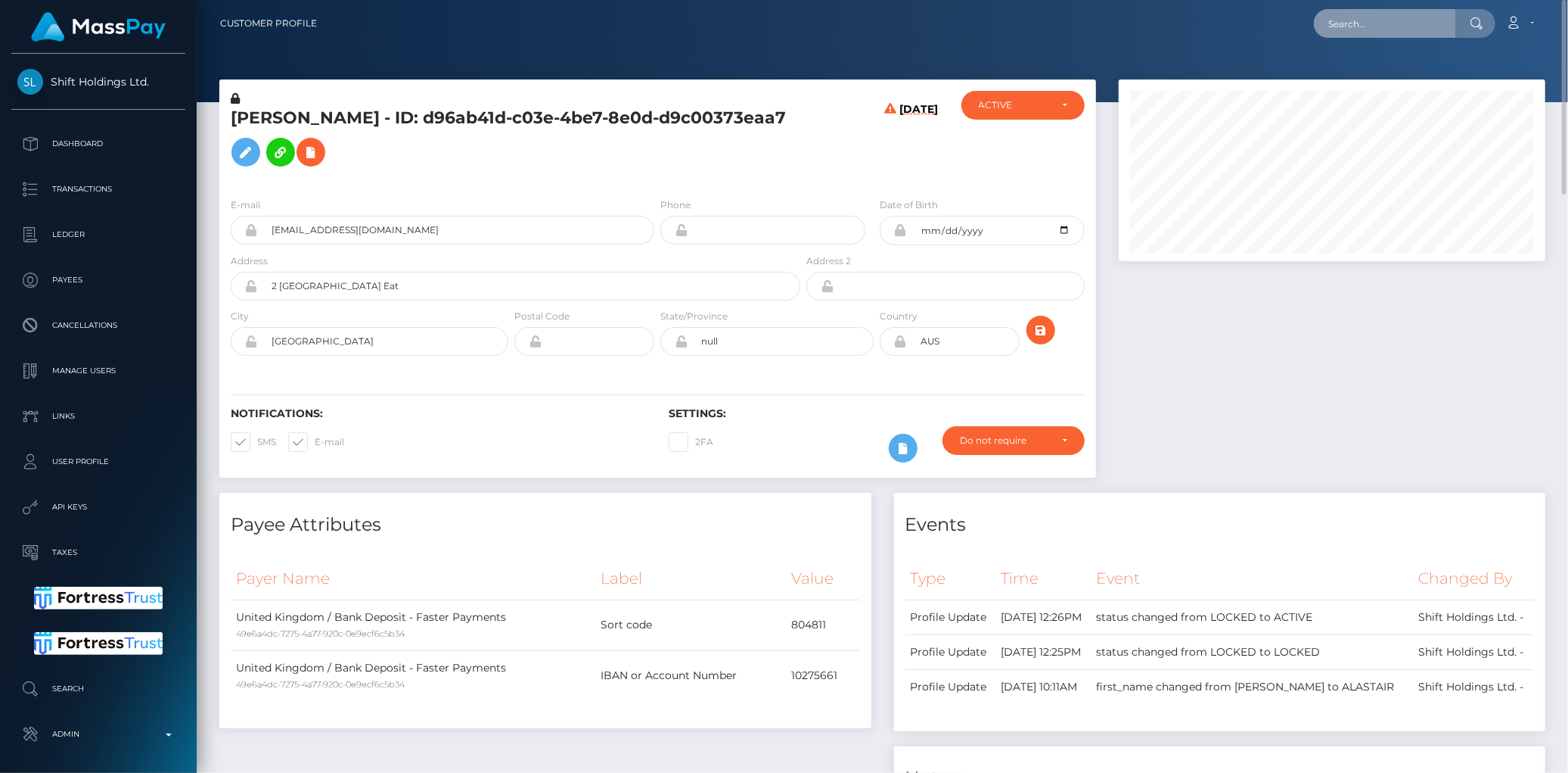
click at [1322, 32] on input "text" at bounding box center [1385, 23] width 142 height 29
paste input "shantalmorris28@icloud.com"
type input "shantalmorris28@icloud.com"
click at [1374, 74] on link "Shantal Morris" at bounding box center [1374, 78] width 121 height 28
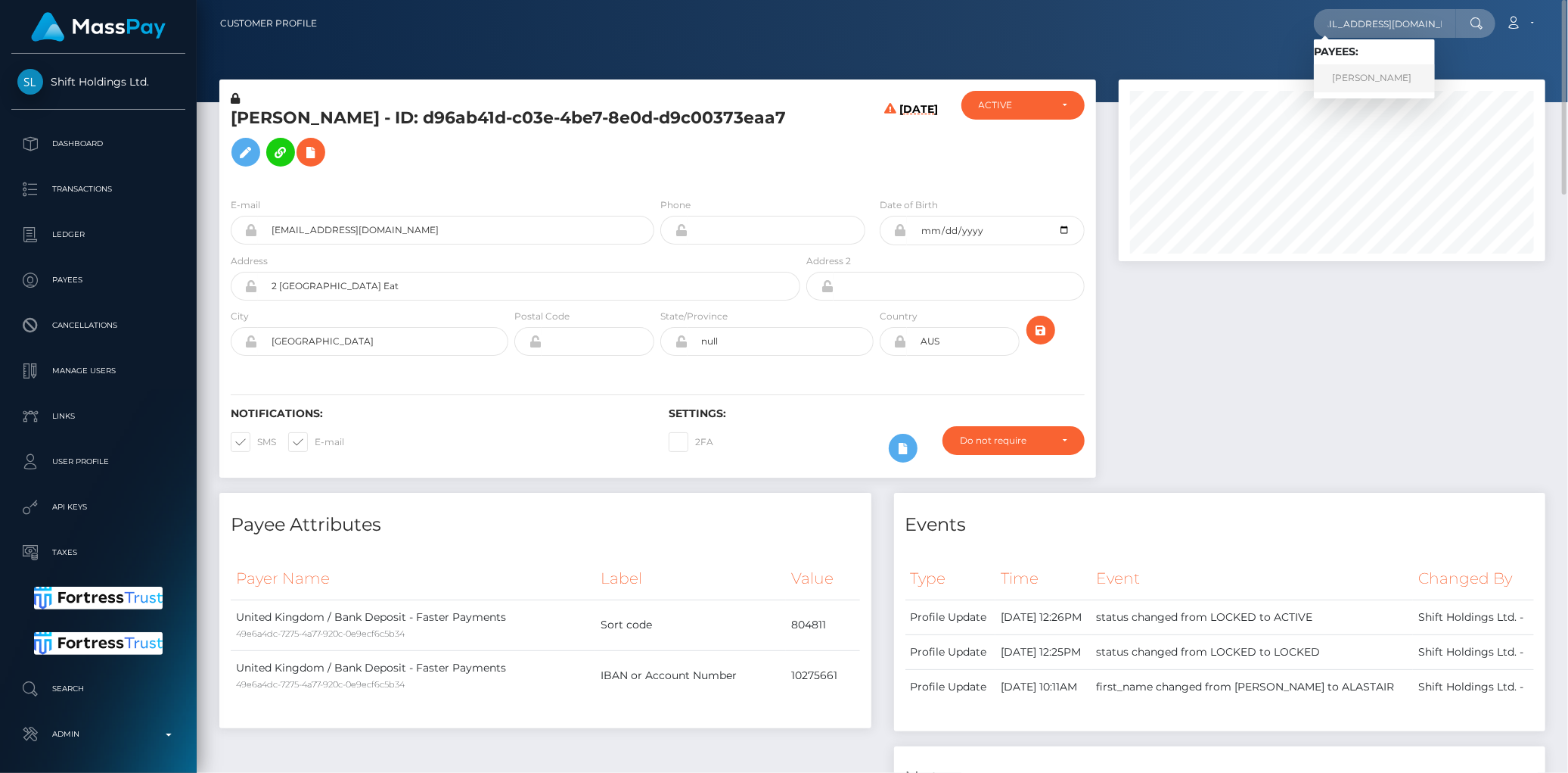
scroll to position [0, 0]
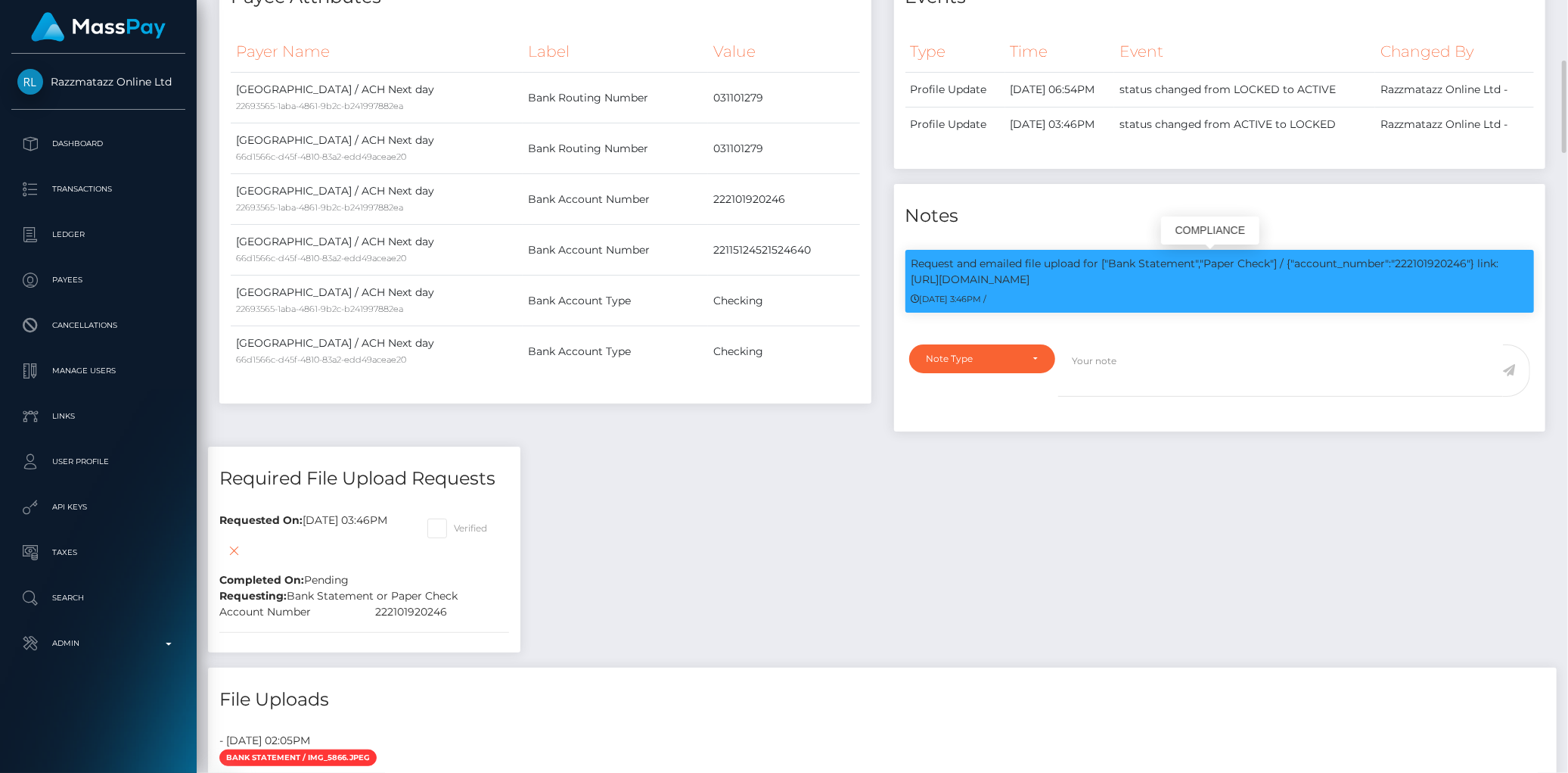
scroll to position [181, 426]
click at [1412, 260] on p "Request and emailed file upload for ["Bank Statement","Paper Check"] / {"accoun…" at bounding box center [1221, 271] width 618 height 31
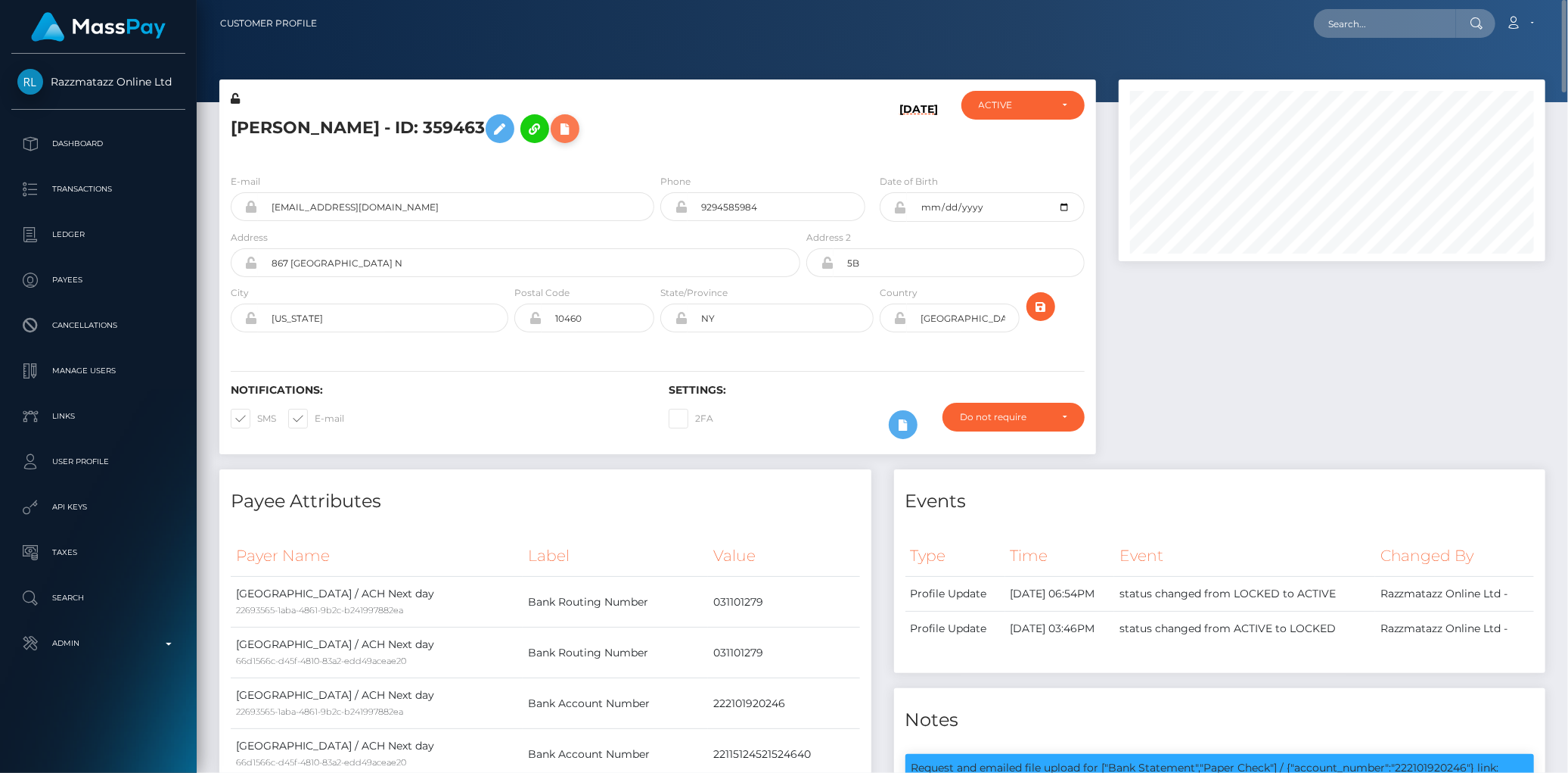
click at [556, 133] on icon at bounding box center [565, 128] width 18 height 19
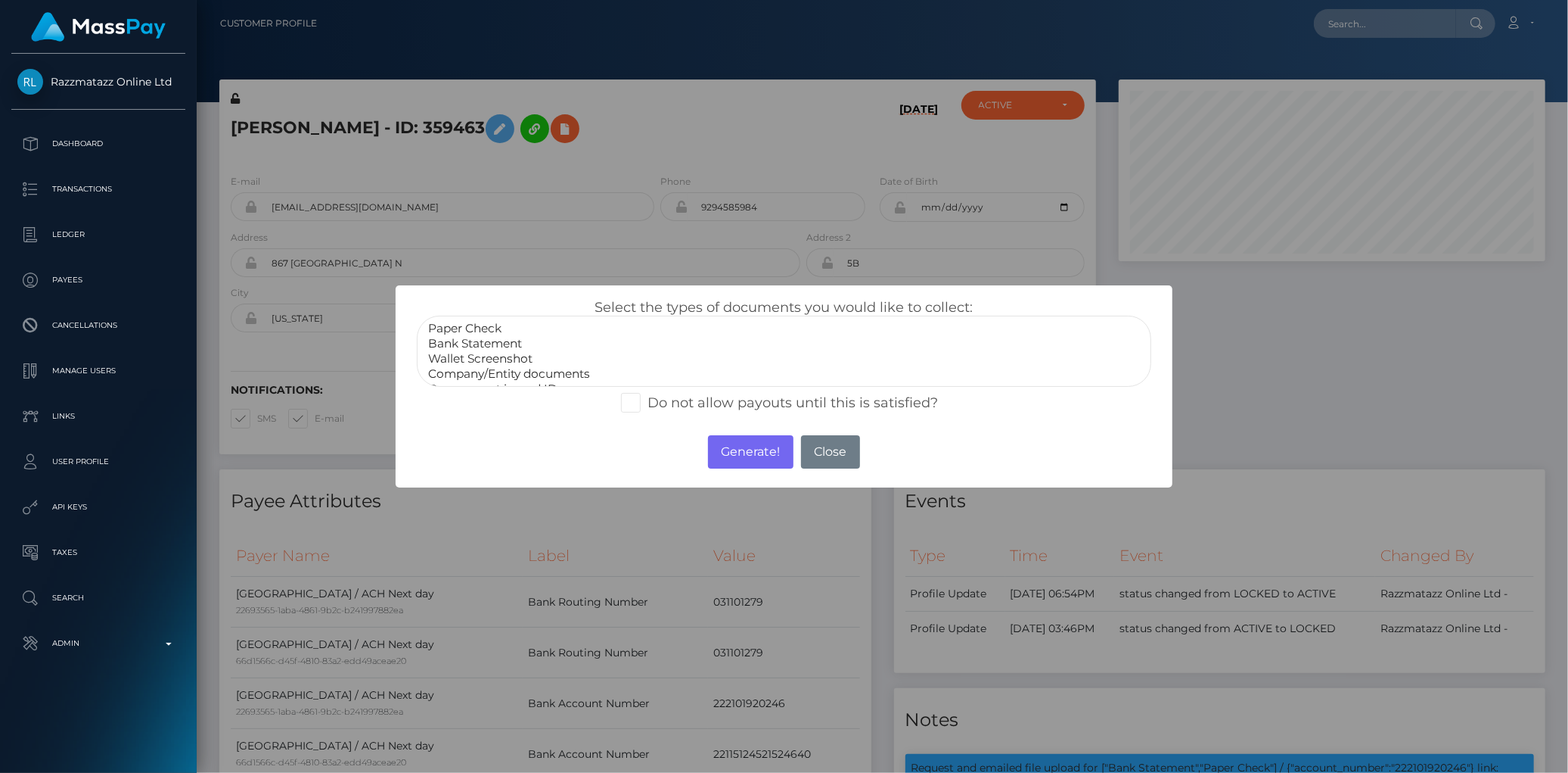
select select "Bank Statement"
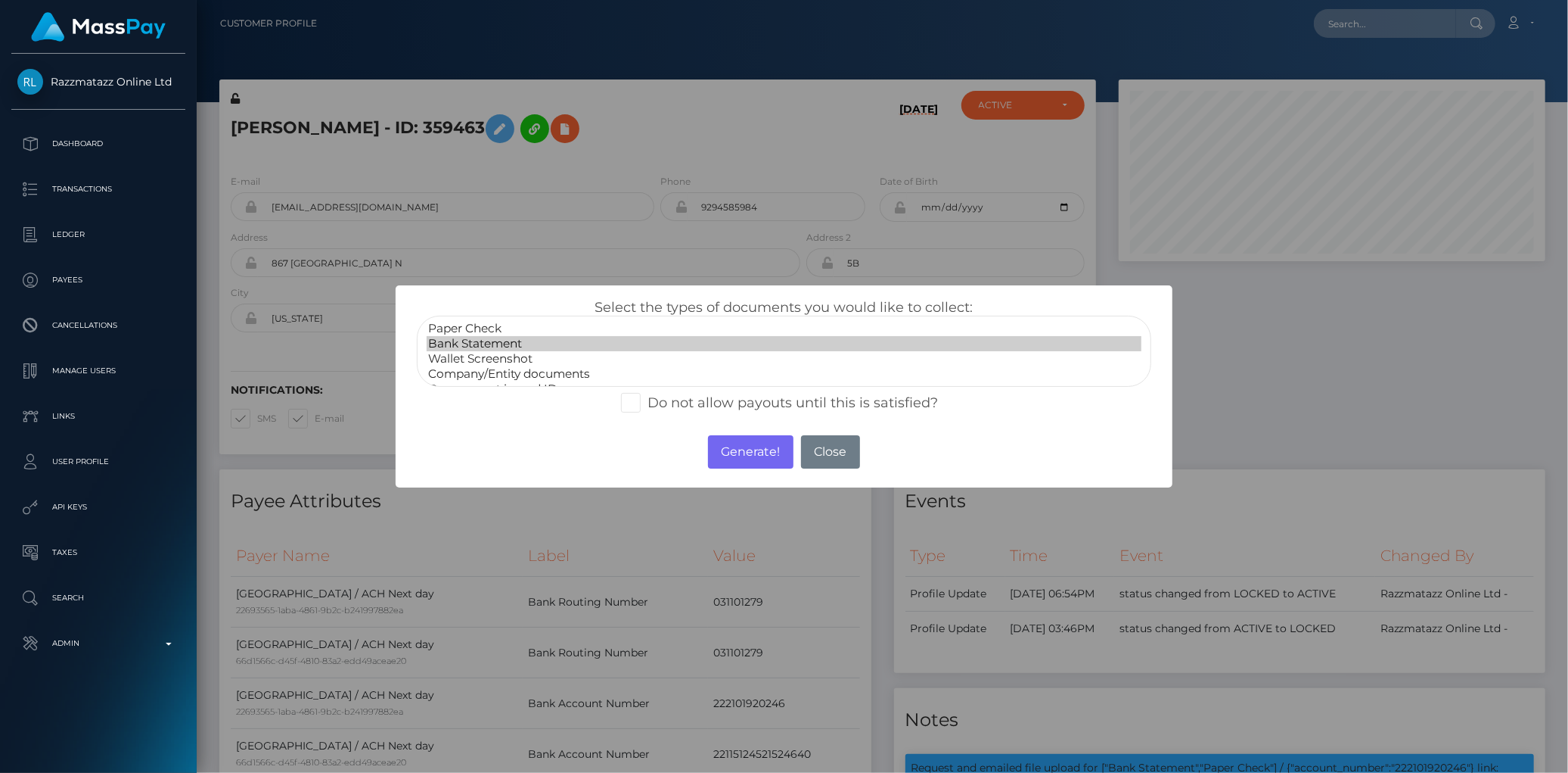
click at [535, 348] on option "Bank Statement" at bounding box center [784, 343] width 714 height 15
click at [715, 452] on button "Generate!" at bounding box center [750, 452] width 85 height 33
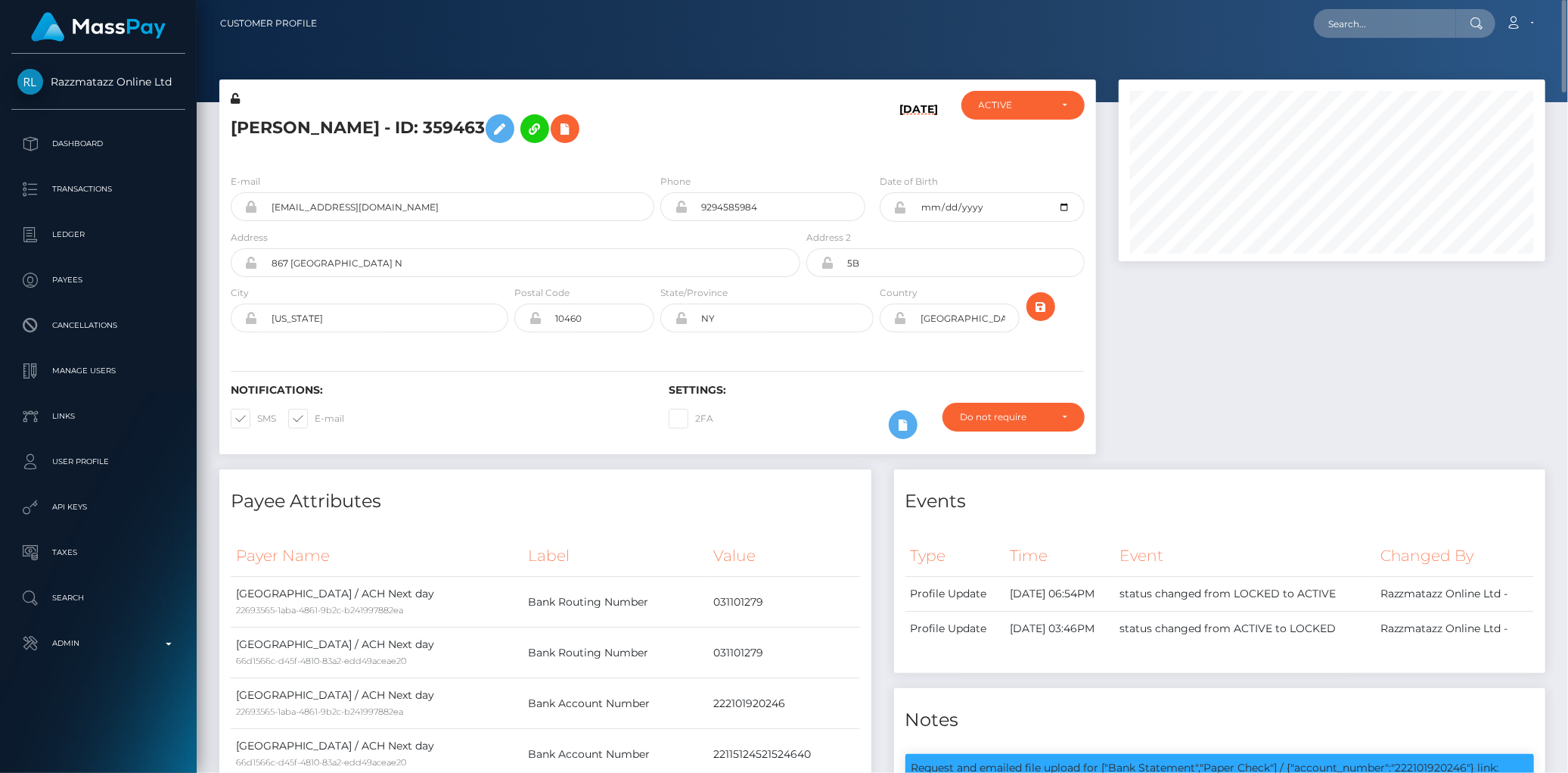
click at [1380, 4] on nav "Customer Profile Loading... Loading... Account" at bounding box center [882, 23] width 1371 height 47
click at [1379, 25] on input "text" at bounding box center [1385, 23] width 142 height 29
paste input "poact_CdLkPC3mNK5v"
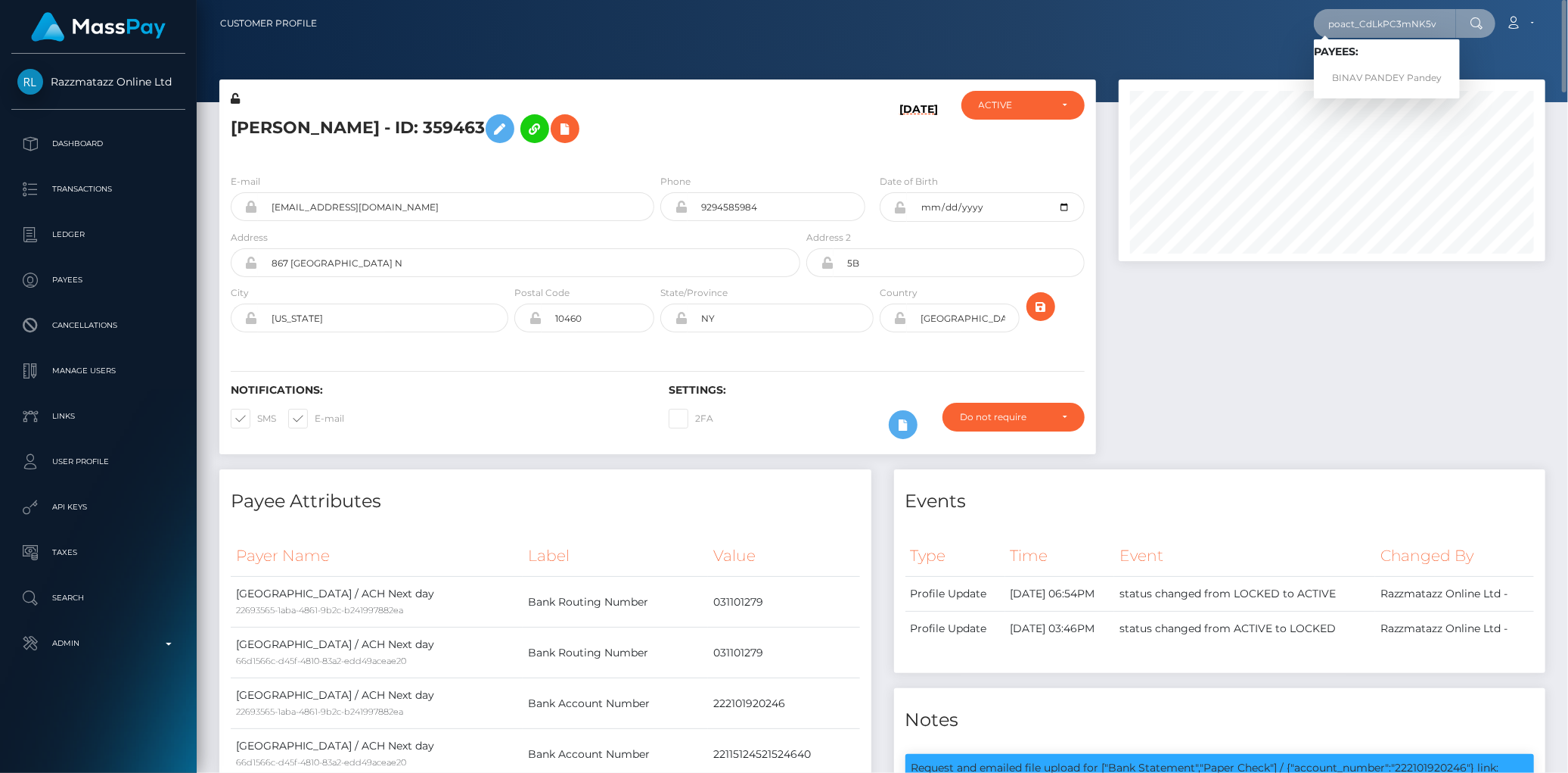
type input "poact_CdLkPC3mNK5v"
click at [1360, 69] on link "BINAV PANDEY Pandey" at bounding box center [1387, 78] width 146 height 28
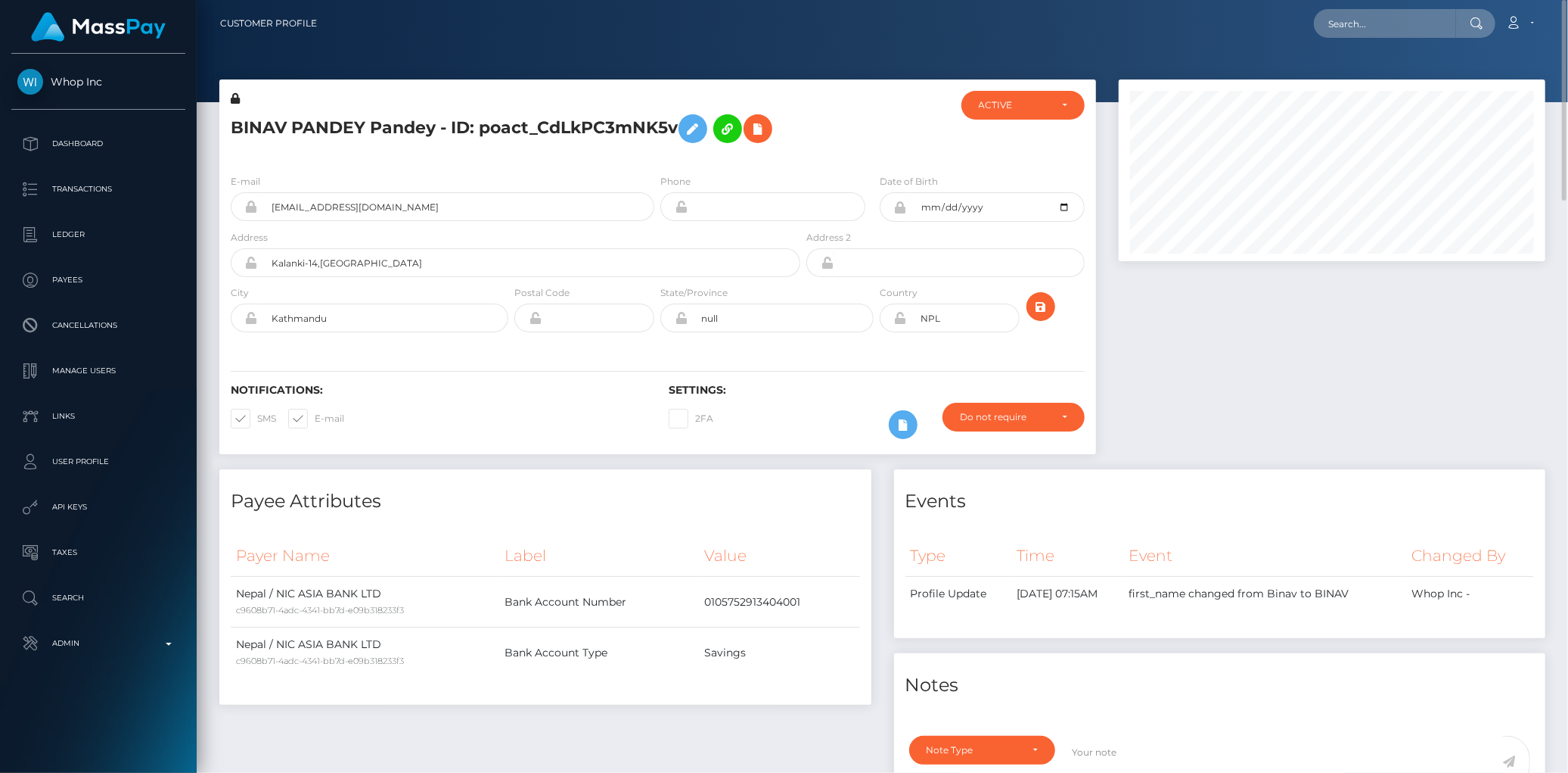
click at [455, 125] on h5 "BINAV PANDEY Pandey - ID: poact_CdLkPC3mNK5v" at bounding box center [511, 128] width 561 height 44
copy h5 "BINAV PANDEY Pandey - ID: poact_CdLkPC3mNK5v"
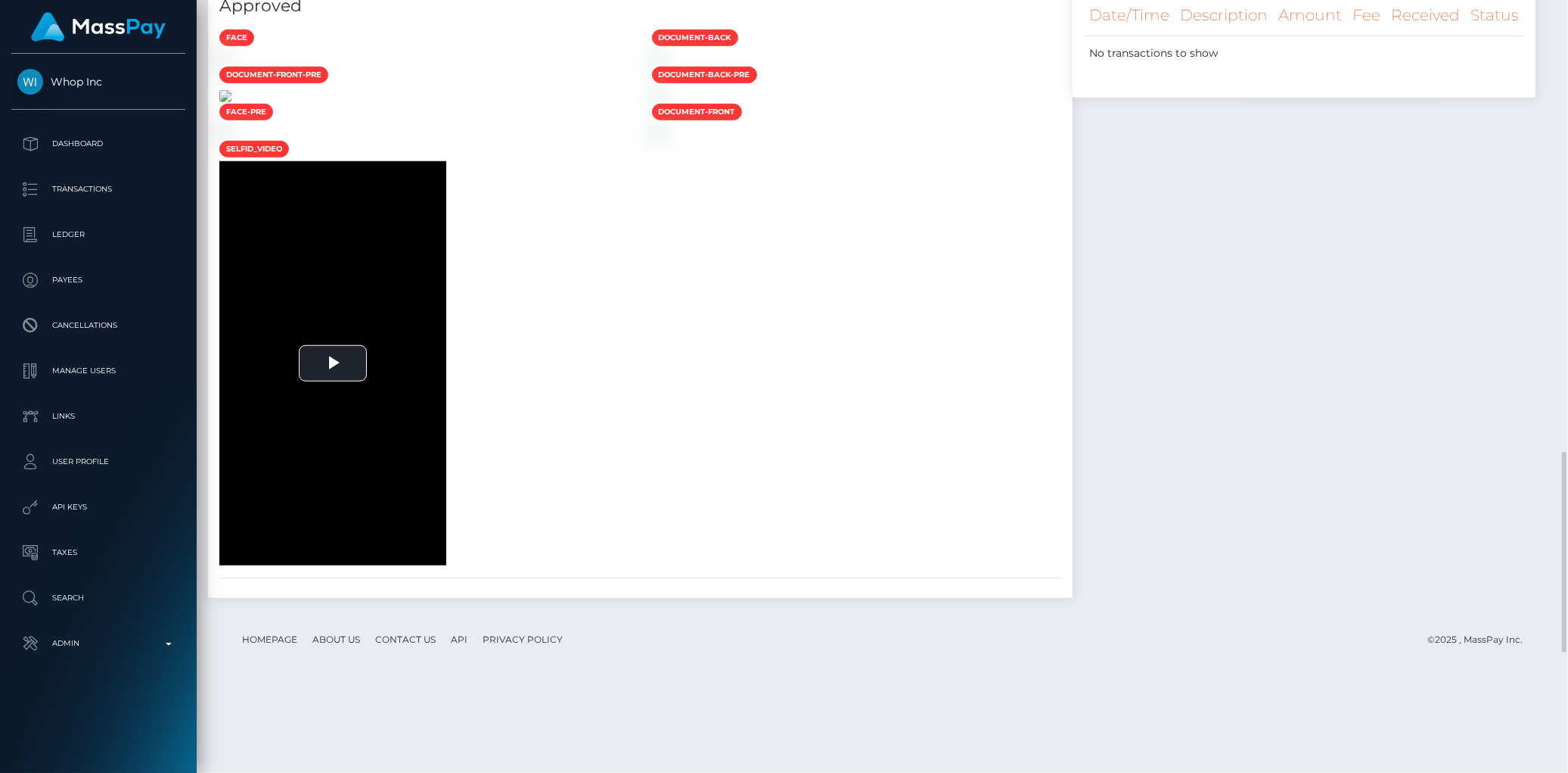
scroll to position [1261, 0]
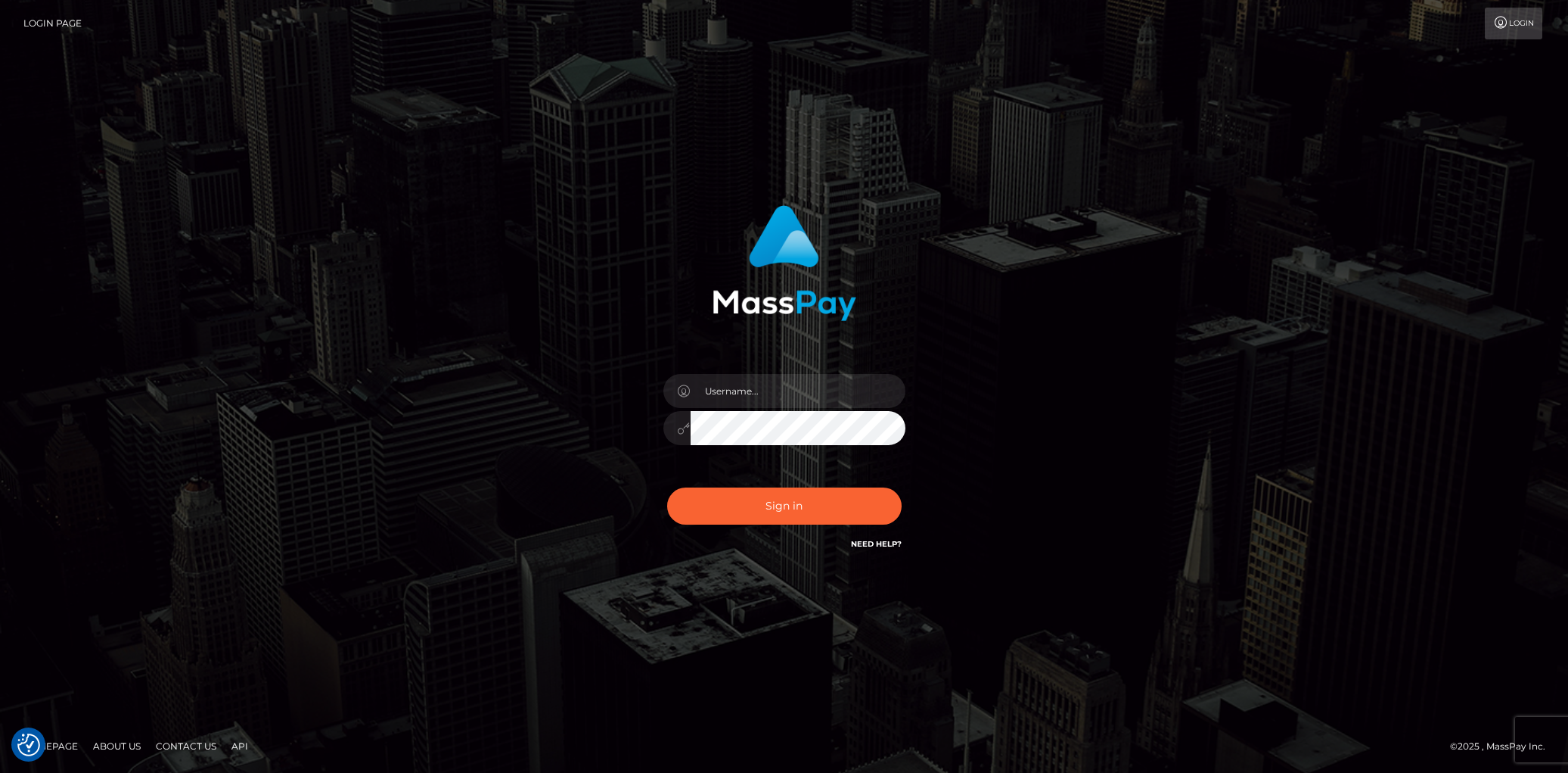
checkbox input "true"
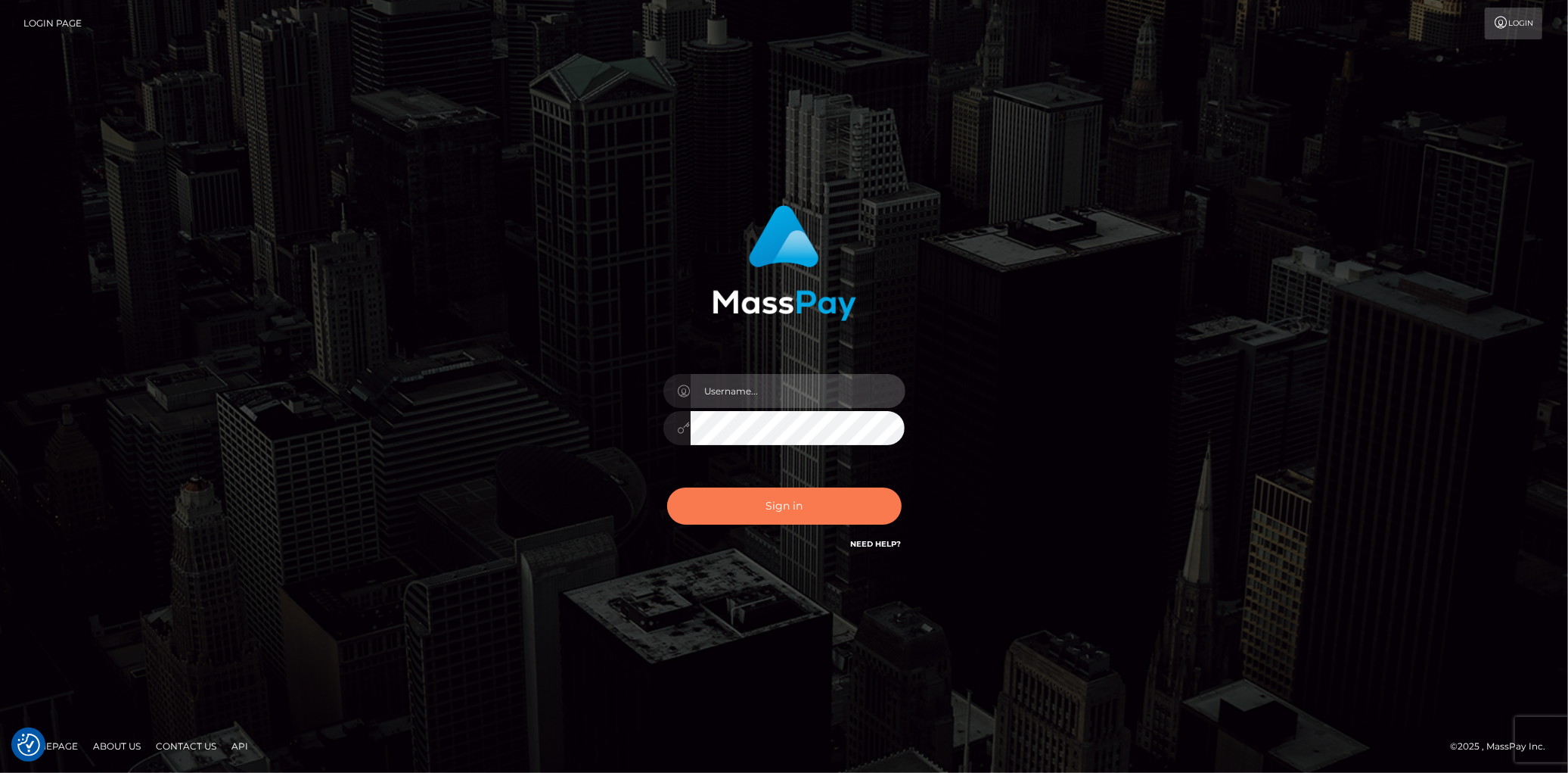
type input "Eduard Gavrilescu"
click at [761, 498] on button "Sign in" at bounding box center [784, 505] width 234 height 37
type input "Eduard Gavrilescu"
click at [776, 510] on button "Sign in" at bounding box center [784, 505] width 234 height 37
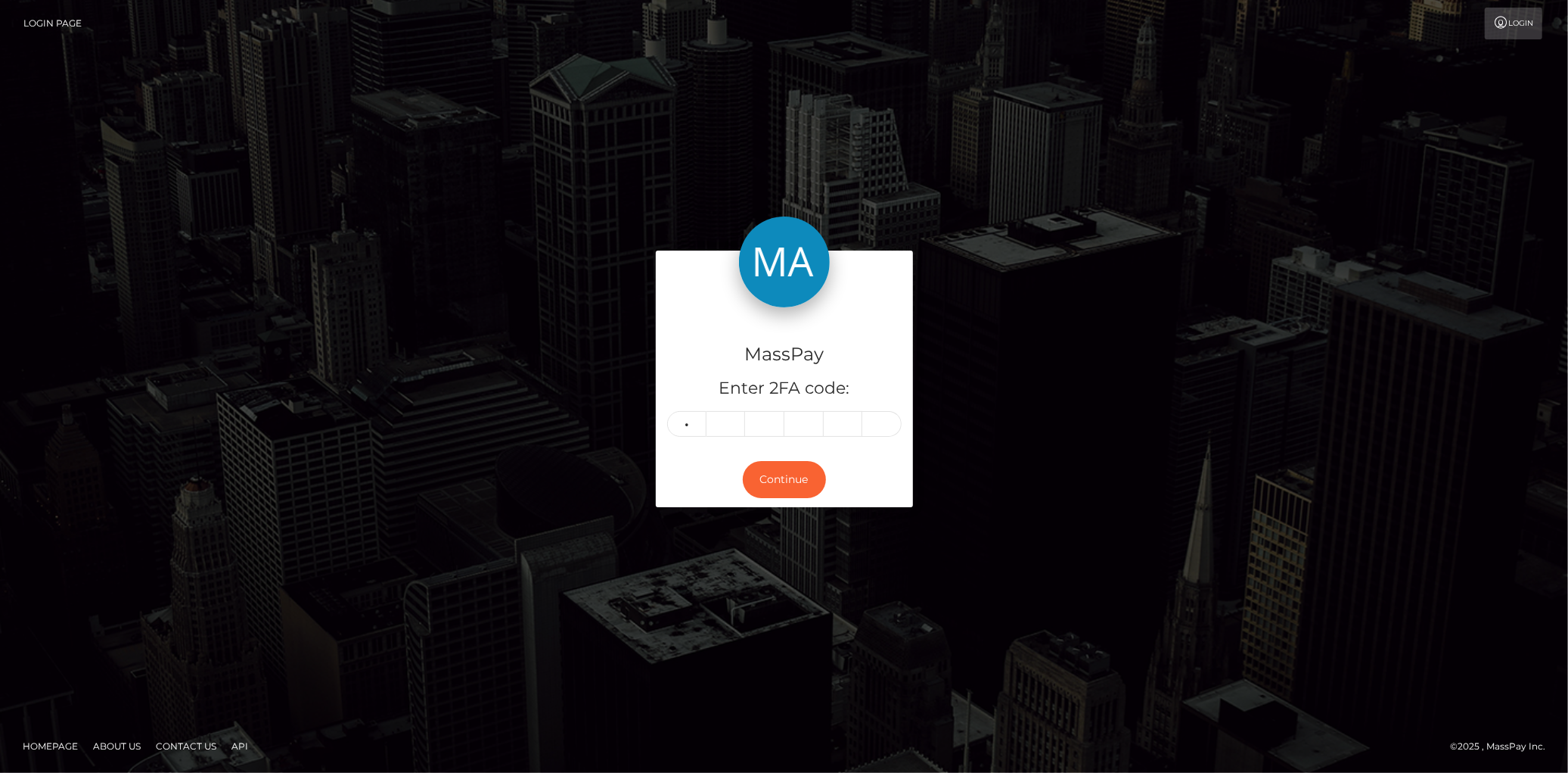
type input "5"
type input "8"
type input "3"
type input "6"
type input "0"
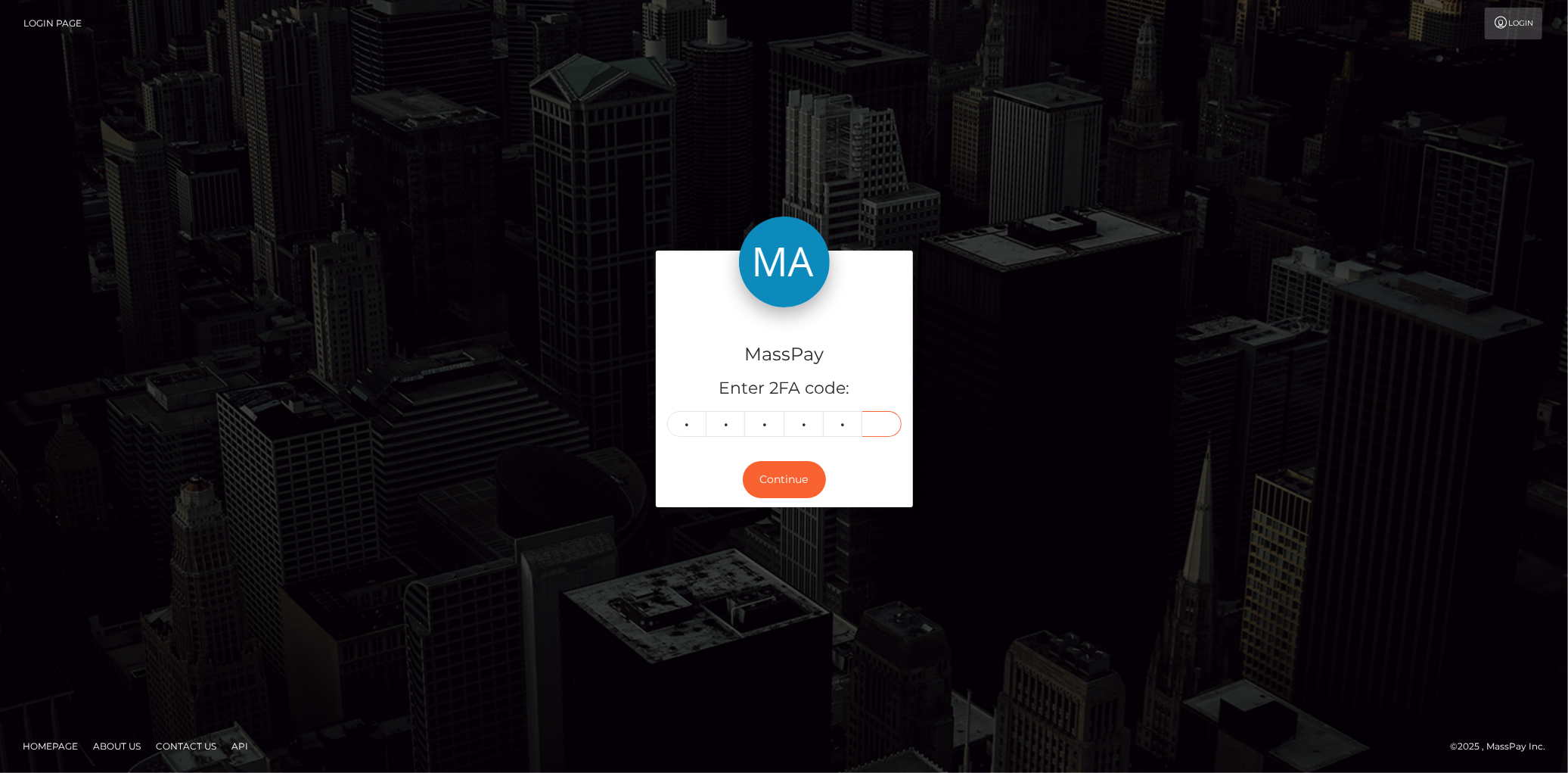
type input "4"
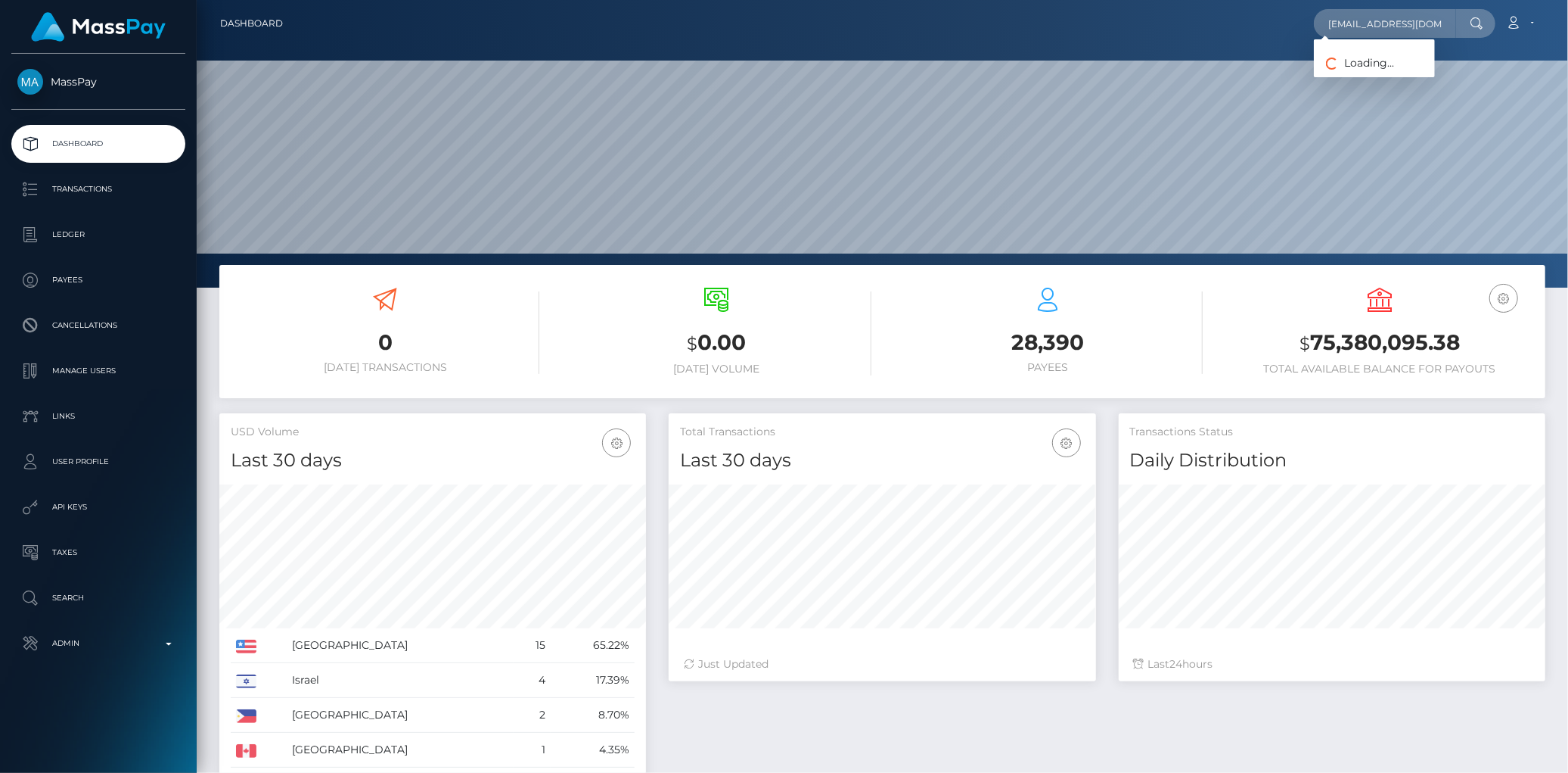
scroll to position [268, 426]
type input "[EMAIL_ADDRESS][DOMAIN_NAME]"
click at [1365, 75] on link "ANDREA ZANIBELLATO" at bounding box center [1374, 78] width 121 height 28
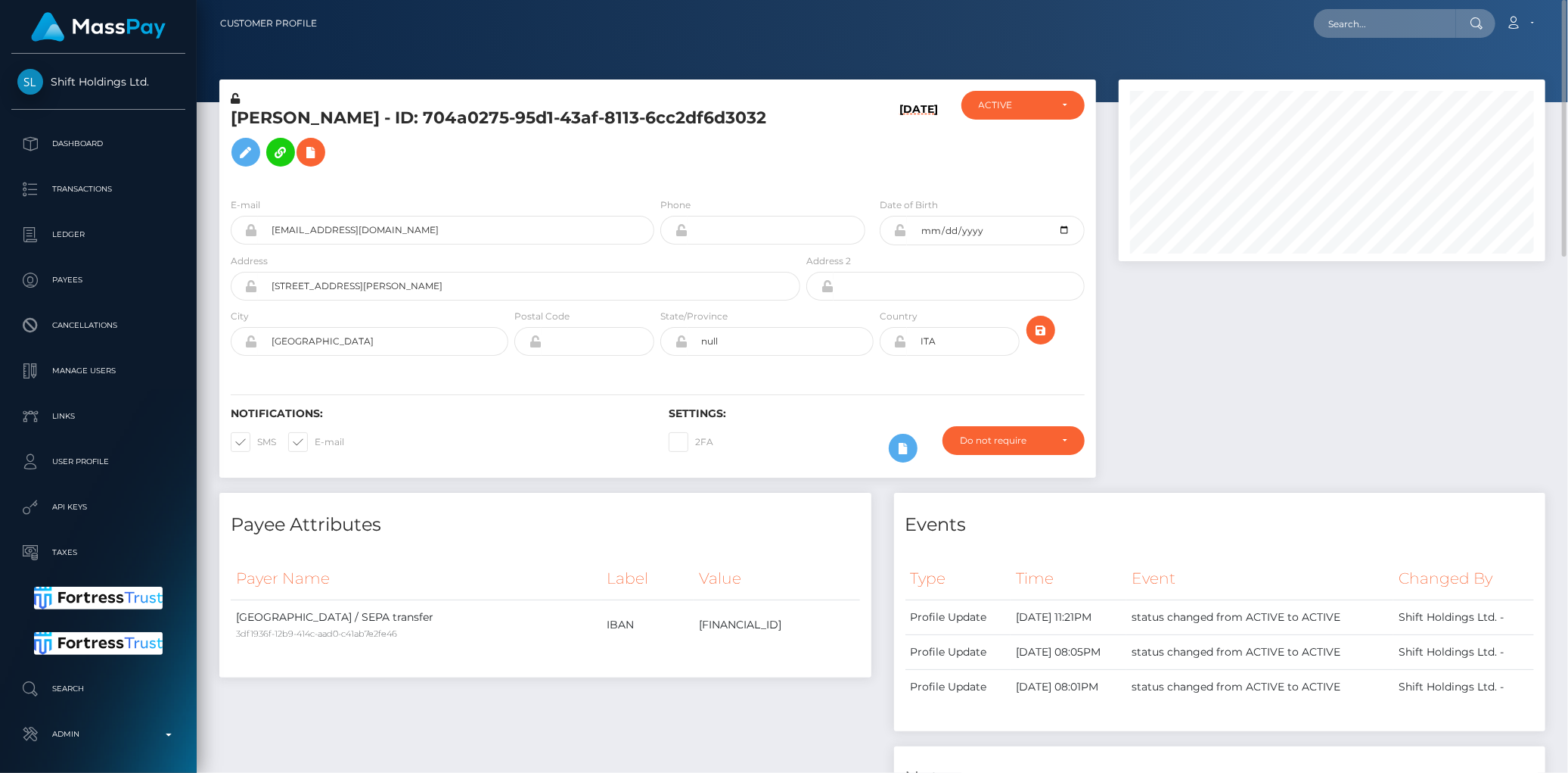
click at [1336, 31] on nav "Customer Profile Loading... Loading... Account" at bounding box center [882, 23] width 1371 height 47
click at [1345, 29] on input "text" at bounding box center [1385, 23] width 142 height 29
paste input "poact_kE9INrJVPFj6"
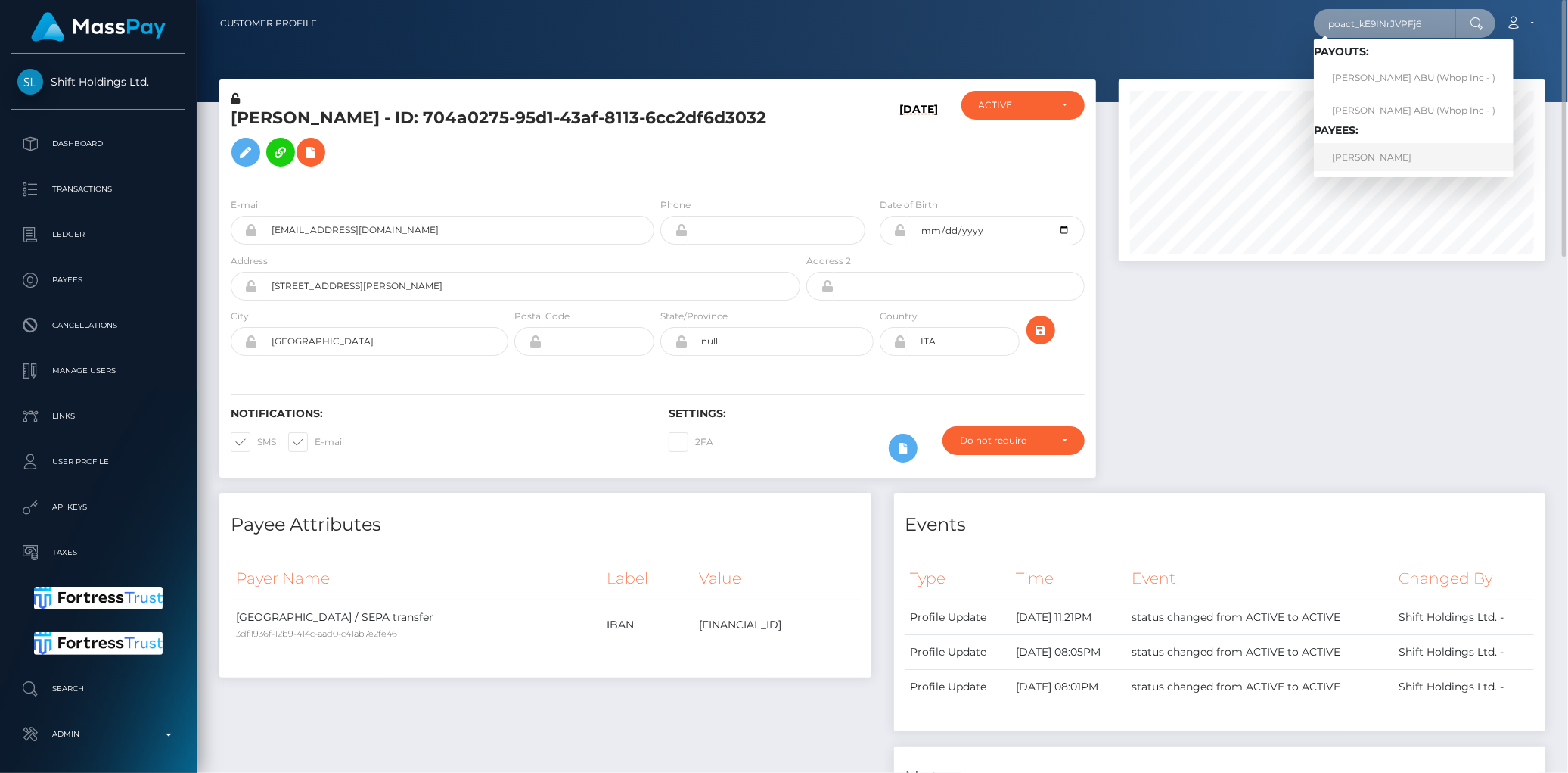
type input "poact_kE9INrJVPFj6"
click at [1357, 152] on link "DEBORAH PERPETUAL ABU" at bounding box center [1414, 156] width 200 height 28
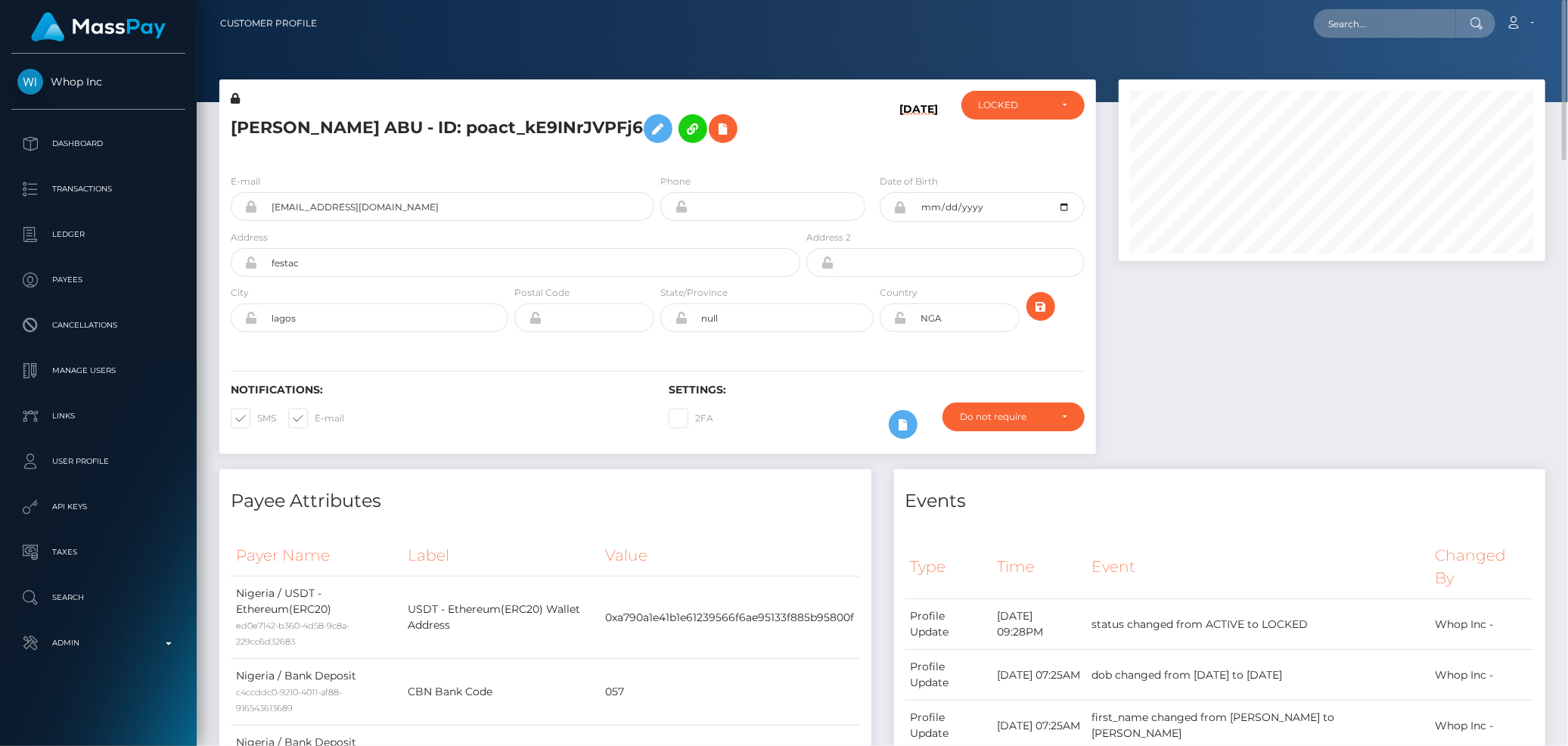
click at [397, 138] on h5 "DEBORAH PERPETUAL ABU - ID: poact_kE9INrJVPFj6" at bounding box center [511, 128] width 561 height 44
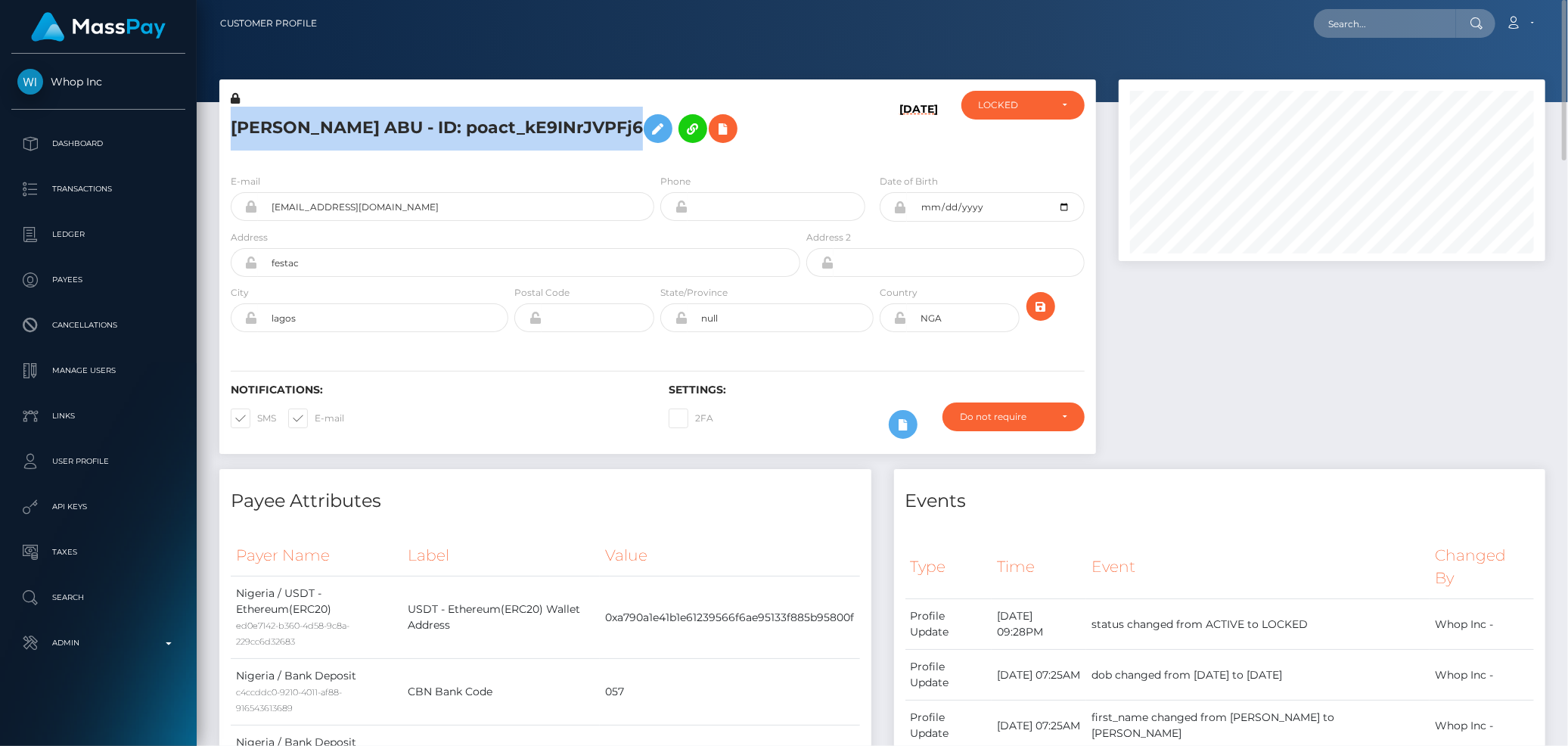
click at [397, 138] on h5 "DEBORAH PERPETUAL ABU - ID: poact_kE9INrJVPFj6" at bounding box center [511, 128] width 561 height 44
copy h5 "DEBORAH PERPETUAL ABU - ID: poact_kE9INrJVPFj6"
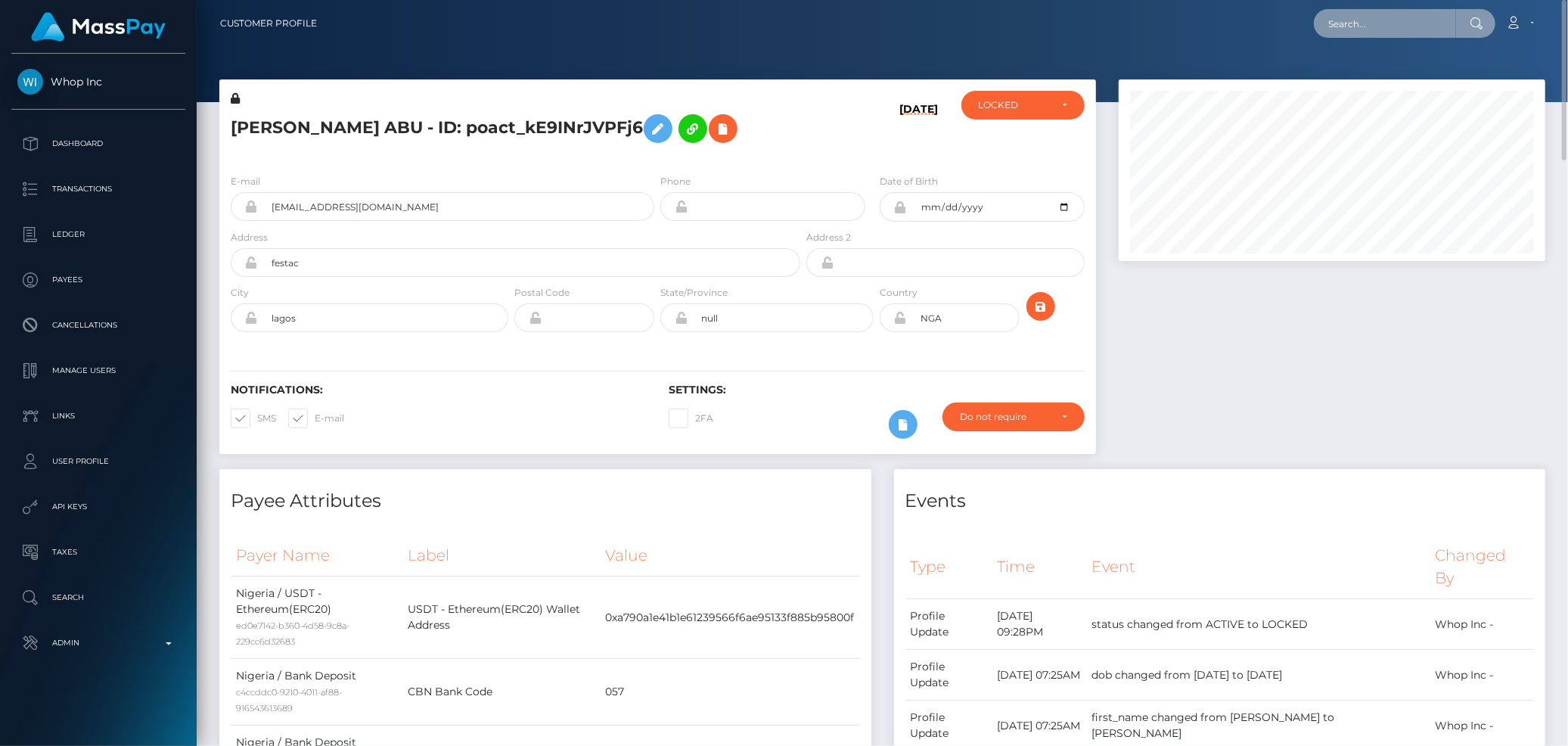
click at [1352, 35] on input "text" at bounding box center [1385, 23] width 142 height 29
paste input "poact_paxKP9KaI67C"
type input "poact_paxKP9KaI67C"
click at [1387, 73] on link "Kevin Said" at bounding box center [1374, 78] width 121 height 28
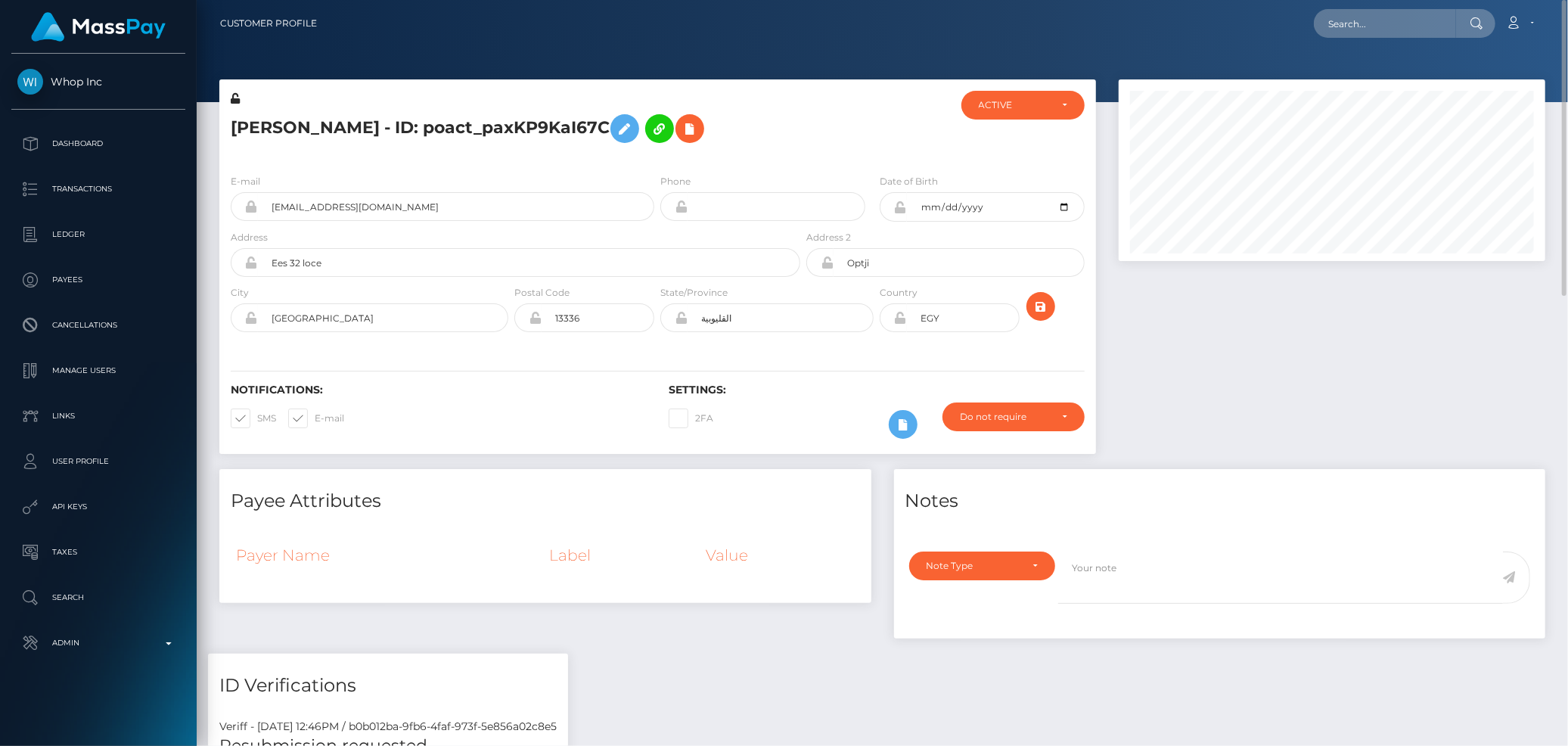
click at [297, 134] on h5 "Kevin Said - ID: poact_paxKP9KaI67C" at bounding box center [511, 128] width 561 height 44
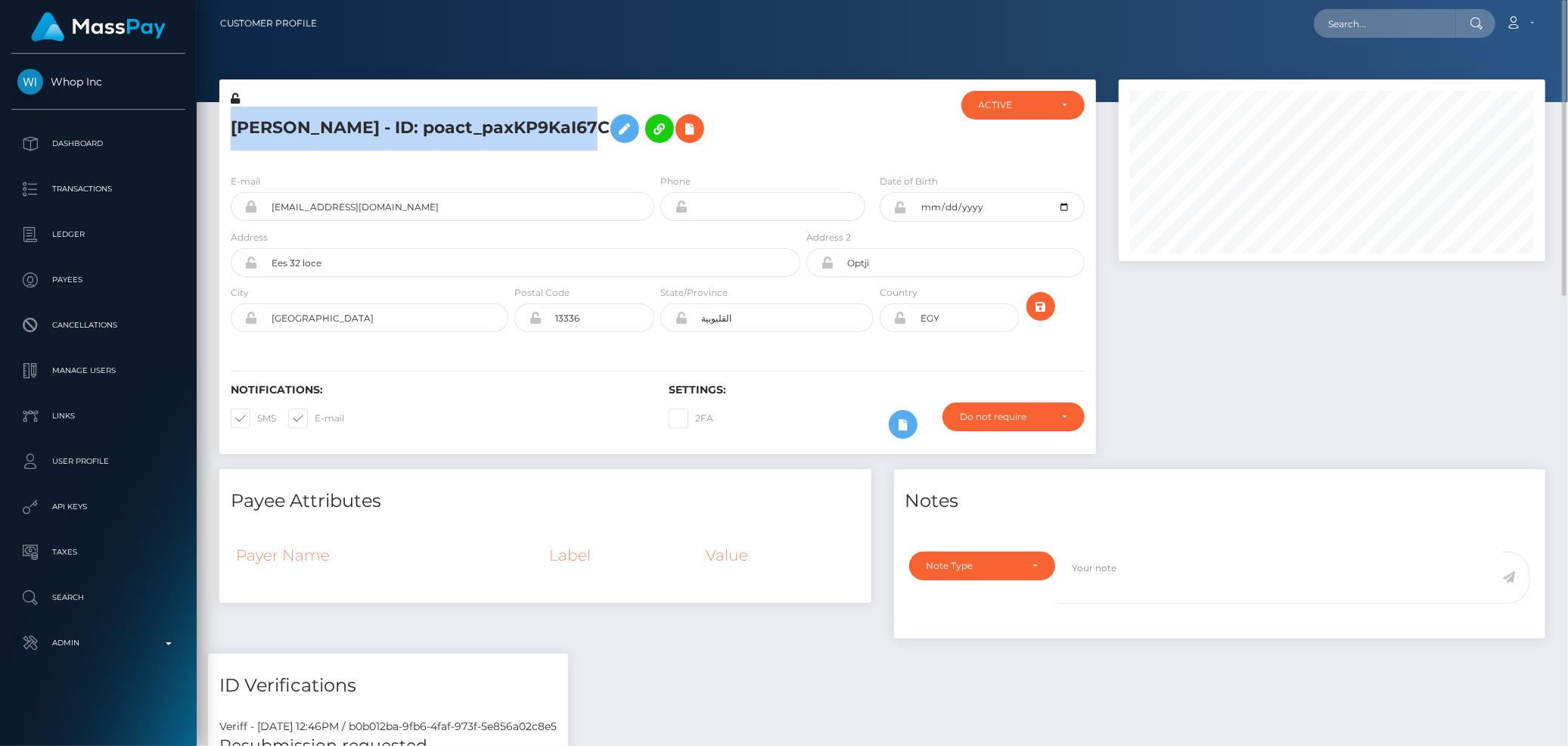
click at [297, 134] on h5 "Kevin Said - ID: poact_paxKP9KaI67C" at bounding box center [511, 128] width 561 height 44
copy h5 "Kevin Said - ID: poact_paxKP9KaI67C"
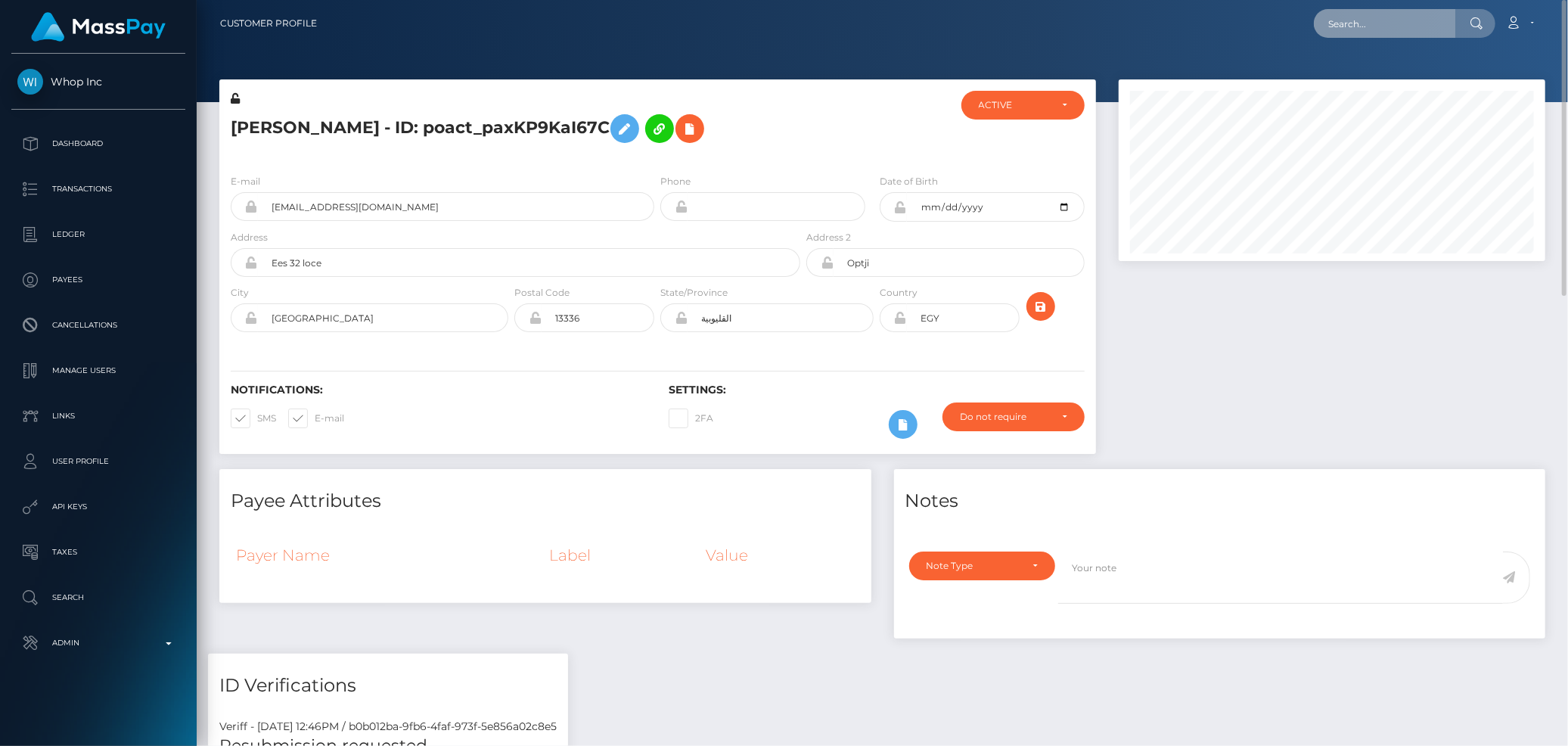
click at [1370, 15] on input "text" at bounding box center [1385, 23] width 142 height 29
paste input "D_VXN7VBS0GGrgTeUMb6Dg"
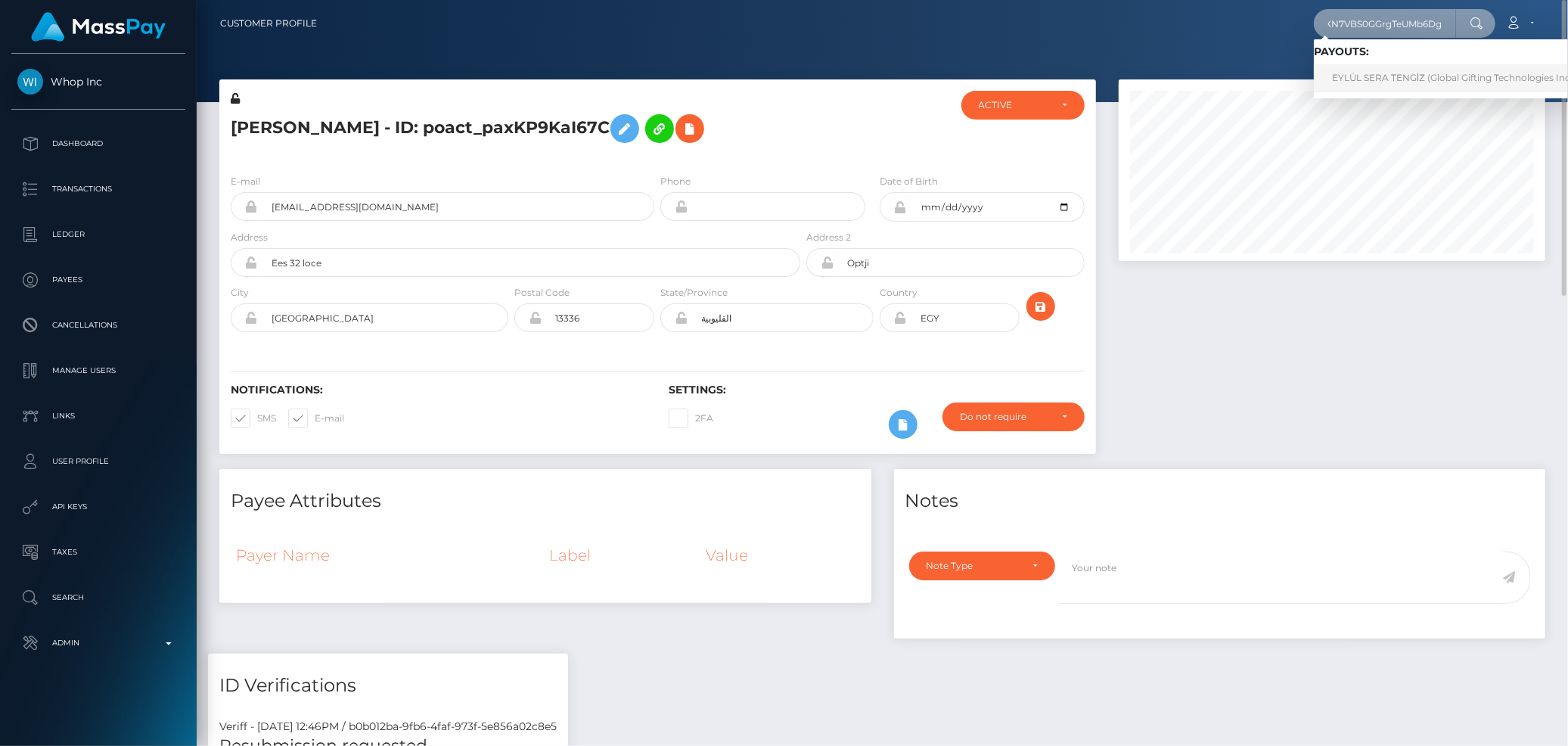
type input "D_VXN7VBS0GGrgTeUMb6Dg"
click at [1397, 75] on link "EYLÜL SERA TENGİZ (Global Gifting Technologies Inc - Throne)" at bounding box center [1473, 78] width 319 height 28
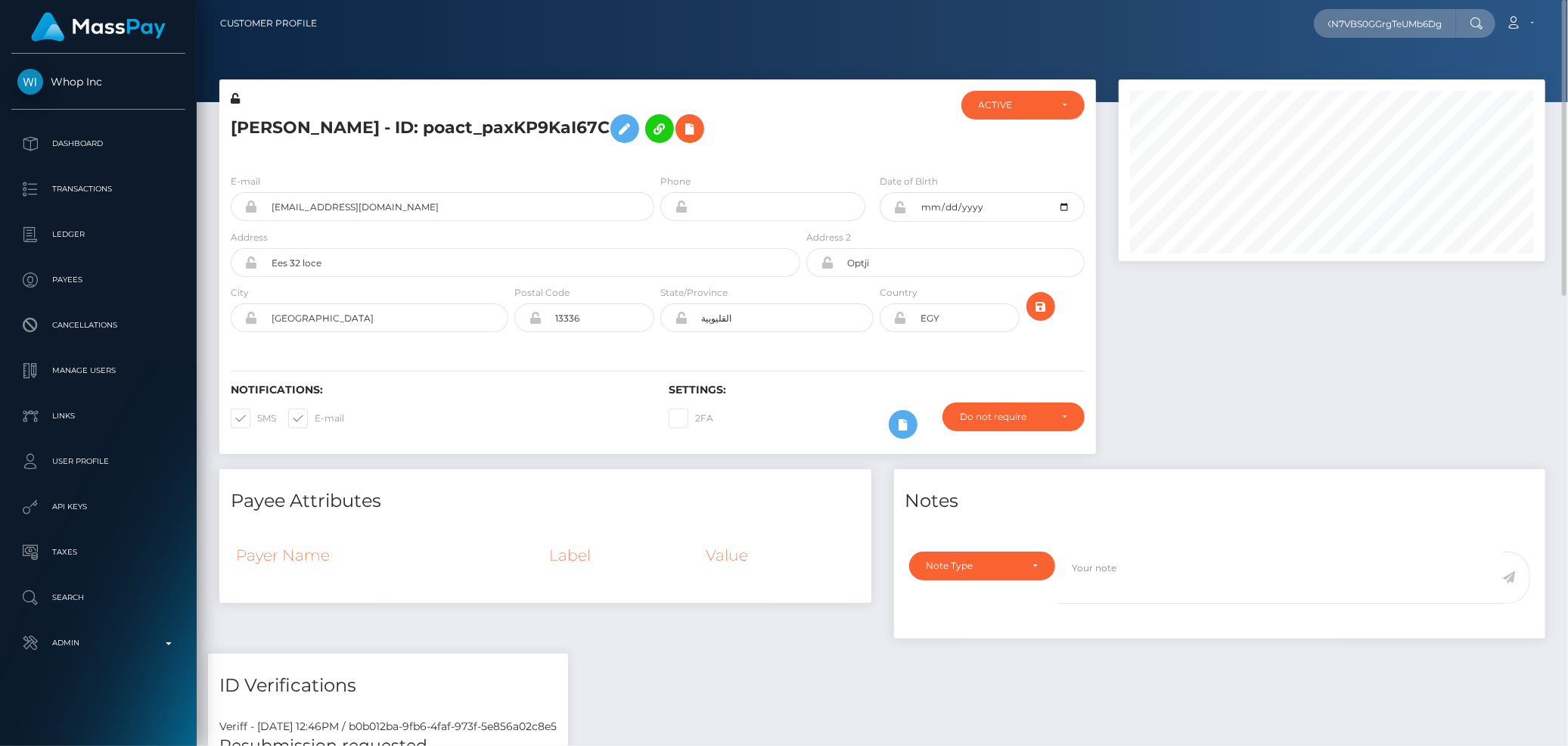
scroll to position [0, 0]
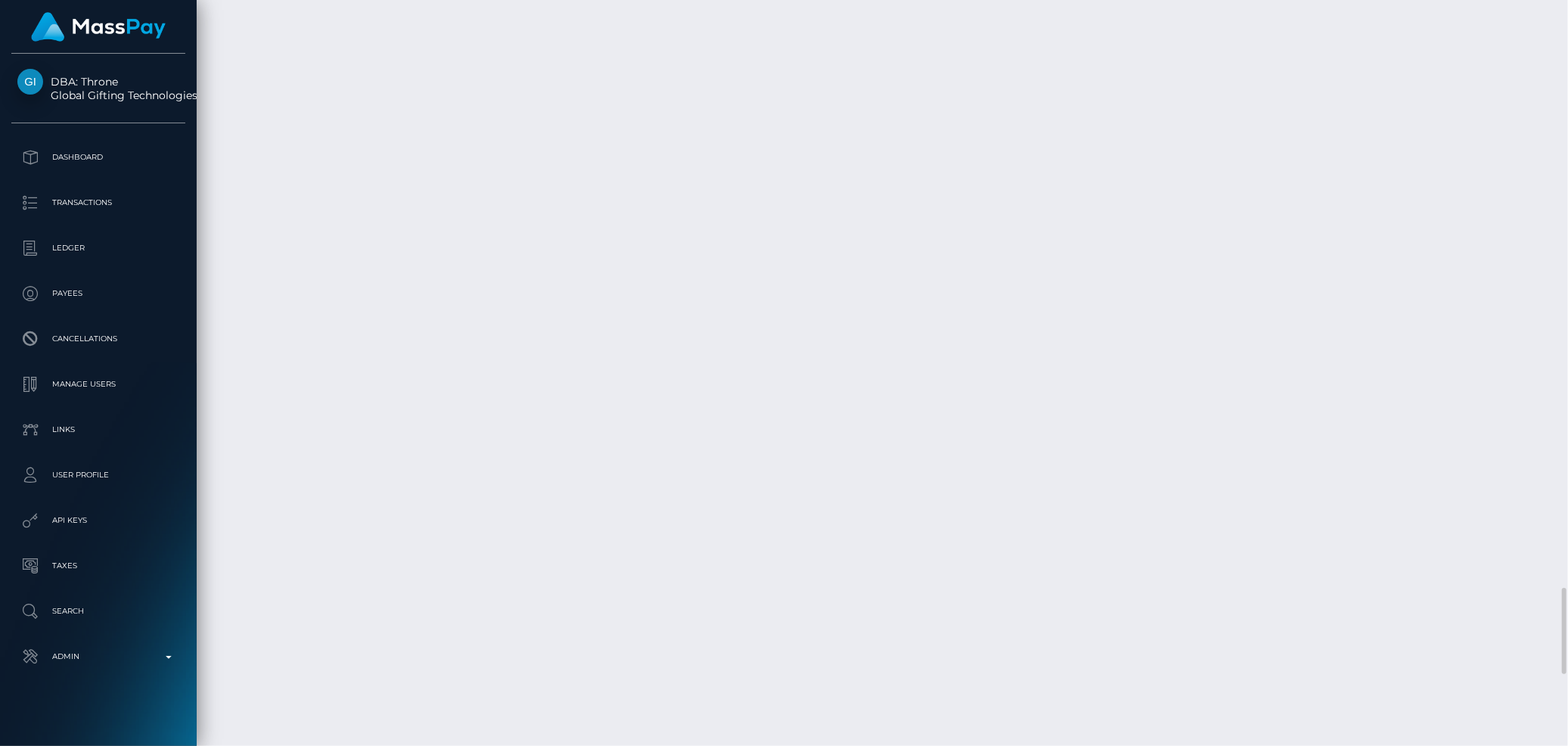
scroll to position [181, 426]
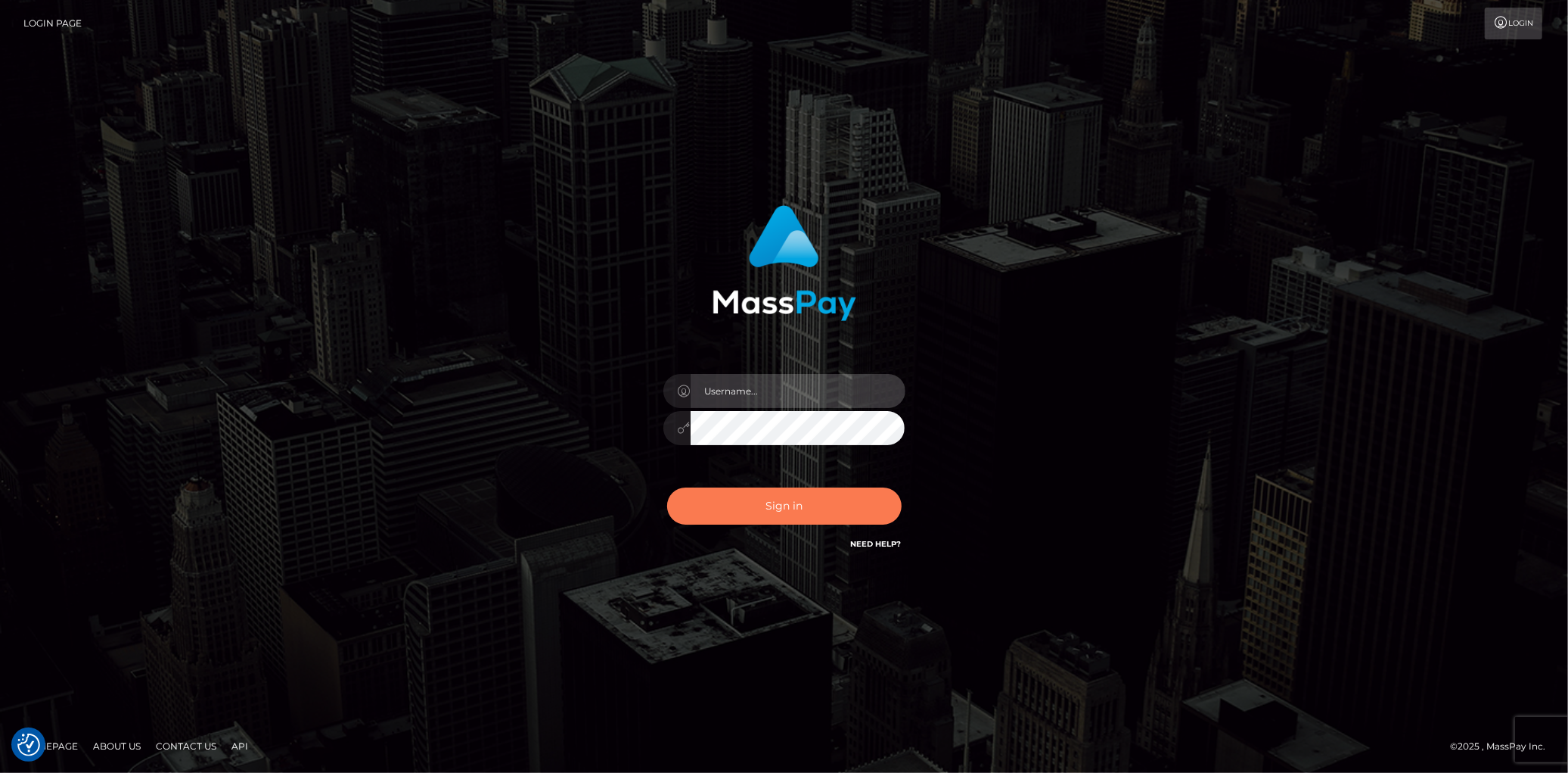
type input "[PERSON_NAME]"
click at [810, 513] on button "Sign in" at bounding box center [784, 505] width 234 height 37
type input "Eduard Gavrilescu"
click at [767, 512] on button "Sign in" at bounding box center [784, 505] width 234 height 37
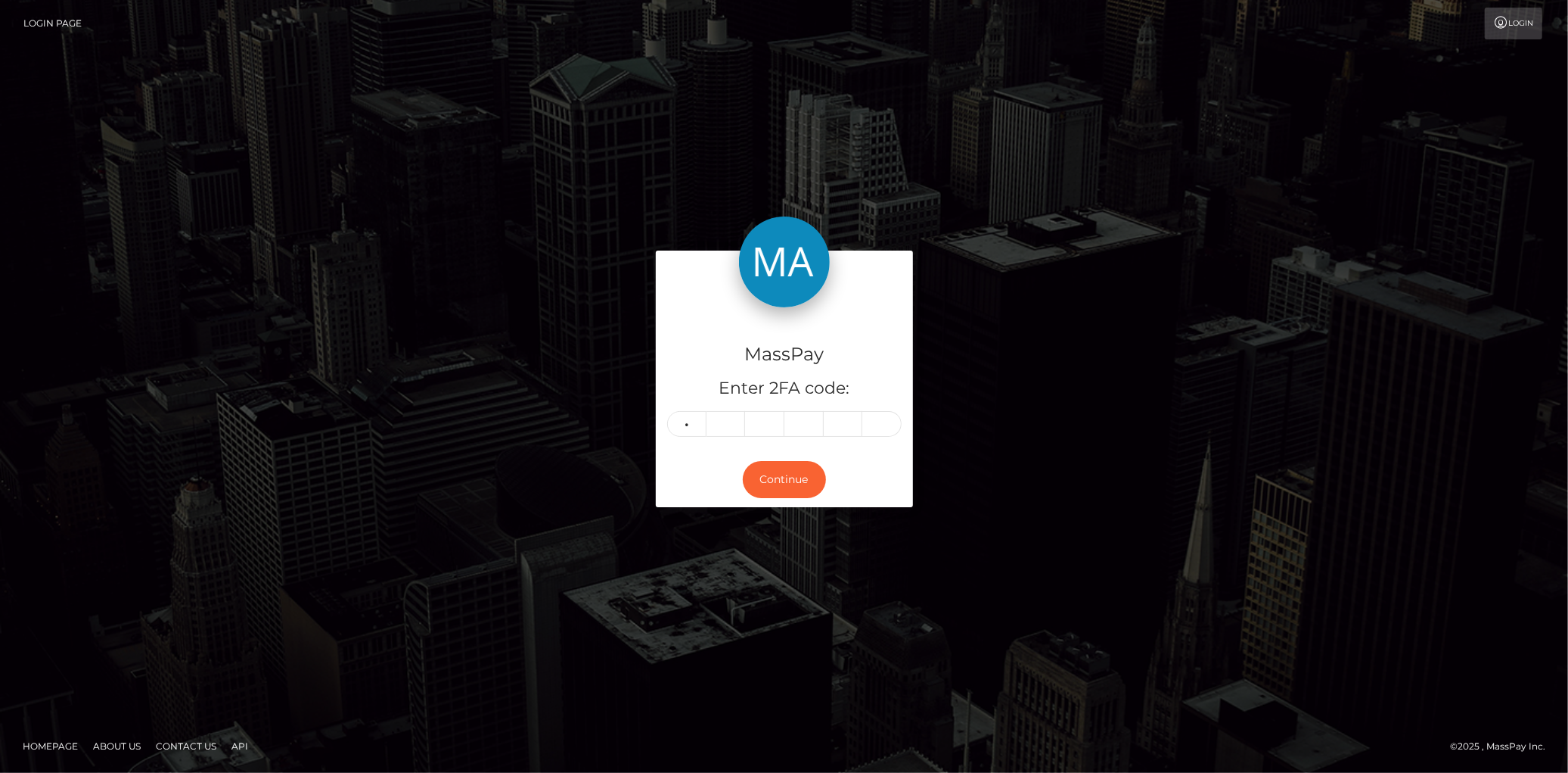
type input "3"
type input "8"
type input "9"
type input "6"
type input "2"
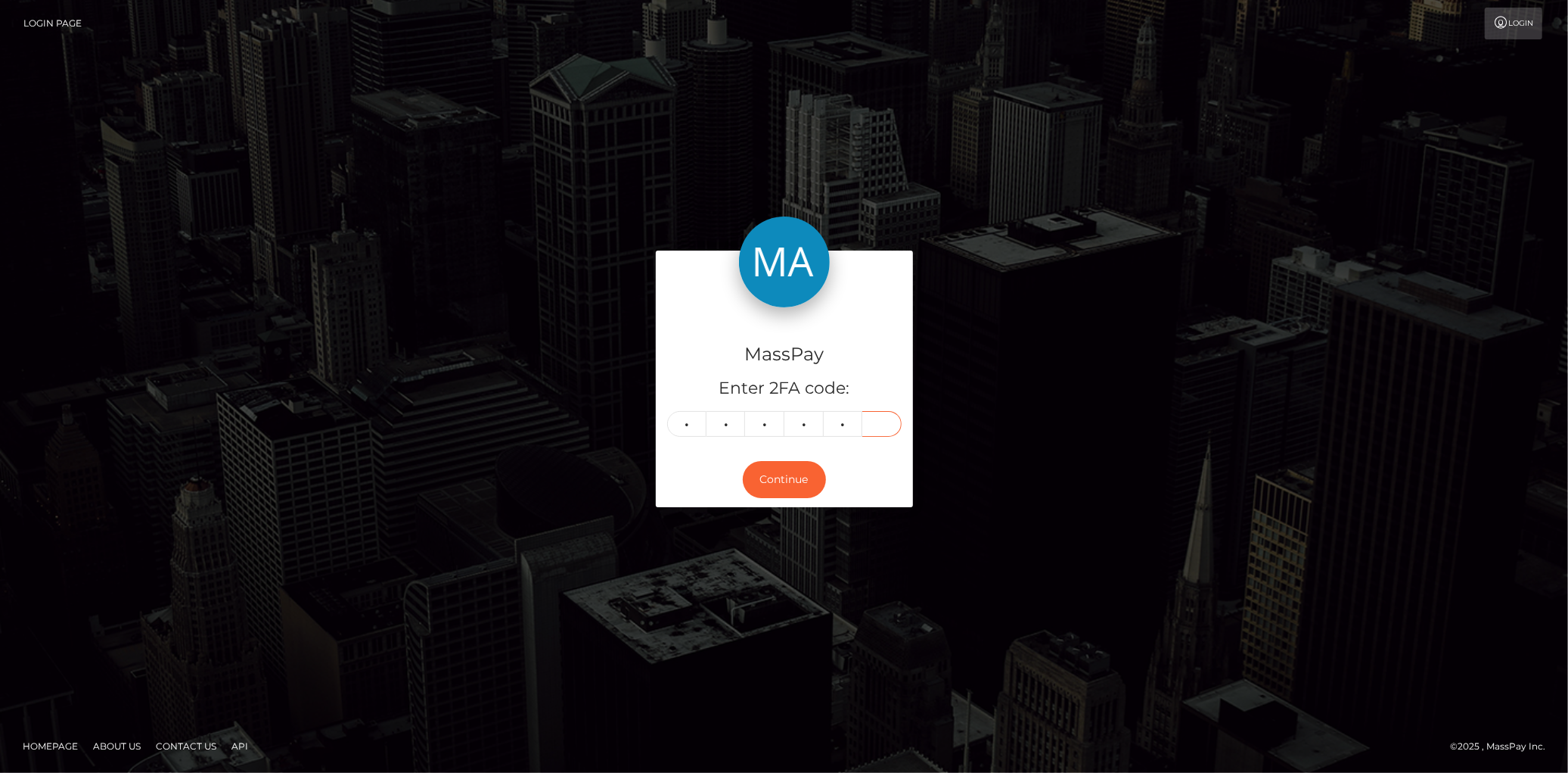
type input "3"
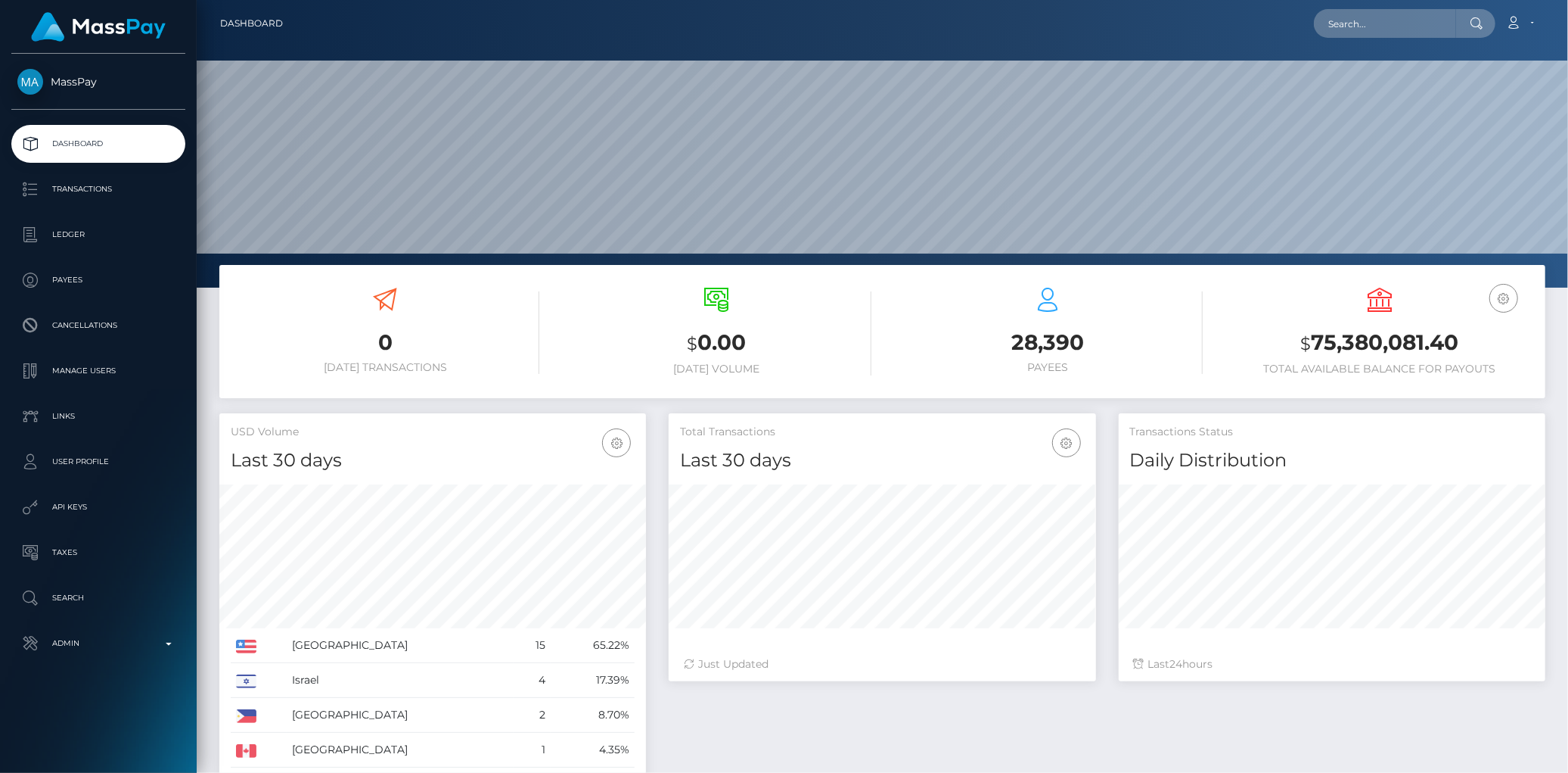
scroll to position [287, 1371]
click at [1367, 13] on input "text" at bounding box center [1385, 23] width 142 height 29
paste input "817964283718545408_3"
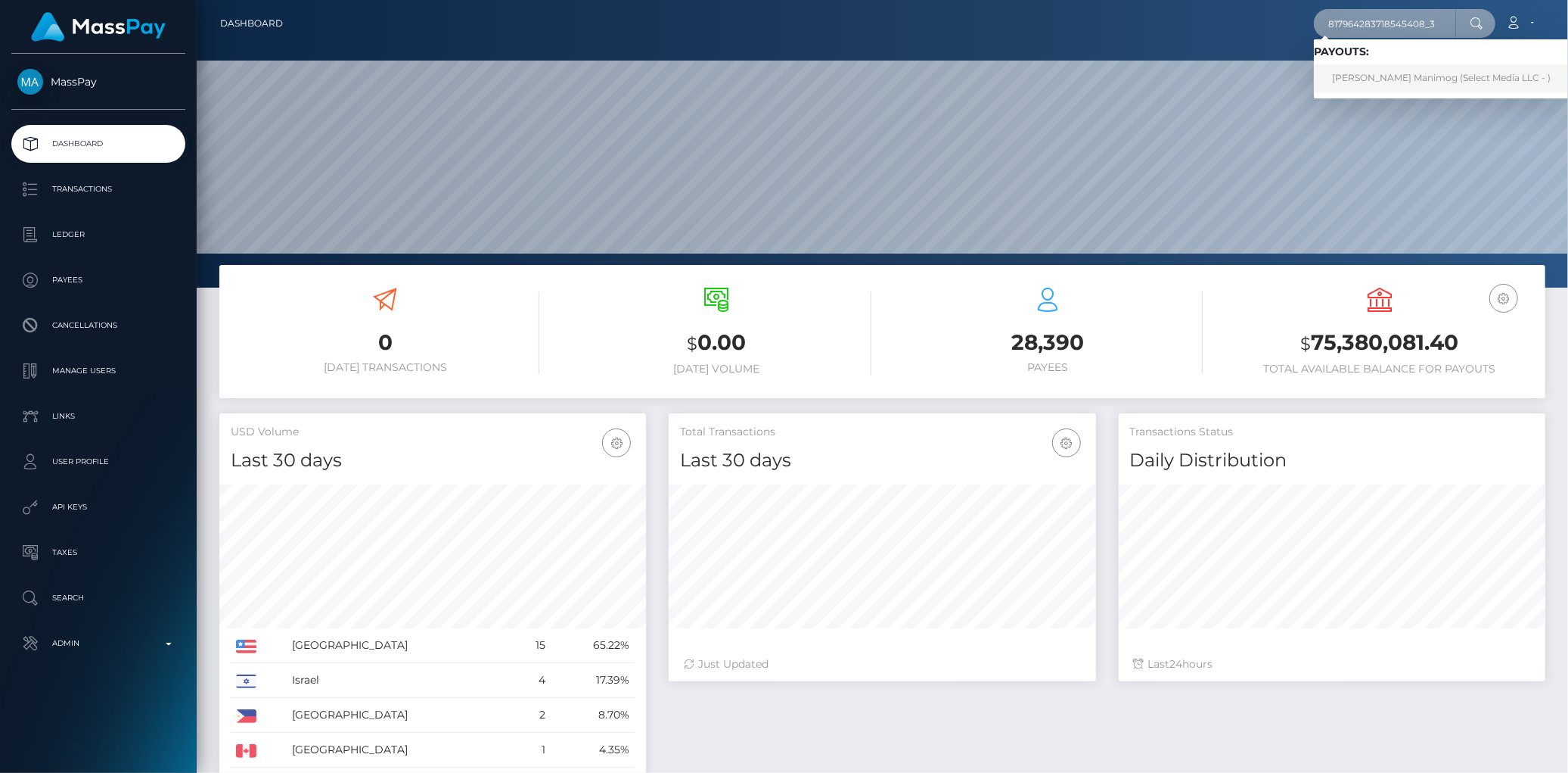
type input "817964283718545408_3"
click at [1378, 65] on link "Lourdes Tomarong Manimog (Select Media LLC - )" at bounding box center [1441, 78] width 255 height 28
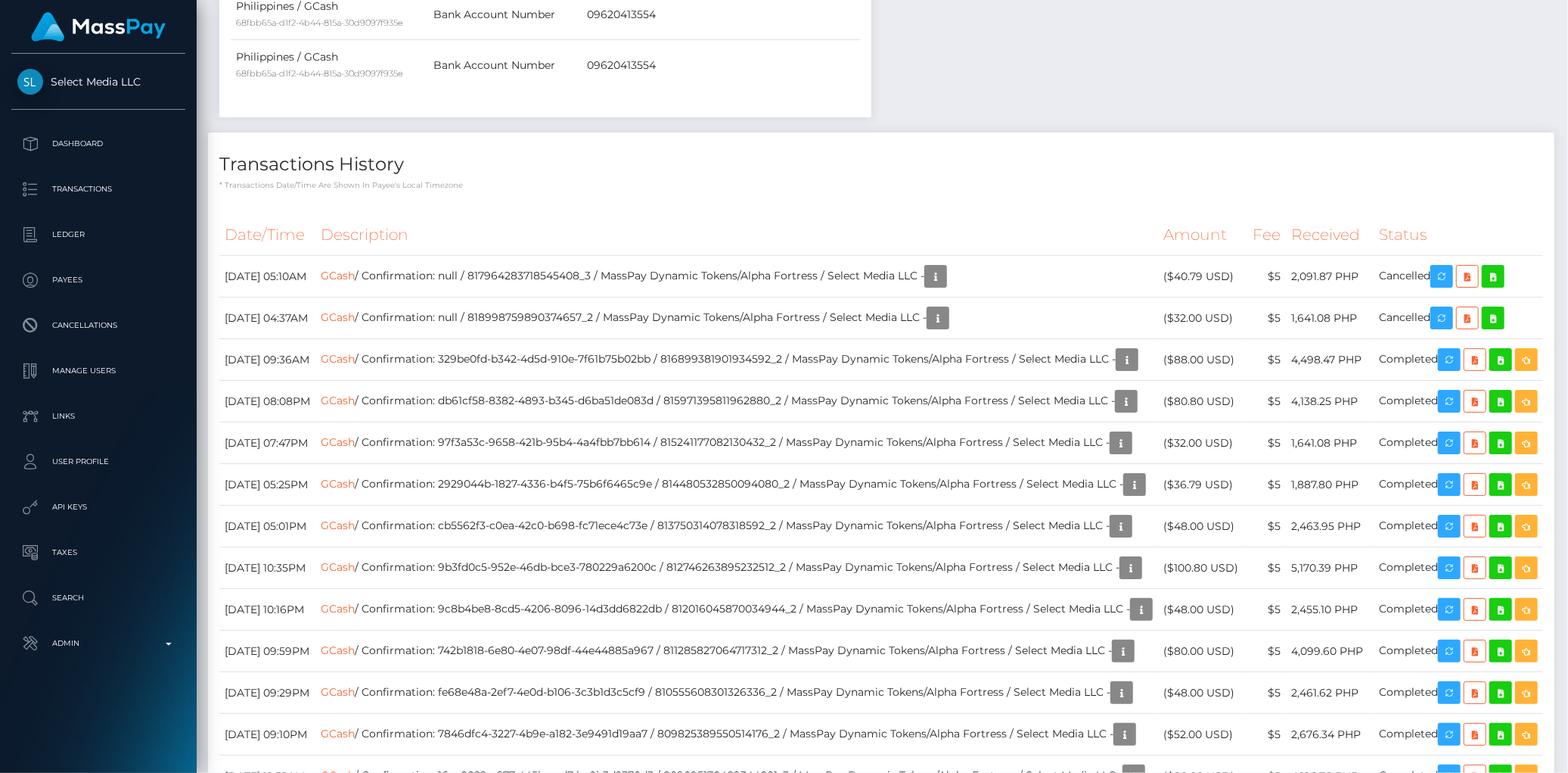
scroll to position [181, 426]
click at [355, 282] on link "GCash" at bounding box center [337, 275] width 34 height 13
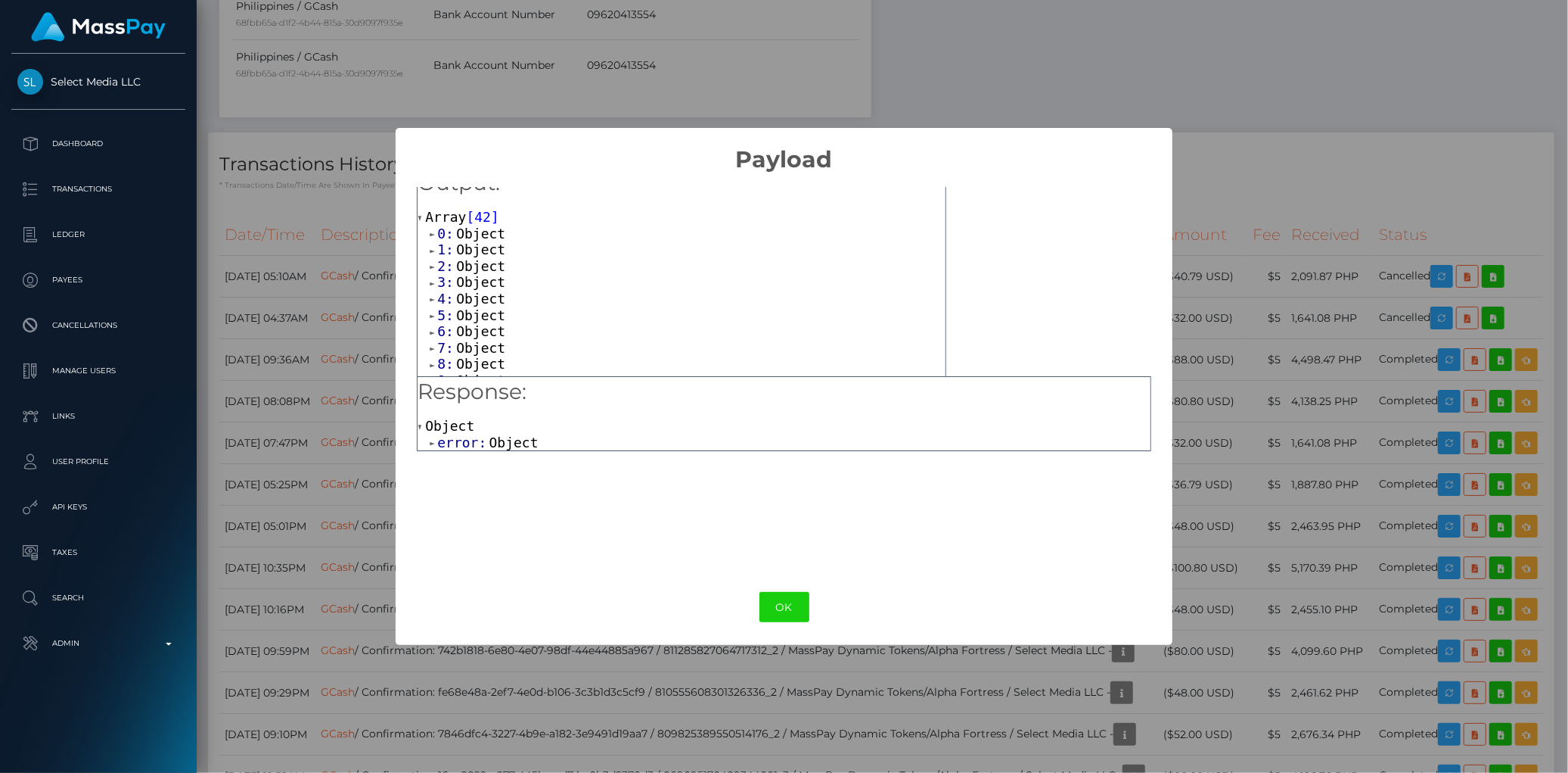
scroll to position [0, 0]
click at [469, 252] on span "Object" at bounding box center [480, 253] width 49 height 16
click at [477, 295] on span "Object" at bounding box center [480, 301] width 49 height 16
click at [479, 266] on span "Object" at bounding box center [480, 266] width 49 height 16
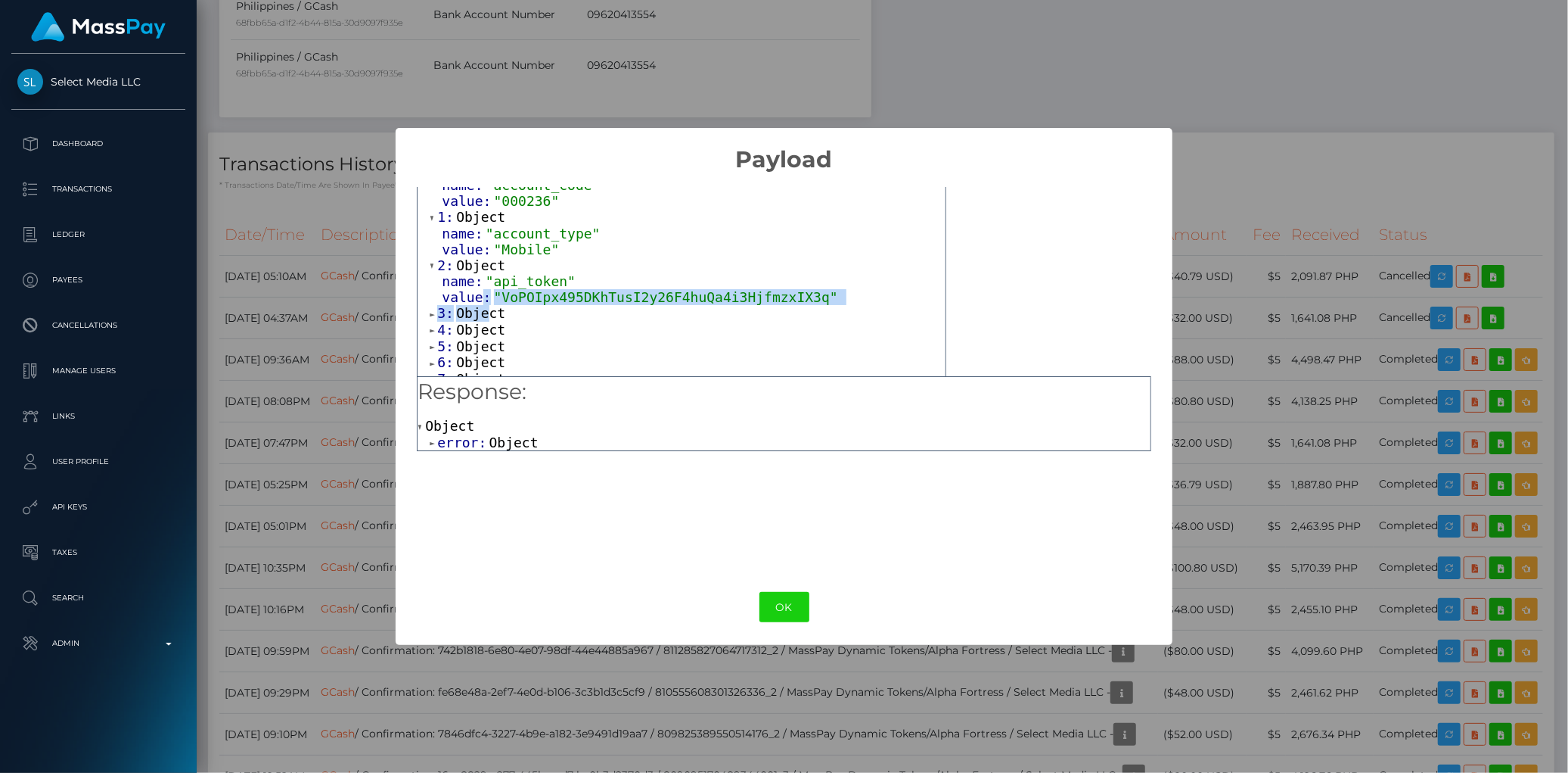
click at [481, 308] on div "0: Object name: "account_code" value: "000236" 1: Object name: "account_type" v…" at bounding box center [681, 552] width 528 height 782
click at [481, 313] on span "Object" at bounding box center [480, 313] width 49 height 16
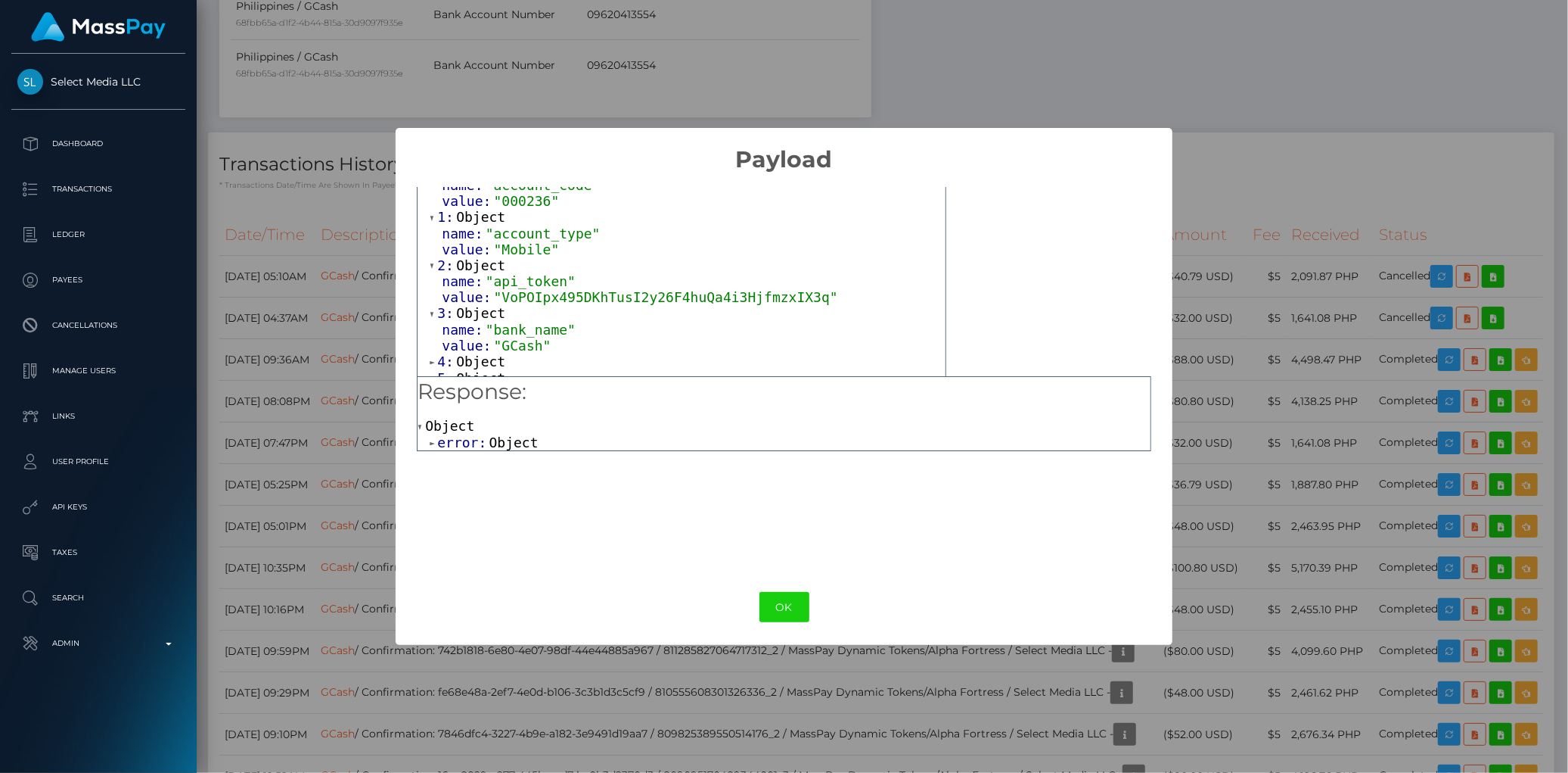
click at [483, 356] on span "Object" at bounding box center [480, 362] width 49 height 16
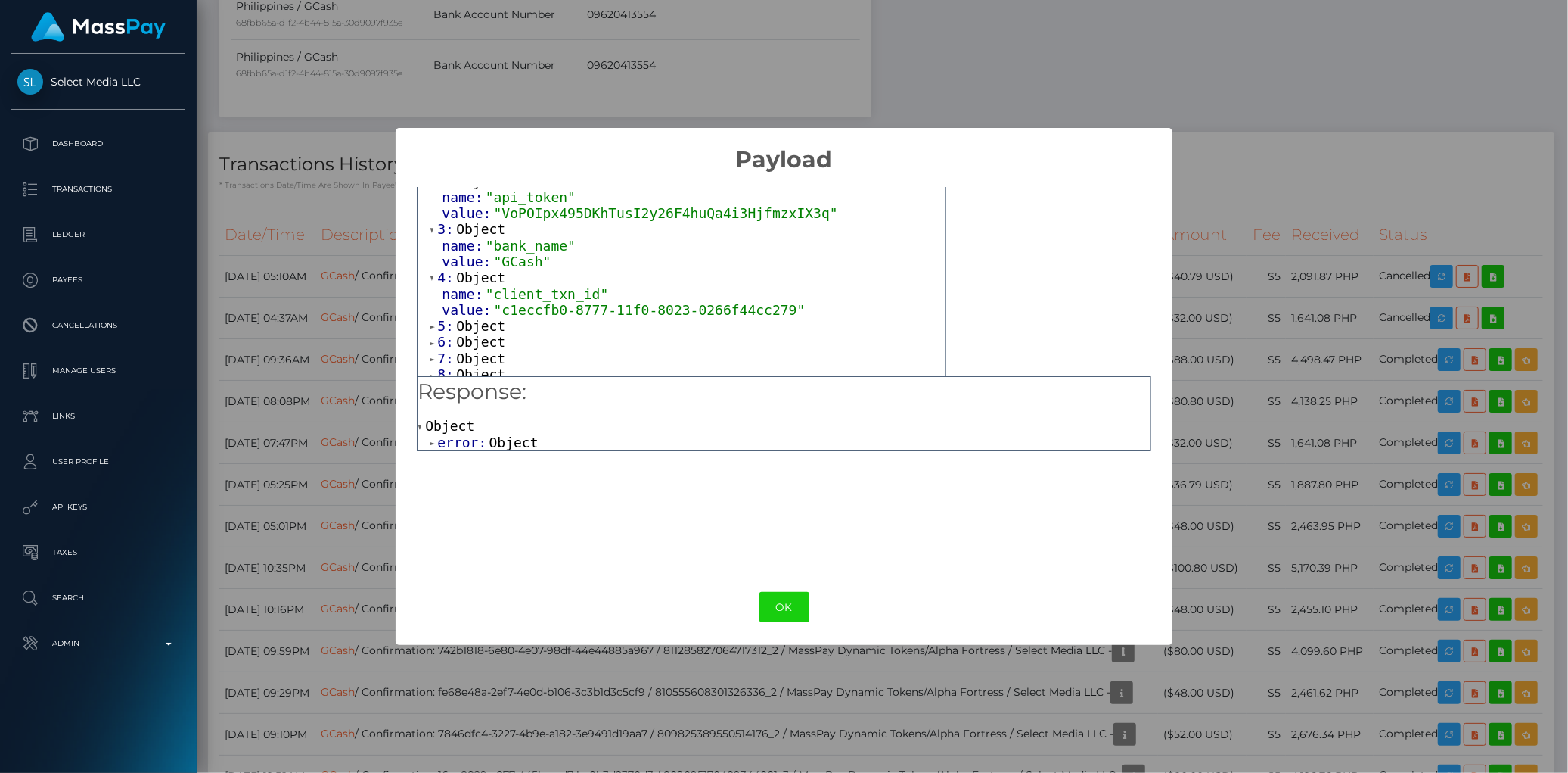
click at [486, 324] on span "Object" at bounding box center [480, 326] width 49 height 16
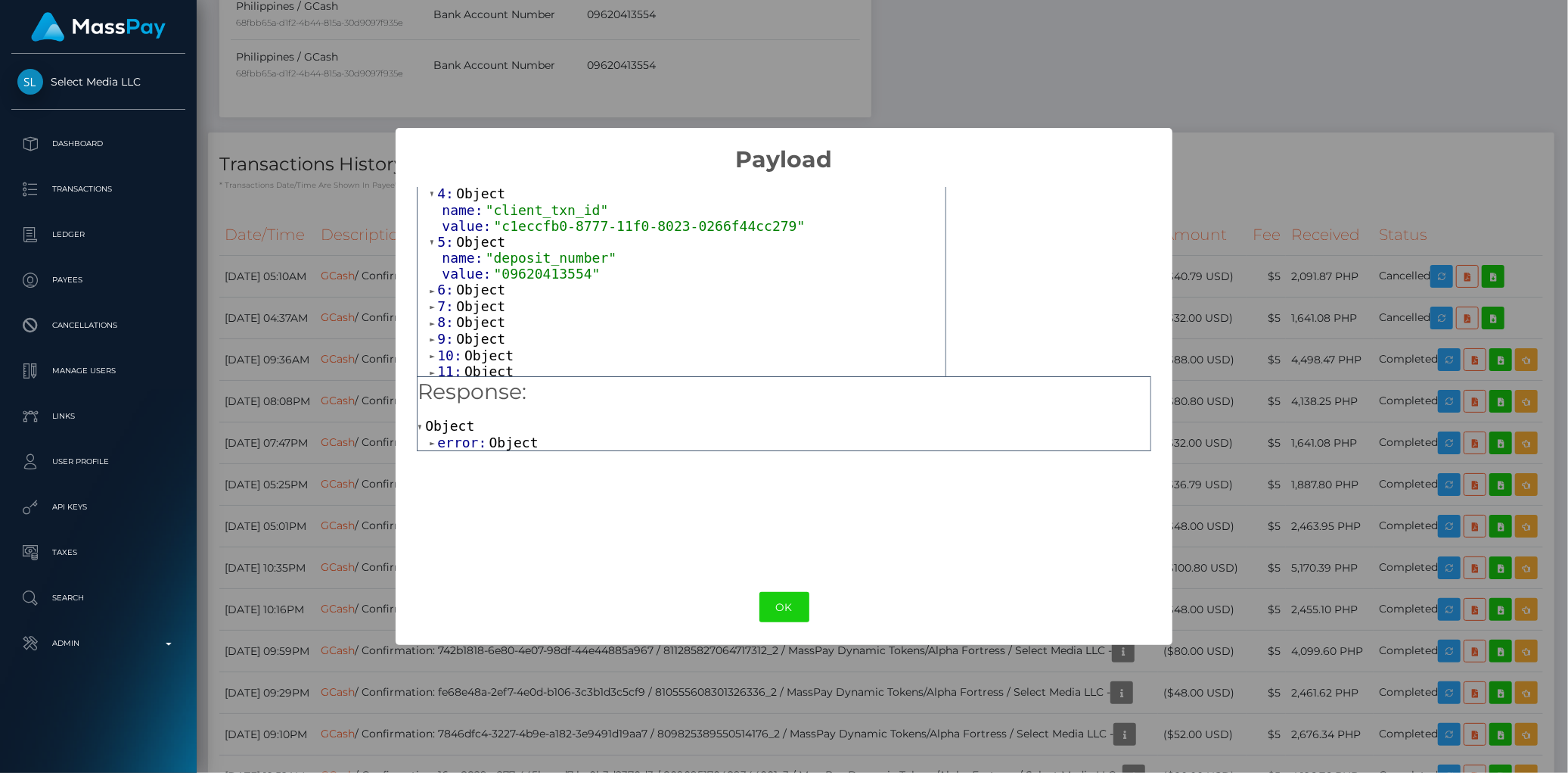
click at [485, 285] on span "Object" at bounding box center [480, 290] width 49 height 16
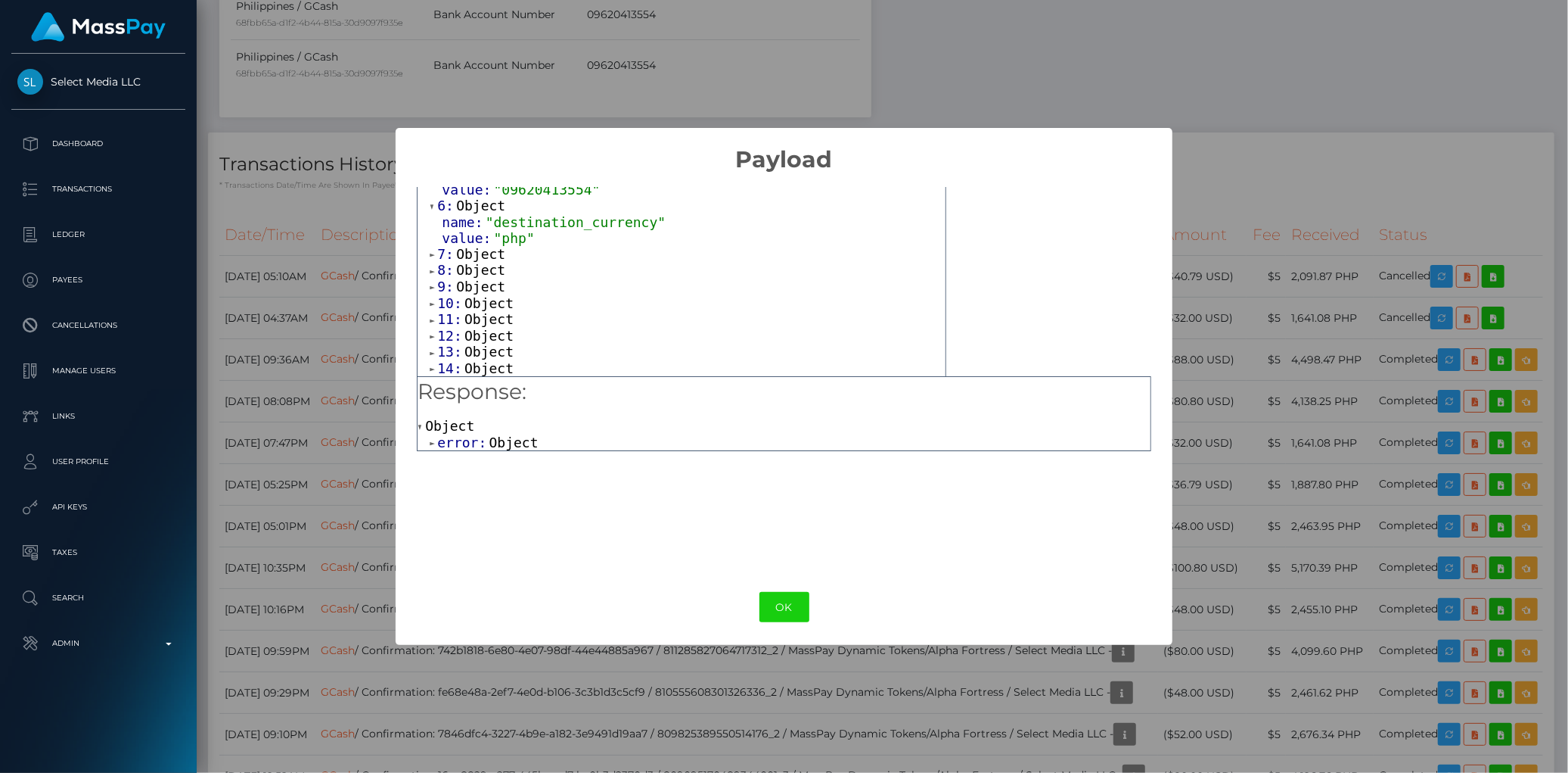
click at [483, 259] on span "Object" at bounding box center [480, 254] width 49 height 16
click at [477, 303] on span "Object" at bounding box center [480, 302] width 49 height 16
click at [477, 362] on span "Object" at bounding box center [489, 367] width 49 height 16
click at [479, 354] on span "Object" at bounding box center [480, 350] width 49 height 16
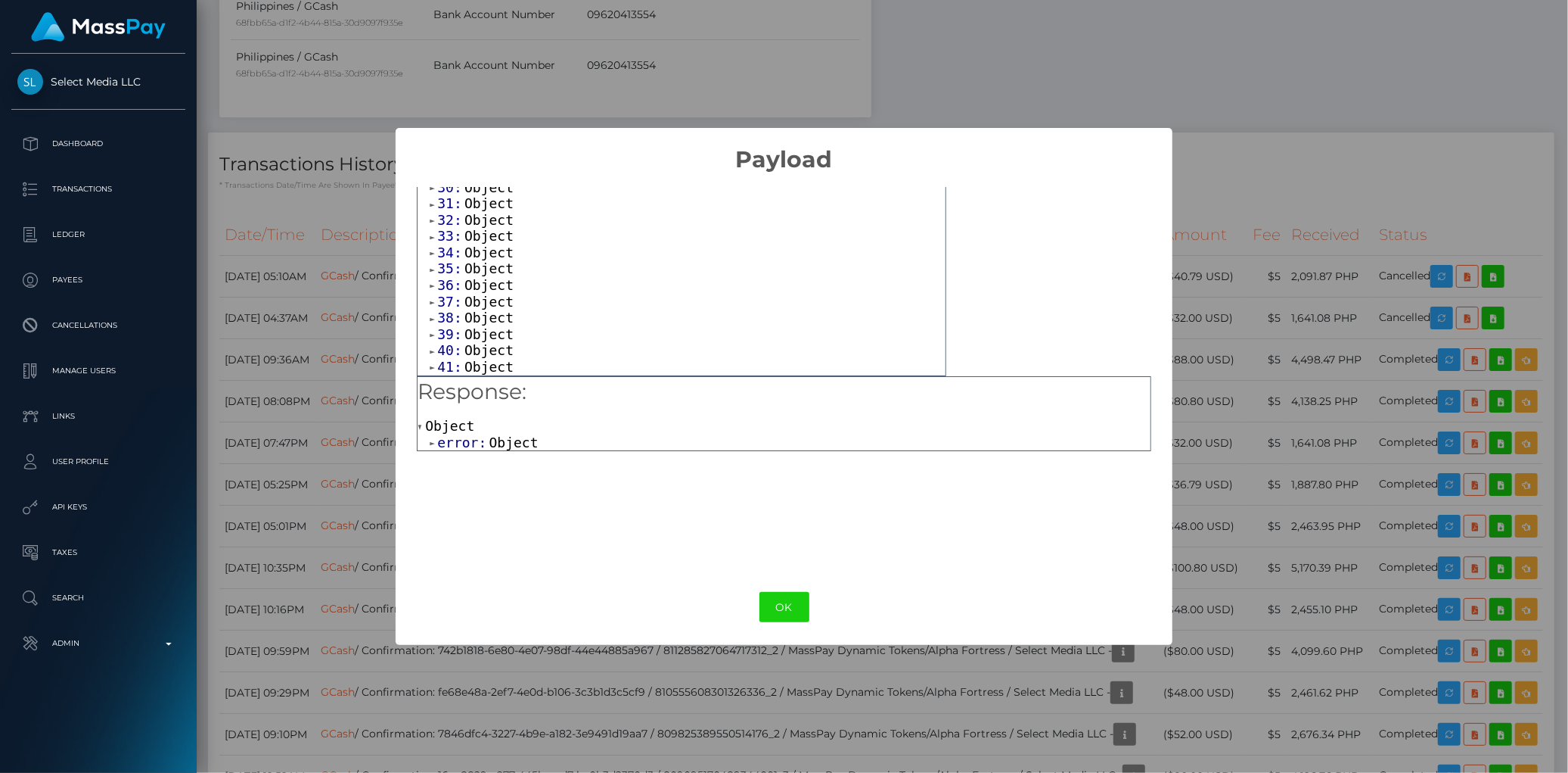
click at [479, 364] on span "Object" at bounding box center [489, 367] width 49 height 16
click at [485, 347] on span "Object" at bounding box center [489, 339] width 49 height 16
click at [484, 331] on span "Object" at bounding box center [489, 323] width 49 height 16
click at [483, 315] on span "Object" at bounding box center [489, 307] width 49 height 16
click at [482, 298] on span "Object" at bounding box center [489, 291] width 49 height 16
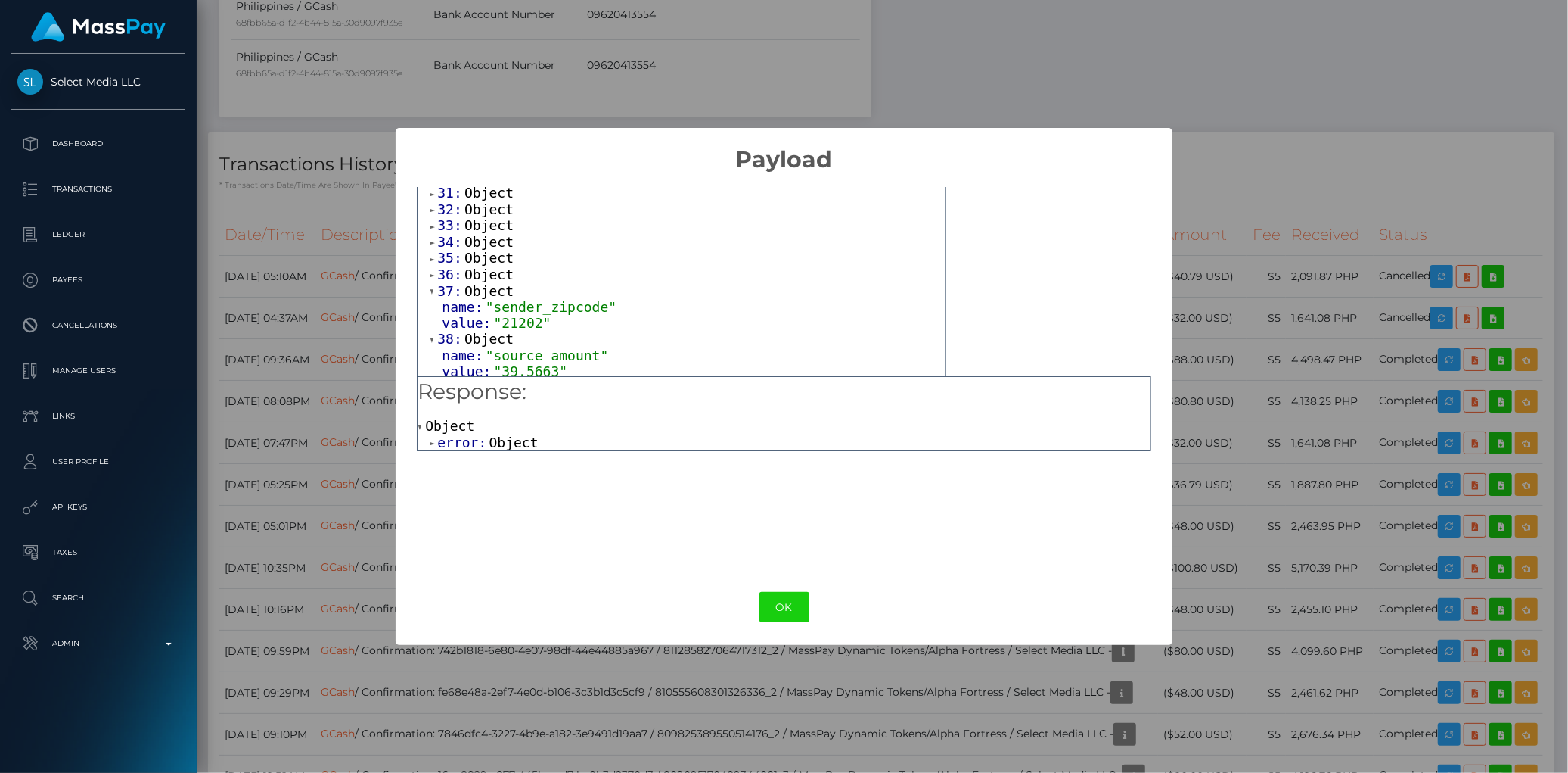
click at [482, 277] on span "Object" at bounding box center [489, 275] width 49 height 16
click at [482, 262] on span "Object" at bounding box center [489, 258] width 49 height 16
click at [481, 248] on span "Object" at bounding box center [489, 242] width 49 height 16
click at [478, 230] on span "Object" at bounding box center [489, 225] width 49 height 16
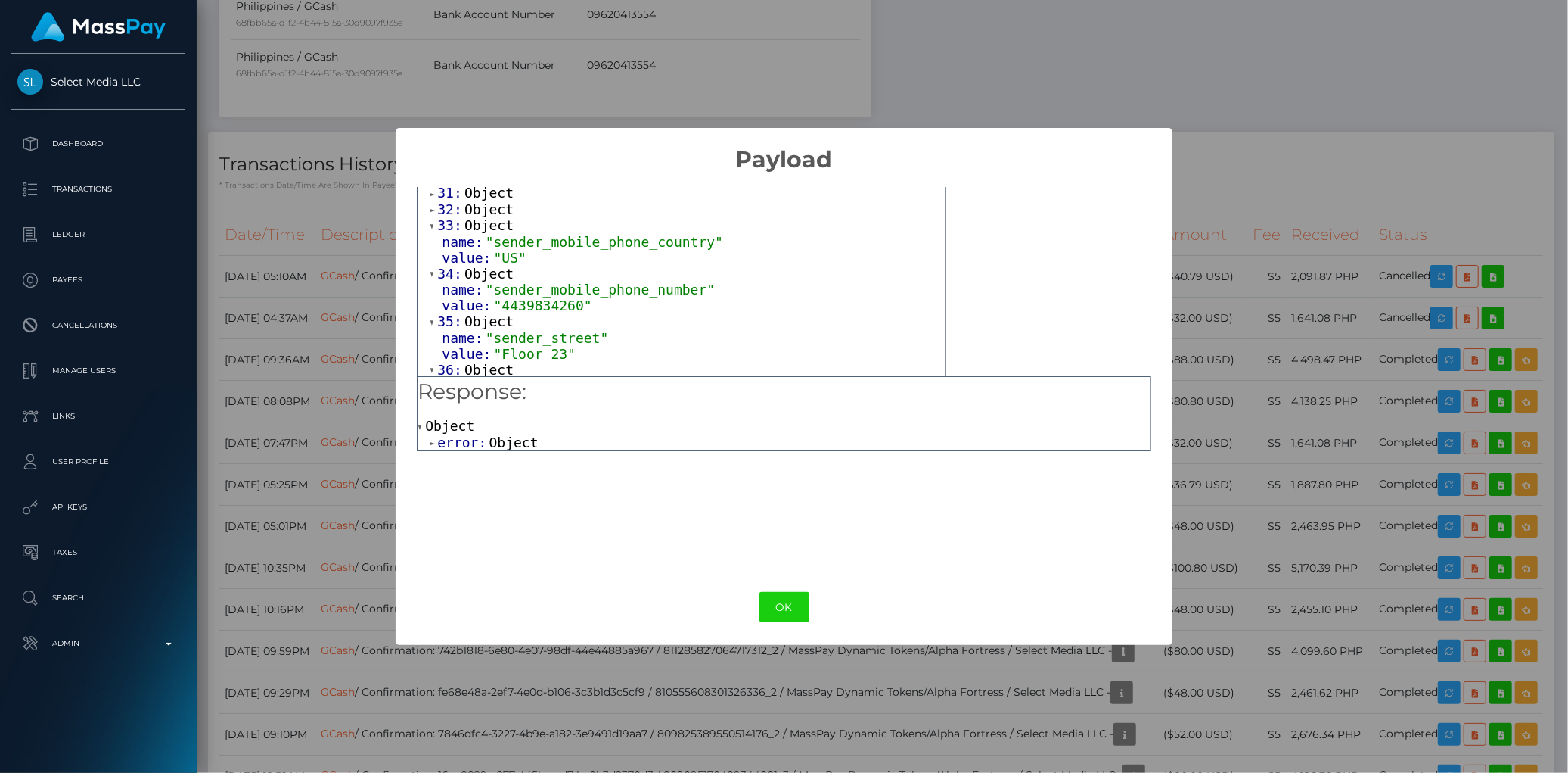
click at [472, 213] on span "Object" at bounding box center [489, 209] width 49 height 16
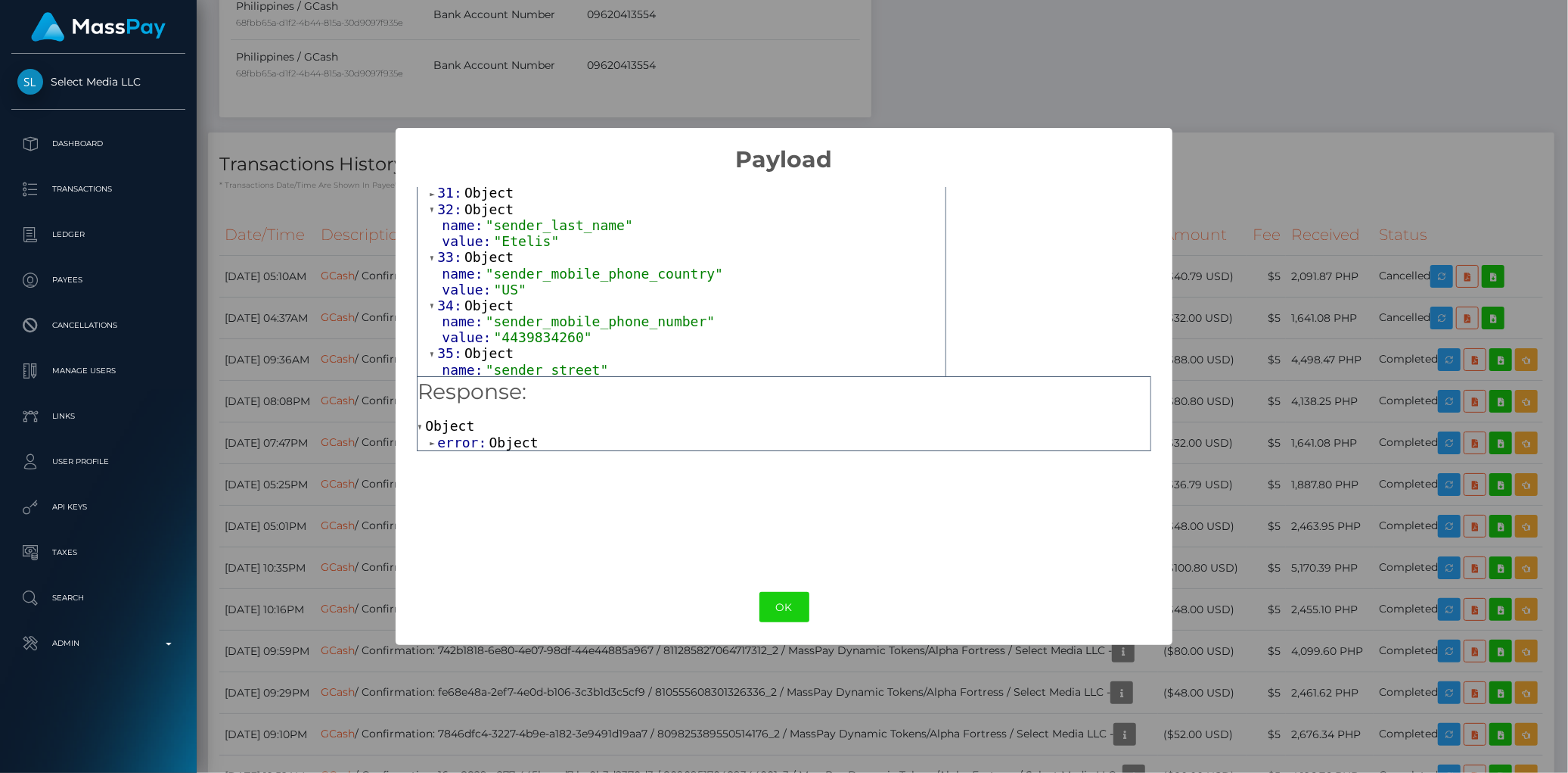
click at [471, 199] on span "Object" at bounding box center [489, 193] width 49 height 16
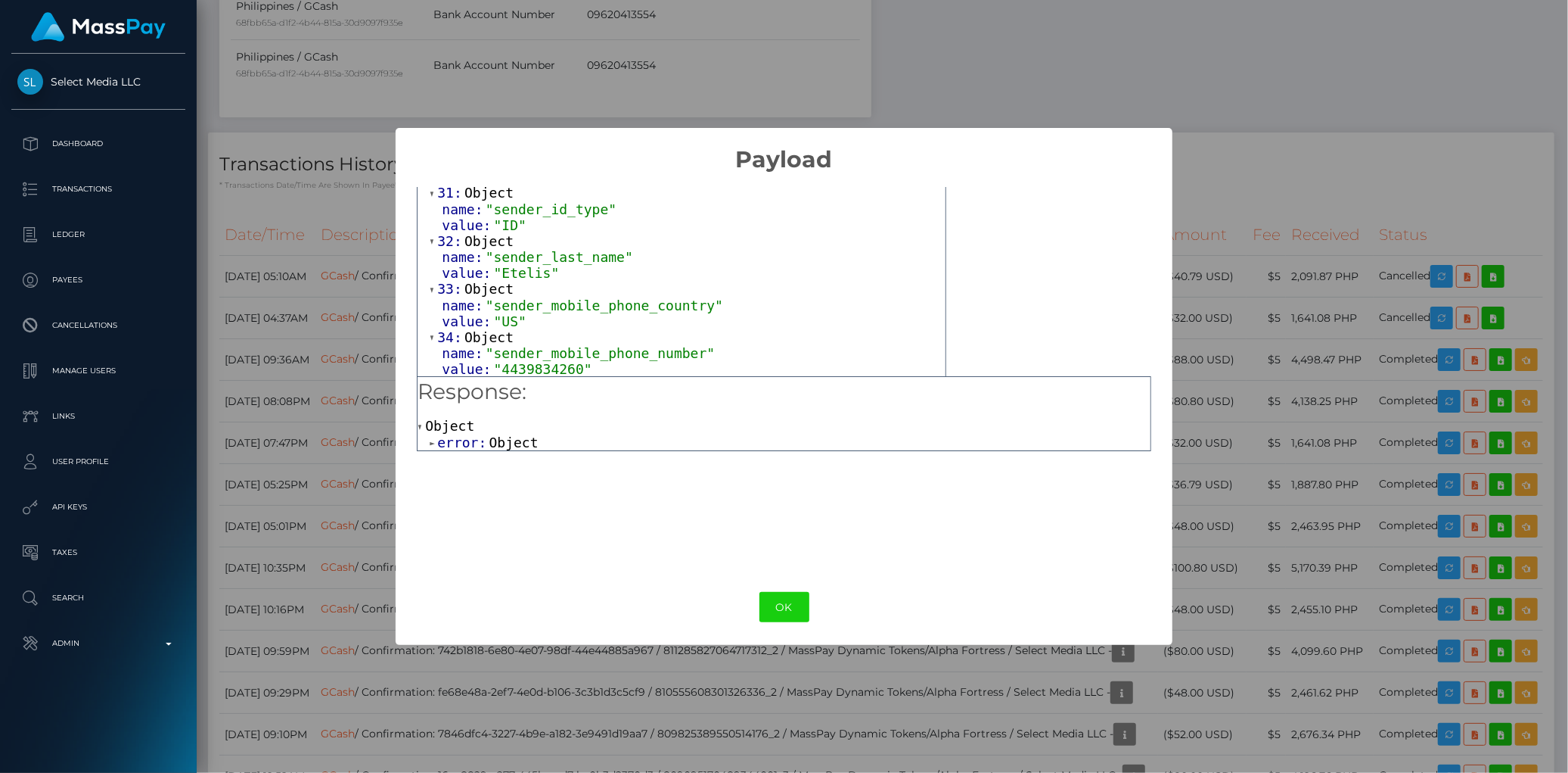
scroll to position [832, 0]
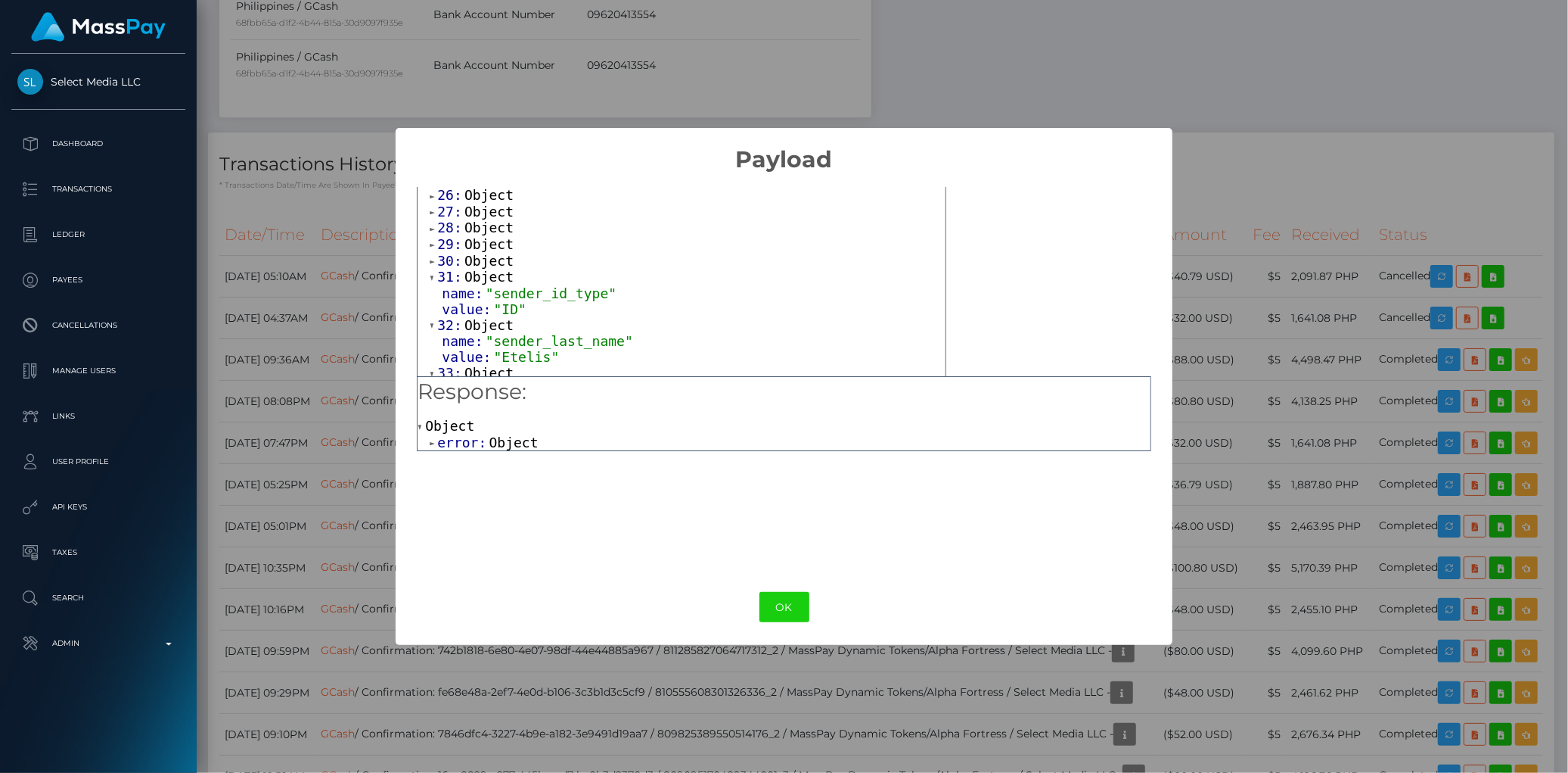
click at [469, 266] on span "Object" at bounding box center [489, 261] width 49 height 16
click at [471, 248] on span "Object" at bounding box center [489, 244] width 49 height 16
click at [474, 230] on span "Object" at bounding box center [489, 227] width 49 height 16
click at [474, 218] on span "Object" at bounding box center [489, 212] width 49 height 16
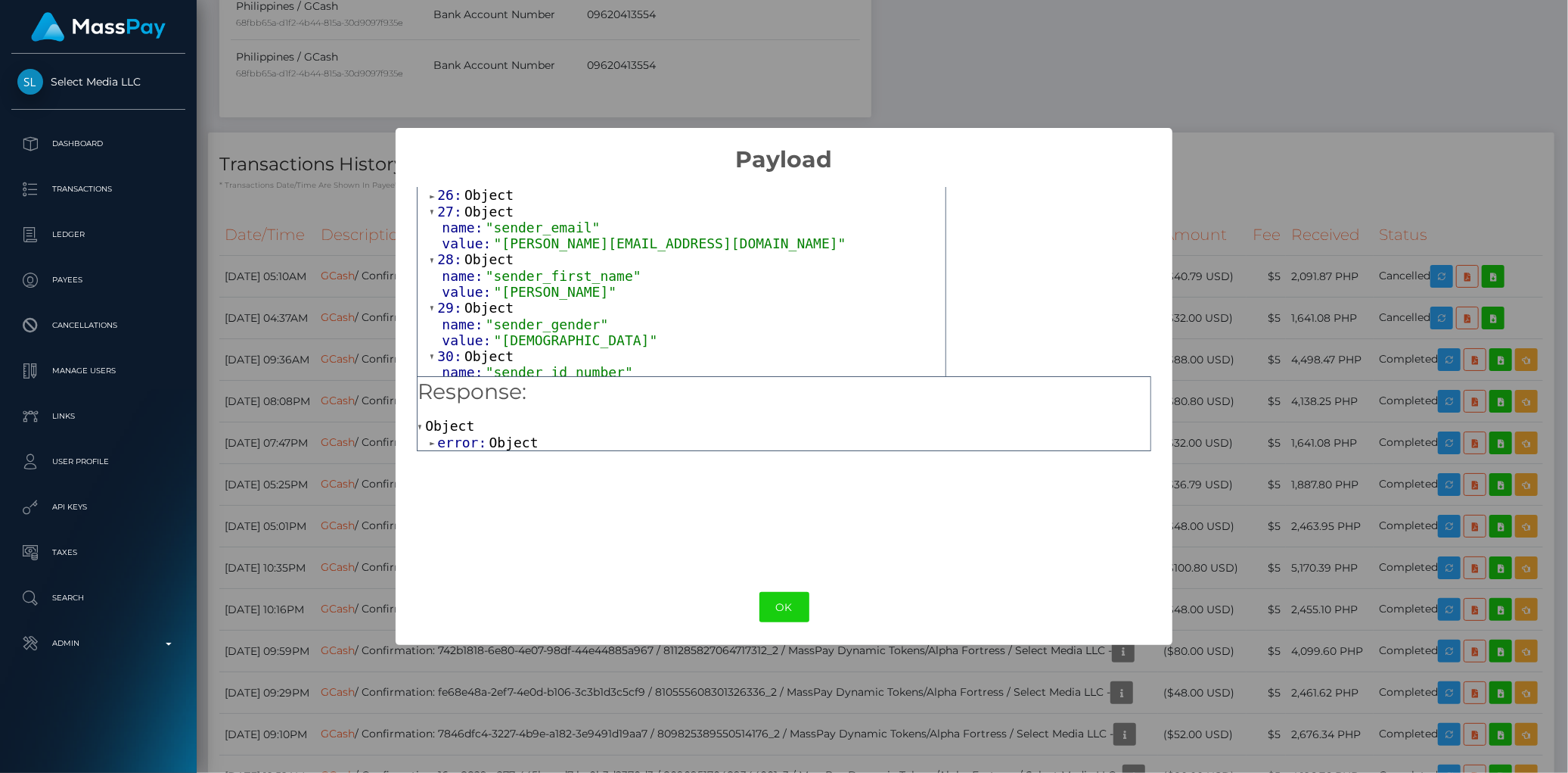
click at [475, 203] on span "Object" at bounding box center [489, 195] width 49 height 16
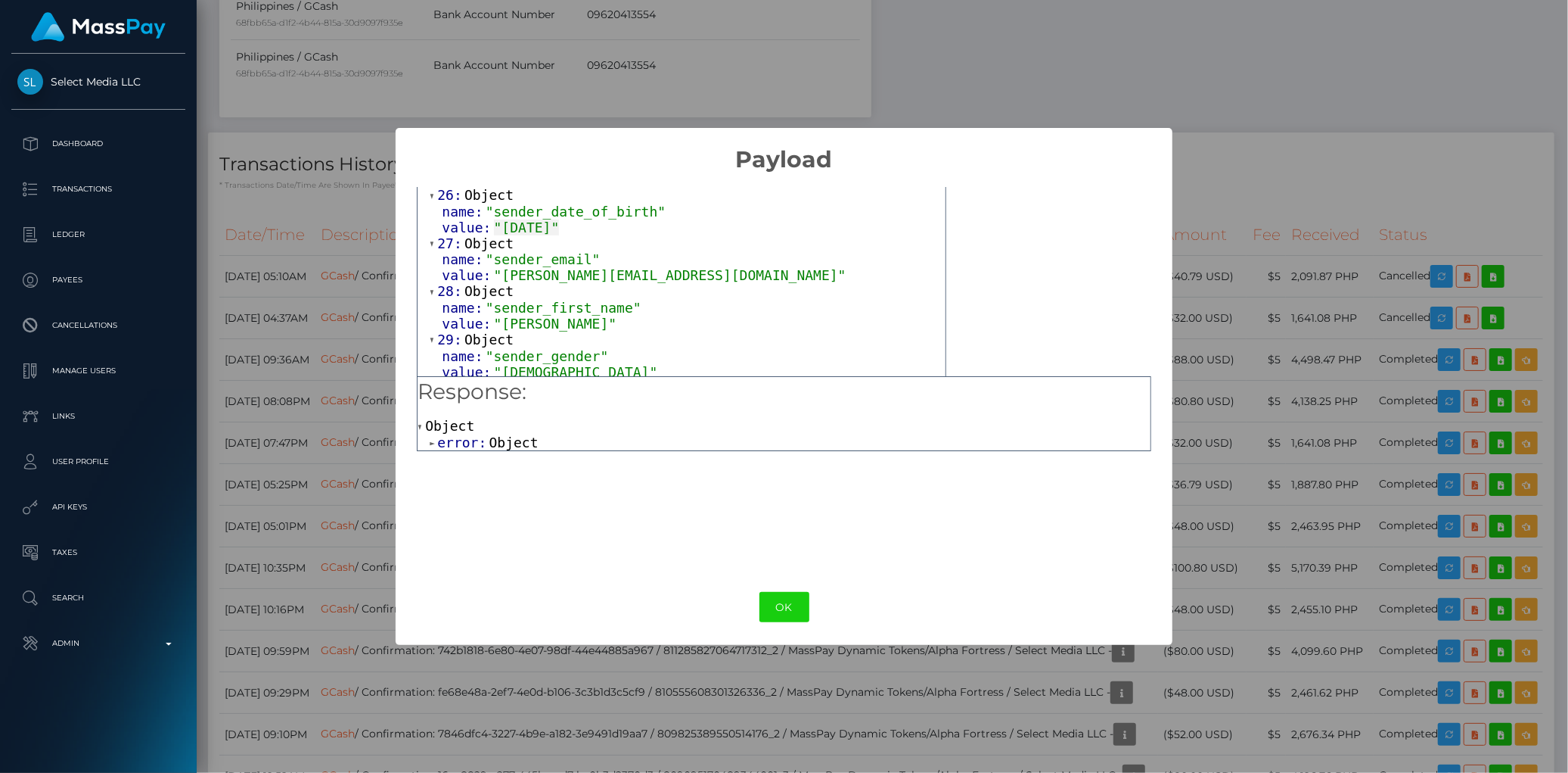
click at [480, 186] on span "Object" at bounding box center [489, 179] width 49 height 16
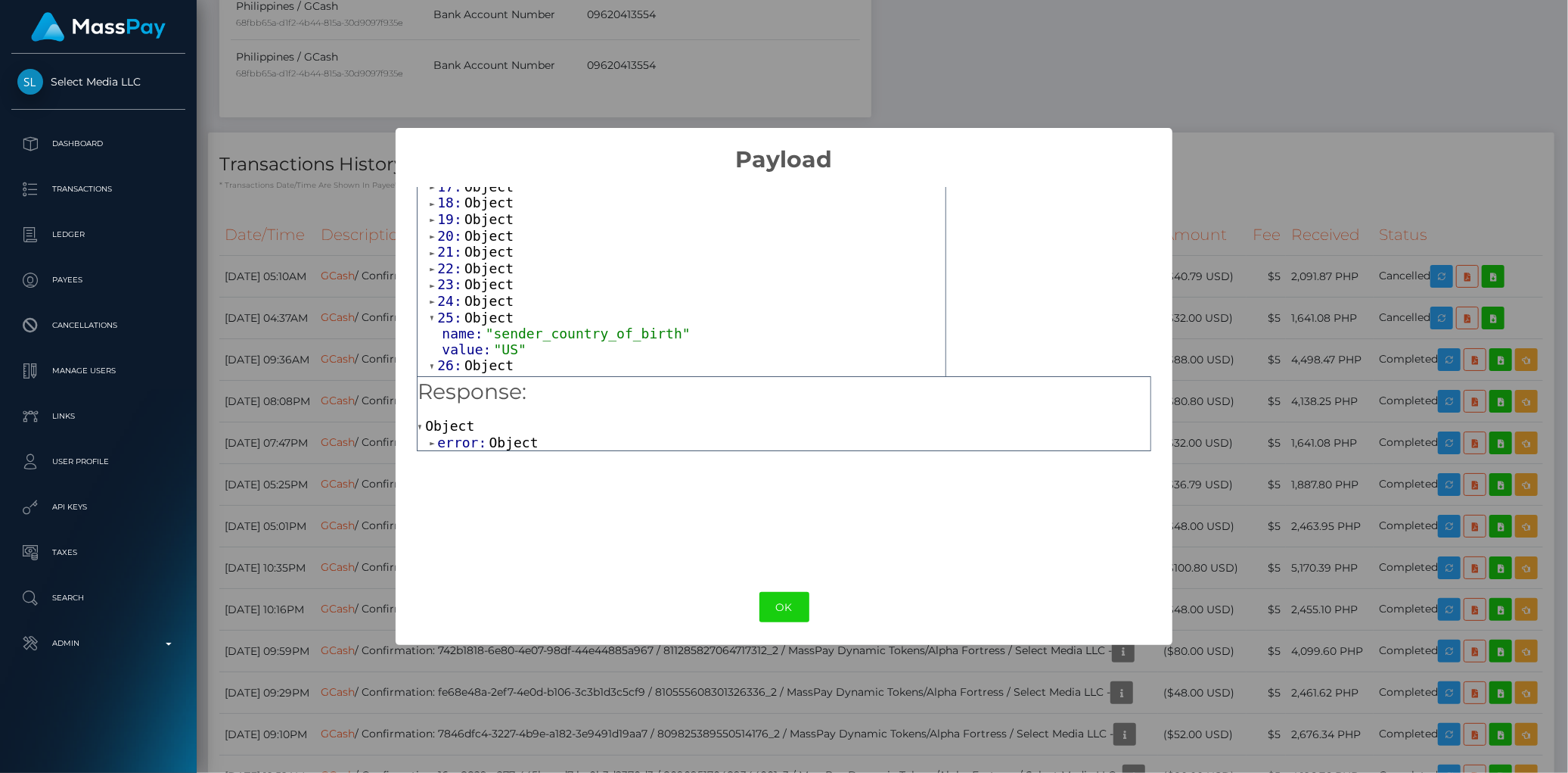
scroll to position [663, 0]
click at [467, 335] on span "Object" at bounding box center [489, 331] width 49 height 16
click at [477, 315] on span "Object" at bounding box center [489, 314] width 49 height 16
click at [479, 290] on span "Object" at bounding box center [489, 282] width 49 height 16
click at [474, 338] on span "Object" at bounding box center [489, 330] width 49 height 16
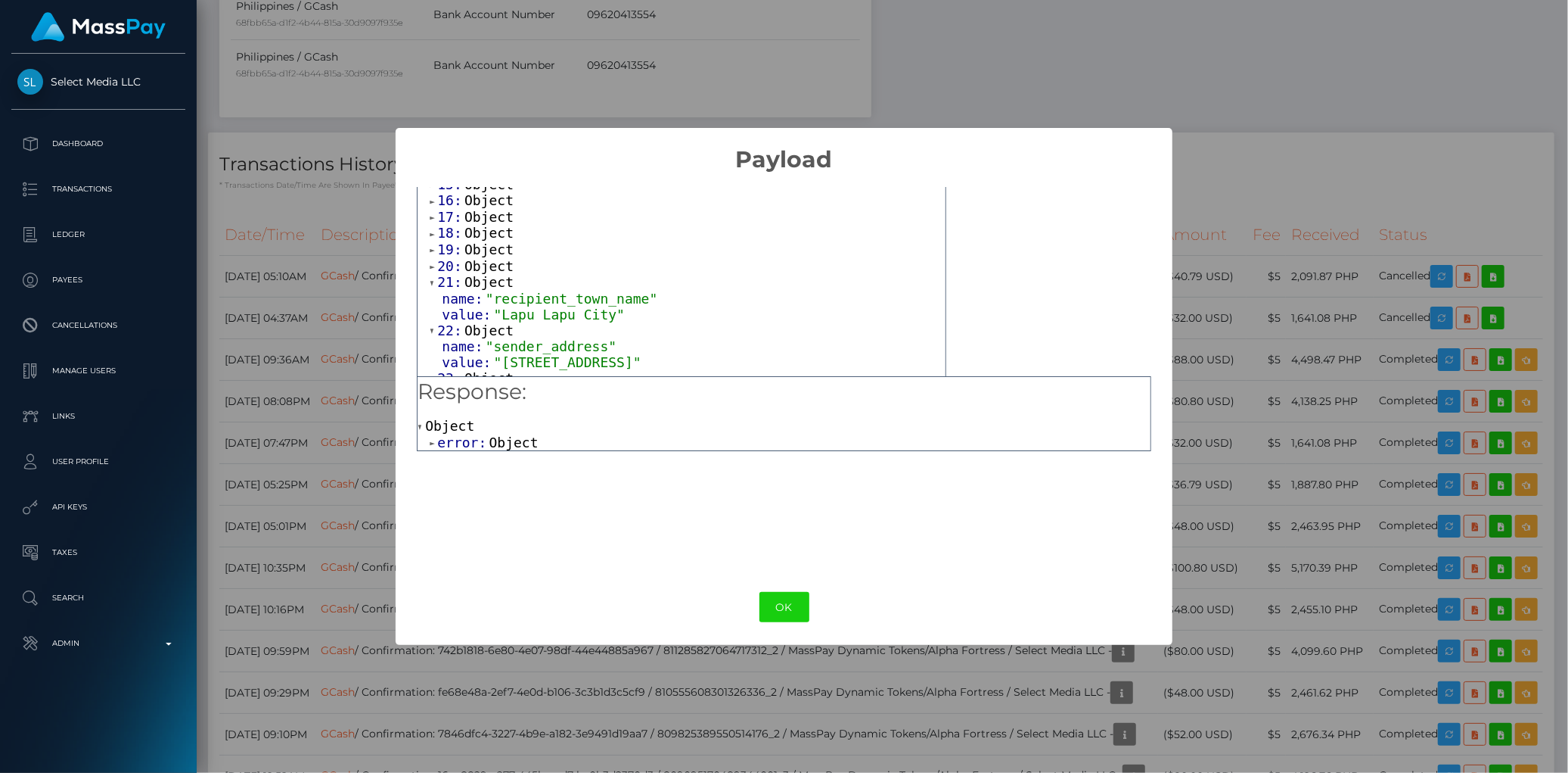
click at [488, 274] on span "Object" at bounding box center [489, 266] width 49 height 16
click at [488, 253] on span "Object" at bounding box center [489, 250] width 49 height 16
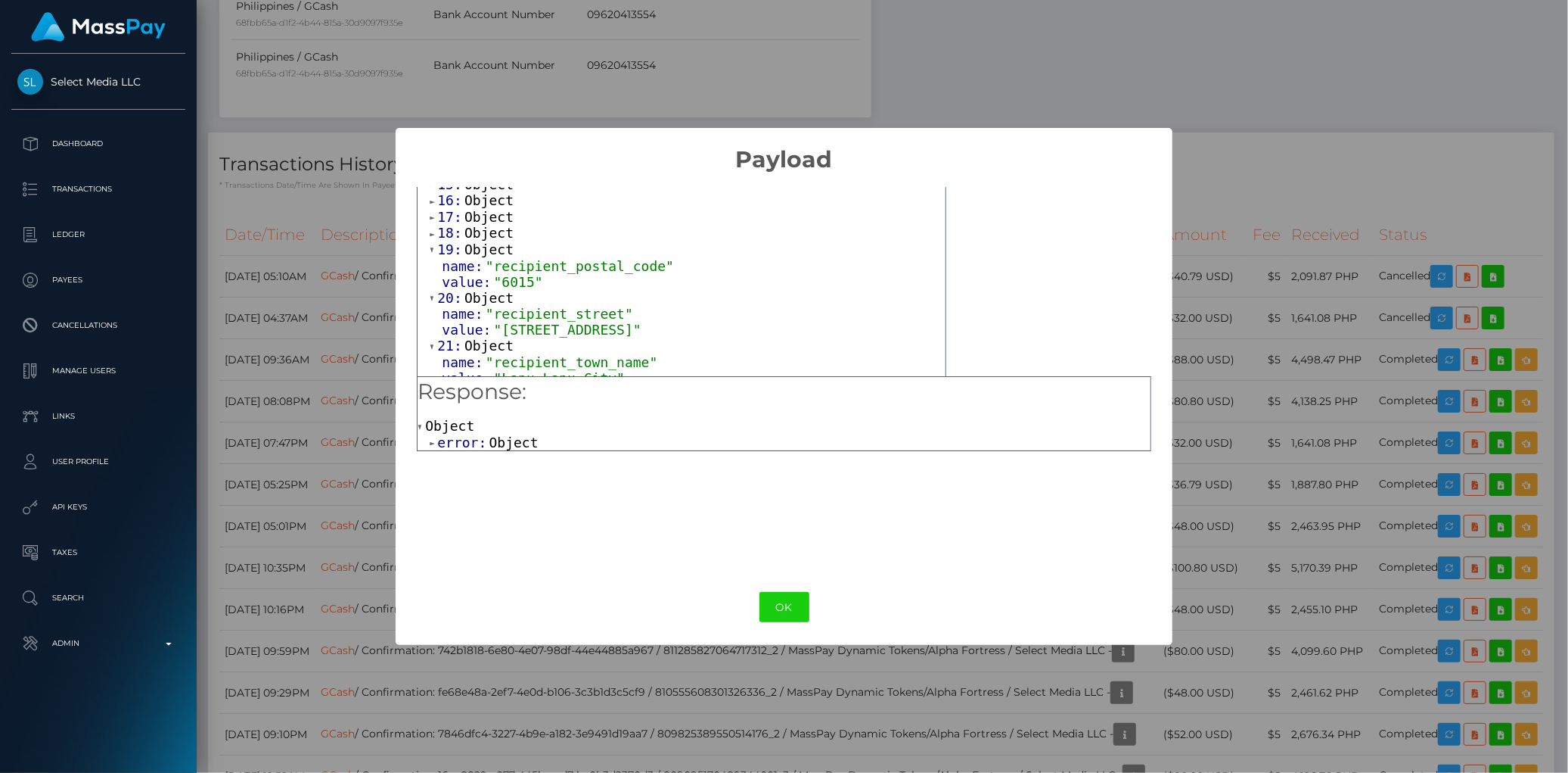
click at [488, 240] on span "Object" at bounding box center [489, 233] width 49 height 16
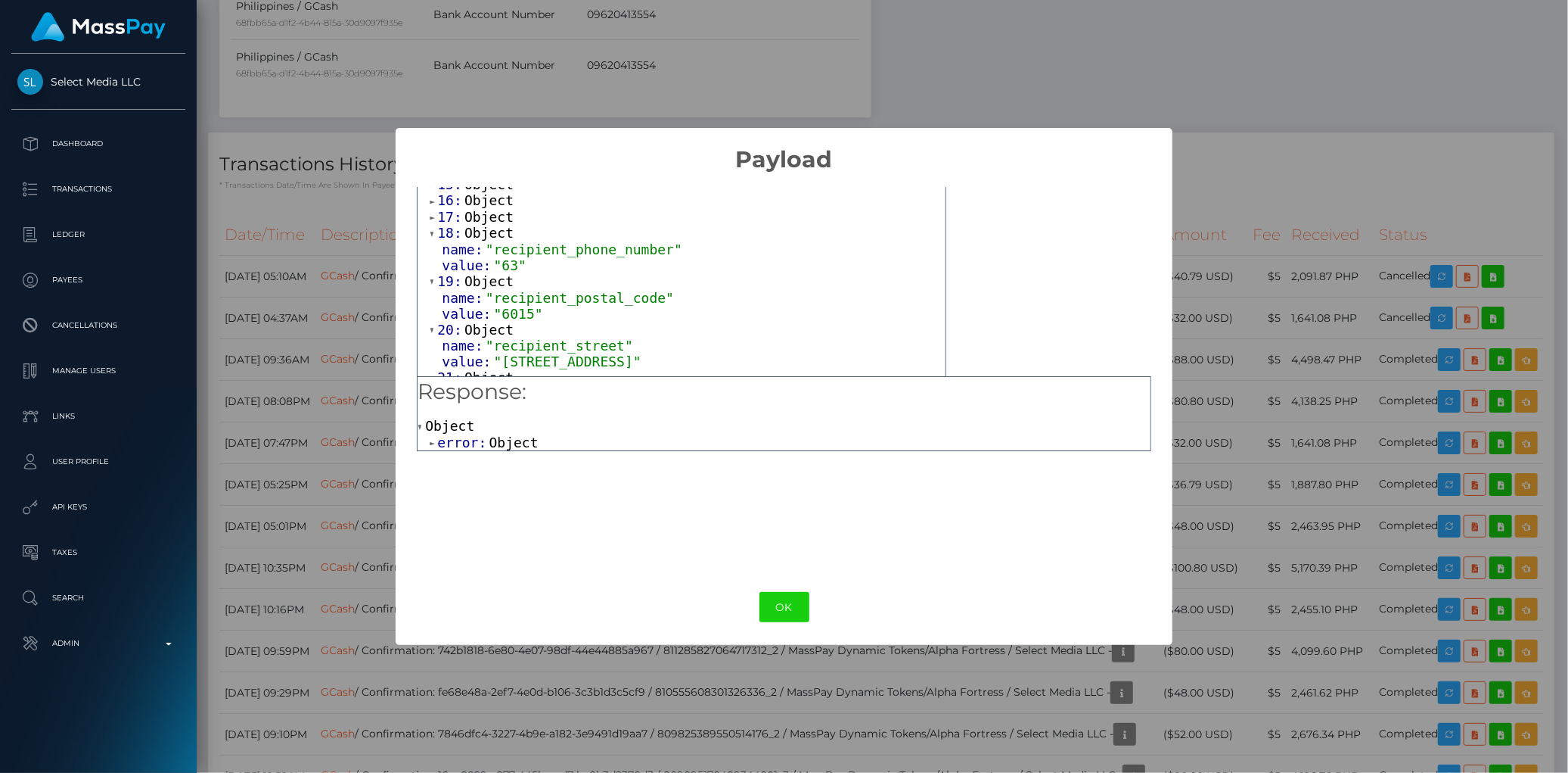
click at [487, 222] on span "Object" at bounding box center [489, 217] width 49 height 16
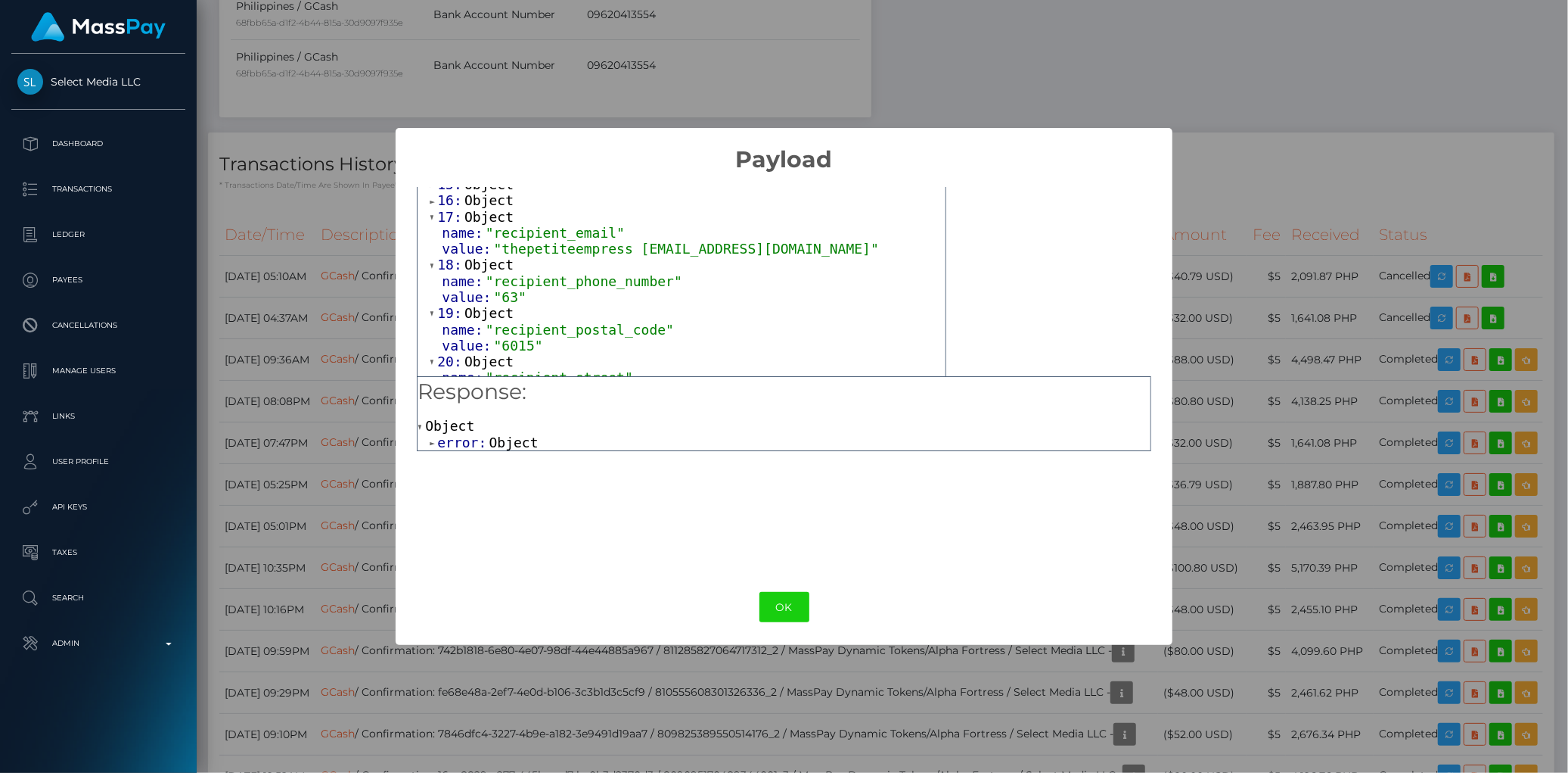
click at [486, 205] on span "Object" at bounding box center [489, 200] width 49 height 16
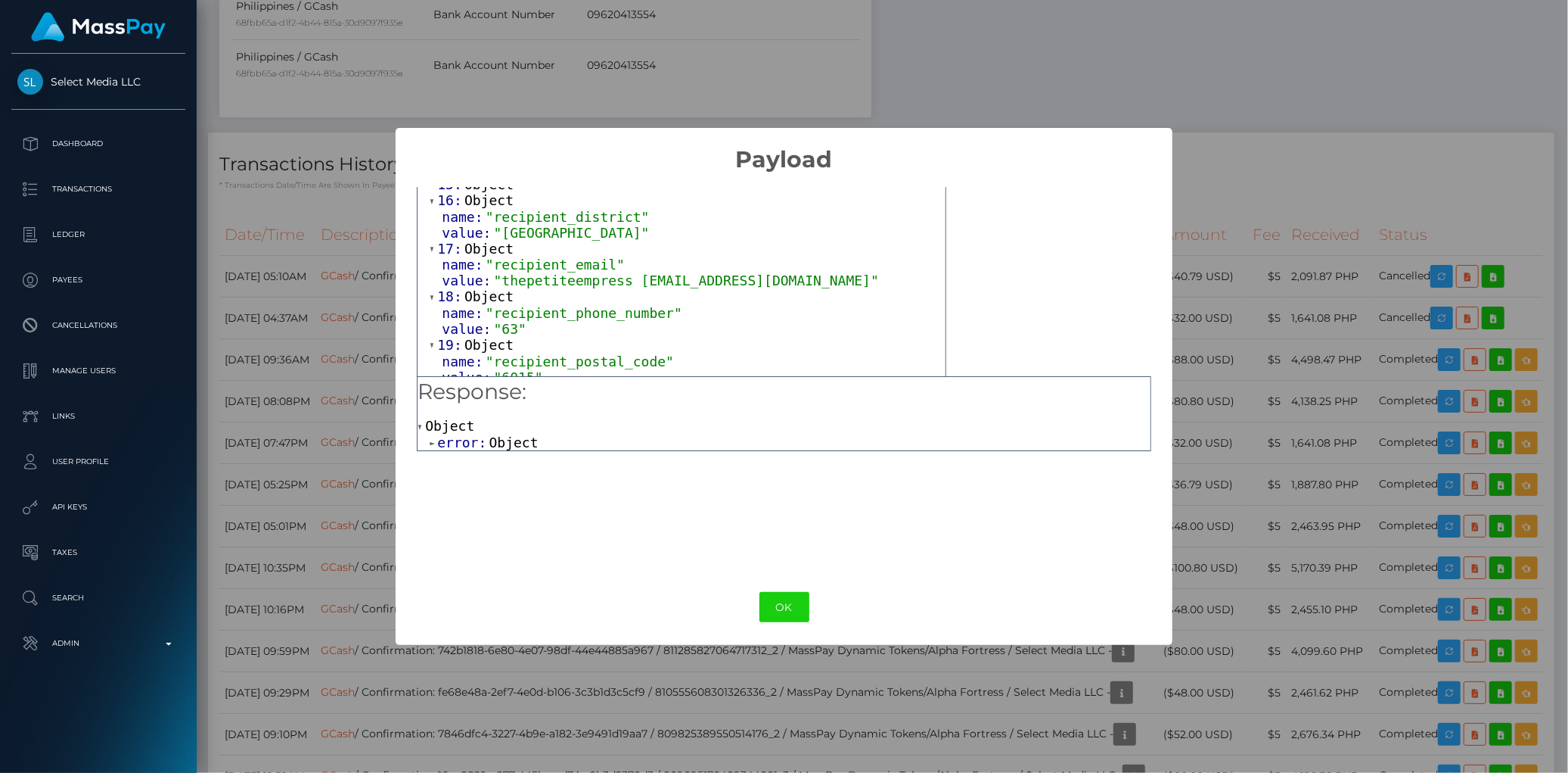
click at [486, 190] on span "Object" at bounding box center [489, 184] width 49 height 16
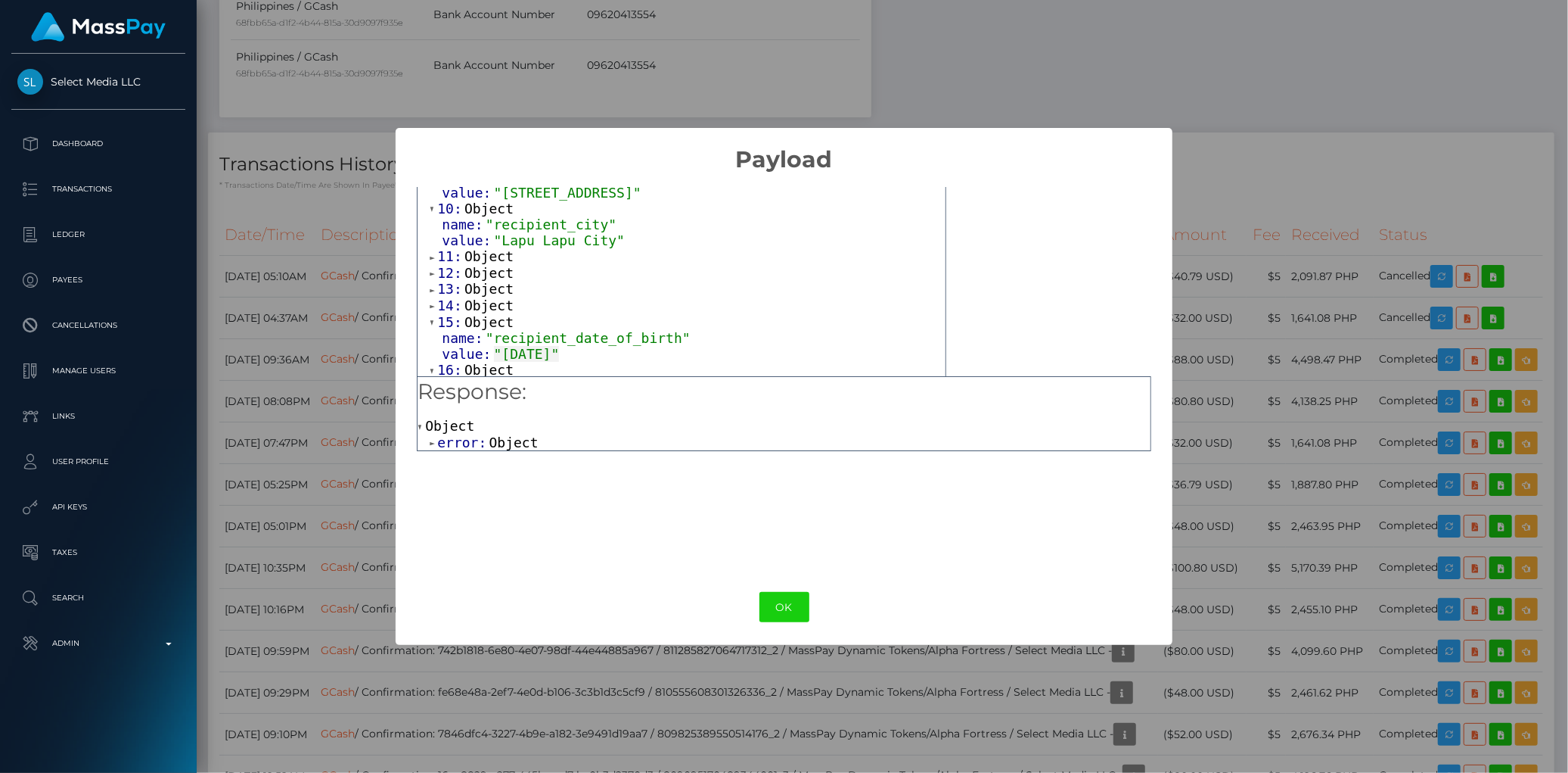
scroll to position [496, 0]
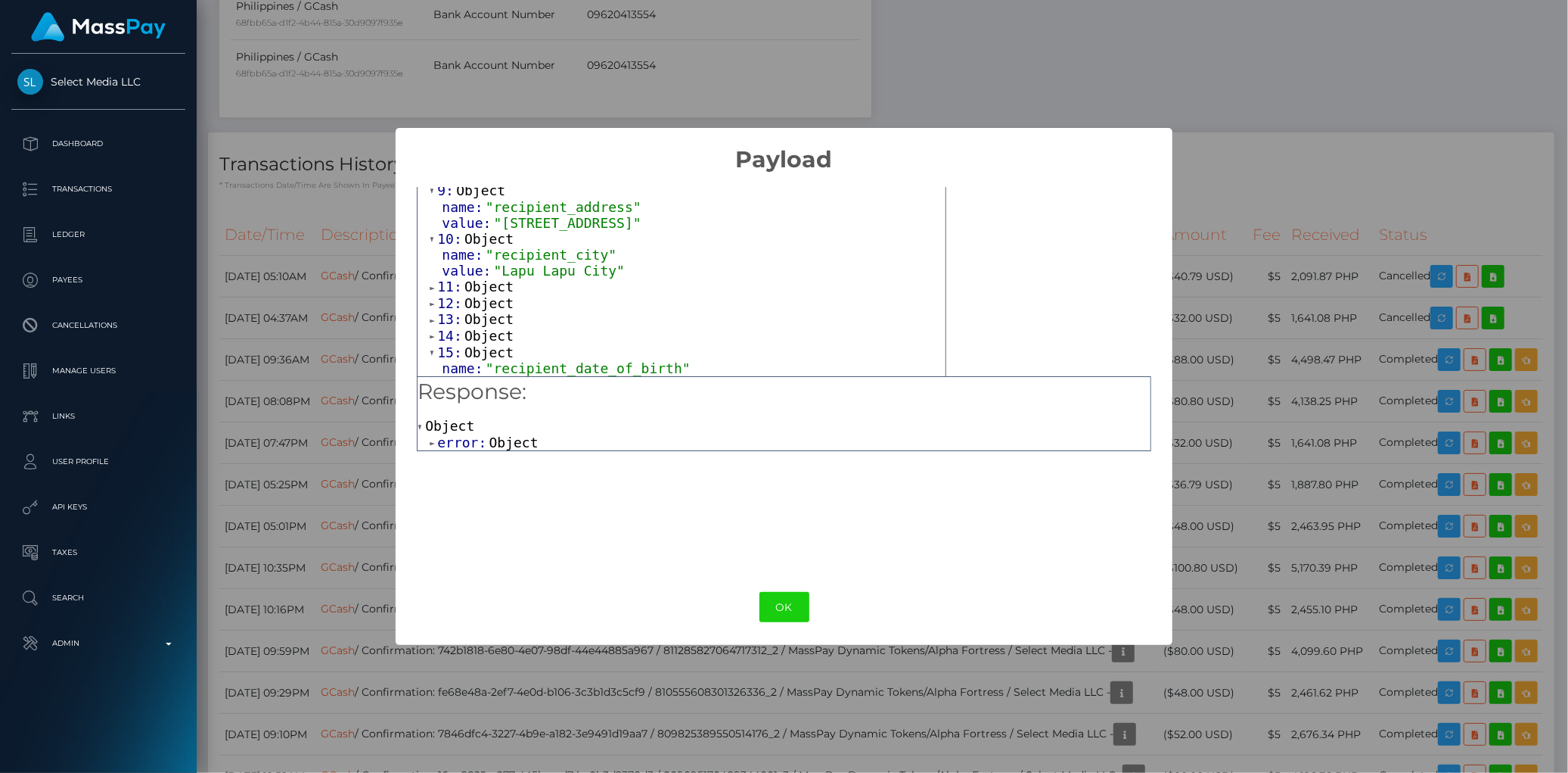
click at [465, 344] on span "Object" at bounding box center [489, 336] width 49 height 16
click at [479, 322] on span "Object" at bounding box center [489, 319] width 49 height 16
click at [482, 305] on span "Object" at bounding box center [489, 303] width 49 height 16
click at [484, 287] on span "Object" at bounding box center [489, 286] width 49 height 16
click at [474, 441] on span "error:" at bounding box center [462, 443] width 51 height 16
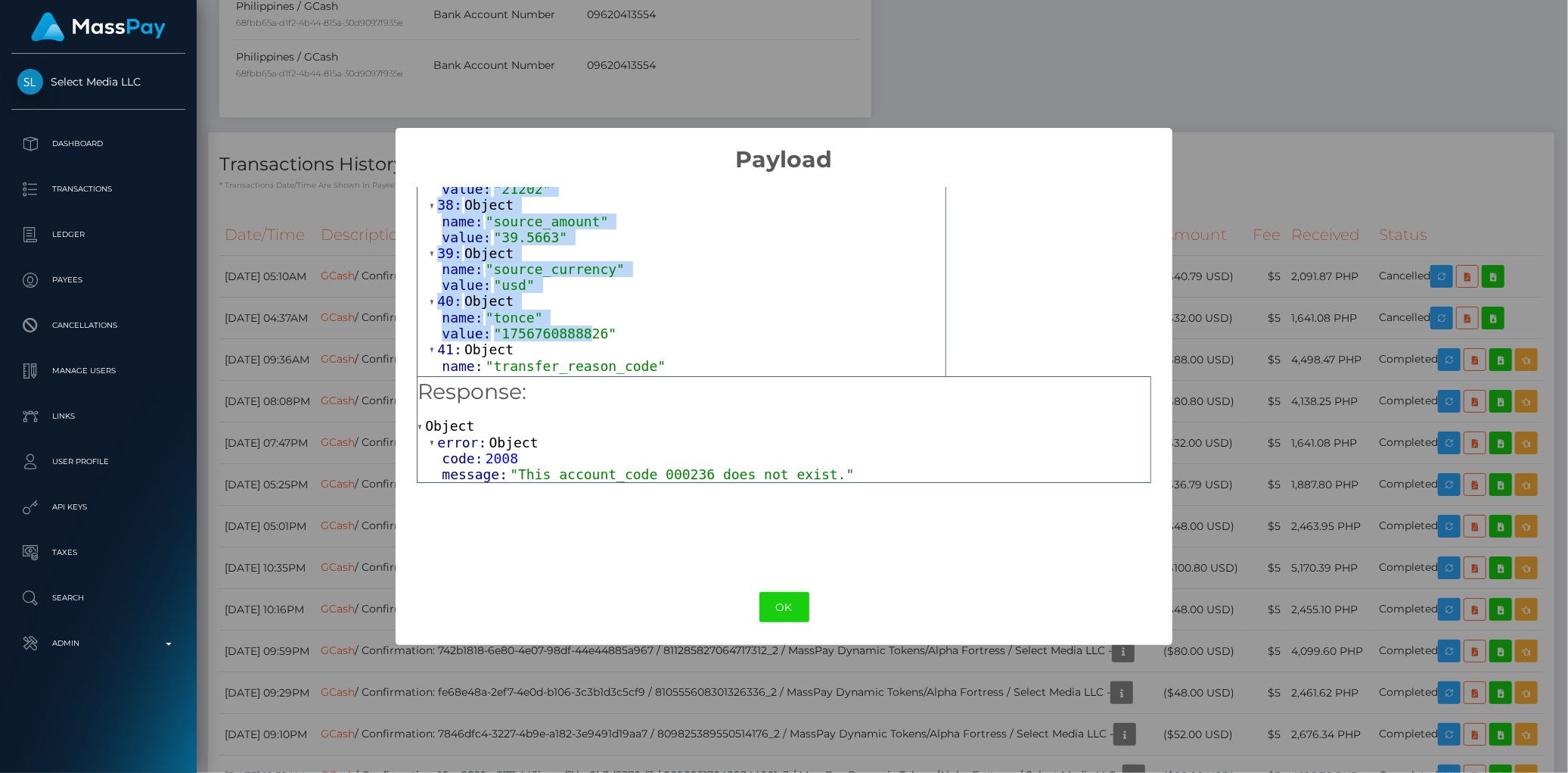
scroll to position [1907, 0]
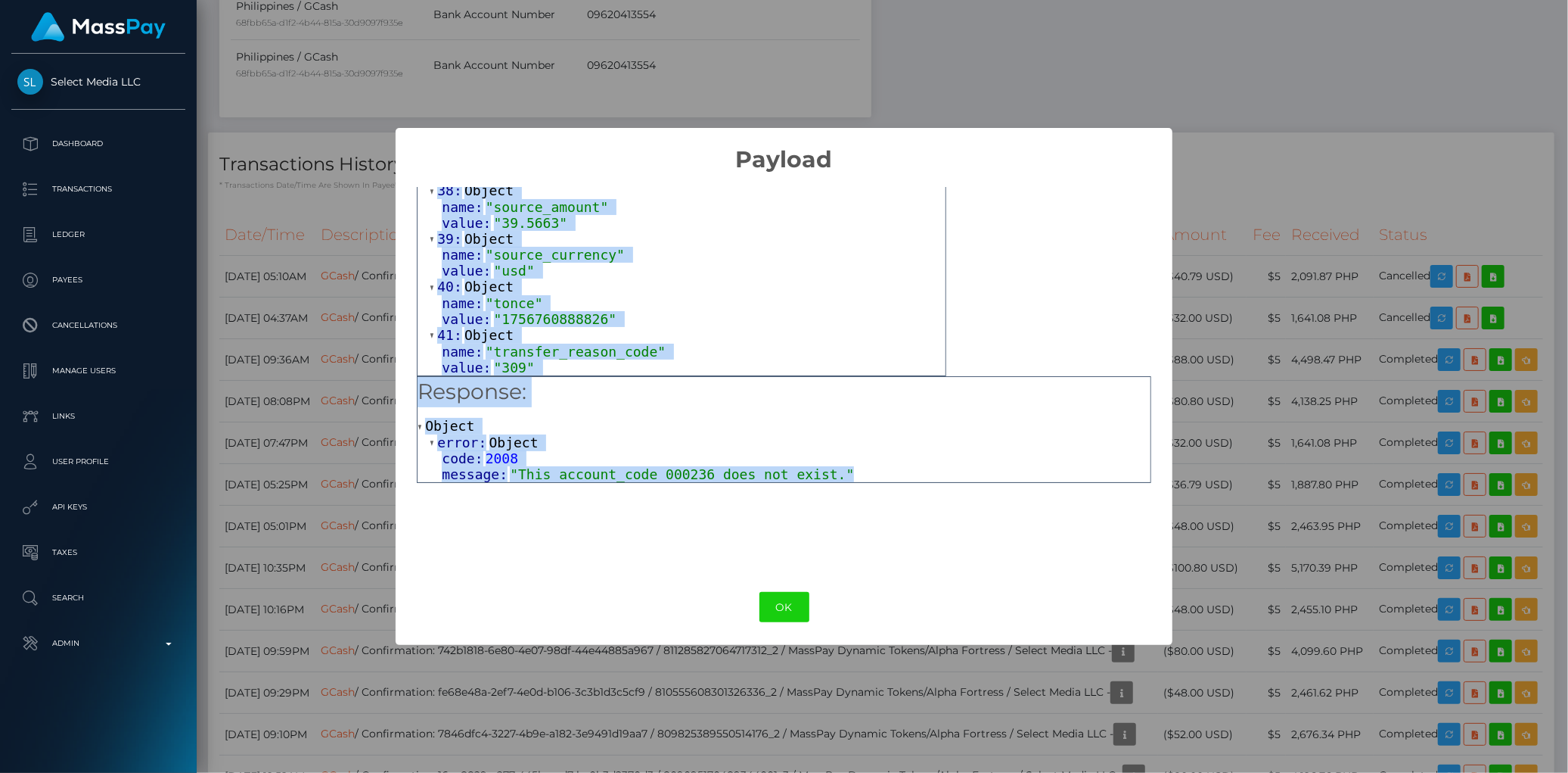
drag, startPoint x: 422, startPoint y: 200, endPoint x: 837, endPoint y: 473, distance: 496.7
click at [837, 473] on div "Output: Array [ 42 ] 0: Object name: "account_code" value: "000236" 1: Object n…" at bounding box center [784, 371] width 777 height 396
copy div "Output: Array [ 42 ] 0: Object name: "account_code" value: "000236" 1: Object n…"
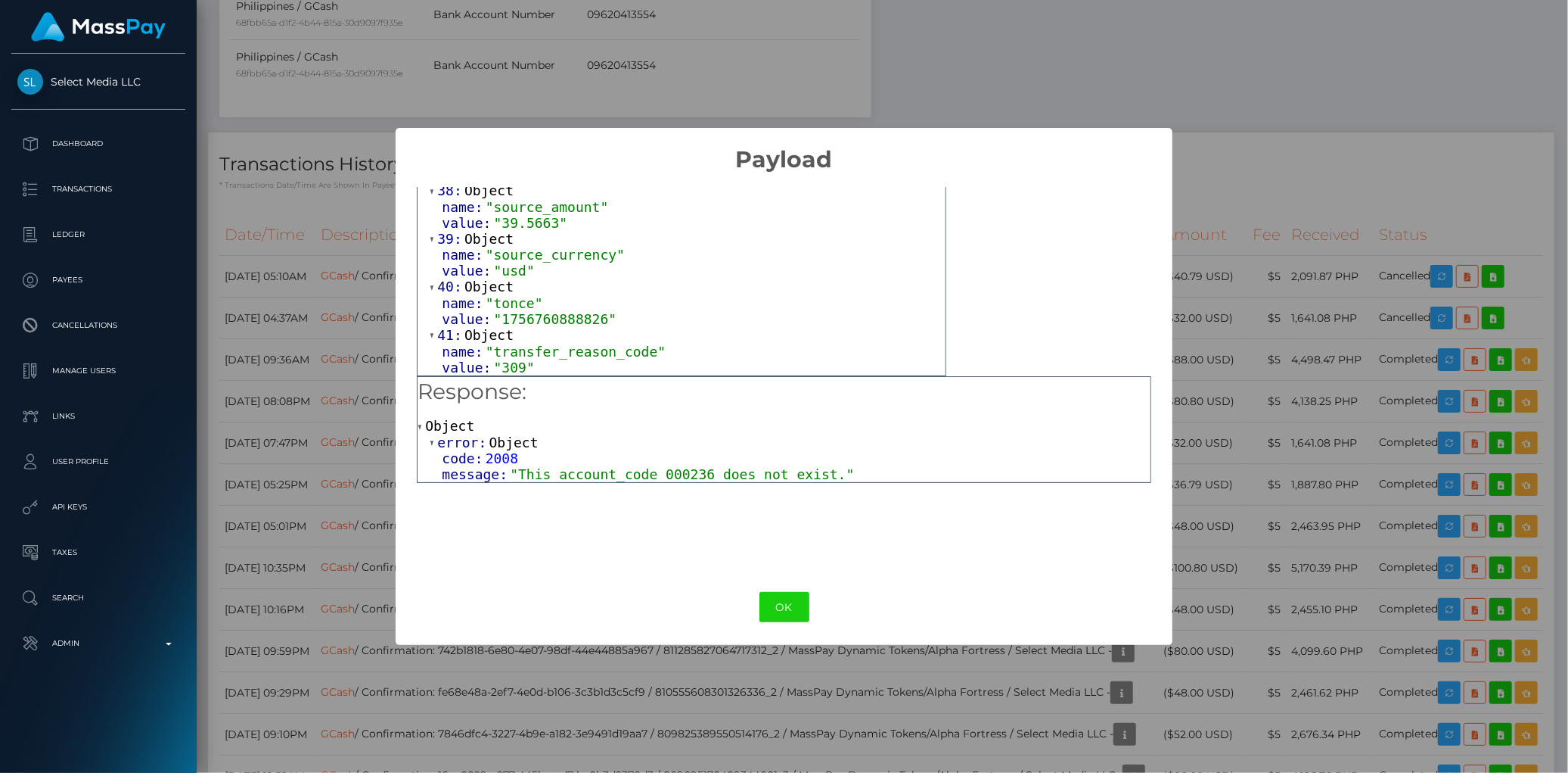
click at [1144, 61] on div "× Payload Output: Array [ 42 ] 0: Object name: "account_code" value: "000236" 1…" at bounding box center [784, 386] width 1568 height 773
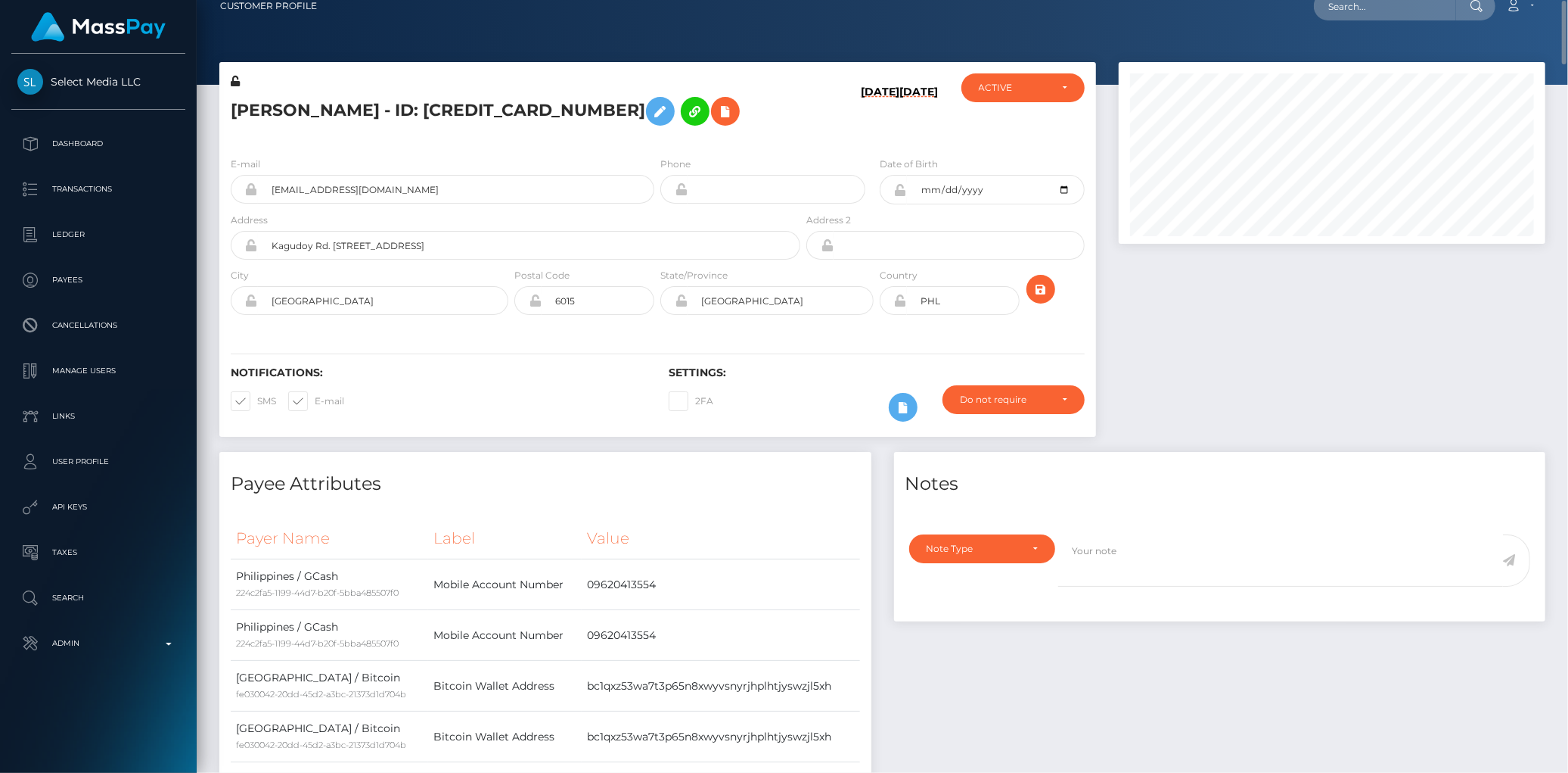
scroll to position [0, 0]
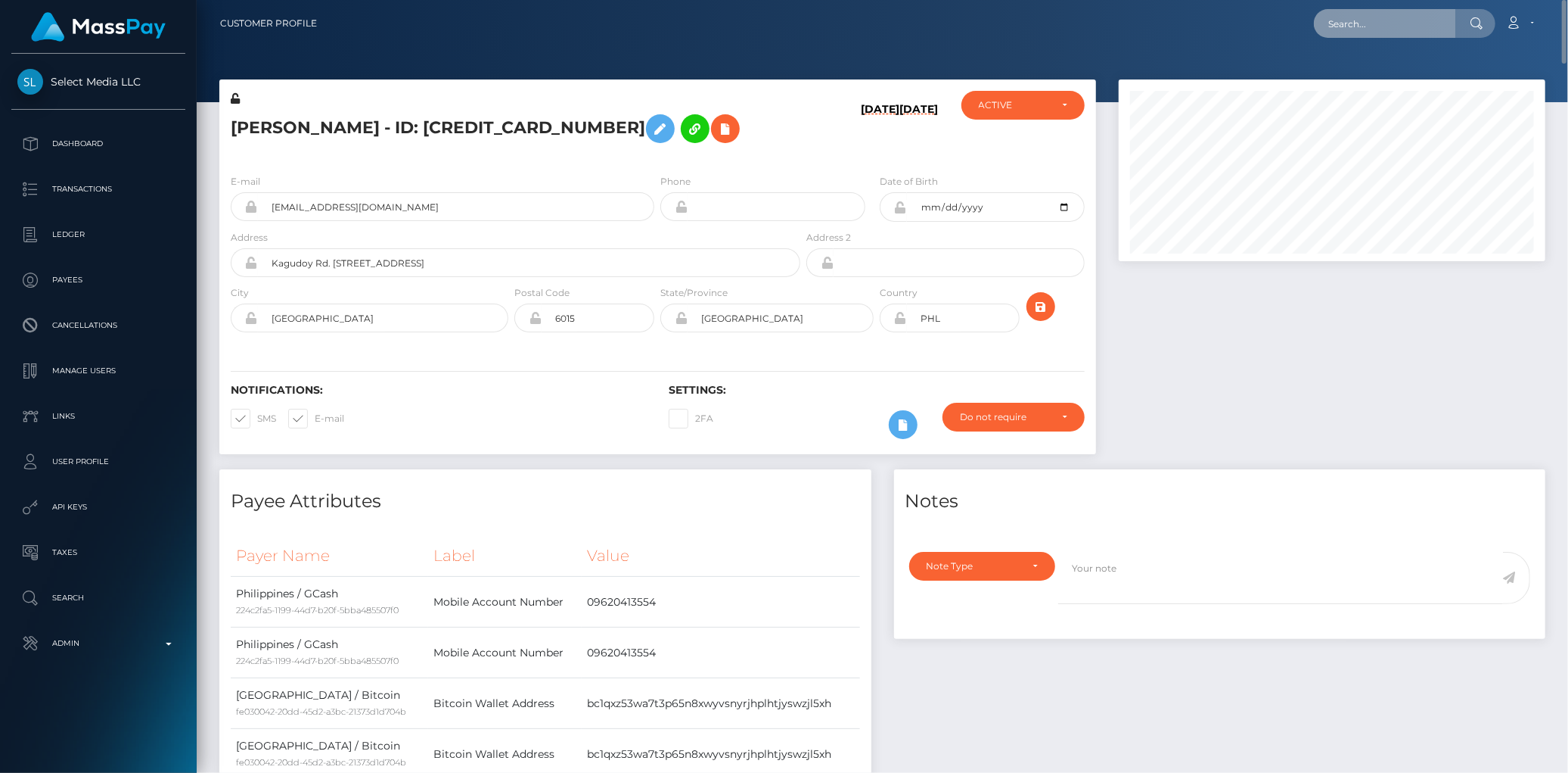
click at [1356, 17] on input "text" at bounding box center [1385, 23] width 142 height 29
paste input "poact_OTFqL4yciV2Q"
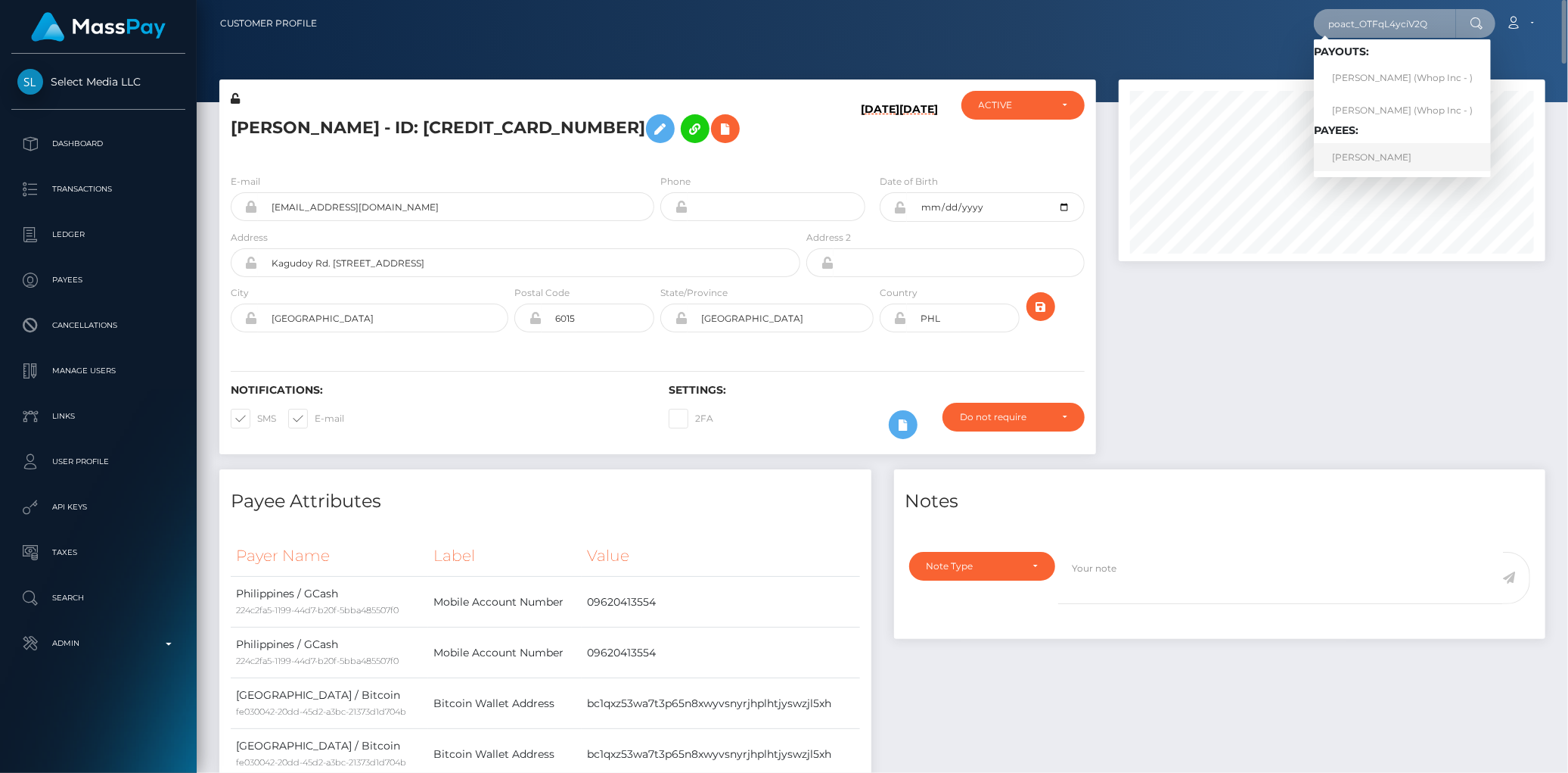
type input "poact_OTFqL4yciV2Q"
click at [1365, 159] on link "AKSHAT SUDHIR NANAWARE" at bounding box center [1402, 156] width 177 height 28
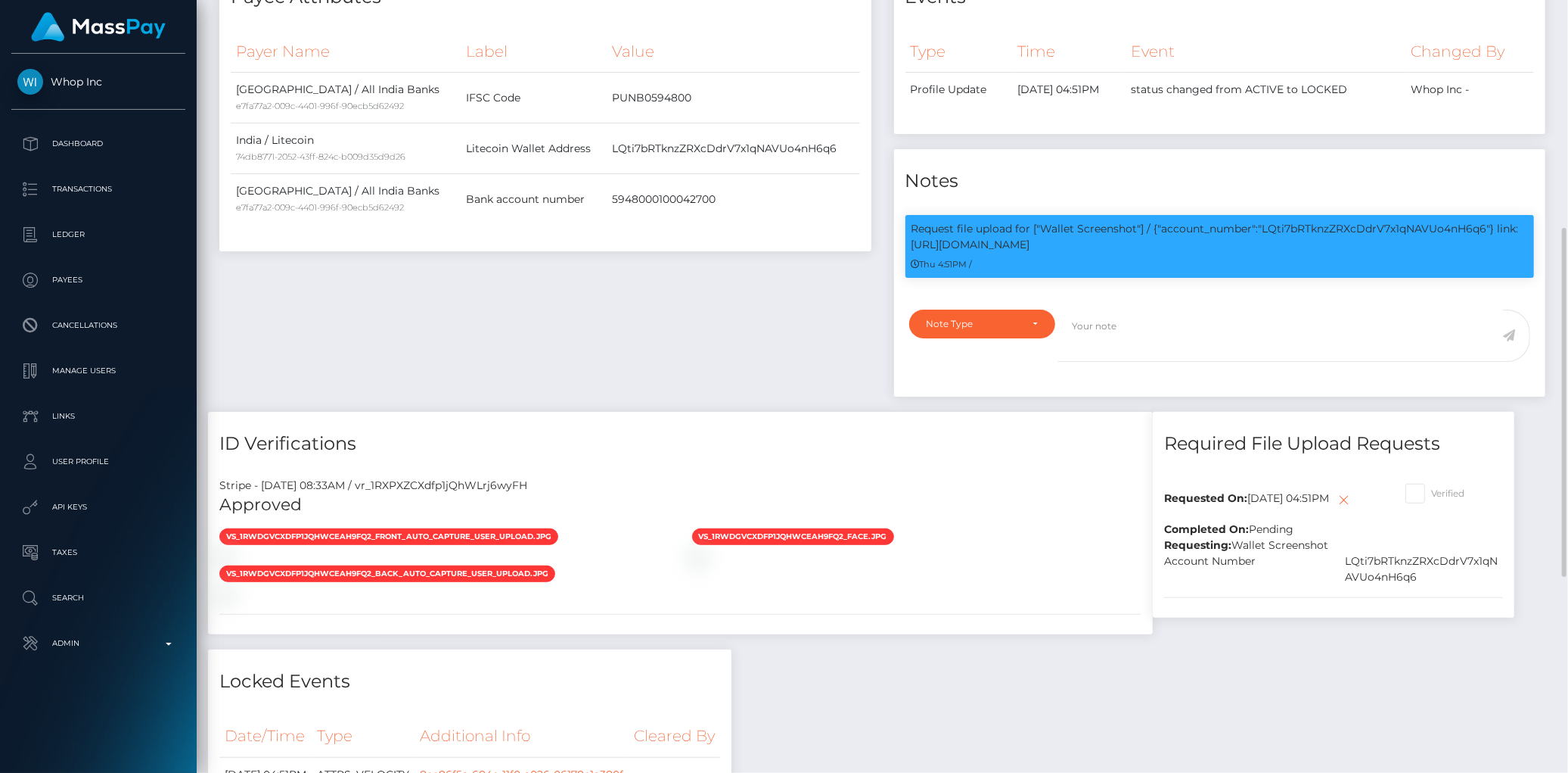
scroll to position [181, 426]
click at [1327, 253] on p "Request file upload for ["Wallet Screenshot"] / {"account_number":"LQti7bRTknzZ…" at bounding box center [1221, 236] width 618 height 31
copy p "LQti7bRTknzZRXcDdrV7x1qNAVUo4nH6q6"
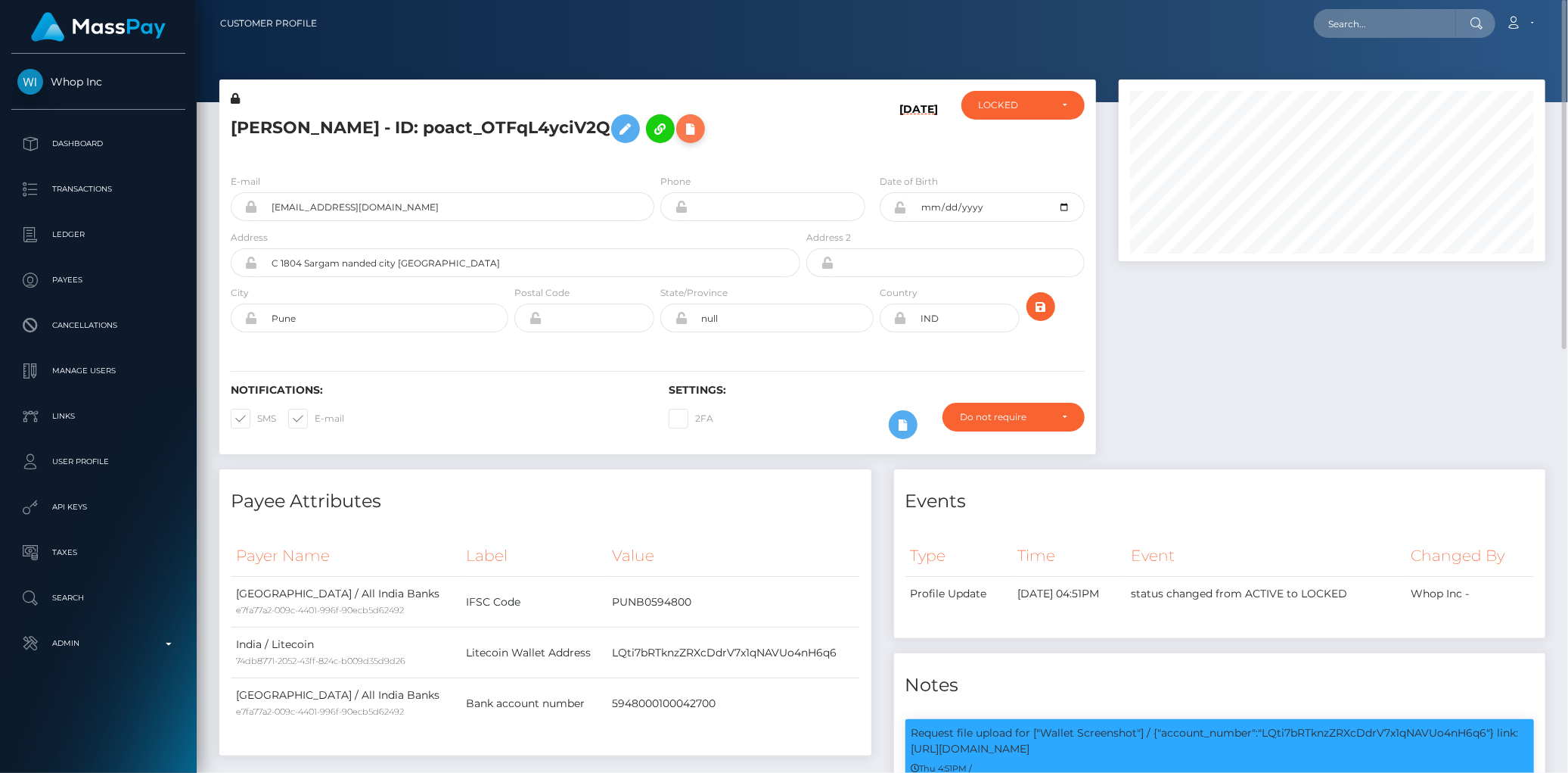
click at [677, 143] on button at bounding box center [691, 128] width 29 height 29
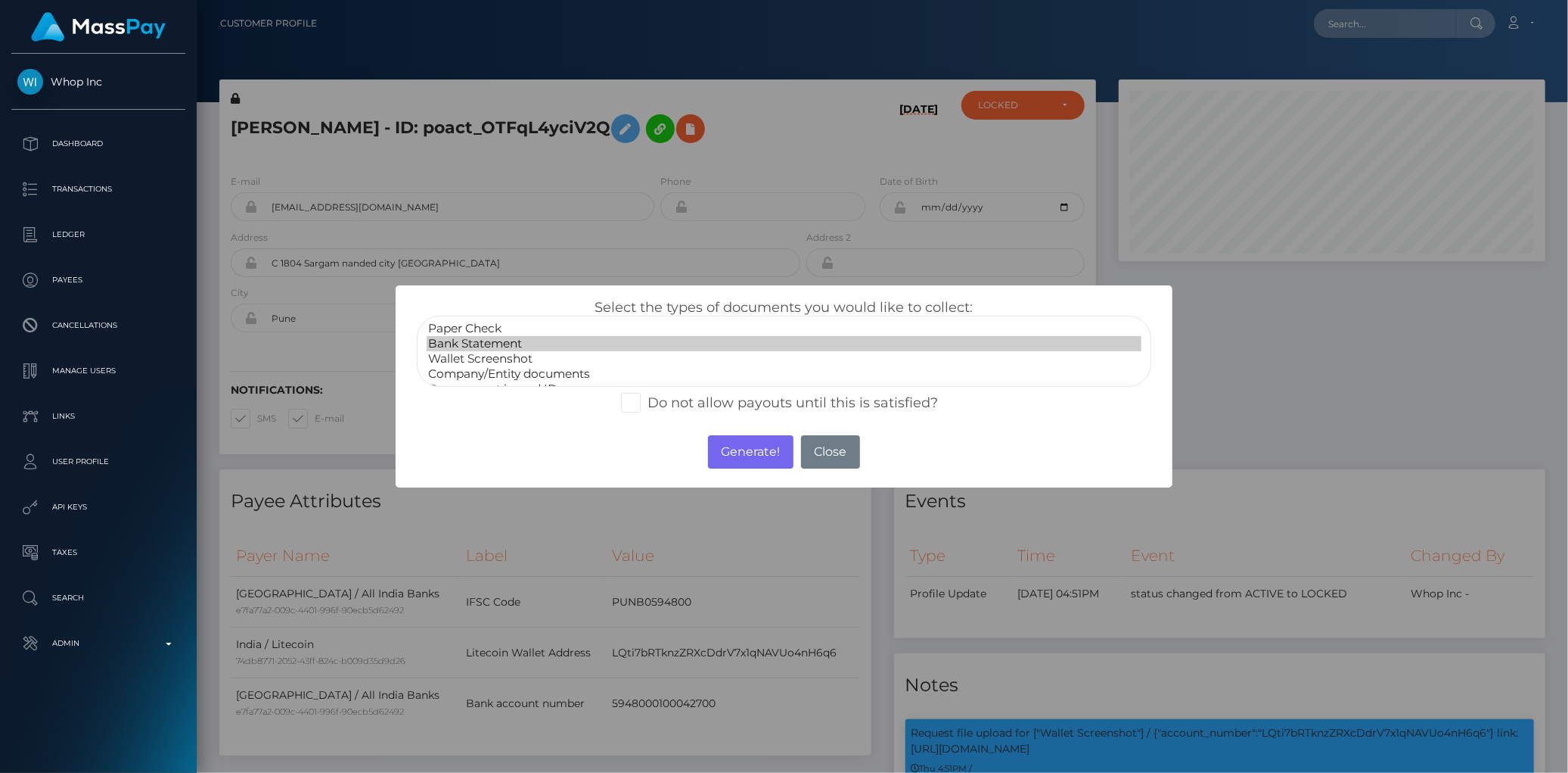
click at [477, 342] on option "Bank Statement" at bounding box center [784, 343] width 714 height 15
select select "Wallet Screenshot"
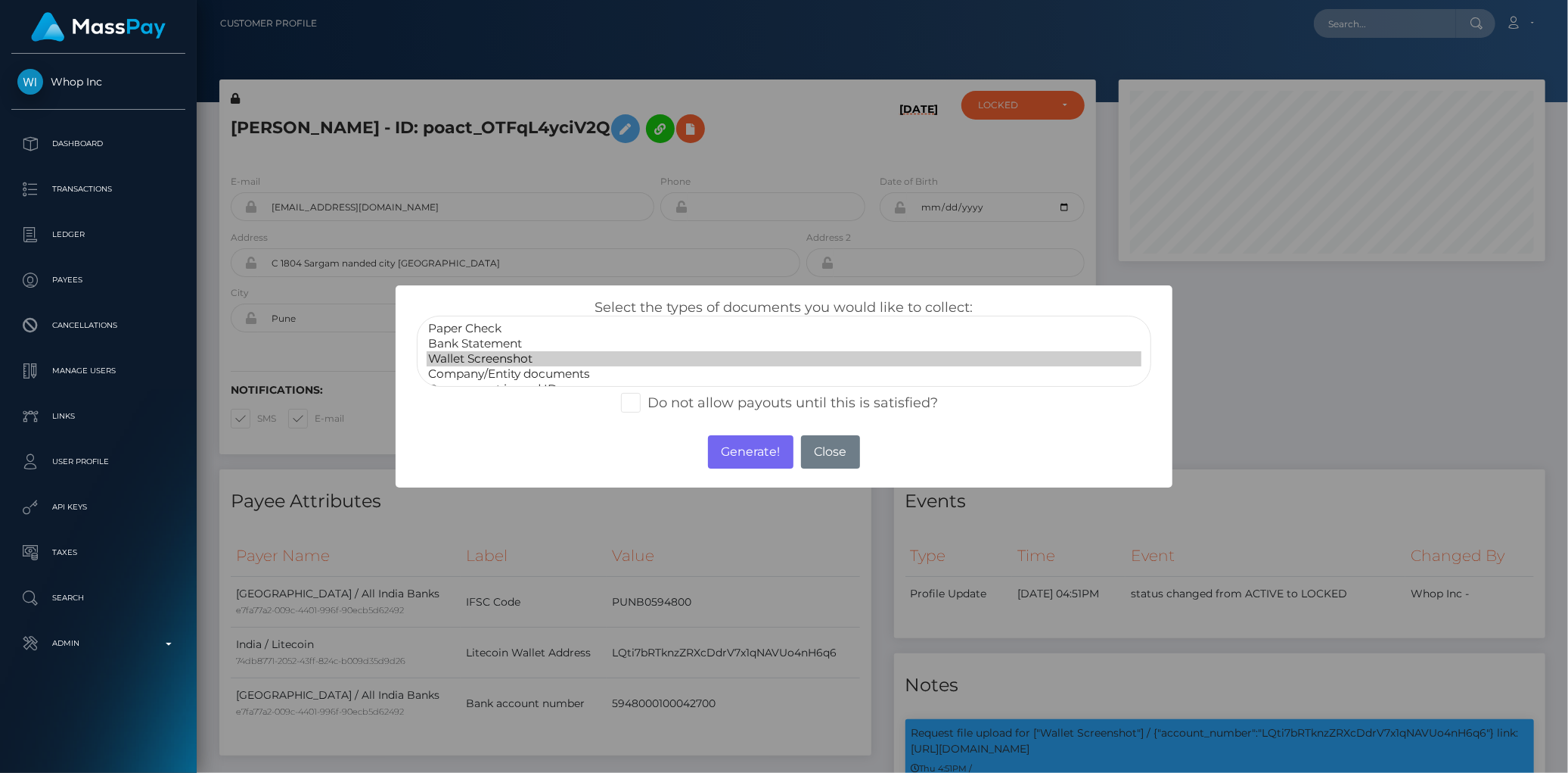
click at [484, 361] on option "Wallet Screenshot" at bounding box center [784, 358] width 714 height 15
click at [741, 450] on button "Generate!" at bounding box center [750, 452] width 85 height 33
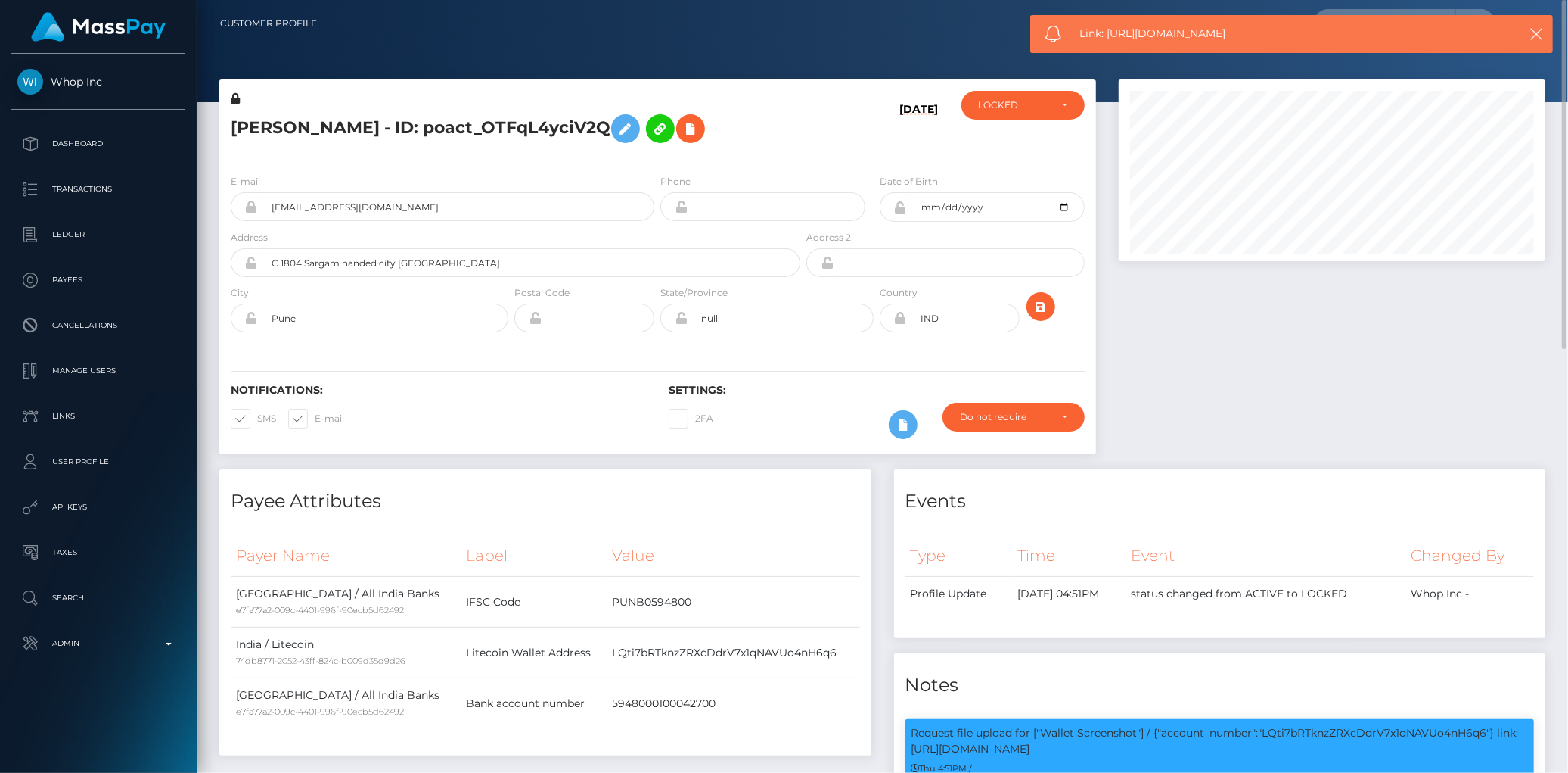
click at [228, 162] on div "AKSHAT SUDHIR NANAWARE - ID: poact_OTFqL4yciV2Q" at bounding box center [511, 126] width 584 height 71
click at [681, 138] on icon at bounding box center [690, 128] width 18 height 19
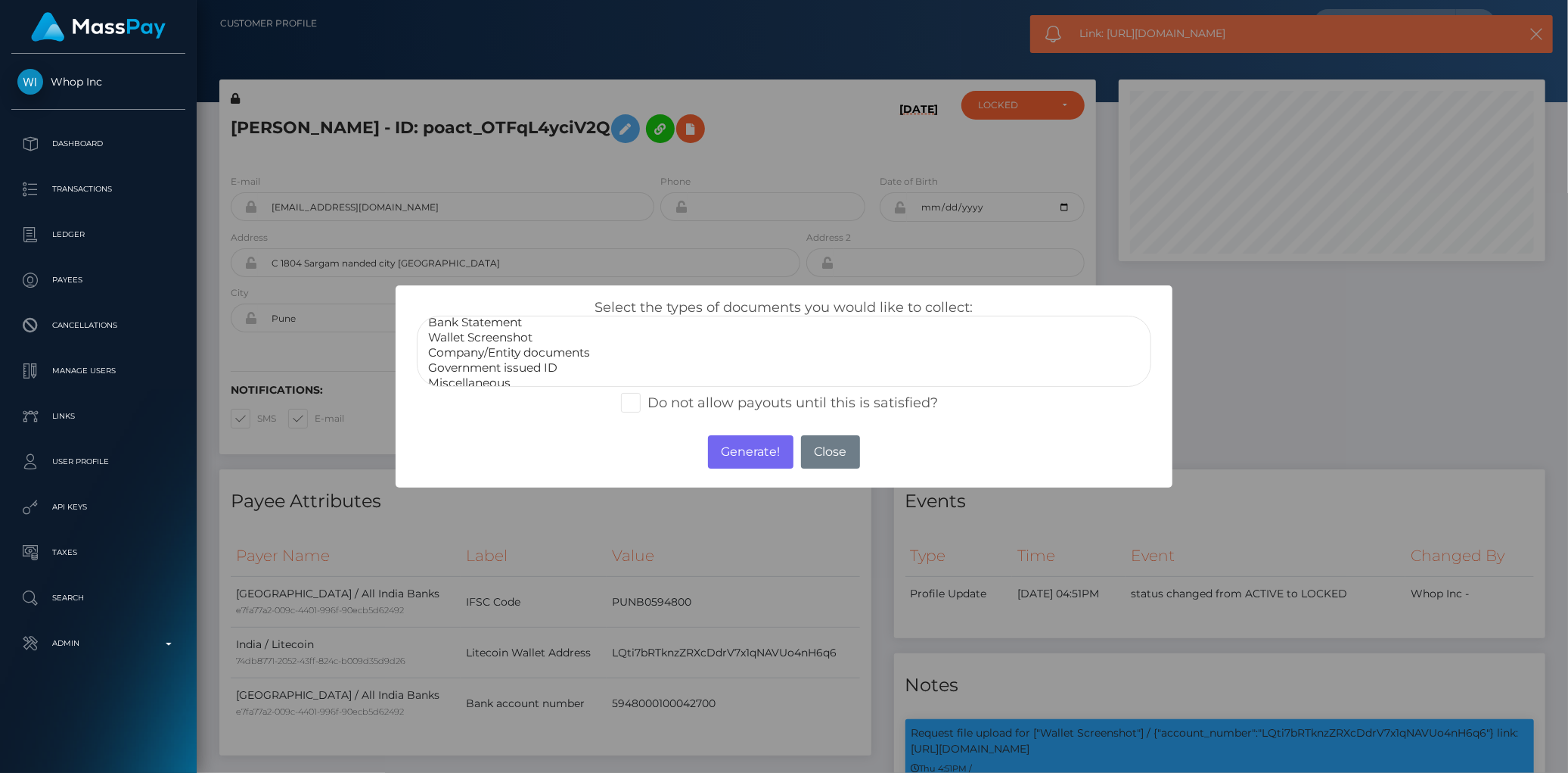
scroll to position [28, 0]
select select "Government issued ID"
click at [516, 358] on option "Government issued ID" at bounding box center [784, 361] width 714 height 15
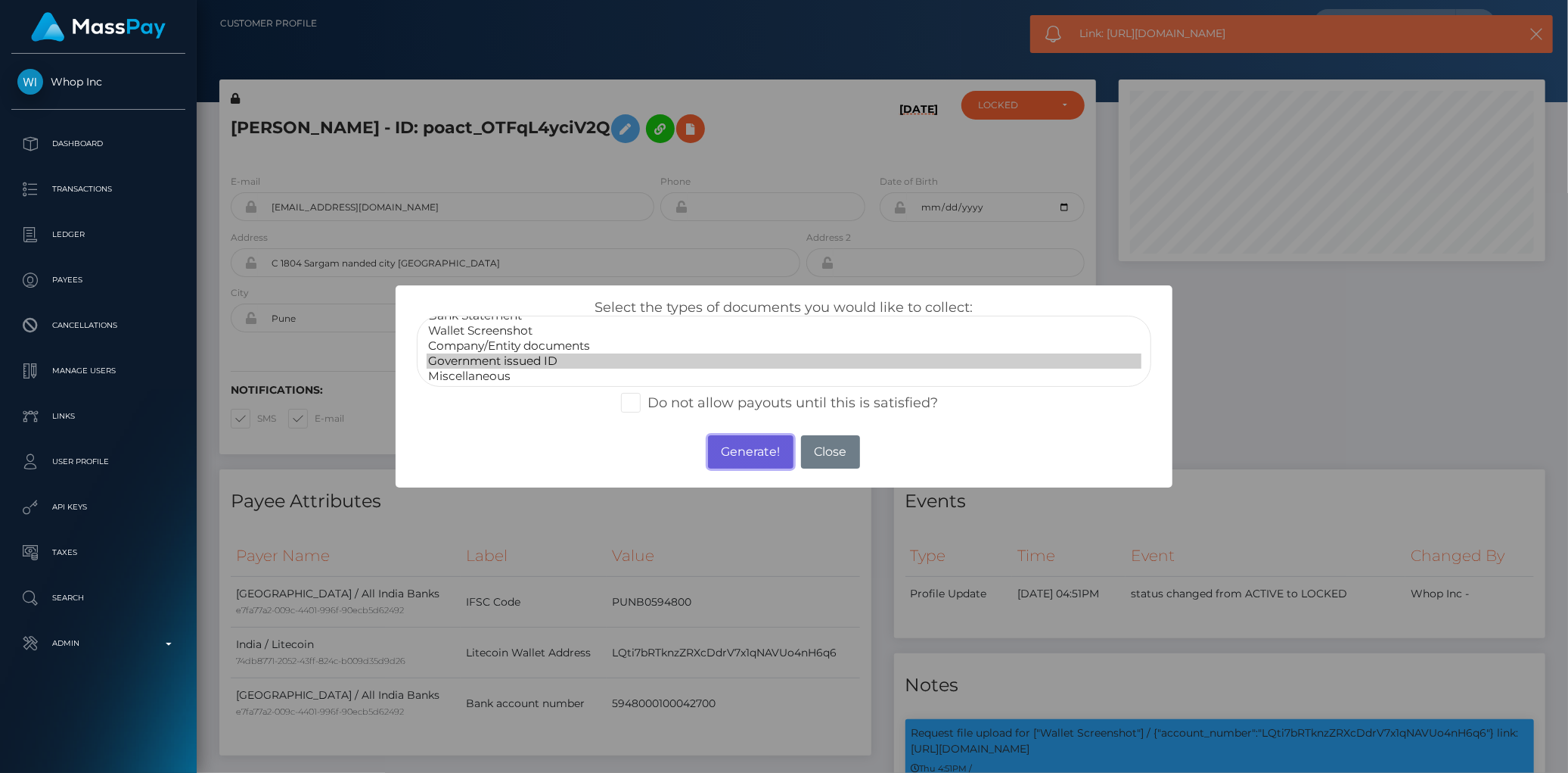
click at [740, 460] on button "Generate!" at bounding box center [750, 452] width 85 height 33
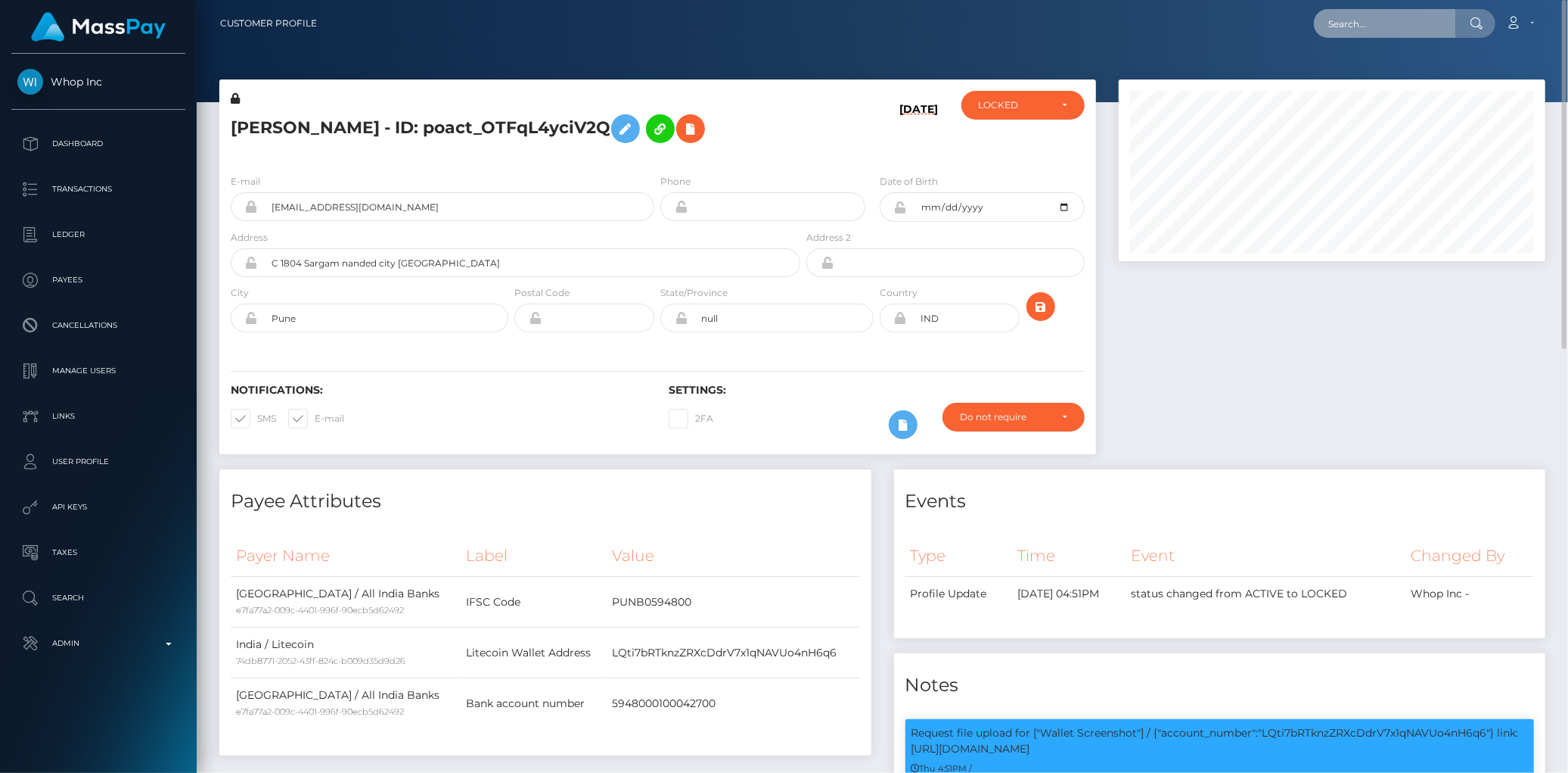
click at [1370, 36] on input "text" at bounding box center [1385, 23] width 142 height 29
paste input "poact_xBER8VruZJtg"
type input "poact_xBER8VruZJtg"
click at [1355, 79] on link "Hamdi Soudani" at bounding box center [1374, 78] width 121 height 28
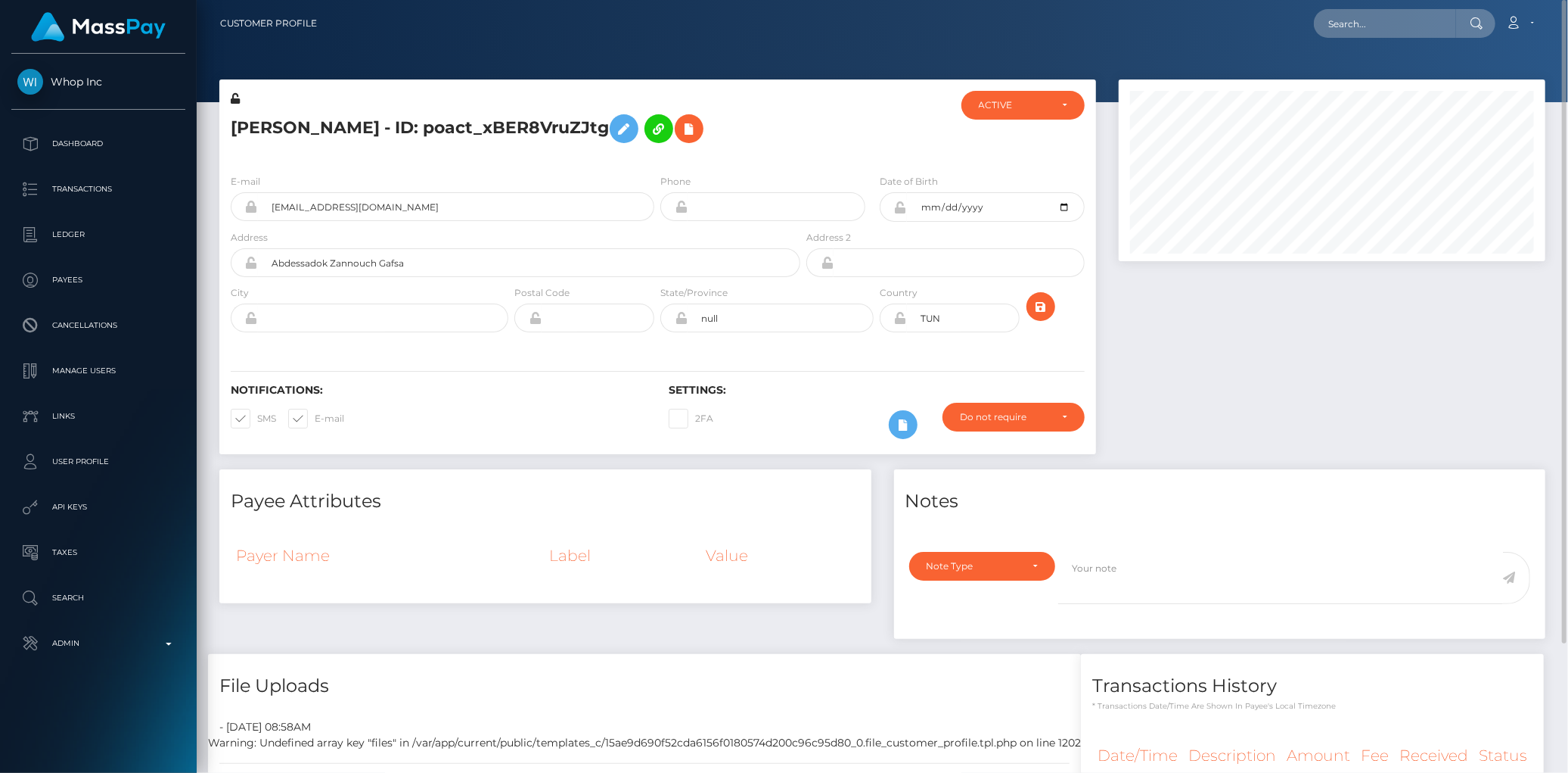
click at [412, 142] on h5 "Hamdi Soudani - ID: poact_xBER8VruZJtg" at bounding box center [511, 128] width 561 height 44
click at [407, 134] on h5 "Hamdi Soudani - ID: poact_xBER8VruZJtg" at bounding box center [511, 128] width 561 height 44
copy h5 "Hamdi Soudani - ID: poact_xBER8VruZJtg"
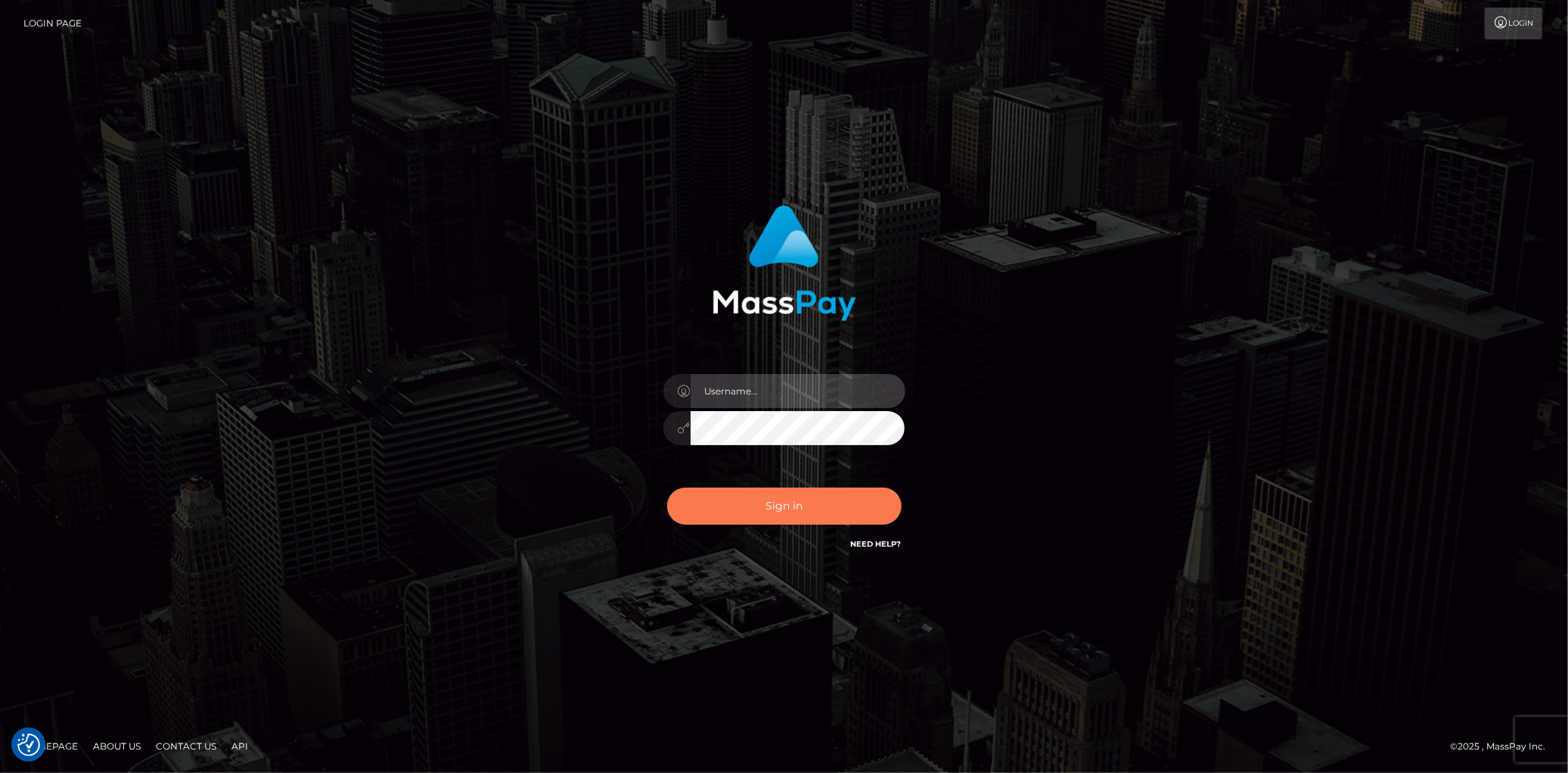
type input "[PERSON_NAME]"
click at [766, 513] on button "Sign in" at bounding box center [784, 505] width 234 height 37
type input "Eduard Gavrilescu"
click at [766, 508] on button "Sign in" at bounding box center [784, 505] width 234 height 37
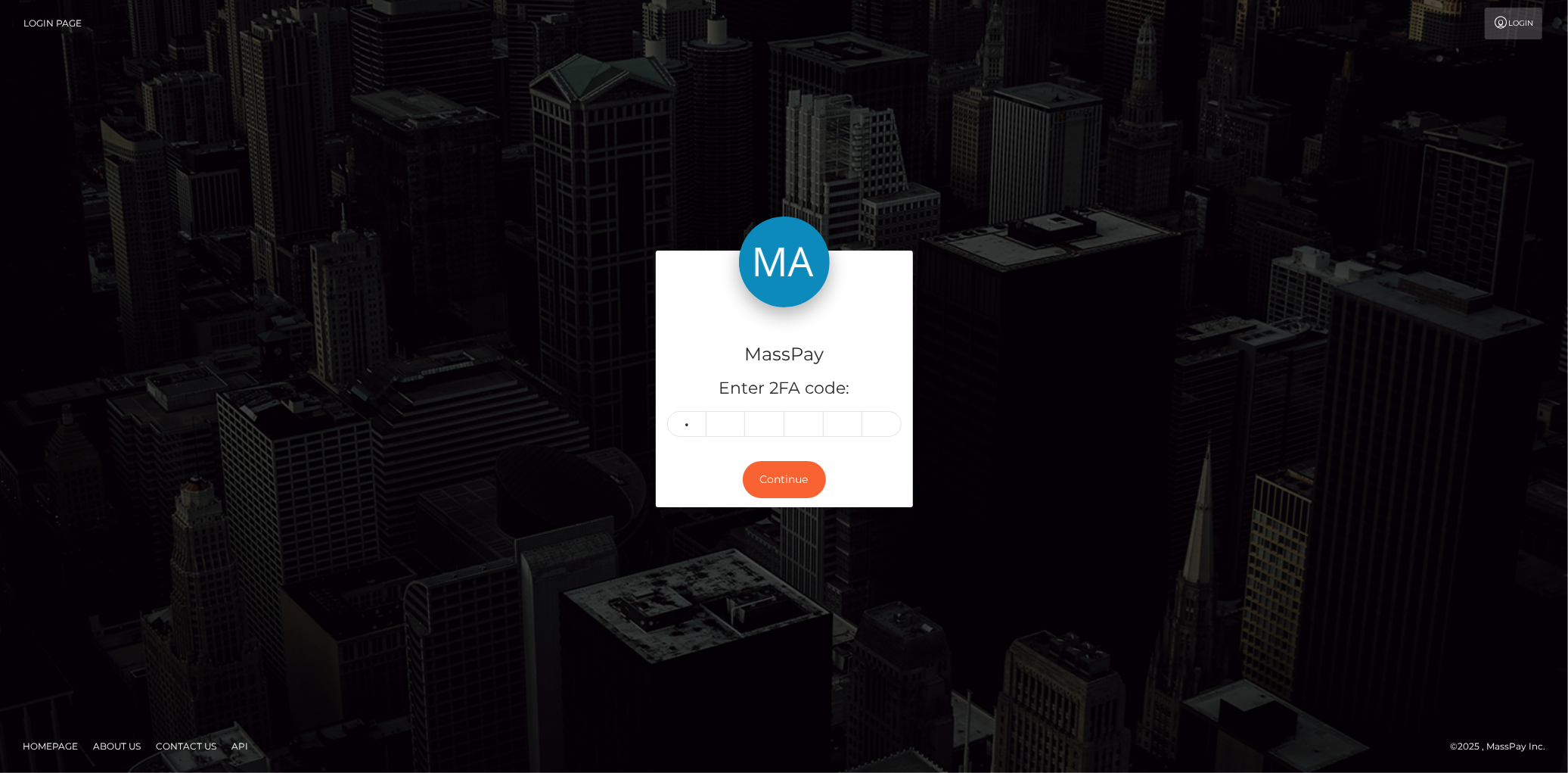
type input "4"
type input "8"
type input "6"
type input "0"
type input "1"
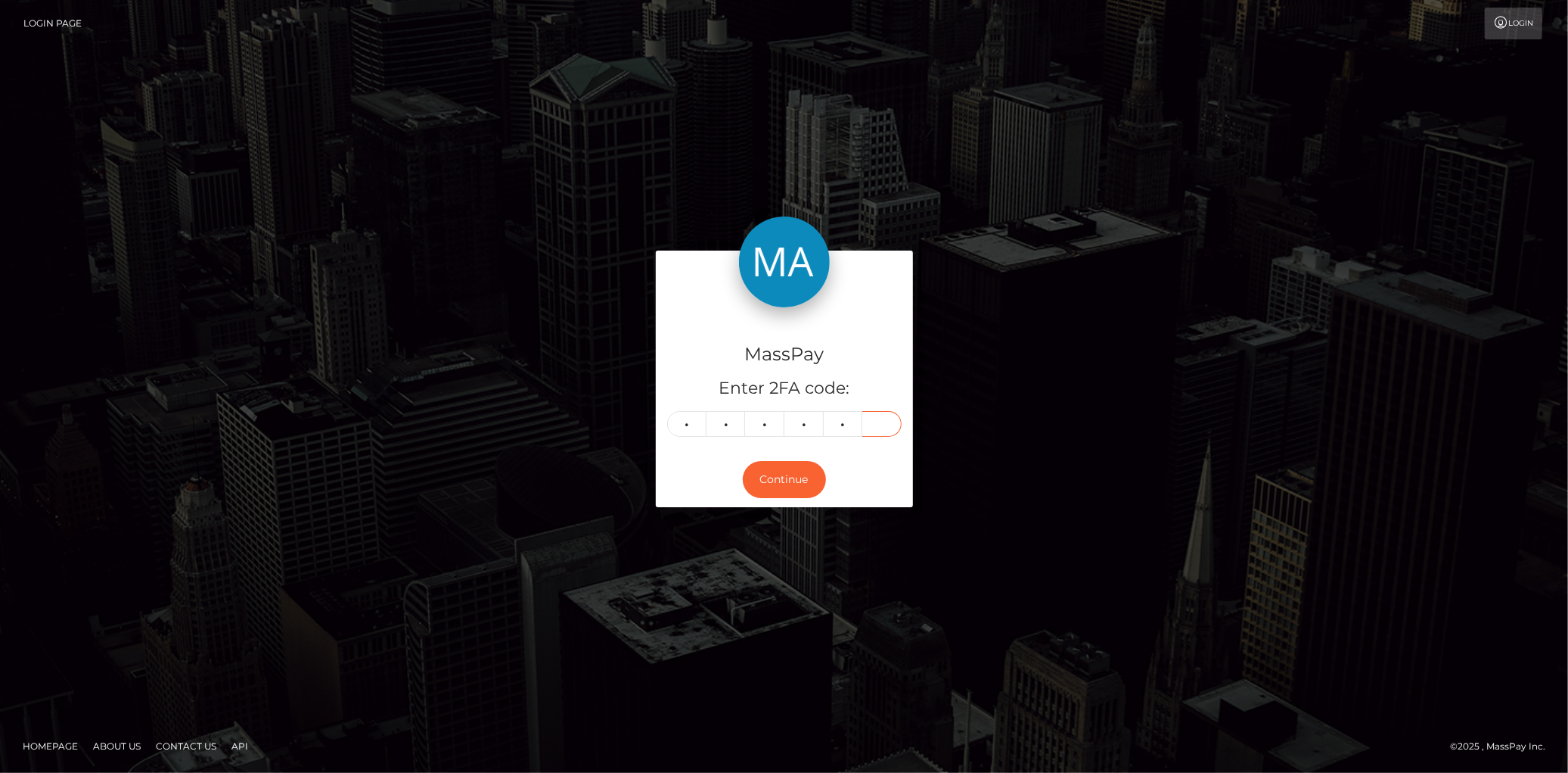
type input "4"
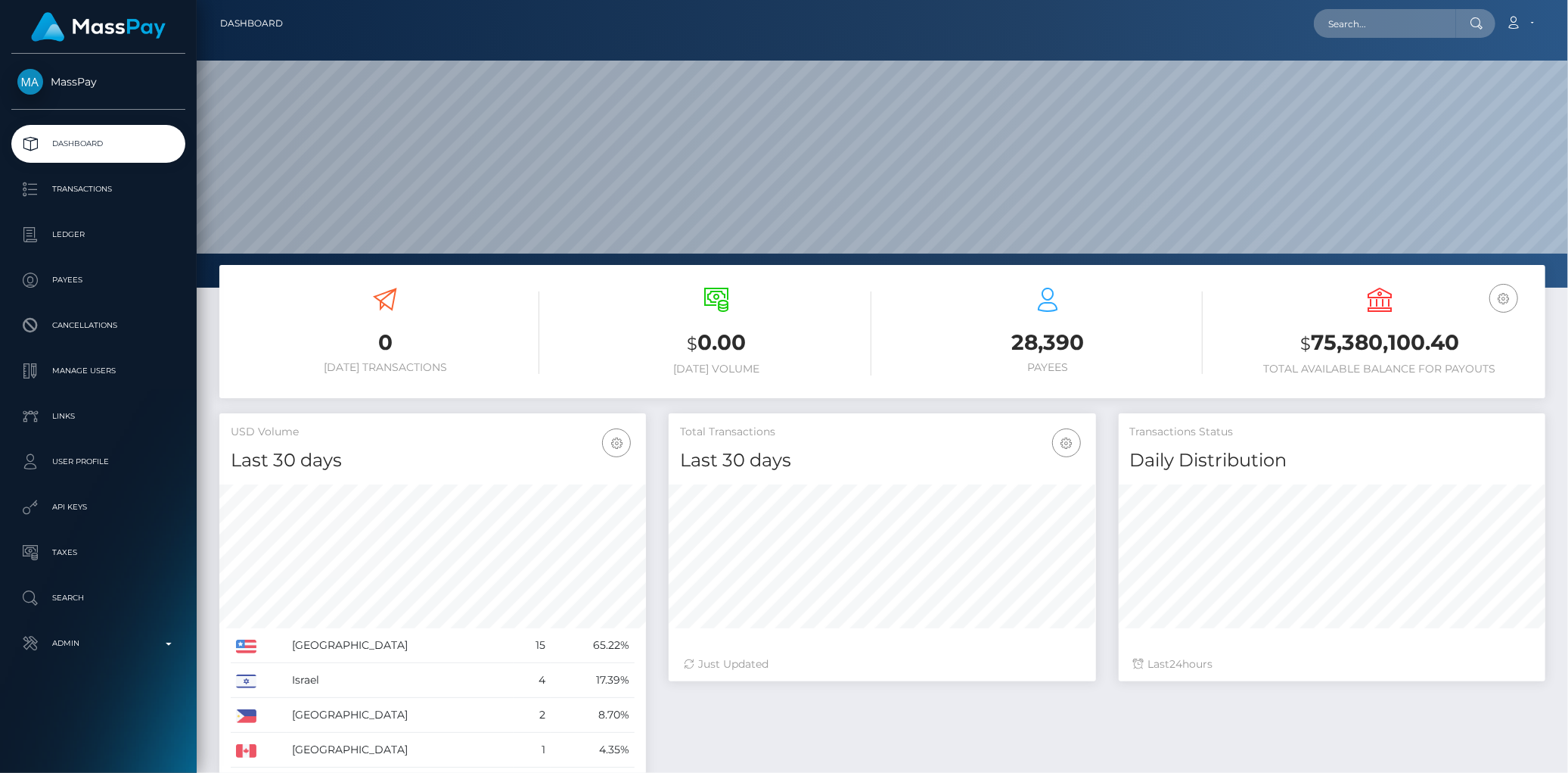
scroll to position [268, 426]
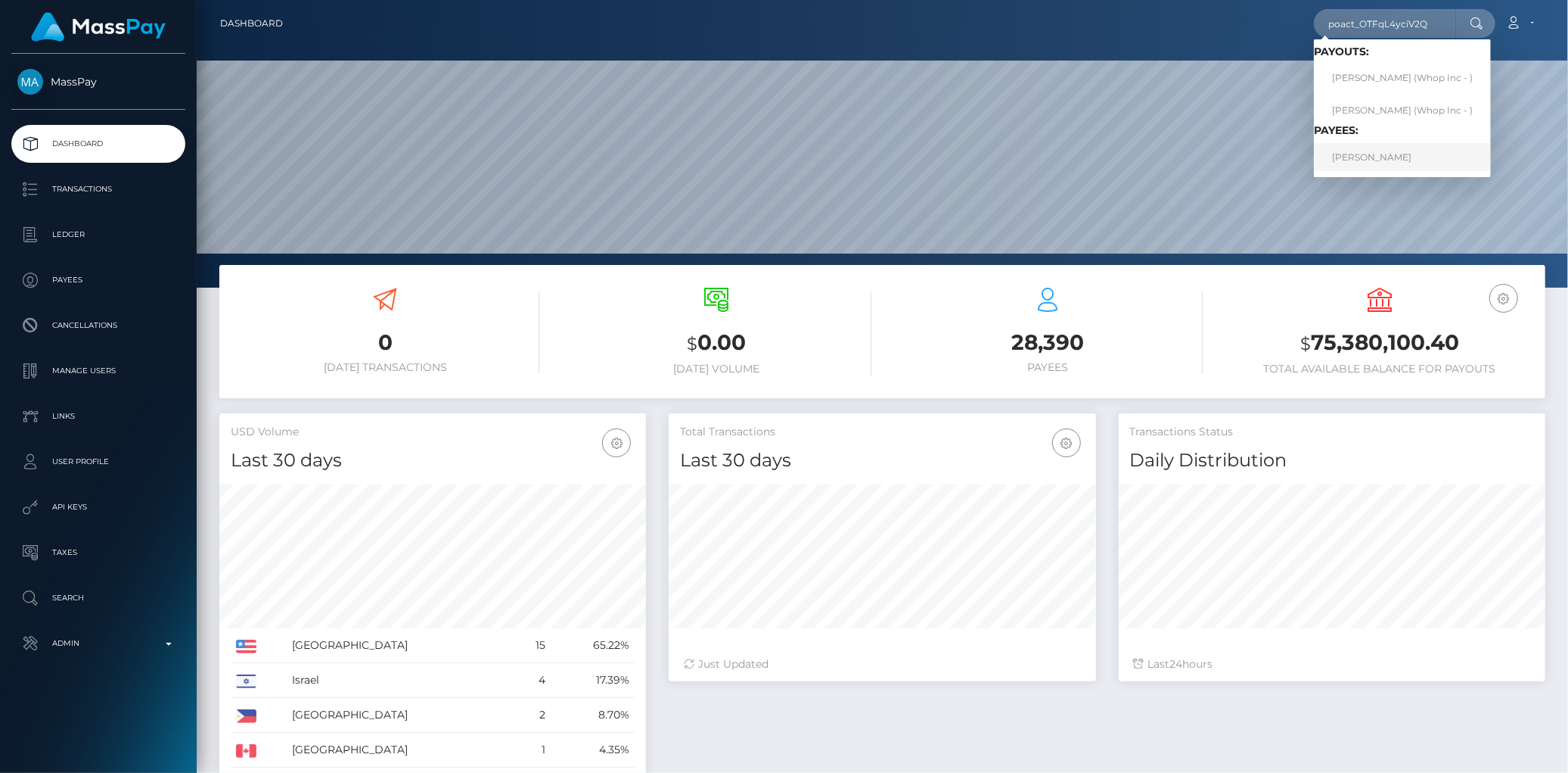
type input "poact_OTFqL4yciV2Q"
click at [1370, 156] on link "AKSHAT SUDHIR NANAWARE" at bounding box center [1402, 156] width 177 height 28
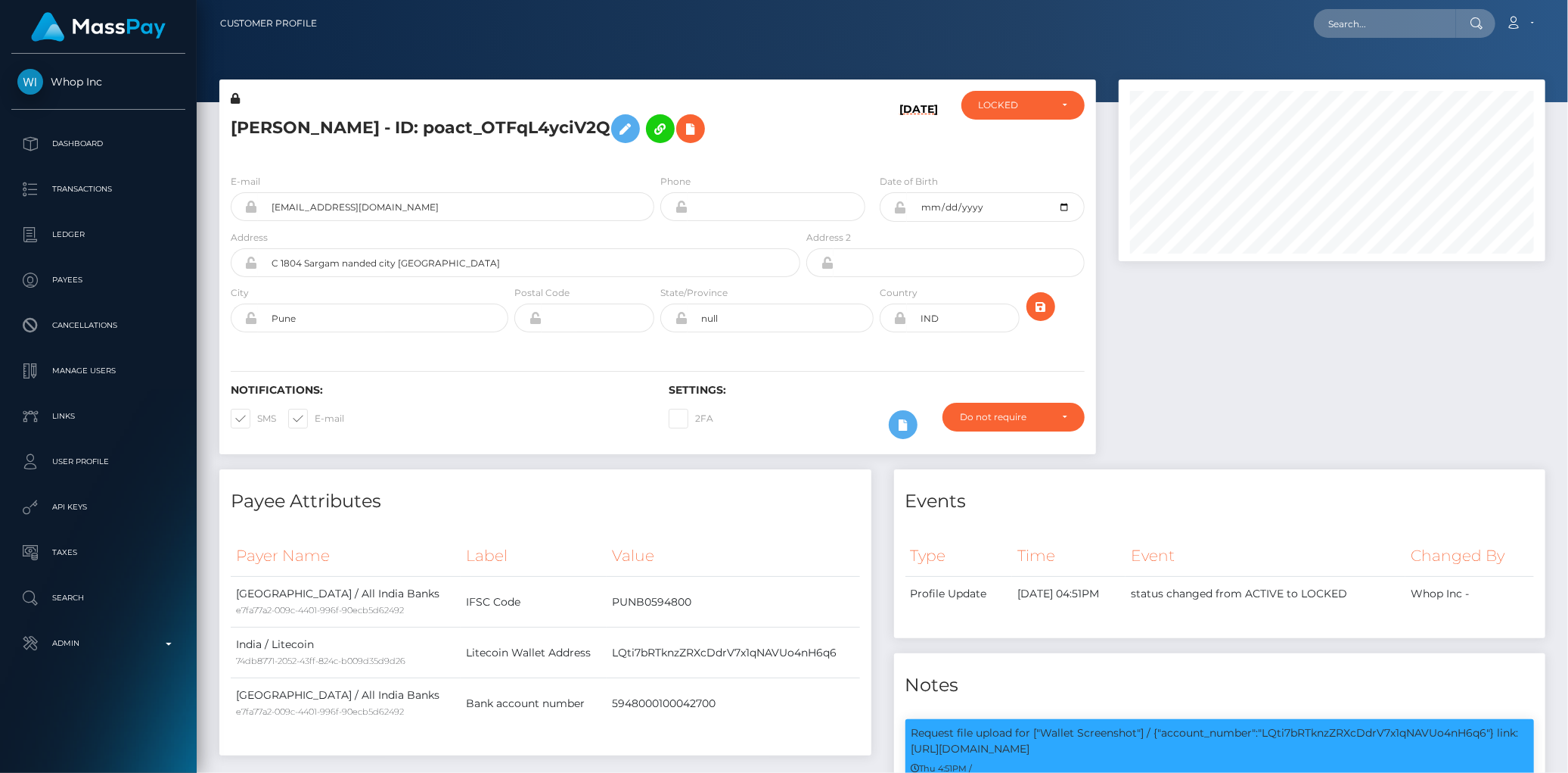
scroll to position [181, 426]
click at [338, 133] on h5 "[PERSON_NAME] - ID: poact_OTFqL4yciV2Q" at bounding box center [511, 128] width 561 height 44
click at [338, 133] on h5 "AKSHAT SUDHIR NANAWARE - ID: poact_OTFqL4yciV2Q" at bounding box center [511, 128] width 561 height 44
copy h5 "AKSHAT SUDHIR NANAWARE - ID: poact_OTFqL4yciV2Q"
